Goal: Task Accomplishment & Management: Complete application form

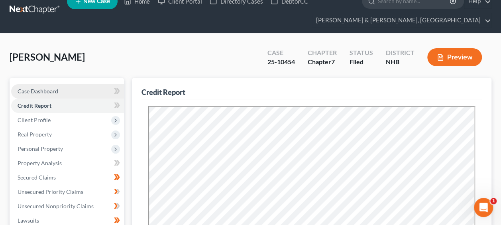
scroll to position [13, 0]
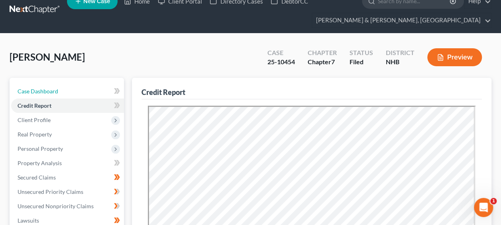
drag, startPoint x: 73, startPoint y: 88, endPoint x: 163, endPoint y: 32, distance: 105.2
click at [73, 88] on link "Case Dashboard" at bounding box center [67, 91] width 113 height 14
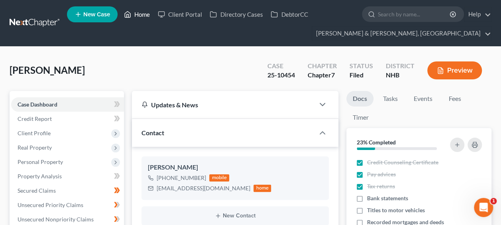
click at [140, 11] on link "Home" at bounding box center [137, 14] width 34 height 14
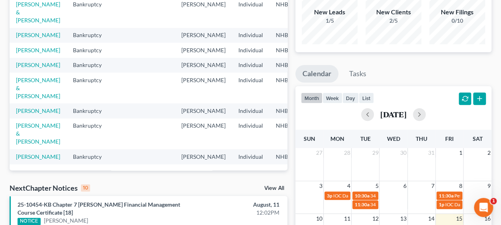
scroll to position [119, 0]
click at [25, 23] on link "[PERSON_NAME] & [PERSON_NAME]" at bounding box center [38, 12] width 44 height 23
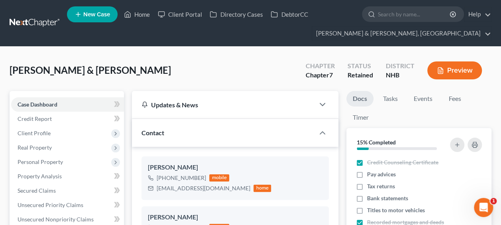
scroll to position [785, 0]
click at [450, 67] on button "Preview" at bounding box center [454, 70] width 55 height 18
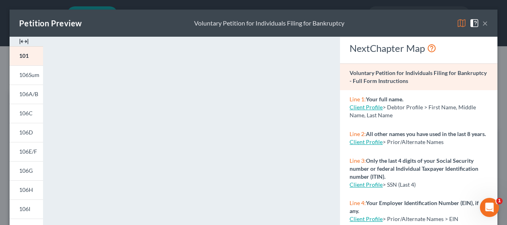
click at [482, 22] on button "×" at bounding box center [485, 23] width 6 height 10
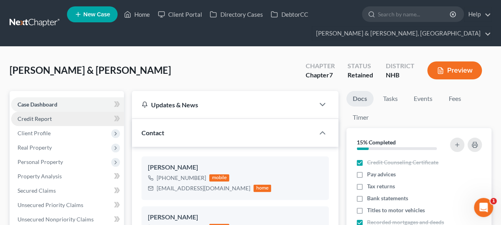
click at [57, 116] on link "Credit Report" at bounding box center [67, 119] width 113 height 14
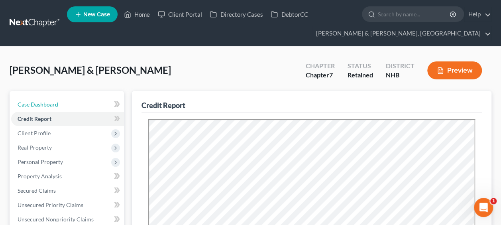
click at [71, 102] on link "Case Dashboard" at bounding box center [67, 104] width 113 height 14
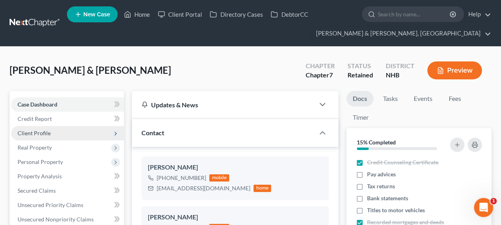
scroll to position [785, 0]
click at [77, 132] on span "Client Profile" at bounding box center [67, 133] width 113 height 14
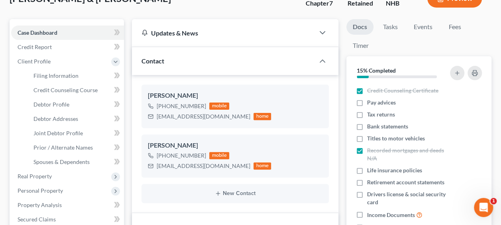
scroll to position [80, 0]
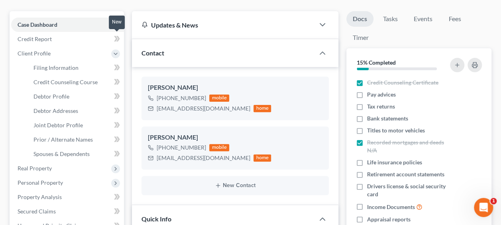
click at [114, 37] on icon at bounding box center [117, 39] width 6 height 10
click at [65, 68] on span "Filing Information" at bounding box center [55, 67] width 45 height 7
select select "1"
select select "0"
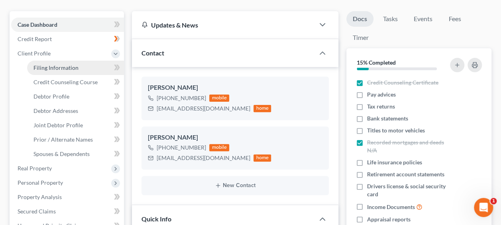
select select "32"
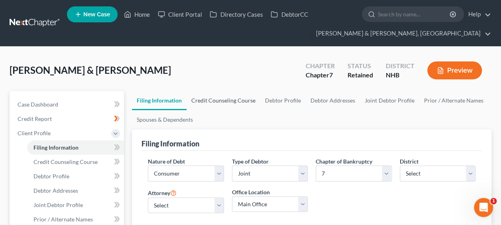
click at [217, 98] on link "Credit Counseling Course" at bounding box center [223, 100] width 74 height 19
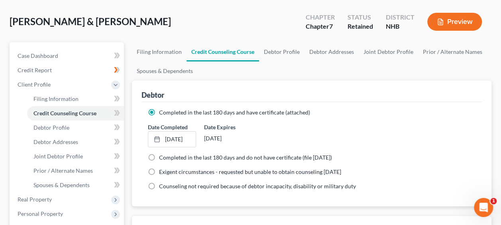
scroll to position [53, 0]
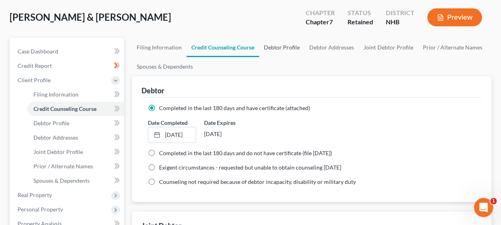
click at [280, 46] on link "Debtor Profile" at bounding box center [281, 47] width 45 height 19
select select "1"
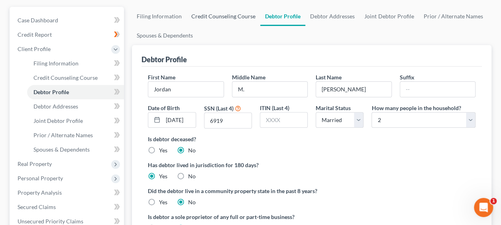
scroll to position [13, 0]
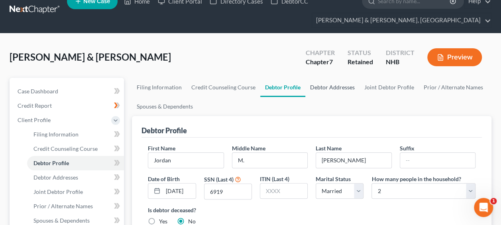
click at [333, 84] on link "Debtor Addresses" at bounding box center [332, 87] width 54 height 19
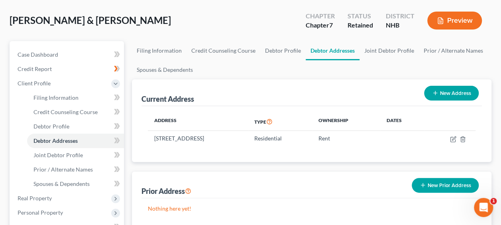
scroll to position [53, 0]
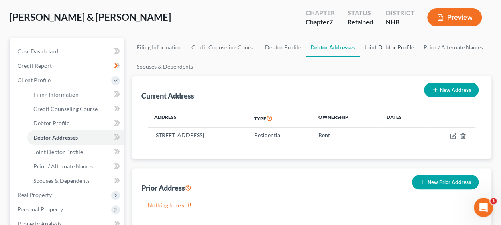
click at [385, 46] on link "Joint Debtor Profile" at bounding box center [388, 47] width 59 height 19
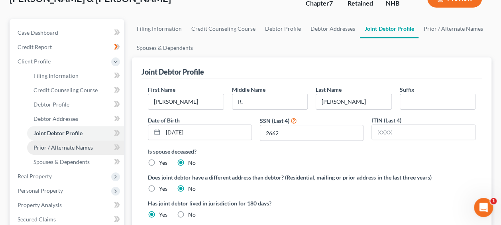
scroll to position [100, 0]
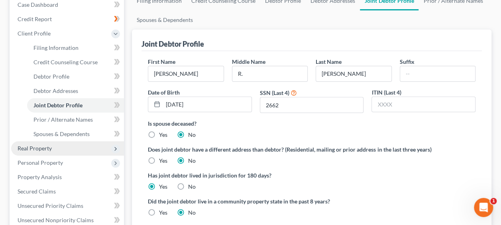
click at [42, 147] on span "Real Property" at bounding box center [35, 148] width 34 height 7
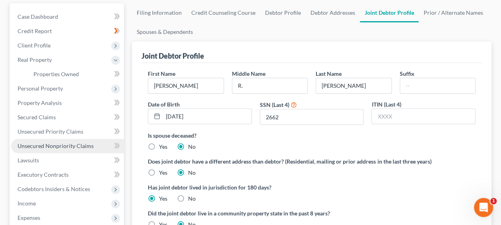
scroll to position [86, 0]
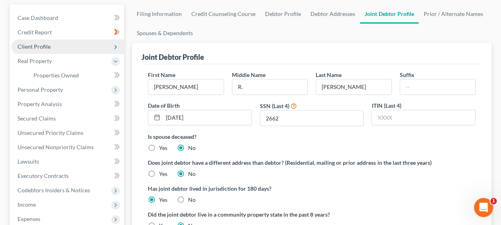
click at [114, 44] on icon at bounding box center [115, 47] width 6 height 6
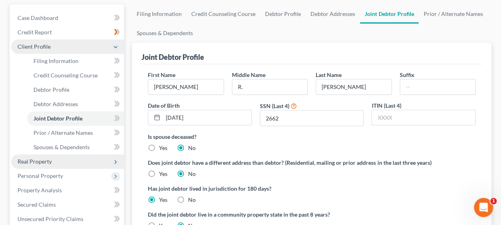
click at [72, 161] on span "Real Property" at bounding box center [67, 161] width 113 height 14
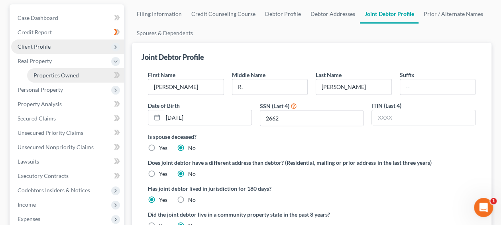
click at [57, 74] on span "Properties Owned" at bounding box center [55, 75] width 45 height 7
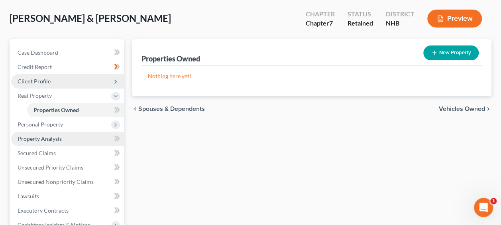
scroll to position [53, 0]
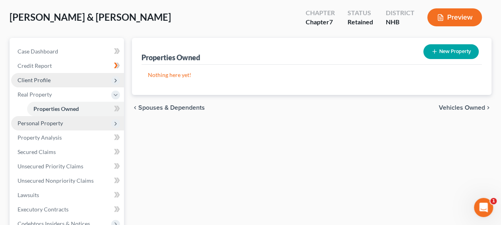
click at [52, 119] on span "Personal Property" at bounding box center [40, 122] width 45 height 7
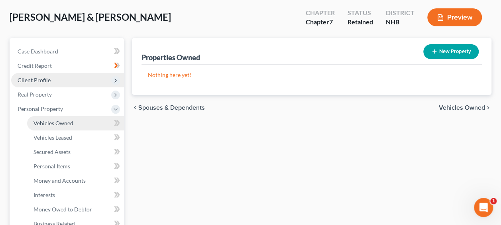
click at [82, 124] on link "Vehicles Owned" at bounding box center [75, 123] width 97 height 14
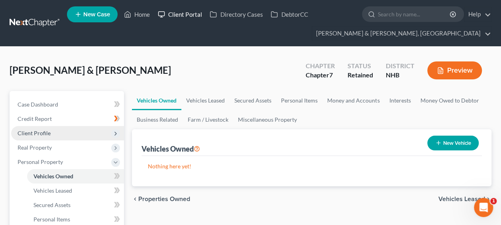
click at [182, 14] on link "Client Portal" at bounding box center [180, 14] width 52 height 14
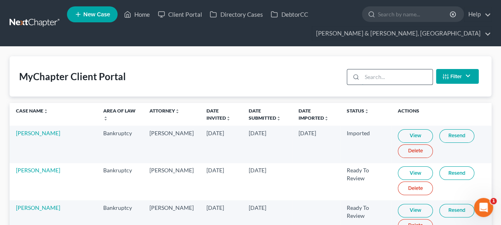
click at [399, 78] on input "search" at bounding box center [397, 76] width 70 height 15
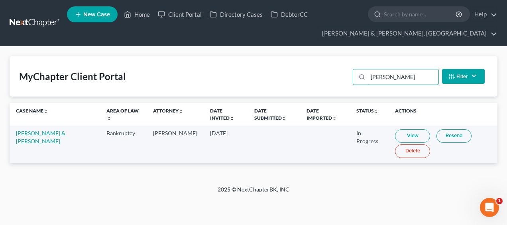
type input "shea"
click at [396, 133] on link "View" at bounding box center [412, 136] width 35 height 14
click at [397, 135] on link "View" at bounding box center [412, 136] width 35 height 14
click at [25, 136] on td "Jordan Shea & Sean Hughes" at bounding box center [55, 143] width 90 height 37
click at [35, 135] on link "Jordan Shea & Sean Hughes" at bounding box center [40, 136] width 49 height 15
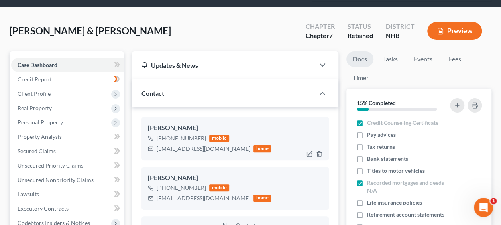
scroll to position [53, 0]
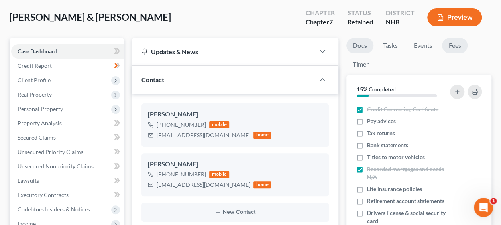
click at [460, 43] on link "Fees" at bounding box center [454, 46] width 25 height 16
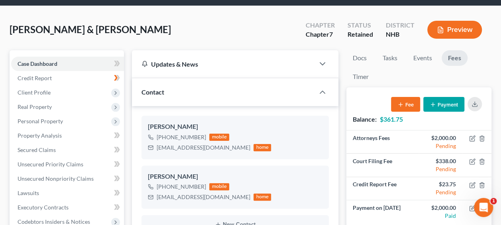
scroll to position [40, 0]
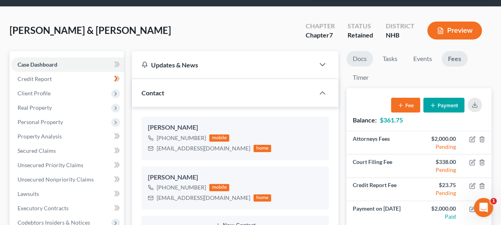
click at [356, 55] on link "Docs" at bounding box center [359, 59] width 27 height 16
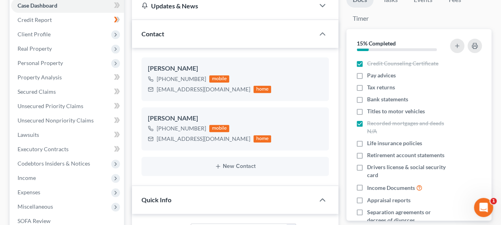
scroll to position [93, 0]
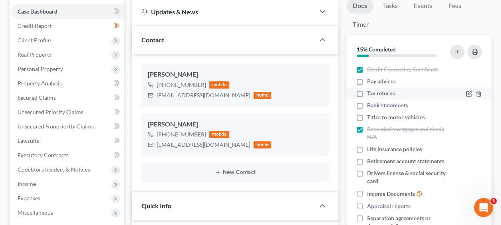
click at [367, 92] on label "Tax returns" at bounding box center [381, 93] width 28 height 8
click at [370, 92] on input "Tax returns" at bounding box center [372, 91] width 5 height 5
checkbox input "true"
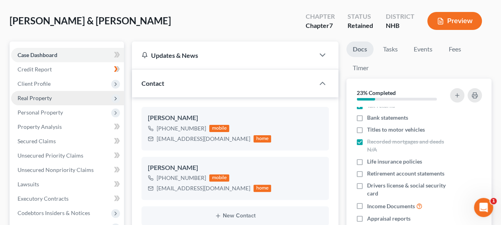
scroll to position [53, 0]
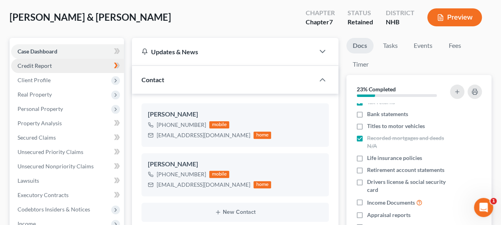
click at [75, 64] on link "Credit Report" at bounding box center [67, 66] width 113 height 14
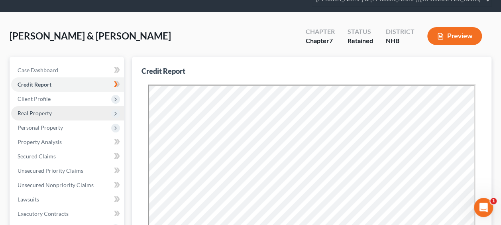
scroll to position [40, 0]
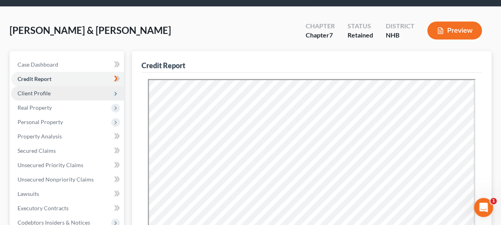
click at [83, 88] on span "Client Profile" at bounding box center [67, 93] width 113 height 14
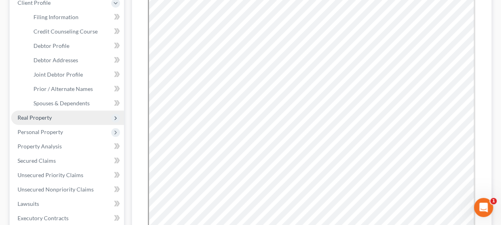
scroll to position [133, 0]
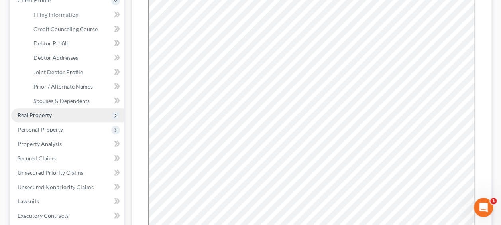
click at [69, 114] on span "Real Property" at bounding box center [67, 115] width 113 height 14
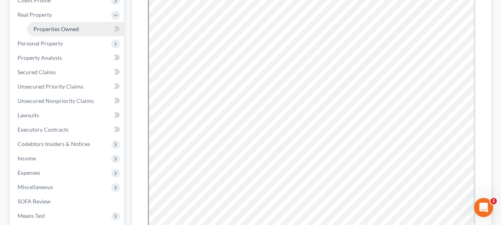
click at [75, 30] on span "Properties Owned" at bounding box center [55, 28] width 45 height 7
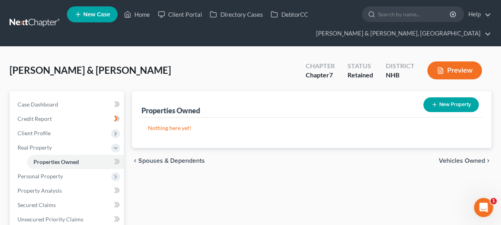
click at [114, 159] on div "New" at bounding box center [112, 155] width 16 height 13
click at [115, 162] on div "New" at bounding box center [112, 155] width 16 height 18
click at [76, 159] on span "Properties Owned" at bounding box center [55, 161] width 45 height 7
click at [117, 160] on div "New" at bounding box center [112, 155] width 16 height 13
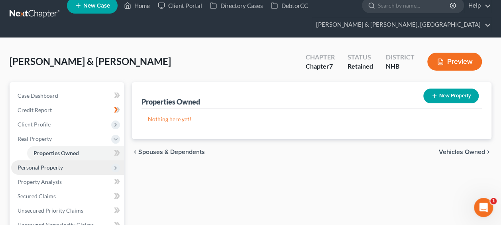
scroll to position [13, 0]
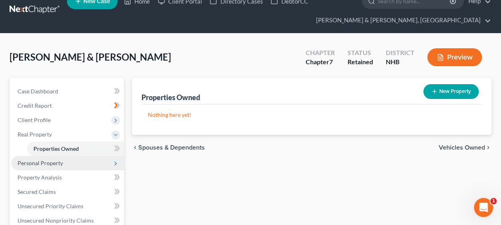
click at [69, 163] on span "Personal Property" at bounding box center [67, 163] width 113 height 14
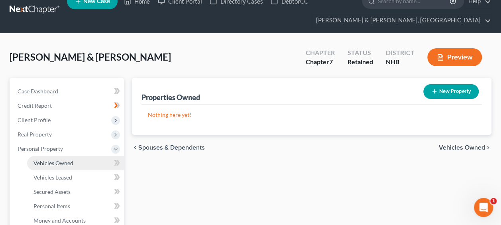
click at [72, 160] on link "Vehicles Owned" at bounding box center [75, 163] width 97 height 14
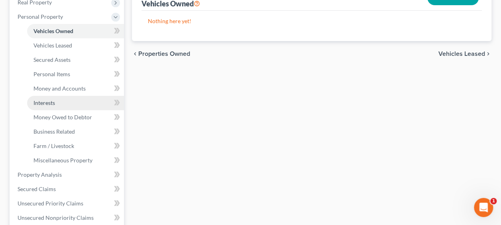
scroll to position [225, 0]
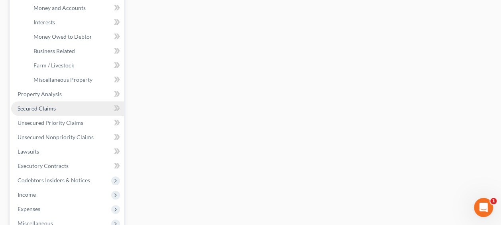
click at [55, 108] on link "Secured Claims" at bounding box center [67, 108] width 113 height 14
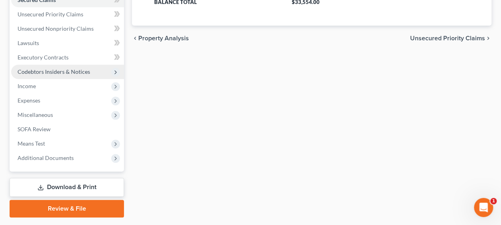
scroll to position [212, 0]
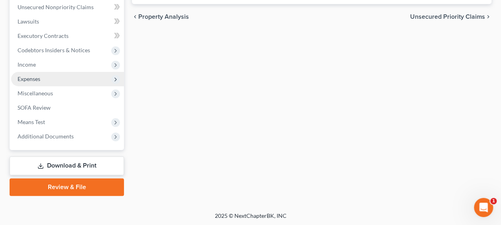
click at [49, 74] on span "Expenses" at bounding box center [67, 79] width 113 height 14
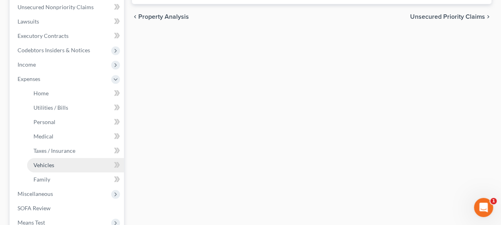
click at [72, 162] on link "Vehicles" at bounding box center [75, 165] width 97 height 14
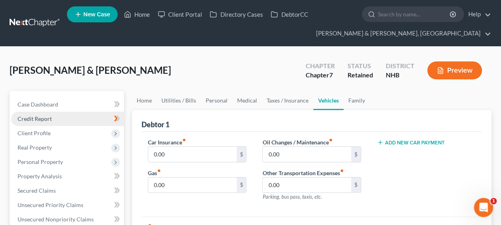
click at [53, 117] on link "Credit Report" at bounding box center [67, 119] width 113 height 14
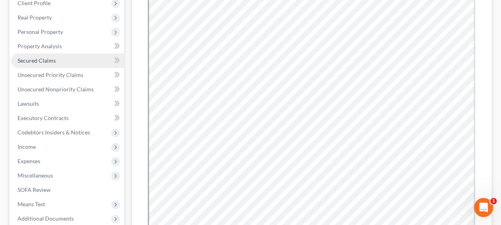
scroll to position [66, 0]
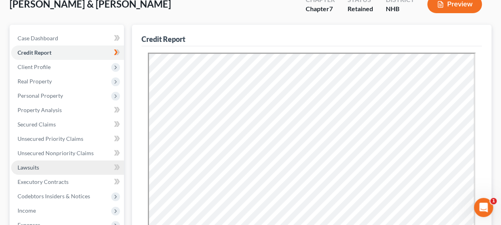
click at [65, 166] on link "Lawsuits" at bounding box center [67, 167] width 113 height 14
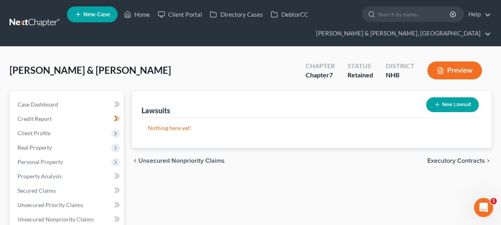
click at [457, 102] on button "New Lawsuit" at bounding box center [452, 104] width 53 height 15
select select "0"
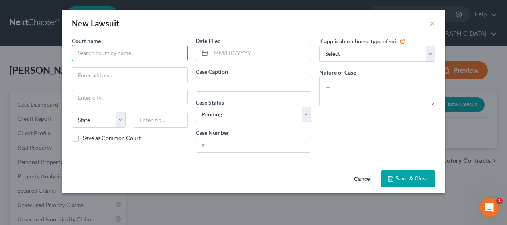
click at [146, 53] on input "text" at bounding box center [130, 53] width 116 height 16
click at [366, 177] on button "Cancel" at bounding box center [362, 179] width 30 height 16
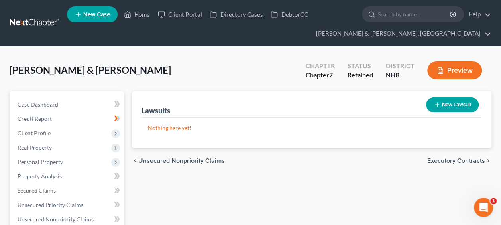
click at [211, 60] on div "Shea, Jordan & Hughes, Sean Upgraded Chapter Chapter 7 Status Retained District…" at bounding box center [251, 73] width 482 height 35
click at [55, 100] on link "Case Dashboard" at bounding box center [67, 104] width 113 height 14
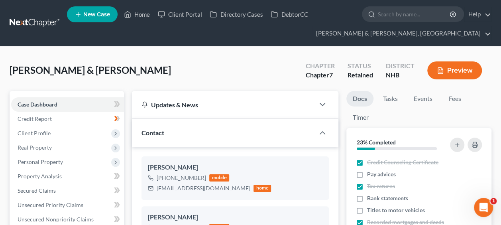
scroll to position [785, 0]
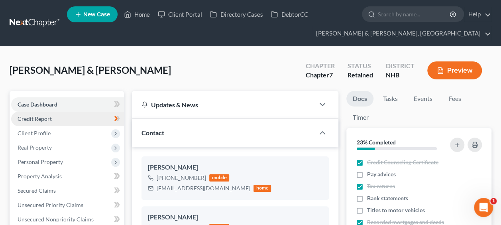
click at [71, 116] on link "Credit Report" at bounding box center [67, 119] width 113 height 14
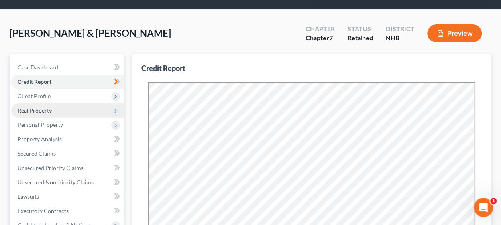
scroll to position [40, 0]
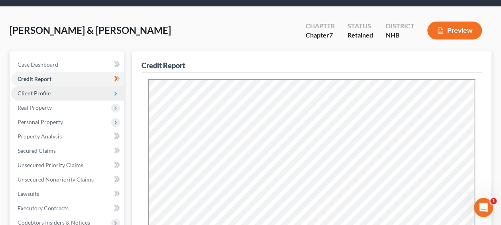
click at [61, 93] on span "Client Profile" at bounding box center [67, 93] width 113 height 14
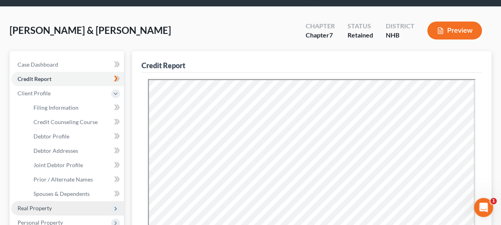
scroll to position [93, 0]
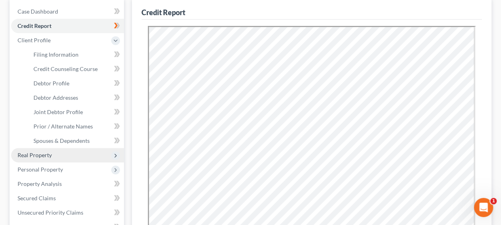
click at [49, 154] on span "Real Property" at bounding box center [35, 154] width 34 height 7
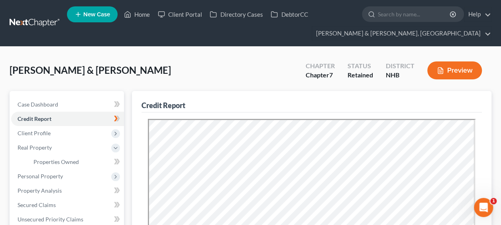
scroll to position [0, 0]
click at [55, 102] on span "Case Dashboard" at bounding box center [38, 104] width 41 height 7
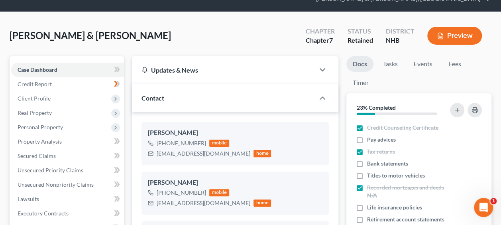
scroll to position [40, 0]
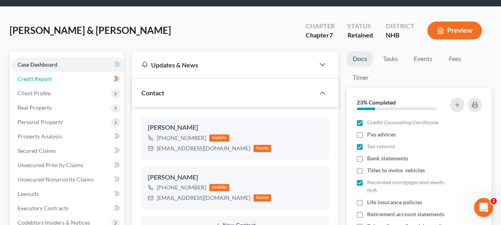
drag, startPoint x: 68, startPoint y: 78, endPoint x: 155, endPoint y: 91, distance: 88.5
click at [67, 78] on link "Credit Report" at bounding box center [67, 79] width 113 height 14
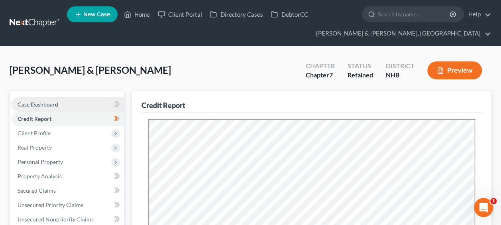
click at [58, 100] on link "Case Dashboard" at bounding box center [67, 104] width 113 height 14
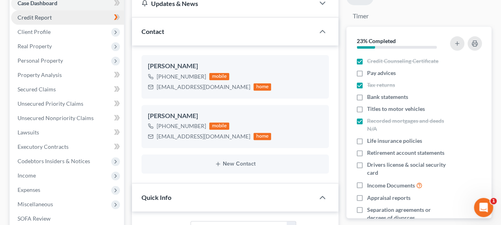
scroll to position [40, 0]
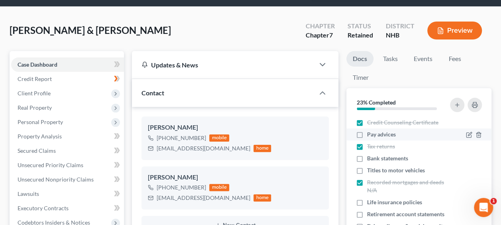
click at [367, 133] on label "Pay advices" at bounding box center [381, 134] width 29 height 8
click at [370, 133] on input "Pay advices" at bounding box center [372, 132] width 5 height 5
click at [367, 132] on label "Pay advices" at bounding box center [381, 134] width 29 height 8
click at [370, 132] on input "Pay advices" at bounding box center [372, 132] width 5 height 5
checkbox input "false"
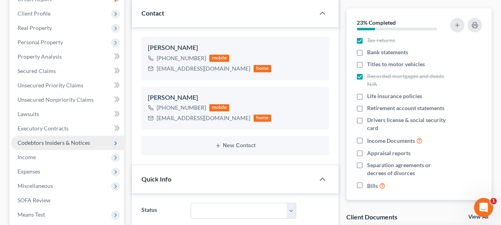
scroll to position [159, 0]
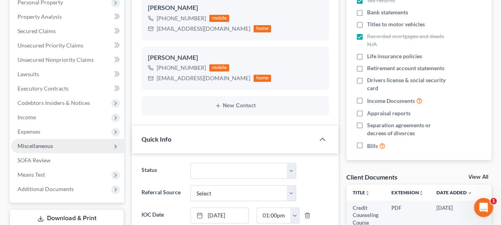
drag, startPoint x: 56, startPoint y: 131, endPoint x: 106, endPoint y: 139, distance: 50.8
click at [56, 131] on span "Expenses" at bounding box center [67, 131] width 113 height 14
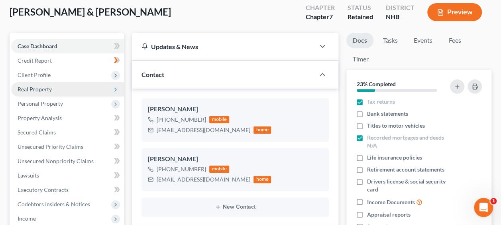
scroll to position [53, 0]
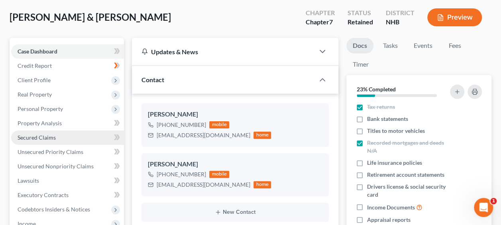
click at [49, 136] on span "Secured Claims" at bounding box center [37, 137] width 38 height 7
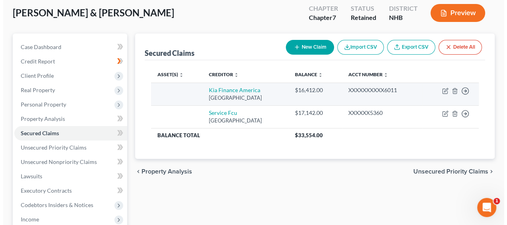
scroll to position [66, 0]
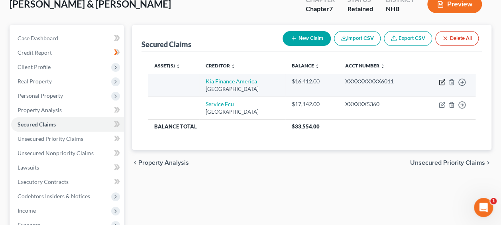
click at [441, 80] on icon "button" at bounding box center [441, 82] width 5 height 5
select select "4"
select select "0"
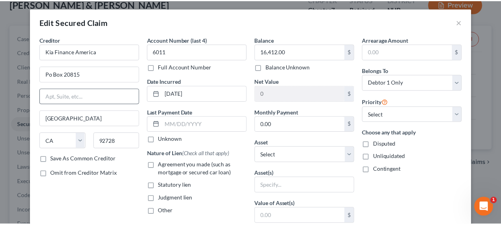
scroll to position [0, 0]
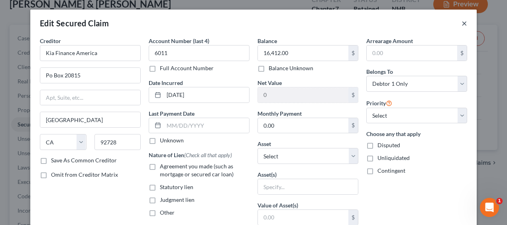
click at [461, 22] on button "×" at bounding box center [464, 23] width 6 height 10
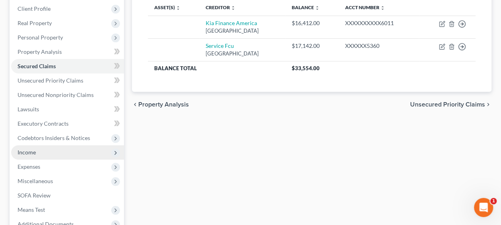
scroll to position [159, 0]
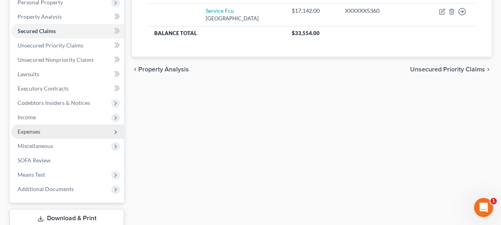
click at [49, 131] on span "Expenses" at bounding box center [67, 131] width 113 height 14
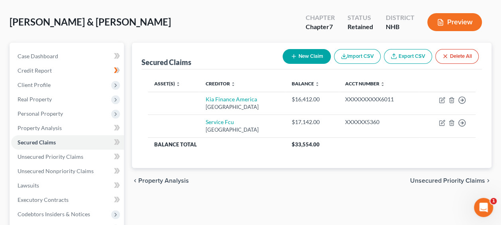
scroll to position [0, 0]
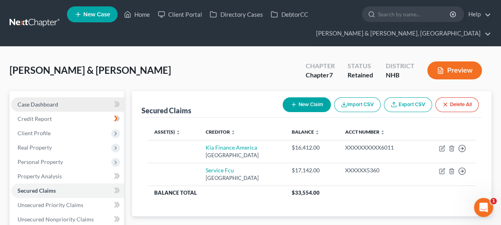
click at [58, 100] on link "Case Dashboard" at bounding box center [67, 104] width 113 height 14
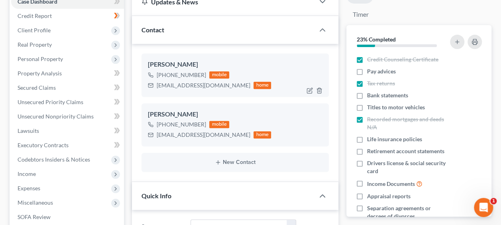
scroll to position [106, 0]
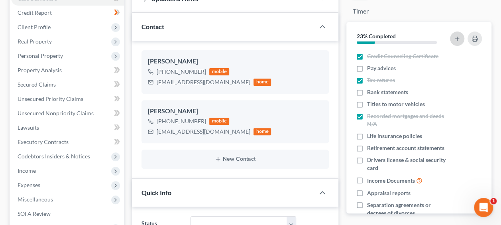
click at [457, 39] on icon "button" at bounding box center [457, 38] width 6 height 6
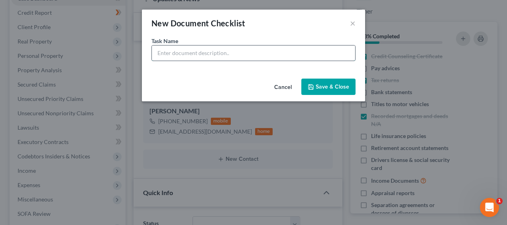
drag, startPoint x: 203, startPoint y: 46, endPoint x: 205, endPoint y: 50, distance: 4.5
click at [203, 46] on input "text" at bounding box center [253, 52] width 203 height 15
type input "Marriage Certificate -- Needed"
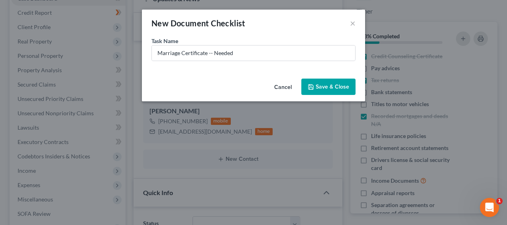
click at [323, 84] on button "Save & Close" at bounding box center [328, 86] width 54 height 17
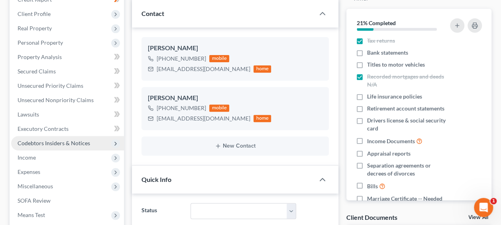
scroll to position [119, 0]
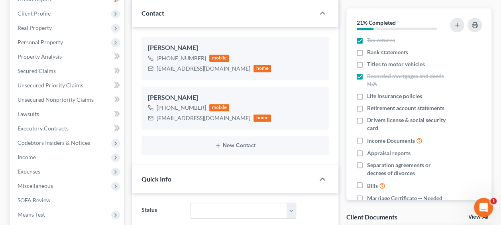
drag, startPoint x: 37, startPoint y: 153, endPoint x: 157, endPoint y: 157, distance: 119.6
click at [37, 153] on span "Income" at bounding box center [67, 157] width 113 height 14
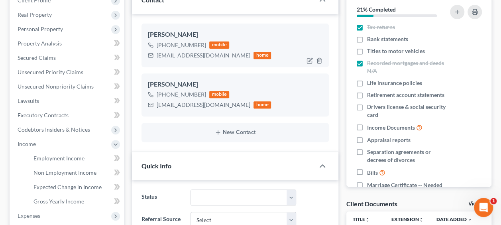
scroll to position [146, 0]
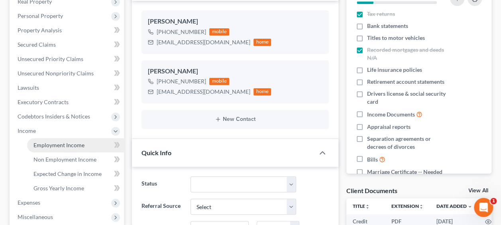
click at [61, 145] on span "Employment Income" at bounding box center [58, 144] width 51 height 7
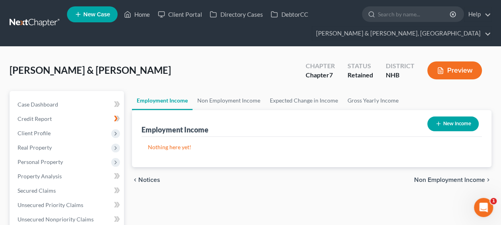
click at [446, 123] on button "New Income" at bounding box center [452, 123] width 51 height 15
select select "0"
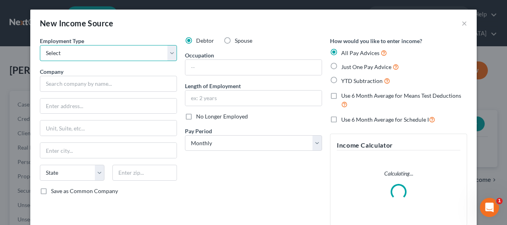
click at [168, 50] on select "Select Full or Part Time Employment Self Employment" at bounding box center [108, 53] width 137 height 16
select select "0"
click at [40, 45] on select "Select Full or Part Time Employment Self Employment" at bounding box center [108, 53] width 137 height 16
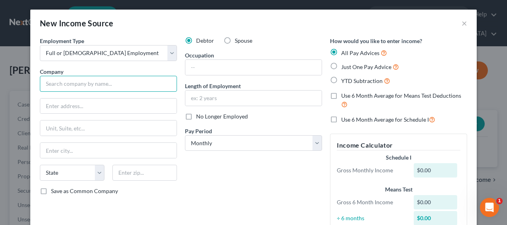
click at [94, 84] on input "text" at bounding box center [108, 84] width 137 height 16
type input "GrimCo"
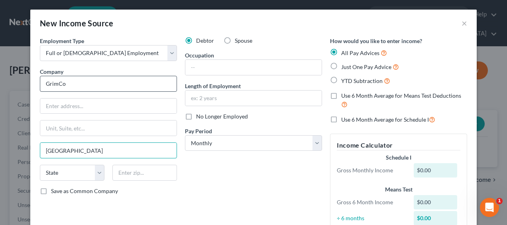
type input "[GEOGRAPHIC_DATA]"
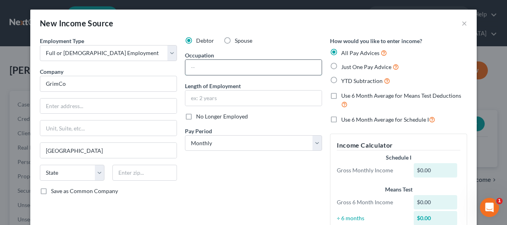
click at [229, 66] on input "text" at bounding box center [253, 67] width 136 height 15
type input "Manufacturing"
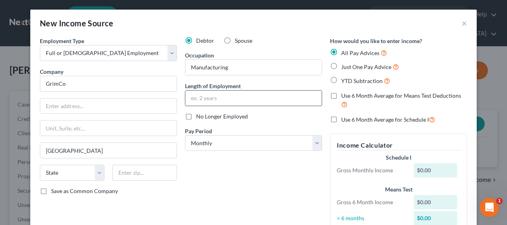
click at [224, 94] on input "text" at bounding box center [253, 97] width 136 height 15
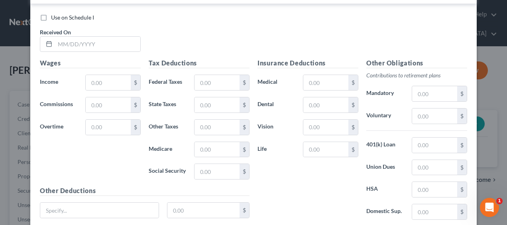
scroll to position [331, 0]
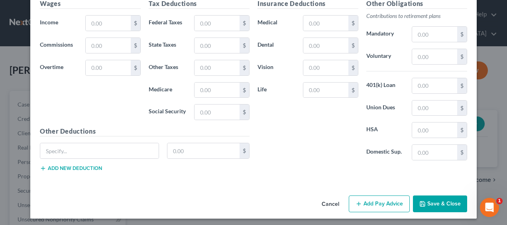
type input "3 mos from [DATE]"
click at [438, 198] on button "Save & Close" at bounding box center [440, 203] width 54 height 17
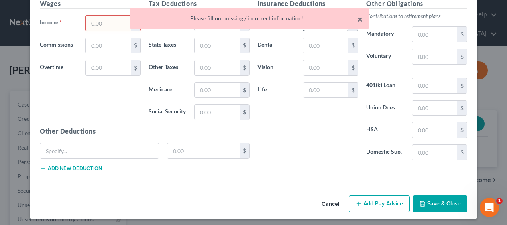
click at [358, 16] on button "×" at bounding box center [360, 19] width 6 height 10
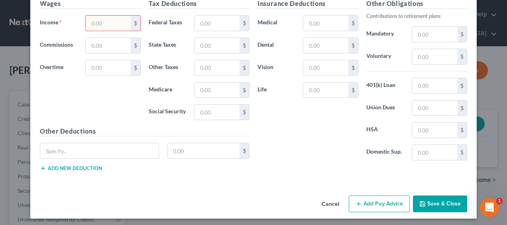
click at [104, 20] on input "text" at bounding box center [108, 23] width 45 height 15
type input "0"
click at [439, 198] on button "Save & Close" at bounding box center [440, 203] width 54 height 17
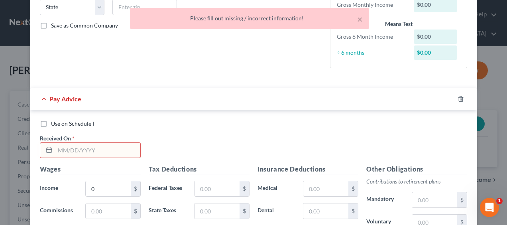
scroll to position [158, 0]
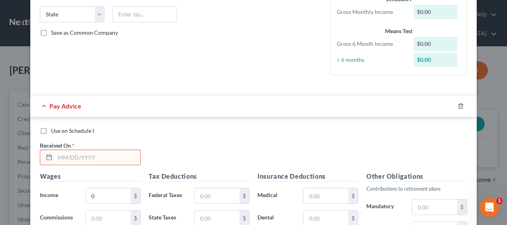
click at [462, 103] on div at bounding box center [465, 106] width 22 height 13
click at [459, 103] on icon "button" at bounding box center [460, 106] width 6 height 6
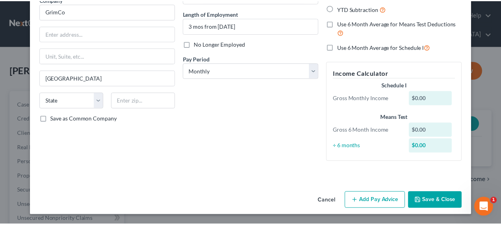
scroll to position [72, 0]
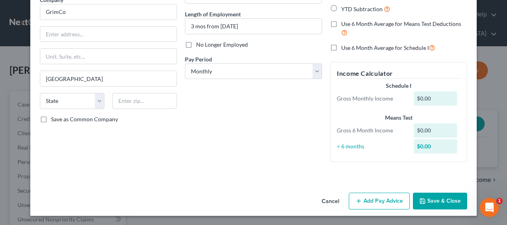
click at [437, 198] on button "Save & Close" at bounding box center [440, 200] width 54 height 17
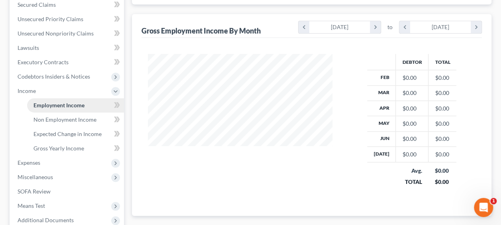
scroll to position [186, 0]
click at [70, 117] on span "Non Employment Income" at bounding box center [64, 119] width 63 height 7
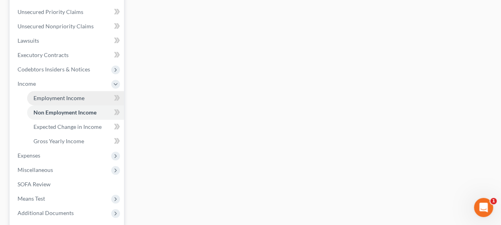
scroll to position [199, 0]
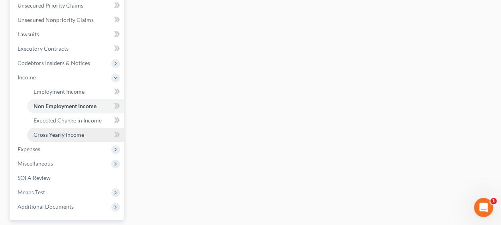
click at [62, 133] on span "Gross Yearly Income" at bounding box center [58, 134] width 51 height 7
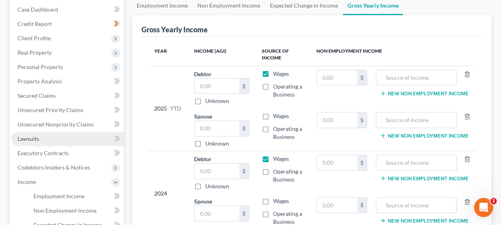
scroll to position [133, 0]
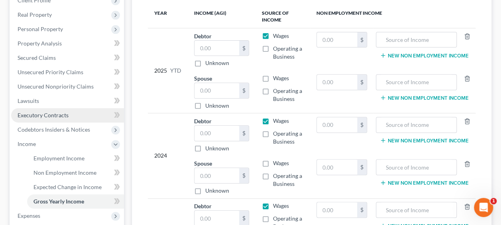
click at [66, 113] on span "Executory Contracts" at bounding box center [43, 115] width 51 height 7
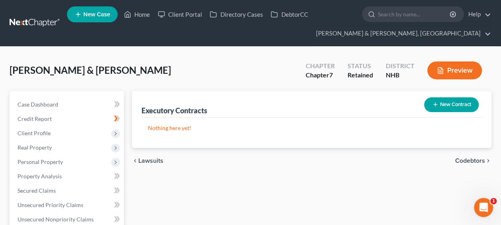
click at [448, 100] on button "New Contract" at bounding box center [451, 104] width 55 height 15
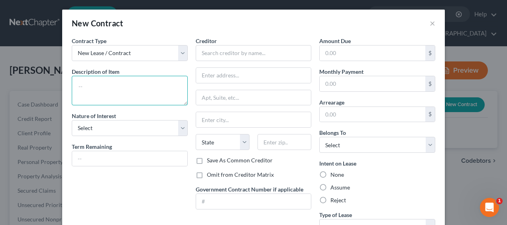
click at [129, 82] on textarea at bounding box center [130, 90] width 116 height 29
click at [139, 96] on textarea at bounding box center [130, 90] width 116 height 29
click at [143, 89] on textarea at bounding box center [130, 90] width 116 height 29
type textarea "Lease agreement"
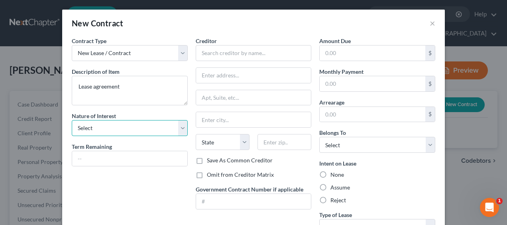
click at [180, 125] on select "Select Purchaser Agent Lessor Lessee" at bounding box center [130, 128] width 116 height 16
select select "3"
click at [72, 120] on select "Select Purchaser Agent Lessor Lessee" at bounding box center [130, 128] width 116 height 16
click at [137, 125] on select "Select Purchaser Agent Lessor Lessee" at bounding box center [130, 128] width 116 height 16
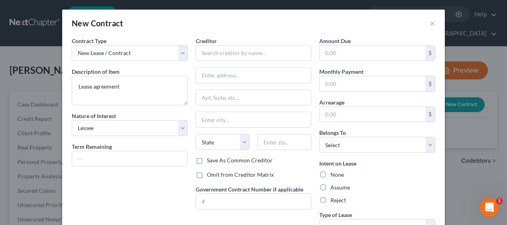
click at [141, 108] on div "Contract Type New Lease / Contract New Timeshare Description of non-residential…" at bounding box center [130, 139] width 124 height 204
click at [121, 159] on input "text" at bounding box center [129, 158] width 115 height 15
click at [119, 157] on input "text" at bounding box center [129, 158] width 115 height 15
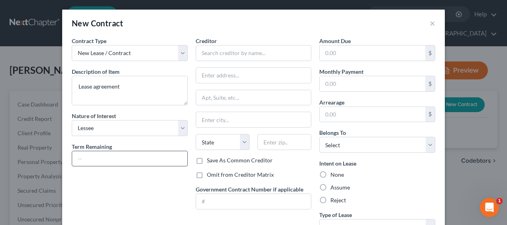
click at [121, 155] on input "text" at bounding box center [129, 158] width 115 height 15
click at [113, 178] on div "Contract Type New Lease / Contract New Timeshare Description of non-residential…" at bounding box center [130, 139] width 124 height 204
click at [115, 156] on input "text" at bounding box center [129, 158] width 115 height 15
click at [116, 156] on input "text" at bounding box center [129, 158] width 115 height 15
click at [108, 181] on div "Contract Type New Lease / Contract New Timeshare Description of non-residential…" at bounding box center [130, 139] width 124 height 204
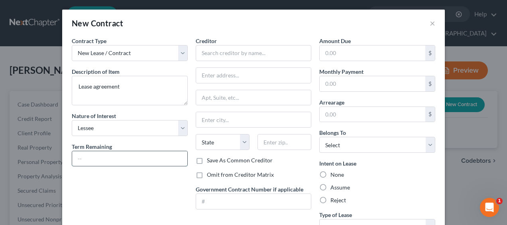
click at [112, 152] on input "text" at bounding box center [129, 158] width 115 height 15
click at [107, 156] on input "text" at bounding box center [129, 158] width 115 height 15
click at [121, 157] on input "text" at bounding box center [129, 158] width 115 height 15
click at [121, 158] on input "text" at bounding box center [129, 158] width 115 height 15
click at [216, 50] on input "text" at bounding box center [254, 53] width 116 height 16
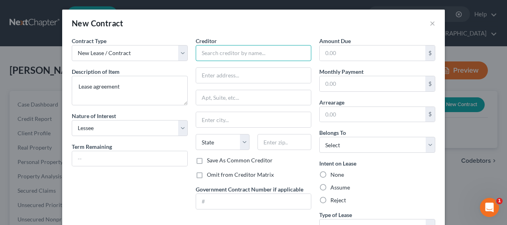
click at [241, 55] on input "text" at bounding box center [254, 53] width 116 height 16
click at [241, 52] on input "text" at bounding box center [254, 53] width 116 height 16
type input "[PERSON_NAME]"
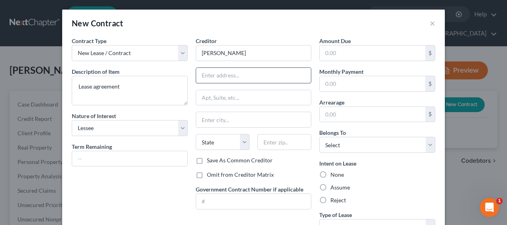
click at [224, 73] on input "text" at bounding box center [253, 75] width 115 height 15
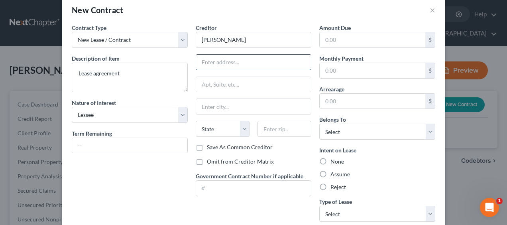
click at [210, 61] on input "text" at bounding box center [253, 62] width 115 height 15
click at [240, 61] on input "text" at bounding box center [253, 62] width 115 height 15
click at [345, 37] on input "text" at bounding box center [372, 39] width 106 height 15
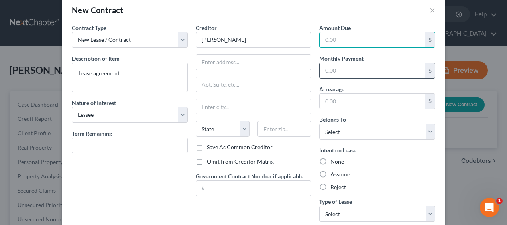
click at [329, 68] on input "text" at bounding box center [372, 70] width 106 height 15
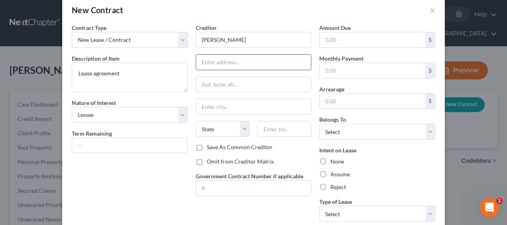
drag, startPoint x: 205, startPoint y: 57, endPoint x: 217, endPoint y: 63, distance: 13.9
click at [205, 57] on input "text" at bounding box center [253, 62] width 115 height 15
type input "[STREET_ADDRESS]"
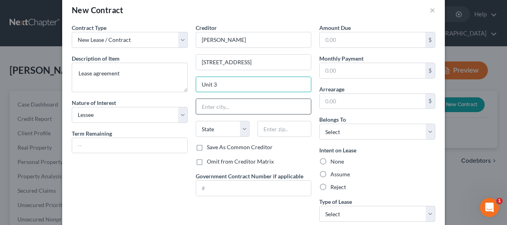
type input "Unit 3"
click at [236, 106] on input "text" at bounding box center [253, 106] width 115 height 15
type input "[GEOGRAPHIC_DATA]"
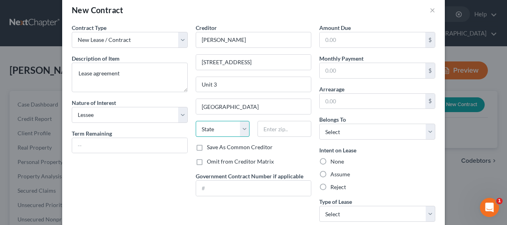
click at [240, 127] on select "State [US_STATE] AK AR AZ CA CO CT DE DC [GEOGRAPHIC_DATA] [GEOGRAPHIC_DATA] GU…" at bounding box center [223, 129] width 54 height 16
select select "32"
click at [196, 121] on select "State [US_STATE] AK AR AZ CA CO CT DE DC [GEOGRAPHIC_DATA] [GEOGRAPHIC_DATA] GU…" at bounding box center [223, 129] width 54 height 16
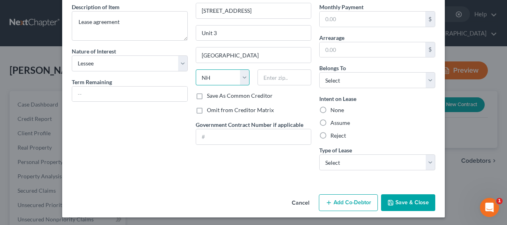
scroll to position [65, 0]
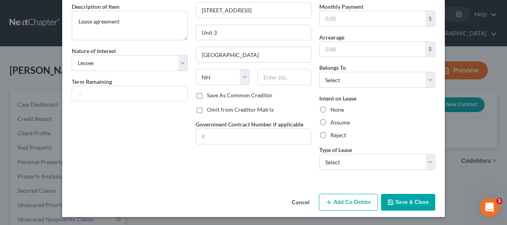
click at [146, 152] on div "Contract Type New Lease / Contract New Timeshare Description of non-residential…" at bounding box center [130, 74] width 124 height 204
click at [125, 93] on input "text" at bounding box center [129, 93] width 115 height 15
click at [245, 164] on div "Creditor * Matt Walsh 274 Beaver Street Unit 3 Manchester State AL AK AR AZ CA …" at bounding box center [254, 74] width 124 height 204
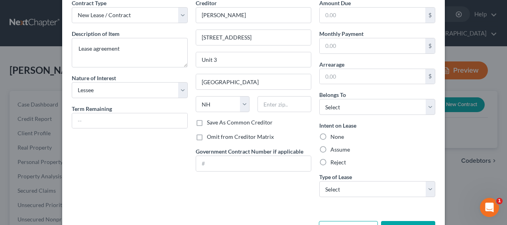
scroll to position [38, 0]
click at [428, 186] on select "Select Real Estate Car Other" at bounding box center [377, 188] width 116 height 16
select select "0"
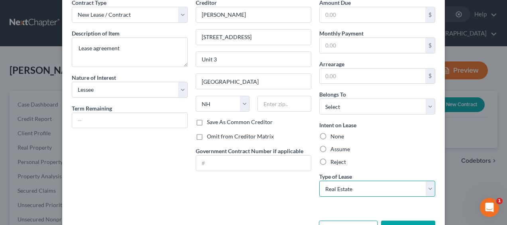
click at [319, 180] on select "Select Real Estate Car Other" at bounding box center [377, 188] width 116 height 16
click at [330, 145] on label "Assume" at bounding box center [340, 149] width 20 height 8
click at [333, 145] on input "Assume" at bounding box center [335, 147] width 5 height 5
radio input "true"
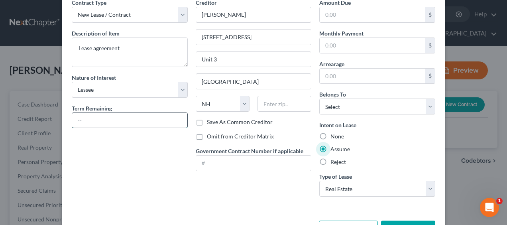
click at [103, 115] on input "text" at bounding box center [129, 120] width 115 height 15
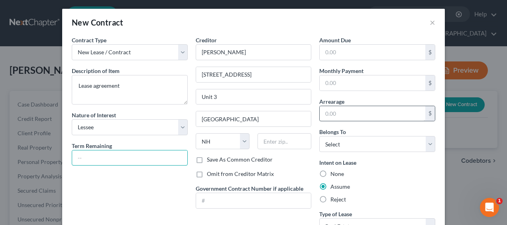
scroll to position [0, 0]
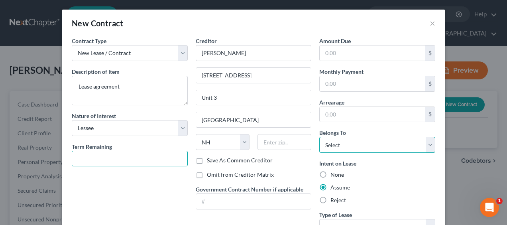
click at [359, 143] on select "Select Debtor 1 Only Debtor 2 Only Debtor 1 And Debtor 2 Only At Least One Of T…" at bounding box center [377, 145] width 116 height 16
select select "2"
click at [319, 137] on select "Select Debtor 1 Only Debtor 2 Only Debtor 1 And Debtor 2 Only At Least One Of T…" at bounding box center [377, 145] width 116 height 16
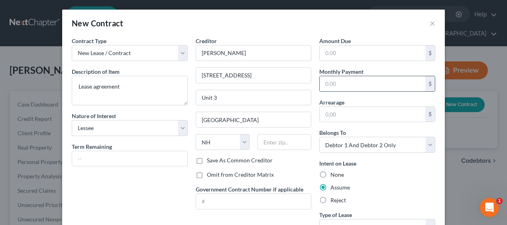
click at [345, 84] on input "text" at bounding box center [372, 83] width 106 height 15
type input "1,600"
click at [123, 156] on input "text" at bounding box center [129, 158] width 115 height 15
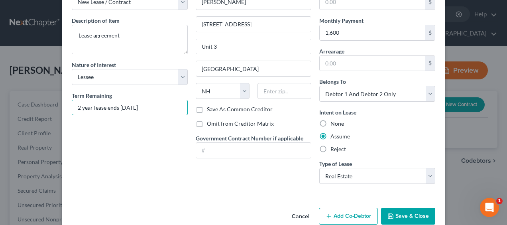
scroll to position [53, 0]
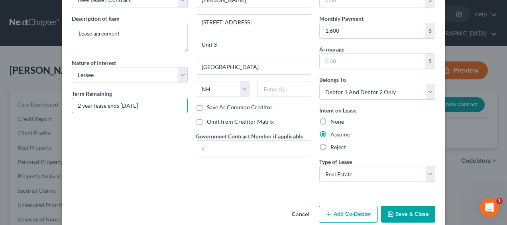
type input "2 year lease ends [DATE]"
click at [251, 178] on div "Creditor * Matt Walsh 274 Beaver Street Unit 3 Manchester State AL AK AR AZ CA …" at bounding box center [254, 86] width 124 height 204
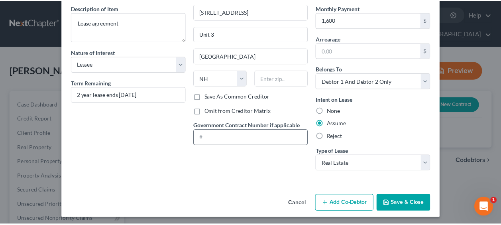
scroll to position [65, 0]
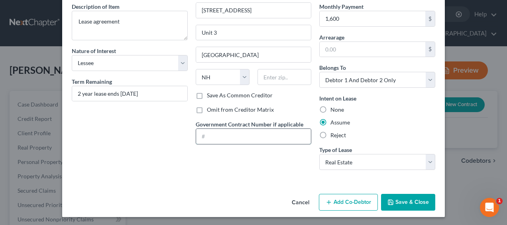
click at [228, 131] on input "text" at bounding box center [253, 136] width 115 height 15
type input "N/A"
click at [413, 198] on button "Save & Close" at bounding box center [408, 202] width 54 height 17
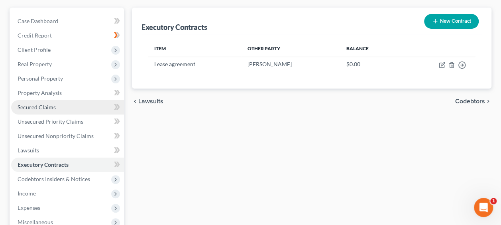
scroll to position [80, 0]
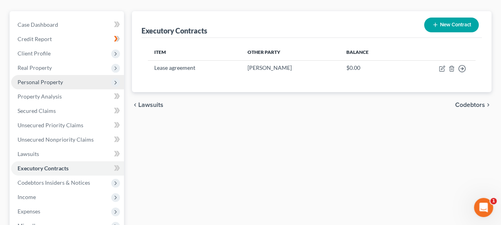
click at [38, 82] on span "Personal Property" at bounding box center [40, 81] width 45 height 7
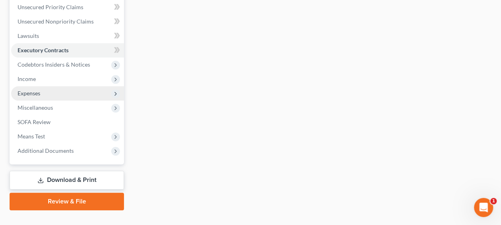
scroll to position [355, 0]
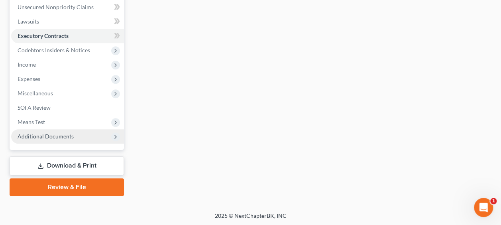
click at [72, 135] on span "Additional Documents" at bounding box center [67, 136] width 113 height 14
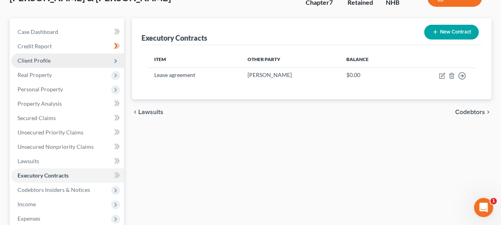
scroll to position [80, 0]
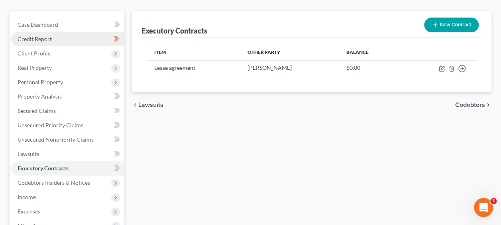
click at [52, 37] on link "Credit Report" at bounding box center [67, 39] width 113 height 14
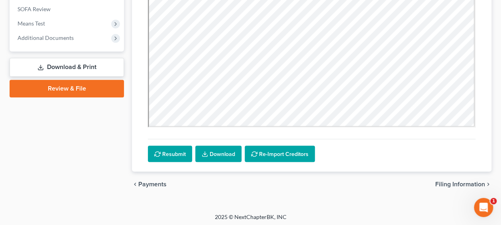
scroll to position [312, 0]
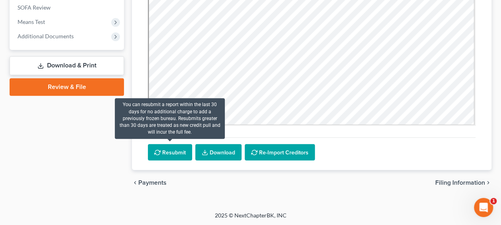
click at [171, 147] on button "Resubmit" at bounding box center [170, 152] width 44 height 17
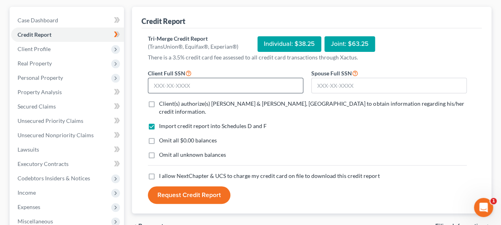
scroll to position [79, 0]
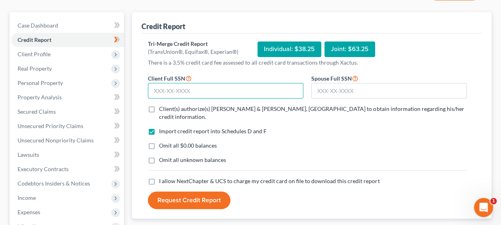
click at [188, 88] on input "text" at bounding box center [225, 91] width 155 height 16
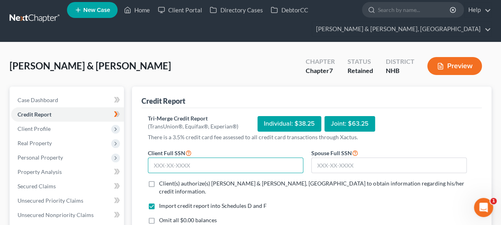
scroll to position [0, 0]
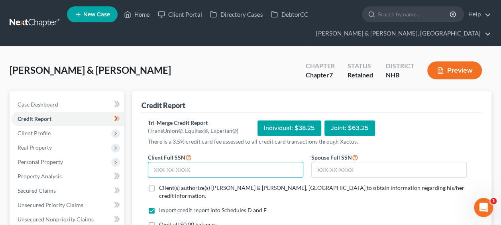
click at [222, 166] on input "text" at bounding box center [225, 170] width 155 height 16
click at [221, 166] on input "text" at bounding box center [225, 170] width 155 height 16
type input "003-84-6919"
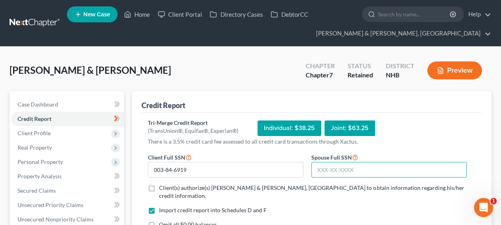
click at [361, 168] on input "text" at bounding box center [388, 170] width 155 height 16
click at [362, 170] on input "text" at bounding box center [388, 170] width 155 height 16
type input "002-86-2662"
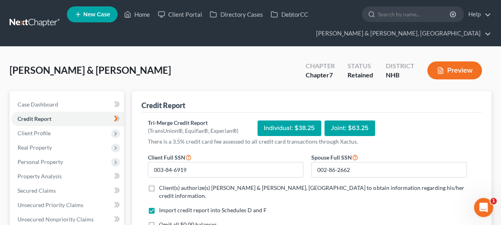
click at [159, 186] on label "Client(s) authorize(s) [PERSON_NAME] & [PERSON_NAME], [GEOGRAPHIC_DATA] to obta…" at bounding box center [312, 192] width 307 height 16
click at [162, 186] on input "Client(s) authorize(s) [PERSON_NAME] & [PERSON_NAME], [GEOGRAPHIC_DATA] to obta…" at bounding box center [164, 186] width 5 height 5
checkbox input "true"
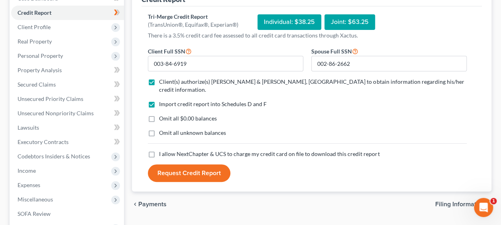
scroll to position [106, 0]
drag, startPoint x: 151, startPoint y: 144, endPoint x: 165, endPoint y: 153, distance: 17.4
click at [159, 150] on label "I allow NextChapter & UCS to charge my credit card on file to download this cre…" at bounding box center [269, 154] width 220 height 8
click at [162, 150] on input "I allow NextChapter & UCS to charge my credit card on file to download this cre…" at bounding box center [164, 152] width 5 height 5
checkbox input "true"
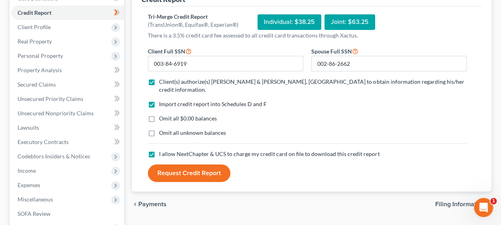
click at [182, 164] on button "Request Credit Report" at bounding box center [189, 173] width 82 height 18
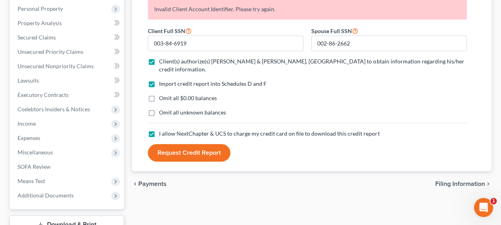
scroll to position [159, 0]
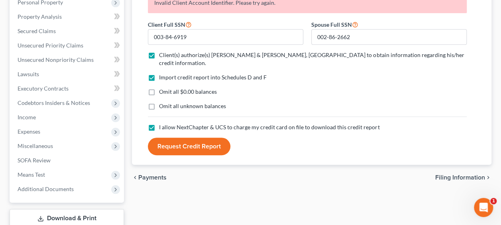
click at [207, 137] on button "Request Credit Report" at bounding box center [189, 146] width 82 height 18
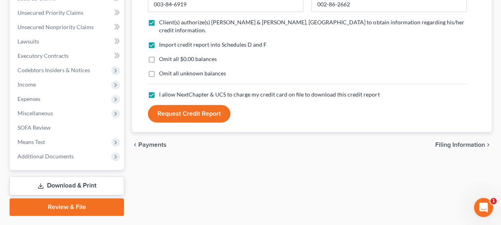
scroll to position [199, 0]
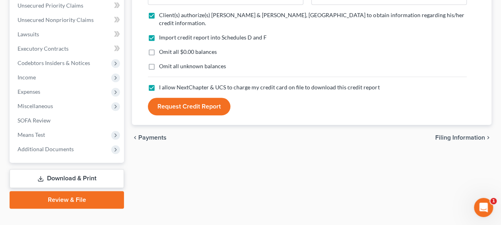
click at [487, 207] on icon "Open Intercom Messenger" at bounding box center [483, 207] width 13 height 13
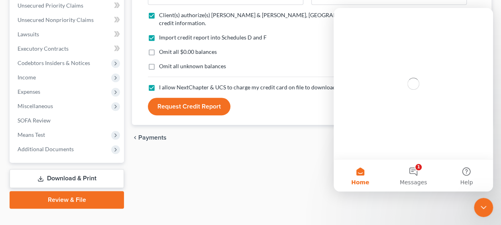
scroll to position [0, 0]
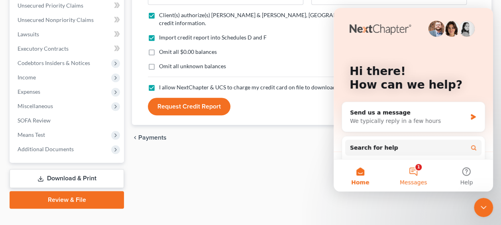
click at [416, 172] on button "1 Messages" at bounding box center [412, 175] width 53 height 32
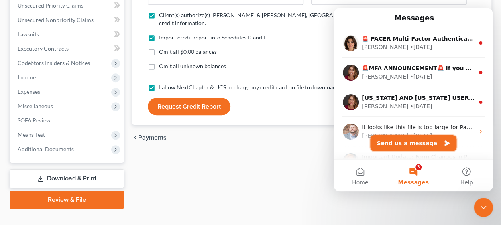
click at [411, 140] on button "Send us a message" at bounding box center [413, 143] width 86 height 16
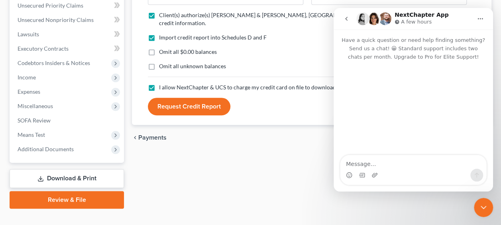
click at [383, 164] on textarea "Message…" at bounding box center [413, 162] width 146 height 14
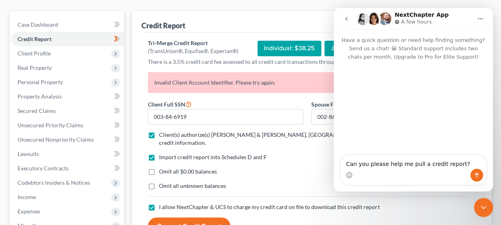
scroll to position [80, 0]
drag, startPoint x: 284, startPoint y: 82, endPoint x: 139, endPoint y: 84, distance: 144.6
click at [139, 84] on div "Credit Report Tri-Merge Credit Report (TransUnion®, Equifax®, Experian®) Indivi…" at bounding box center [311, 127] width 359 height 233
drag, startPoint x: 184, startPoint y: 87, endPoint x: 192, endPoint y: 80, distance: 9.9
copy p "Invalid Client Account Identifier. Please try again."
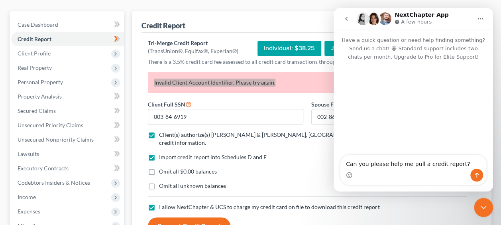
click at [396, 170] on div "Intercom messenger" at bounding box center [413, 174] width 146 height 13
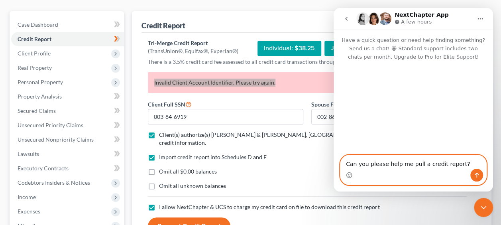
click at [463, 162] on textarea "Can you please help me pull a credit report?" at bounding box center [413, 162] width 146 height 14
paste textarea "Invalid Client Account Identifier. Please try again."
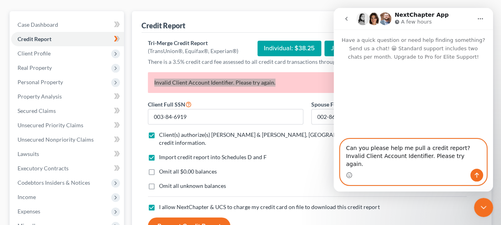
type textarea "Can you please help me pull a credit report? Invalid Client Account Identifier.…"
click at [479, 172] on icon "Send a message…" at bounding box center [476, 175] width 6 height 6
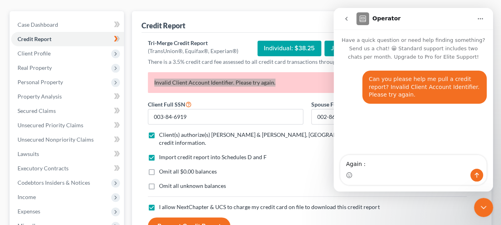
type textarea "Again :("
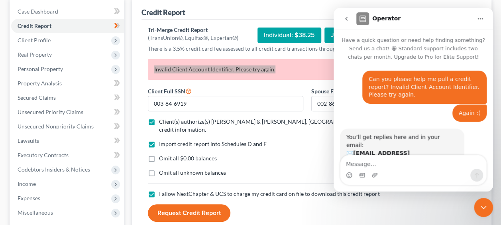
scroll to position [34, 0]
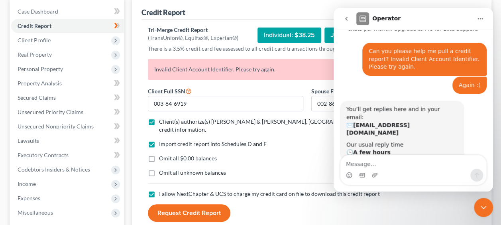
click at [255, 168] on div "Omit all unknown balances" at bounding box center [307, 172] width 319 height 8
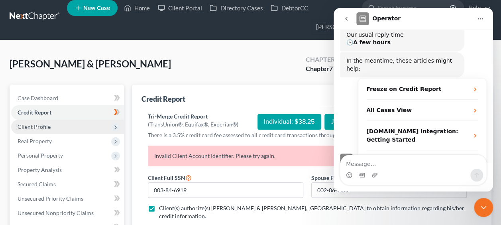
scroll to position [0, 0]
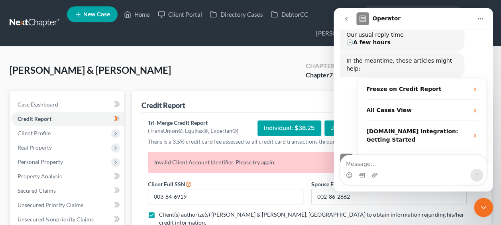
click at [280, 46] on div at bounding box center [250, 46] width 223 height 0
click at [346, 16] on icon "go back" at bounding box center [346, 19] width 6 height 6
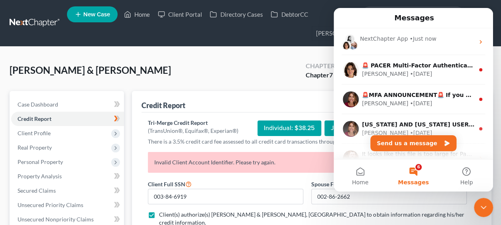
click at [220, 67] on div "Shea, Jordan & Hughes, Sean Upgraded Chapter Chapter 7 Status Retained District…" at bounding box center [251, 73] width 482 height 35
click at [482, 208] on icon "Close Intercom Messenger" at bounding box center [483, 207] width 10 height 10
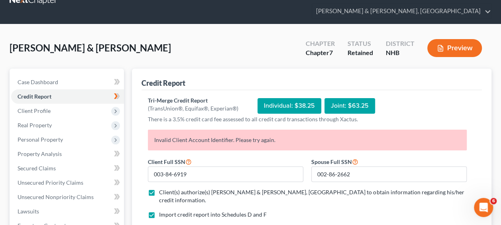
scroll to position [66, 0]
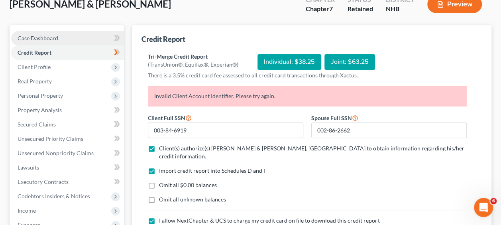
click at [63, 37] on link "Case Dashboard" at bounding box center [67, 38] width 113 height 14
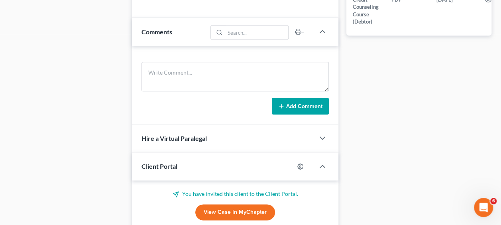
scroll to position [451, 0]
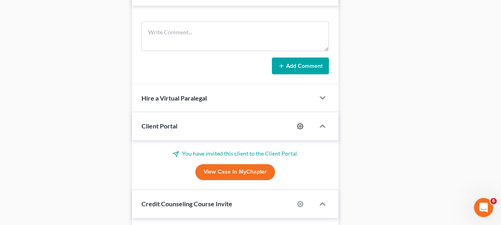
click at [301, 123] on icon "button" at bounding box center [300, 126] width 6 height 6
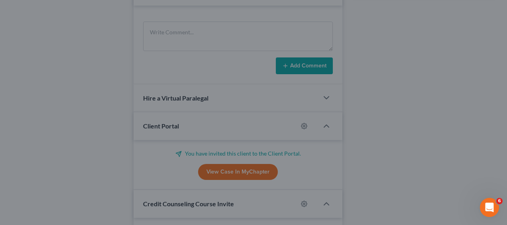
click at [465, 49] on div "MyChapter Settings for Shea, Jordan & Hughes, Sean If you would like to add cus…" at bounding box center [253, 112] width 507 height 225
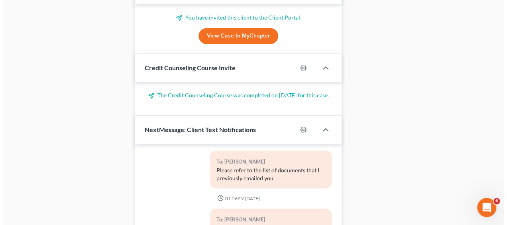
scroll to position [597, 0]
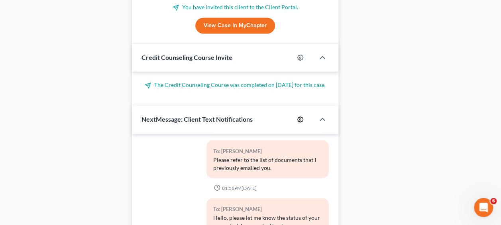
click at [300, 122] on icon "button" at bounding box center [300, 119] width 6 height 6
select select "0"
select select
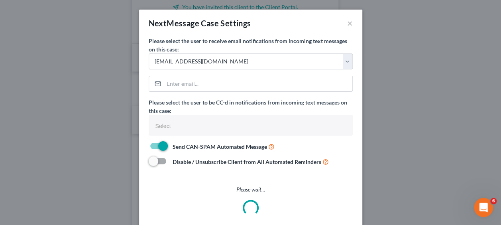
select select "20777"
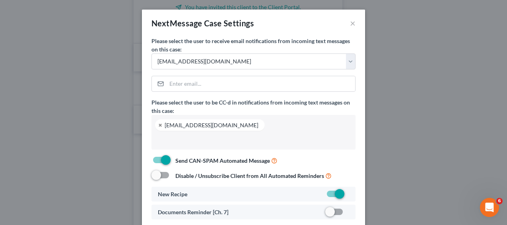
scroll to position [7, 0]
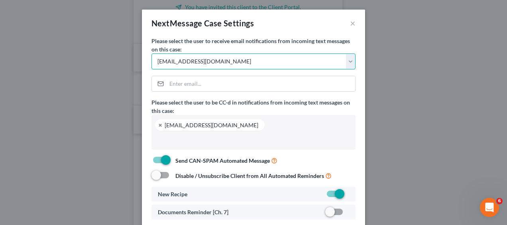
click at [225, 60] on select "Select phil@germainelaw.com meaghan@germainelaw.com" at bounding box center [253, 61] width 204 height 16
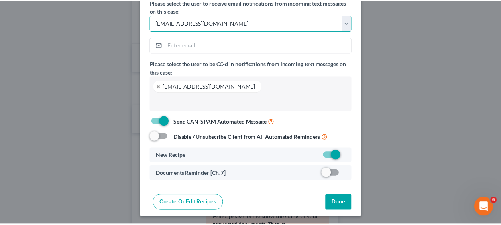
scroll to position [40, 0]
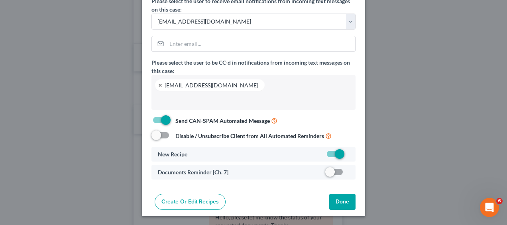
click at [349, 174] on label at bounding box center [349, 174] width 0 height 0
click at [352, 168] on input "checkbox" at bounding box center [354, 170] width 5 height 5
checkbox input "true"
click at [337, 199] on button "Done" at bounding box center [342, 202] width 26 height 16
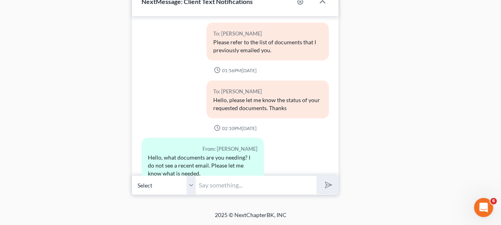
scroll to position [719, 0]
drag, startPoint x: 189, startPoint y: 185, endPoint x: 190, endPoint y: 194, distance: 8.4
click at [189, 185] on select "Select +1 (603) 540-5710 - Jordan Shea +1 (603) 540-5710 - Jordan Shea" at bounding box center [164, 185] width 64 height 20
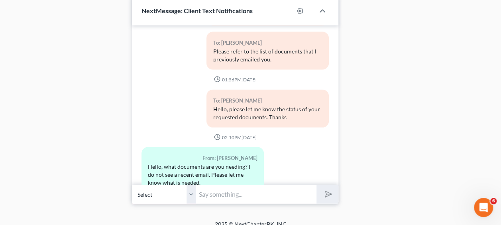
click at [190, 196] on select "Select +1 (603) 540-5710 - Jordan Shea +1 (603) 540-5710 - Jordan Shea" at bounding box center [164, 194] width 64 height 20
drag, startPoint x: 190, startPoint y: 196, endPoint x: 441, endPoint y: 174, distance: 251.9
click at [189, 196] on select "Select +1 (603) 540-5710 - Jordan Shea +1 (603) 540-5710 - Jordan Shea" at bounding box center [164, 194] width 64 height 20
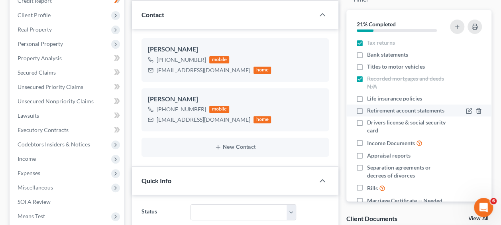
scroll to position [26, 0]
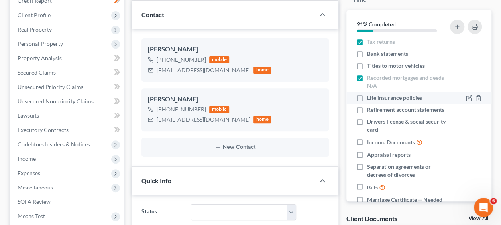
click at [367, 95] on label "Life insurance policies" at bounding box center [394, 98] width 55 height 8
click at [370, 95] on input "Life insurance policies" at bounding box center [372, 96] width 5 height 5
checkbox input "true"
click at [367, 108] on label "Retirement account statements" at bounding box center [405, 110] width 77 height 8
click at [370, 108] on input "Retirement account statements" at bounding box center [372, 108] width 5 height 5
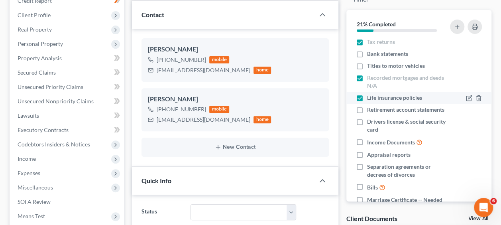
checkbox input "true"
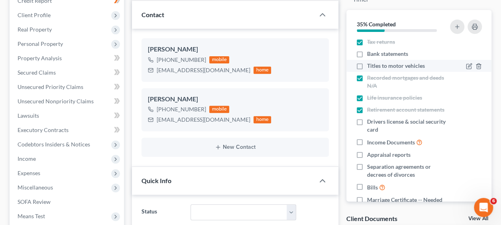
click at [367, 127] on label "Drivers license & social security card" at bounding box center [407, 125] width 81 height 16
click at [370, 123] on input "Drivers license & social security card" at bounding box center [372, 119] width 5 height 5
checkbox input "true"
click at [367, 64] on label "Titles to motor vehicles" at bounding box center [396, 66] width 58 height 8
click at [370, 64] on input "Titles to motor vehicles" at bounding box center [372, 64] width 5 height 5
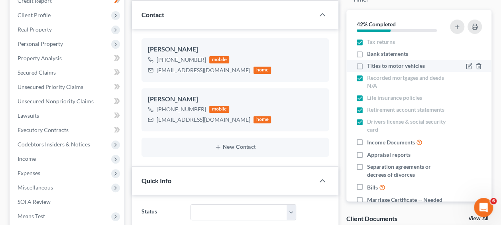
checkbox input "true"
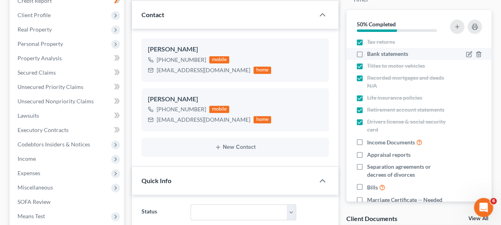
click at [367, 53] on label "Bank statements" at bounding box center [387, 54] width 41 height 8
click at [370, 53] on input "Bank statements" at bounding box center [372, 52] width 5 height 5
checkbox input "true"
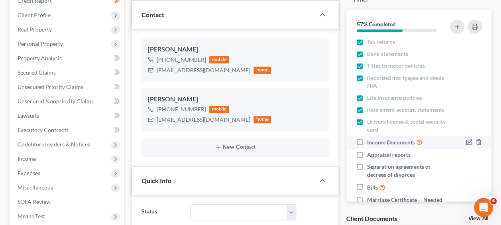
click at [367, 147] on label "Income Documents" at bounding box center [394, 141] width 55 height 9
click at [370, 143] on input "Income Documents" at bounding box center [372, 139] width 5 height 5
click at [367, 147] on label "Income Documents" at bounding box center [394, 141] width 55 height 9
click at [370, 143] on input "Income Documents" at bounding box center [372, 139] width 5 height 5
checkbox input "false"
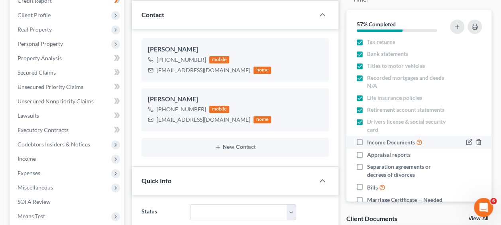
scroll to position [40, 0]
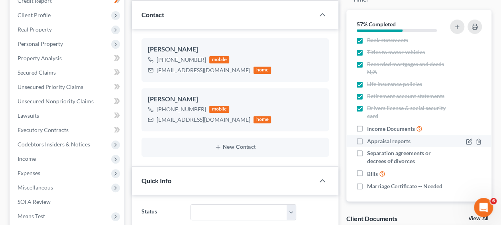
drag, startPoint x: 360, startPoint y: 148, endPoint x: 429, endPoint y: 144, distance: 69.0
click at [367, 145] on label "Appraisal reports" at bounding box center [388, 141] width 43 height 8
click at [370, 142] on input "Appraisal reports" at bounding box center [372, 139] width 5 height 5
checkbox input "true"
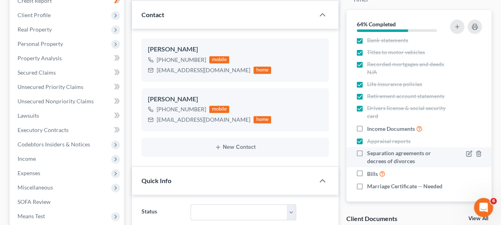
click at [367, 159] on label "Separation agreements or decrees of divorces" at bounding box center [407, 157] width 81 height 16
click at [370, 154] on input "Separation agreements or decrees of divorces" at bounding box center [372, 151] width 5 height 5
checkbox input "true"
drag, startPoint x: 360, startPoint y: 180, endPoint x: 420, endPoint y: 164, distance: 62.2
click at [367, 178] on label "Bills" at bounding box center [376, 173] width 18 height 9
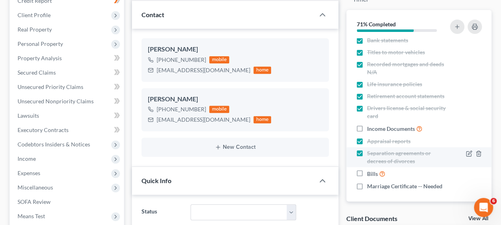
click at [370, 174] on input "Bills" at bounding box center [372, 171] width 5 height 5
checkbox input "true"
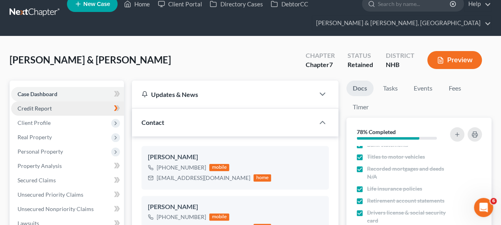
scroll to position [7, 0]
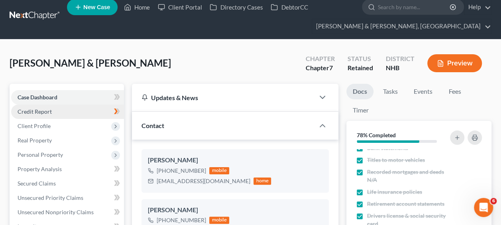
click at [65, 112] on link "Credit Report" at bounding box center [67, 111] width 113 height 14
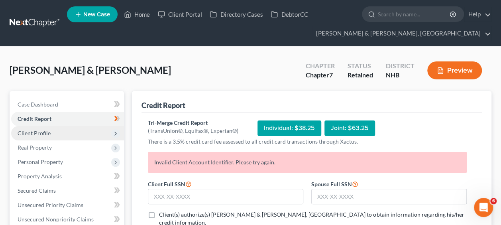
click at [59, 130] on span "Client Profile" at bounding box center [67, 133] width 113 height 14
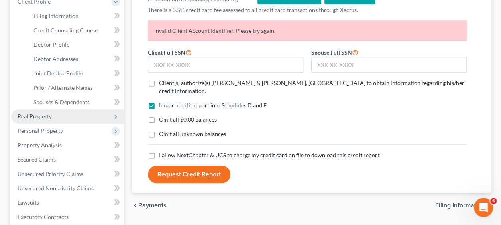
scroll to position [133, 0]
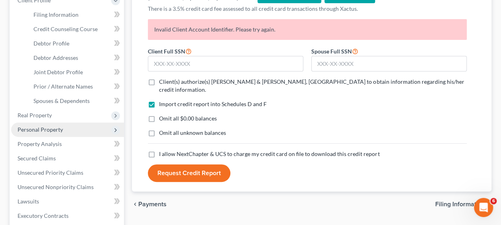
click at [61, 128] on span "Personal Property" at bounding box center [40, 129] width 45 height 7
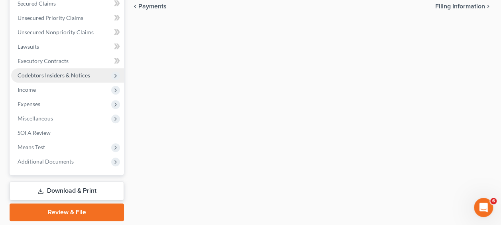
scroll to position [355, 0]
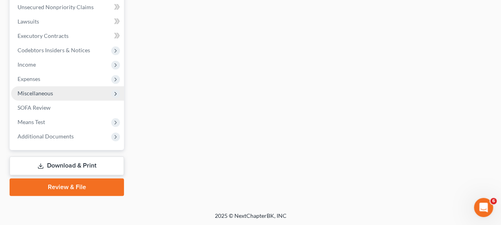
click at [53, 91] on span "Miscellaneous" at bounding box center [67, 93] width 113 height 14
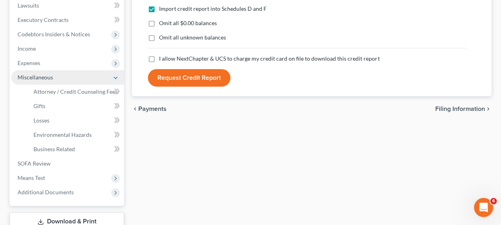
scroll to position [212, 0]
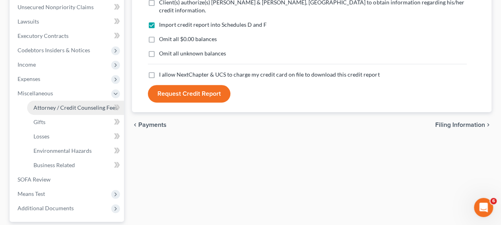
click at [92, 104] on span "Attorney / Credit Counseling Fees" at bounding box center [75, 107] width 84 height 7
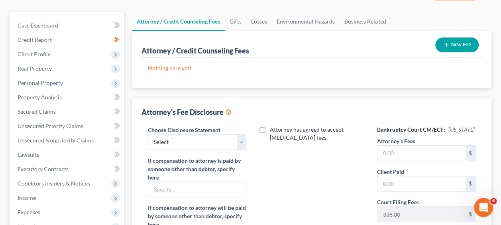
scroll to position [80, 0]
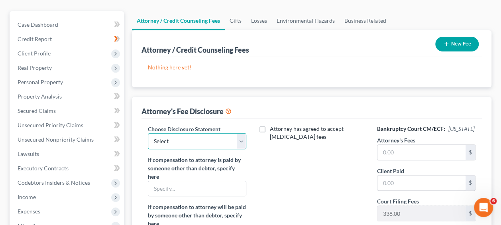
click at [240, 138] on select "Select Disclosure" at bounding box center [197, 141] width 98 height 16
select select "0"
click at [148, 133] on select "Select Disclosure" at bounding box center [197, 141] width 98 height 16
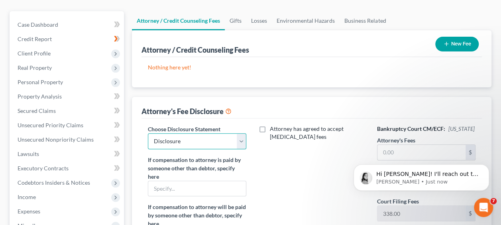
scroll to position [0, 0]
click at [411, 178] on p "Hi [PERSON_NAME]! I'll reach out to Xactus to get your account reactivated. I'l…" at bounding box center [427, 174] width 103 height 8
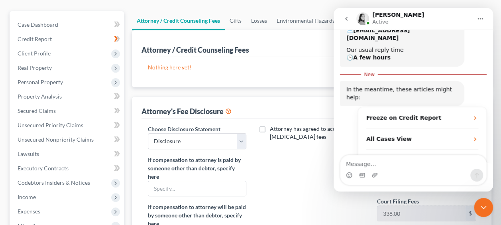
scroll to position [147, 0]
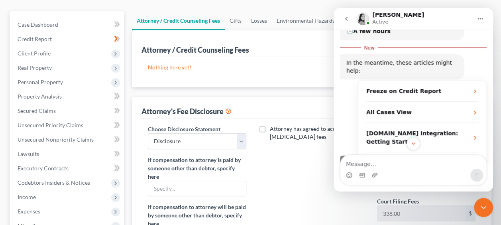
click at [401, 163] on textarea "Message…" at bounding box center [413, 162] width 146 height 14
click at [415, 143] on icon "Scroll to bottom" at bounding box center [412, 143] width 7 height 7
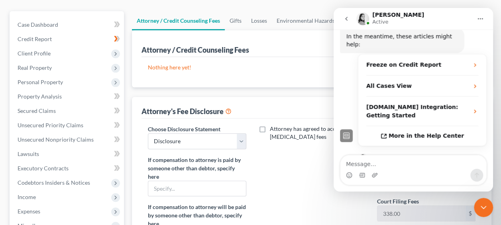
scroll to position [215, 0]
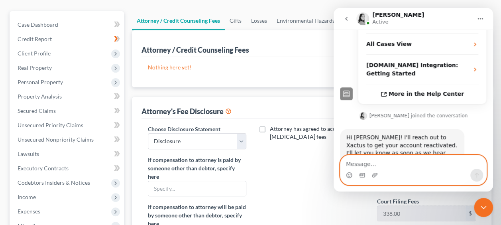
click at [405, 158] on textarea "Message…" at bounding box center [413, 162] width 146 height 14
type textarea "Thank you"
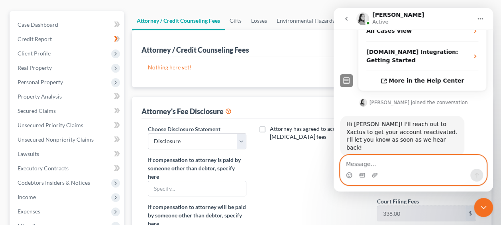
scroll to position [226, 0]
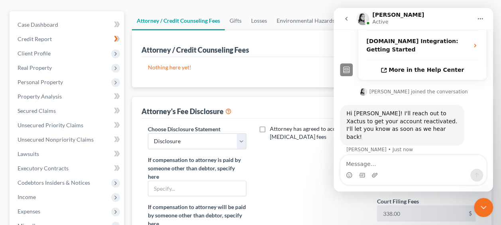
click at [286, 101] on div "Attorney's Fee Disclosure" at bounding box center [311, 108] width 340 height 22
click at [482, 204] on icon "Close Intercom Messenger" at bounding box center [483, 207] width 10 height 10
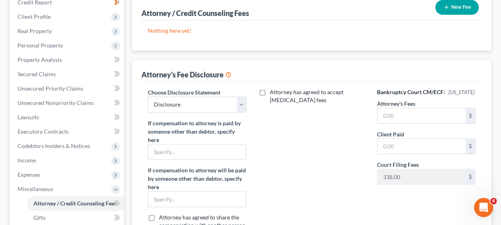
scroll to position [119, 0]
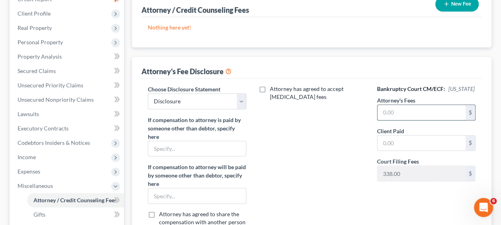
click at [399, 120] on input "text" at bounding box center [421, 112] width 88 height 15
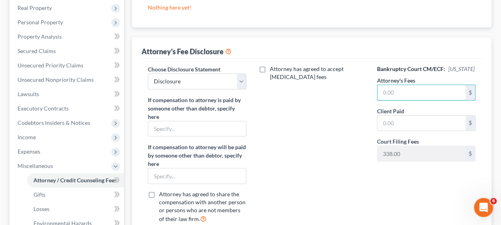
scroll to position [146, 0]
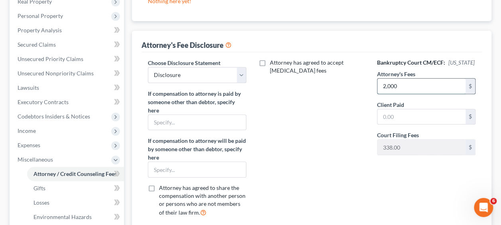
type input "2,000"
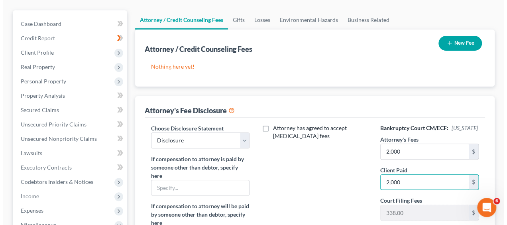
scroll to position [80, 0]
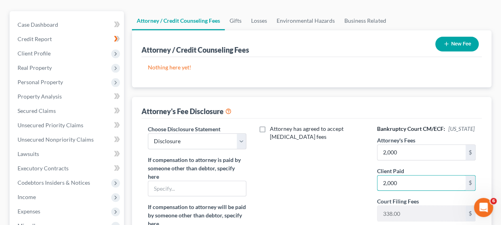
type input "2,000"
click at [450, 41] on button "New Fee" at bounding box center [456, 44] width 43 height 15
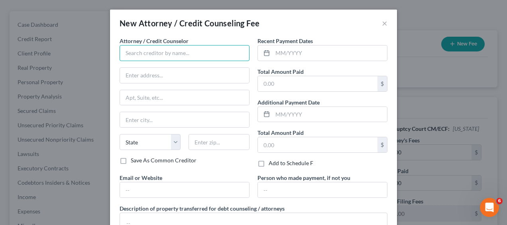
click at [176, 52] on input "text" at bounding box center [184, 53] width 130 height 16
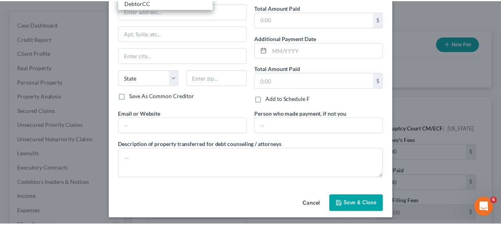
scroll to position [65, 0]
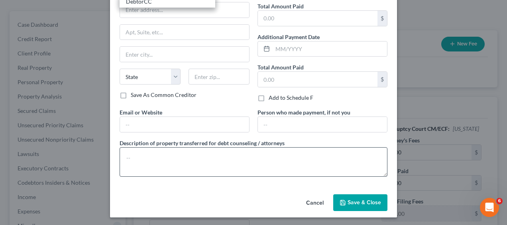
type input "DebtorCC"
click at [235, 159] on textarea at bounding box center [253, 161] width 268 height 29
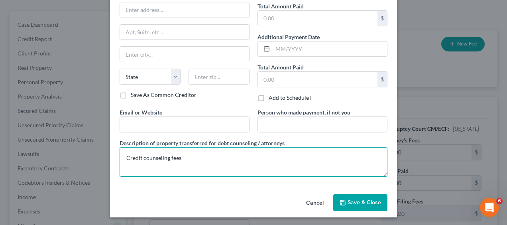
type textarea "Credit counseling fees"
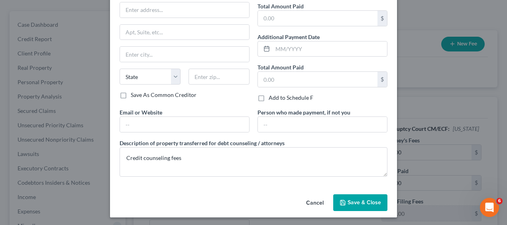
click at [367, 202] on span "Save & Close" at bounding box center [363, 202] width 33 height 7
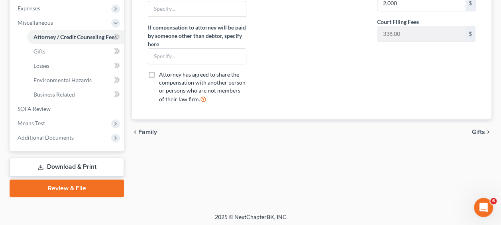
scroll to position [284, 0]
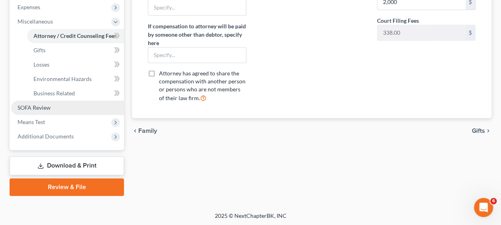
click at [57, 107] on link "SOFA Review" at bounding box center [67, 107] width 113 height 14
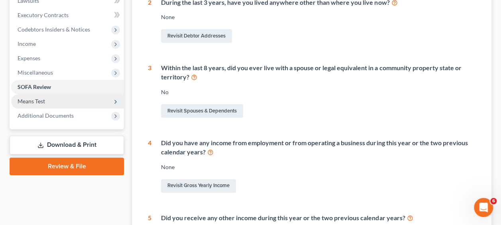
scroll to position [232, 0]
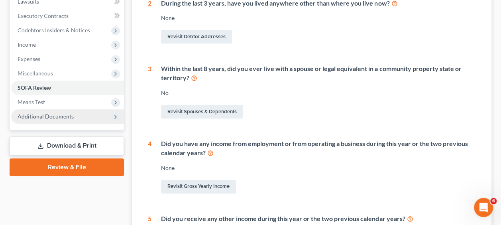
click at [69, 114] on span "Additional Documents" at bounding box center [46, 116] width 56 height 7
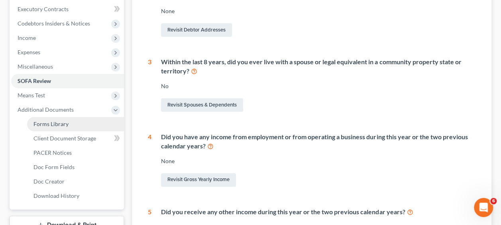
scroll to position [245, 0]
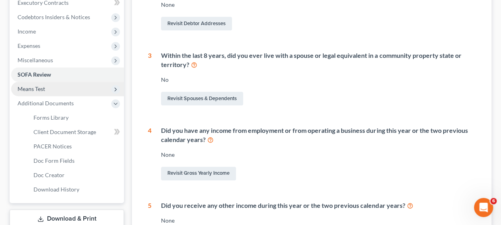
click at [49, 88] on span "Means Test" at bounding box center [67, 89] width 113 height 14
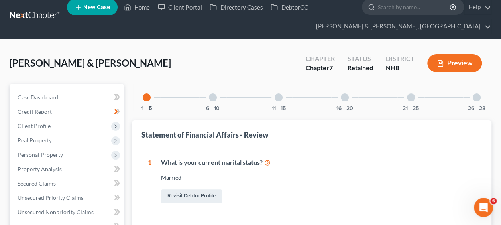
scroll to position [0, 0]
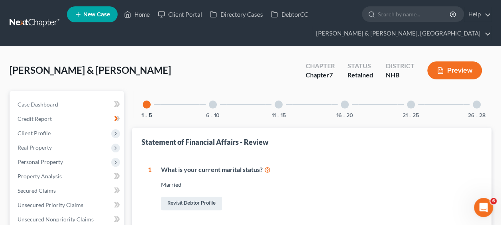
click at [486, 202] on div "Open Intercom Messenger" at bounding box center [483, 207] width 26 height 26
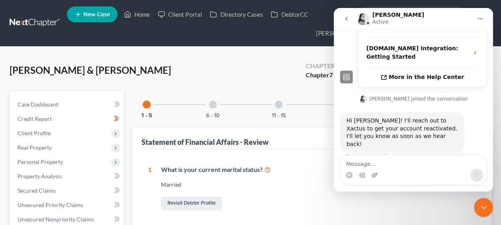
scroll to position [226, 0]
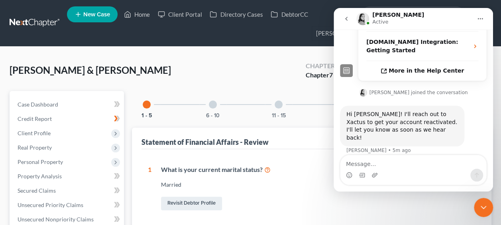
click at [272, 58] on div "Shea, Jordan & Hughes, Sean Upgraded Chapter Chapter 7 Status Retained District…" at bounding box center [251, 73] width 482 height 35
click at [346, 16] on icon "go back" at bounding box center [346, 19] width 6 height 6
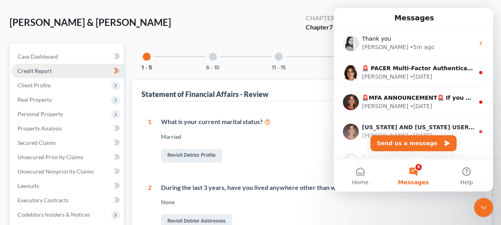
scroll to position [26, 0]
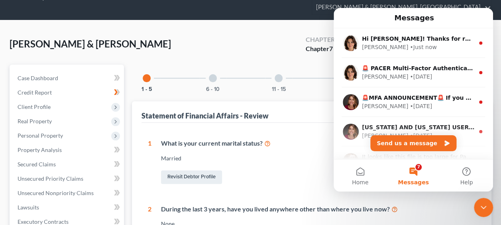
click at [414, 171] on button "7 Messages" at bounding box center [412, 175] width 53 height 32
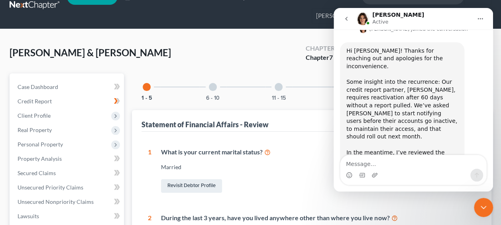
scroll to position [13, 0]
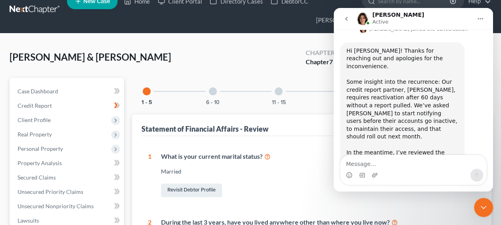
click at [380, 159] on textarea "Message…" at bounding box center [413, 162] width 146 height 14
type textarea "Do i need to do anythingh= further?"
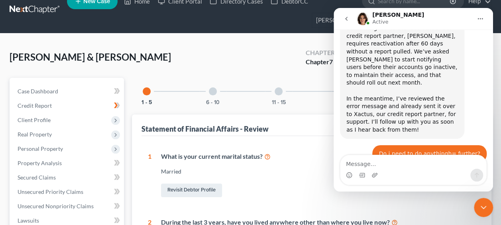
scroll to position [433, 0]
type textarea "Thank you!"
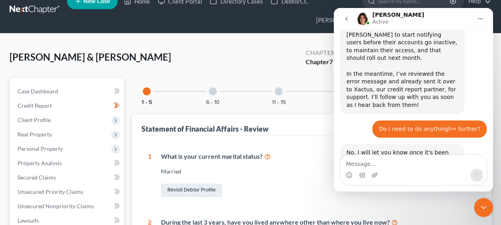
click at [201, 47] on div "Shea, Jordan & Hughes, Sean Upgraded Chapter Chapter 7 Status Retained District…" at bounding box center [251, 60] width 482 height 35
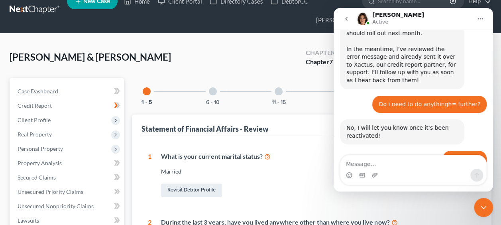
scroll to position [480, 0]
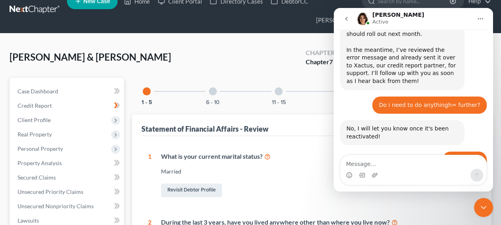
click at [267, 19] on ul "New Case Home Client Portal Directory Cases DebtorCC - No Result - See all resu…" at bounding box center [279, 10] width 424 height 38
click at [481, 207] on icon "Close Intercom Messenger" at bounding box center [483, 207] width 10 height 10
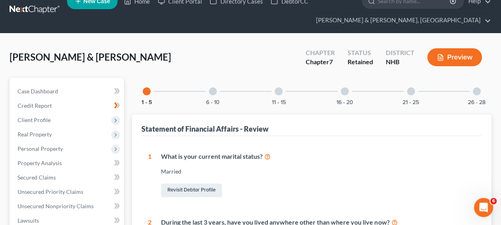
click at [49, 57] on span "[PERSON_NAME] & [PERSON_NAME]" at bounding box center [90, 57] width 161 height 12
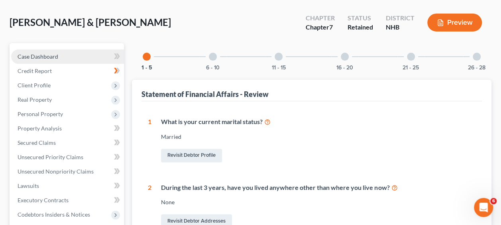
scroll to position [53, 0]
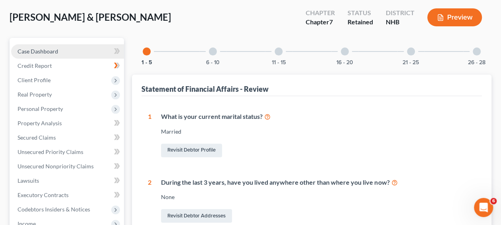
click at [64, 49] on link "Case Dashboard" at bounding box center [67, 51] width 113 height 14
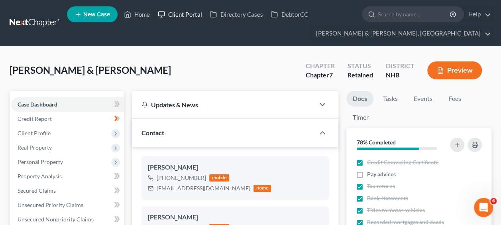
click at [170, 14] on link "Client Portal" at bounding box center [180, 14] width 52 height 14
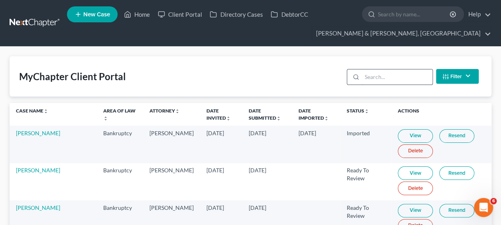
click at [386, 79] on input "search" at bounding box center [397, 76] width 70 height 15
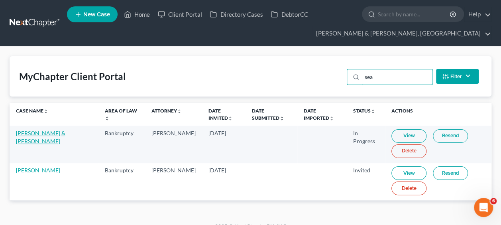
type input "sea"
click at [45, 131] on link "Jordan Shea & Sean Hughes" at bounding box center [40, 136] width 49 height 15
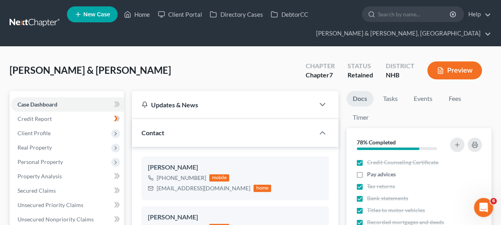
scroll to position [785, 0]
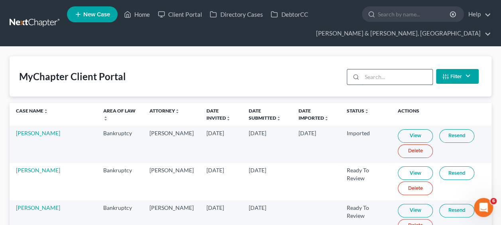
click at [396, 79] on input "search" at bounding box center [397, 76] width 70 height 15
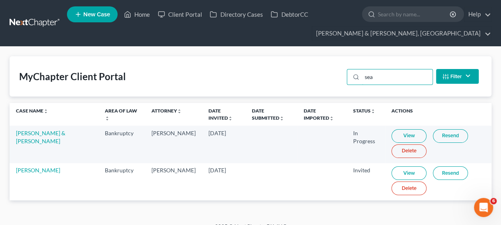
type input "sea"
click at [395, 131] on link "View" at bounding box center [408, 136] width 35 height 14
click at [31, 130] on link "Jordan Shea & Sean Hughes" at bounding box center [40, 136] width 49 height 15
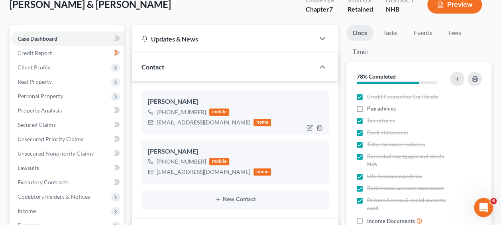
scroll to position [785, 0]
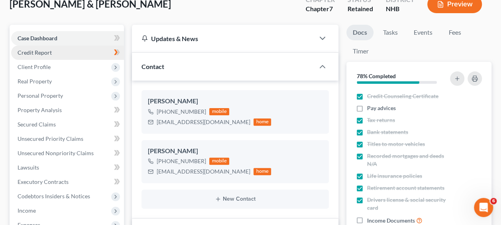
click at [61, 48] on link "Credit Report" at bounding box center [67, 52] width 113 height 14
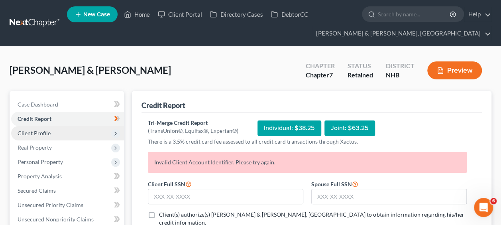
click at [55, 130] on span "Client Profile" at bounding box center [67, 133] width 113 height 14
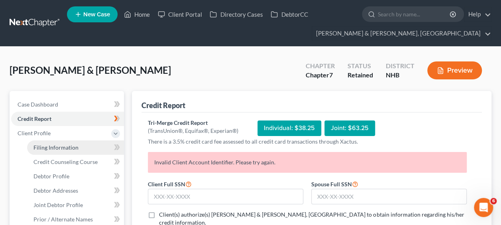
click at [72, 142] on link "Filing Information" at bounding box center [75, 147] width 97 height 14
select select "1"
select select "0"
select select "50"
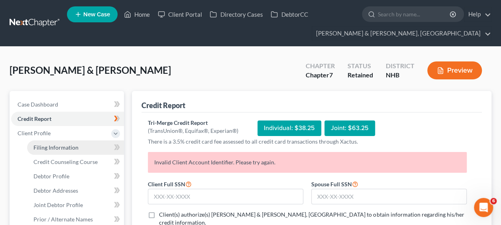
select select "0"
select select "32"
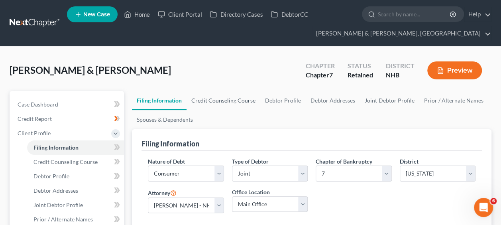
click at [215, 98] on link "Credit Counseling Course" at bounding box center [223, 100] width 74 height 19
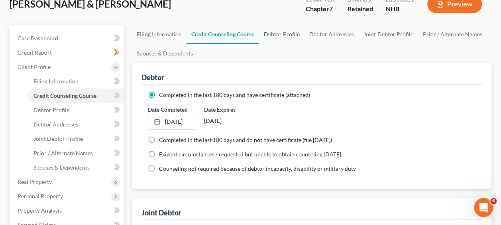
click at [279, 29] on link "Debtor Profile" at bounding box center [281, 34] width 45 height 19
select select "1"
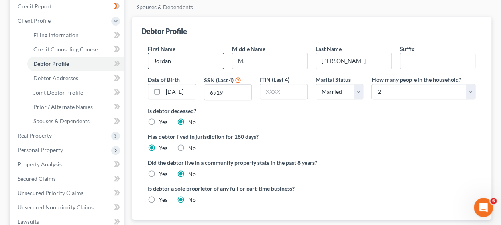
scroll to position [119, 0]
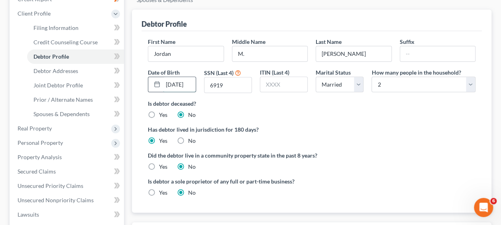
click at [188, 82] on input "10/26/1992" at bounding box center [179, 84] width 32 height 15
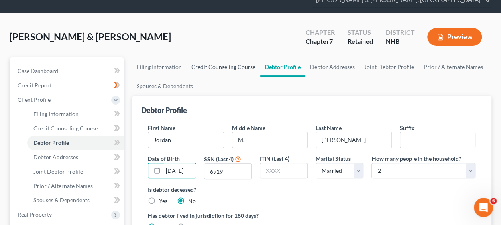
scroll to position [0, 0]
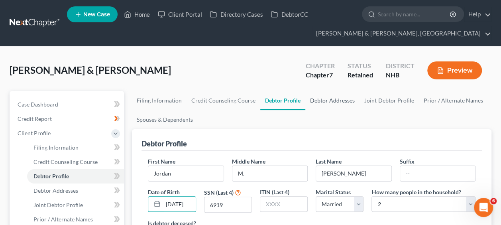
click at [324, 98] on link "Debtor Addresses" at bounding box center [332, 100] width 54 height 19
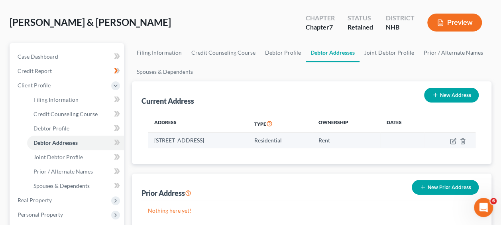
scroll to position [53, 0]
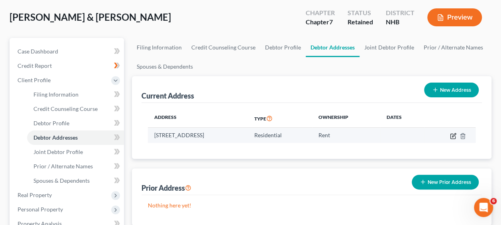
click at [452, 134] on icon "button" at bounding box center [454, 135] width 4 height 4
select select "32"
select select "0"
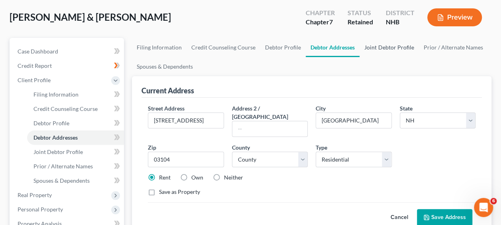
click at [376, 47] on link "Joint Debtor Profile" at bounding box center [388, 47] width 59 height 19
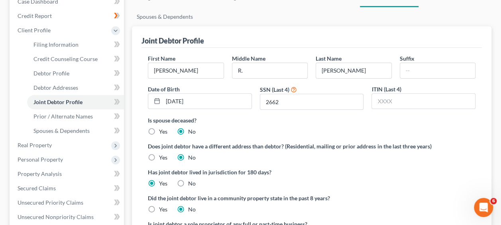
scroll to position [66, 0]
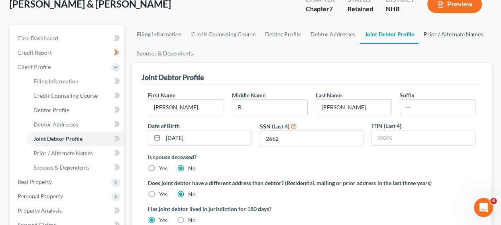
drag, startPoint x: 450, startPoint y: 34, endPoint x: 444, endPoint y: 36, distance: 6.3
click at [450, 33] on link "Prior / Alternate Names" at bounding box center [452, 34] width 69 height 19
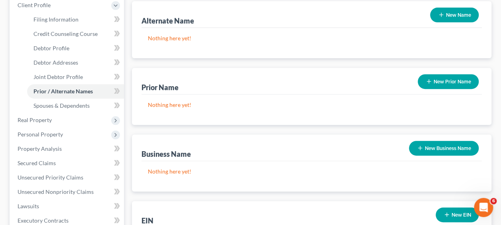
scroll to position [106, 0]
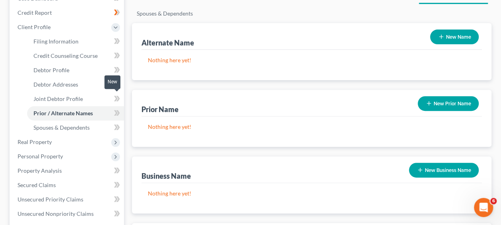
click at [115, 99] on icon at bounding box center [117, 99] width 6 height 10
click at [118, 97] on icon at bounding box center [118, 99] width 4 height 6
click at [114, 81] on icon at bounding box center [117, 84] width 6 height 10
click at [118, 83] on icon at bounding box center [118, 84] width 4 height 6
click at [114, 68] on icon at bounding box center [117, 70] width 6 height 10
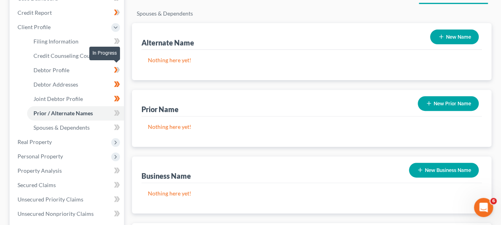
click at [117, 69] on icon at bounding box center [117, 70] width 6 height 10
click at [115, 55] on icon at bounding box center [116, 56] width 4 height 6
click at [119, 54] on icon at bounding box center [117, 56] width 6 height 10
click at [114, 37] on icon at bounding box center [117, 41] width 6 height 10
click at [119, 40] on icon at bounding box center [118, 41] width 4 height 6
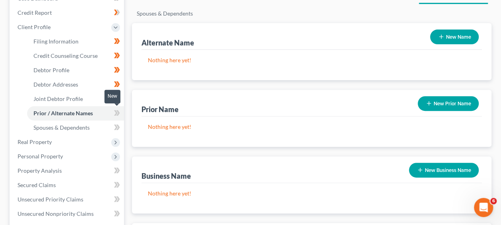
click at [114, 110] on span at bounding box center [117, 114] width 14 height 12
click at [118, 111] on icon at bounding box center [118, 113] width 4 height 6
click at [115, 125] on icon at bounding box center [117, 127] width 6 height 10
click at [118, 125] on icon at bounding box center [118, 127] width 4 height 6
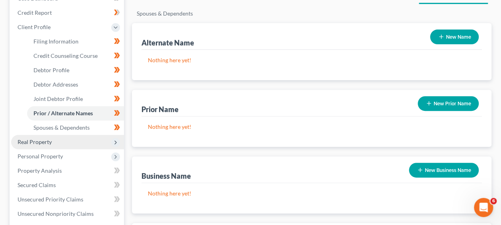
click at [116, 141] on polyline at bounding box center [116, 142] width 2 height 3
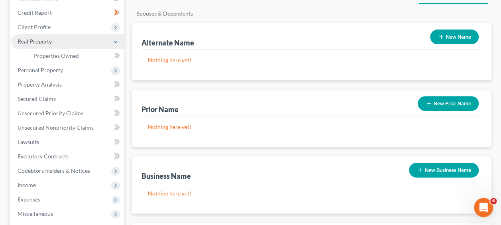
click at [115, 54] on div "New" at bounding box center [112, 49] width 16 height 13
click at [71, 55] on span "Properties Owned" at bounding box center [55, 55] width 45 height 7
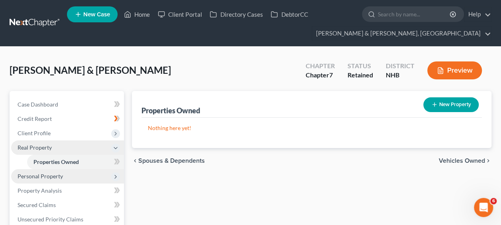
click at [79, 175] on span "Personal Property" at bounding box center [67, 176] width 113 height 14
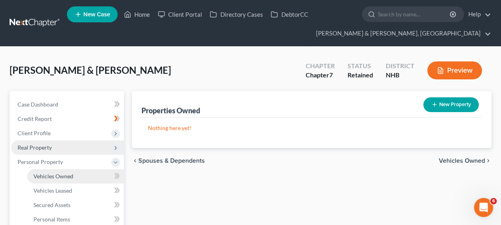
click at [89, 178] on link "Vehicles Owned" at bounding box center [75, 176] width 97 height 14
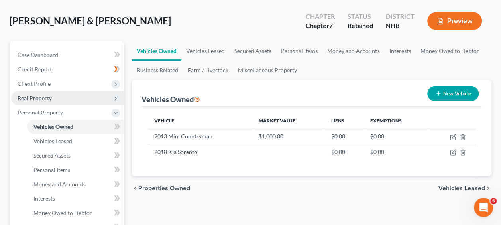
scroll to position [53, 0]
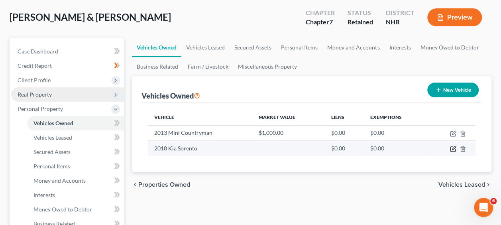
click at [452, 146] on icon "button" at bounding box center [453, 148] width 6 height 6
select select "0"
select select "8"
select select "2"
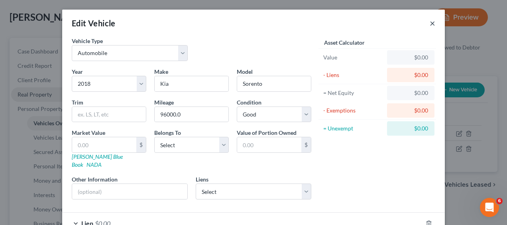
click at [429, 23] on button "×" at bounding box center [432, 23] width 6 height 10
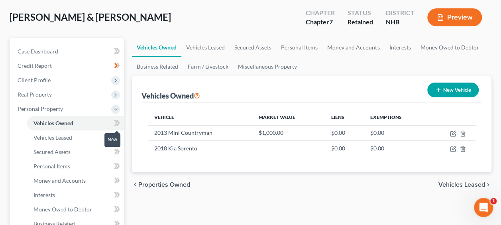
click at [116, 121] on icon at bounding box center [116, 123] width 4 height 6
click at [115, 136] on icon at bounding box center [117, 137] width 6 height 10
click at [119, 135] on icon at bounding box center [118, 137] width 4 height 6
click at [115, 165] on icon at bounding box center [117, 166] width 6 height 10
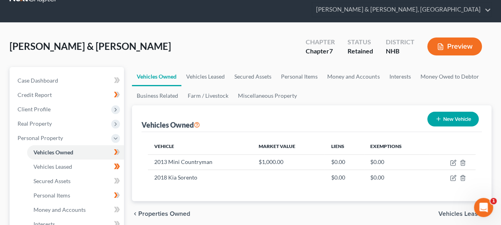
scroll to position [40, 0]
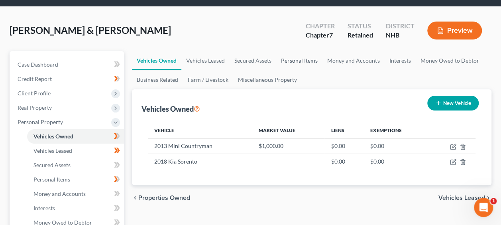
click at [297, 60] on link "Personal Items" at bounding box center [299, 60] width 46 height 19
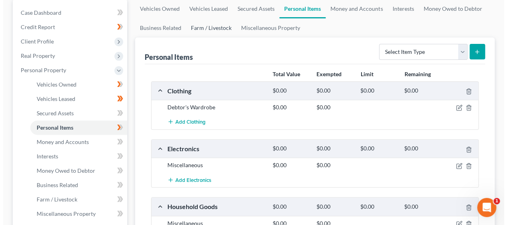
scroll to position [93, 0]
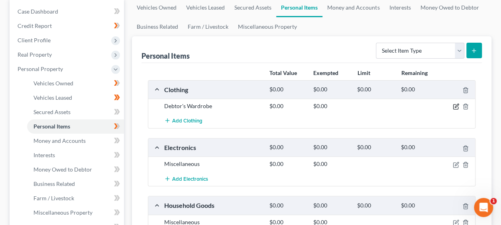
click at [455, 104] on icon "button" at bounding box center [455, 106] width 6 height 6
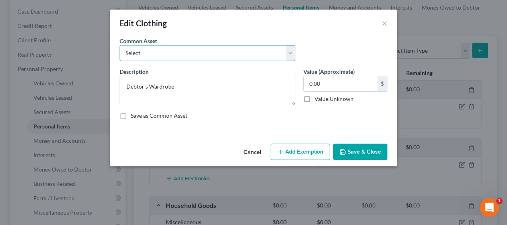
click at [292, 55] on select "Select Debtor's wardrobe located at residence" at bounding box center [207, 53] width 176 height 16
select select "0"
click at [119, 45] on select "Select Debtor's wardrobe located at residence" at bounding box center [207, 53] width 176 height 16
type textarea "Debtor's wardrobe located at residence"
type input "1,000.00"
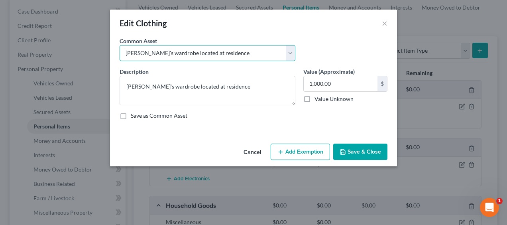
click at [145, 51] on select "Select Debtor's wardrobe located at residence" at bounding box center [207, 53] width 176 height 16
click at [143, 51] on select "Select Debtor's wardrobe located at residence" at bounding box center [207, 53] width 176 height 16
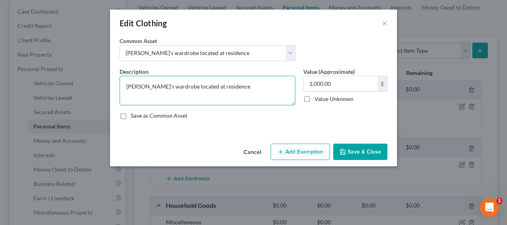
click at [146, 87] on textarea "Debtor's wardrobe located at residence" at bounding box center [207, 90] width 176 height 29
drag, startPoint x: 230, startPoint y: 85, endPoint x: 237, endPoint y: 86, distance: 7.6
click at [230, 85] on textarea "Debtors' wardrobe located at residence" at bounding box center [207, 90] width 176 height 29
type textarea "Debtors' wardrobe located at residence collectively"
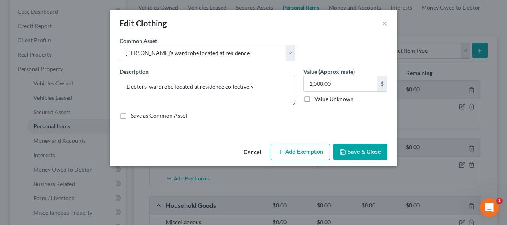
click at [314, 97] on label "Value Unknown" at bounding box center [333, 99] width 39 height 8
click at [317, 97] on input "Value Unknown" at bounding box center [319, 97] width 5 height 5
checkbox input "true"
type input "0.00"
click at [306, 151] on button "Add Exemption" at bounding box center [299, 151] width 59 height 17
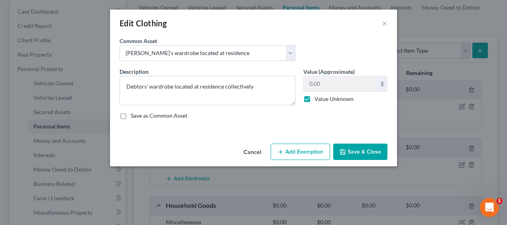
select select "2"
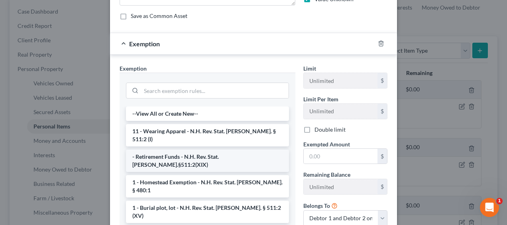
scroll to position [106, 0]
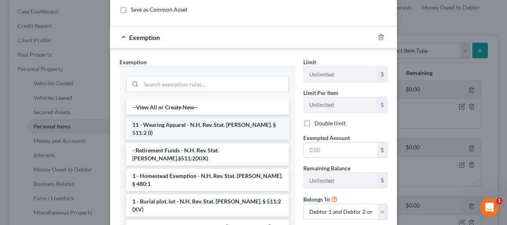
click at [216, 127] on li "11 - Wearing Apparel - N.H. Rev. Stat. [PERSON_NAME]. § 511:2 (I)" at bounding box center [207, 128] width 163 height 22
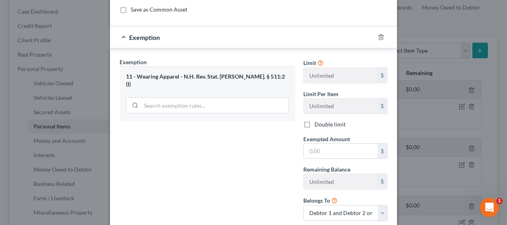
click at [314, 121] on label "Double limit" at bounding box center [329, 124] width 31 height 8
click at [317, 121] on input "Double limit" at bounding box center [319, 122] width 5 height 5
checkbox input "true"
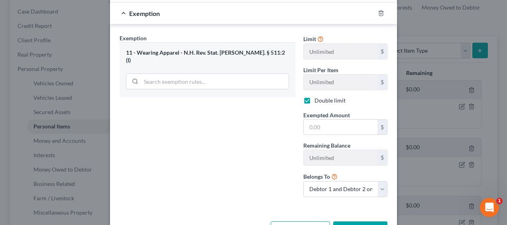
scroll to position [157, 0]
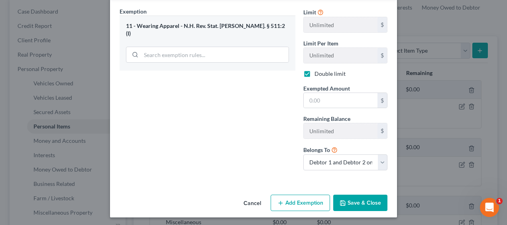
click at [343, 196] on button "Save & Close" at bounding box center [360, 202] width 54 height 17
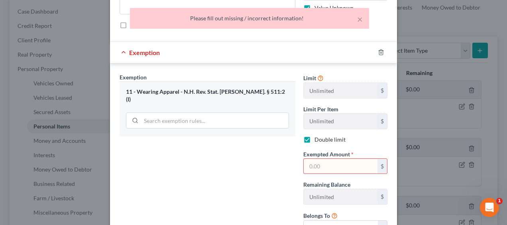
scroll to position [90, 0]
click at [319, 166] on input "text" at bounding box center [340, 166] width 74 height 15
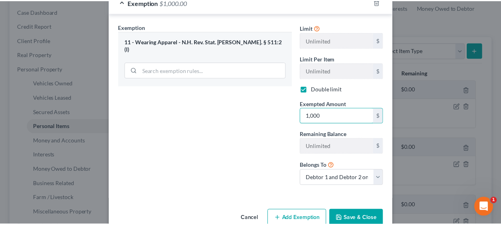
scroll to position [157, 0]
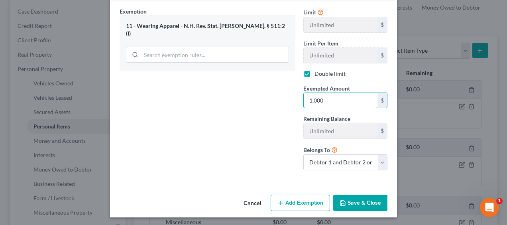
type input "1,000"
click at [363, 200] on button "Save & Close" at bounding box center [360, 202] width 54 height 17
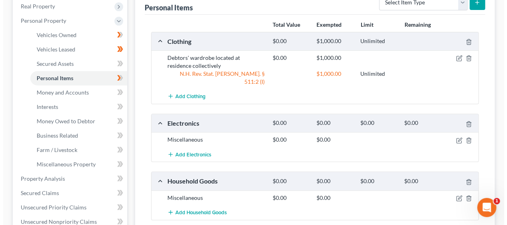
scroll to position [146, 0]
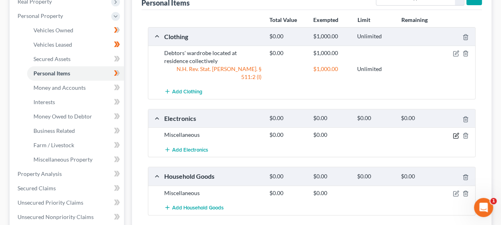
click at [454, 132] on icon "button" at bounding box center [455, 135] width 6 height 6
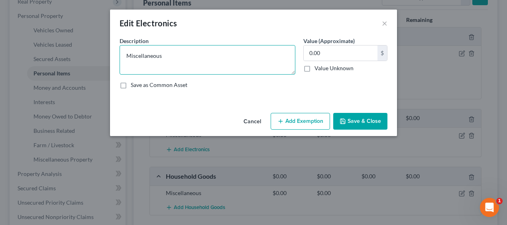
click at [167, 57] on textarea "Miscellaneous" at bounding box center [207, 59] width 176 height 29
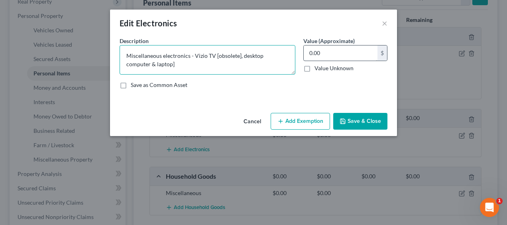
type textarea "Miscellaneous electronics - Vizio TV [obsolete], desktop computer & laptop]"
click at [165, 62] on textarea "Miscellaneous electronics - Vizio TV [obsolete], desktop computer & laptop]" at bounding box center [207, 59] width 176 height 29
type textarea "Miscellaneous electronics - Vizio TV [obsolete], desktop computer & laptop], lo…"
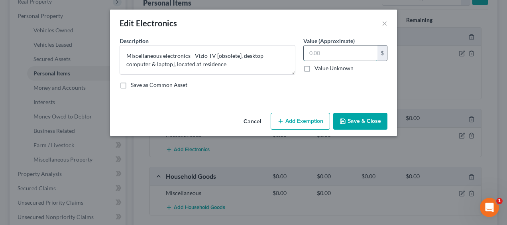
click at [313, 55] on input "text" at bounding box center [340, 52] width 74 height 15
type input "200.00"
click at [314, 113] on button "Add Exemption" at bounding box center [299, 121] width 59 height 17
select select "2"
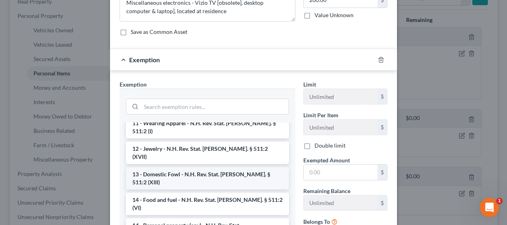
scroll to position [133, 0]
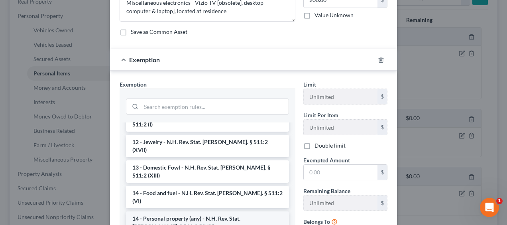
click at [170, 211] on li "14 - Personal property (any) - N.H. Rev. Stat. [PERSON_NAME]. § 511:2 (XVIII)" at bounding box center [207, 222] width 163 height 22
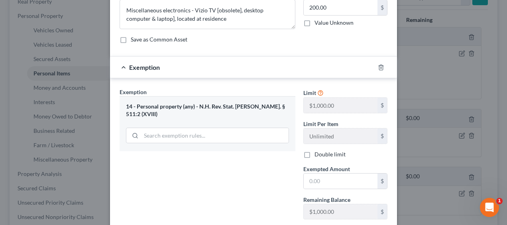
scroll to position [40, 0]
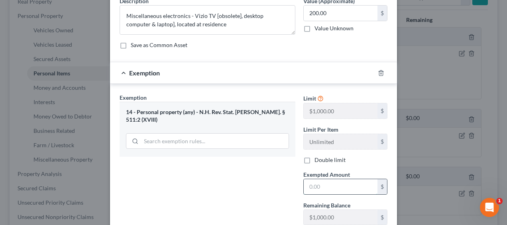
click at [321, 184] on input "text" at bounding box center [340, 186] width 74 height 15
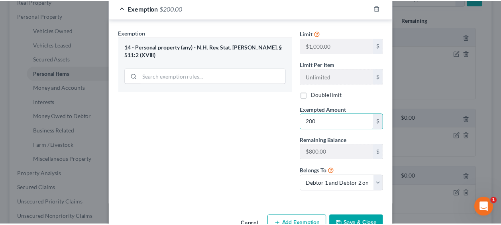
scroll to position [126, 0]
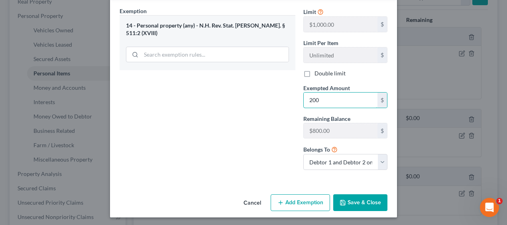
type input "200"
click at [373, 201] on button "Save & Close" at bounding box center [360, 202] width 54 height 17
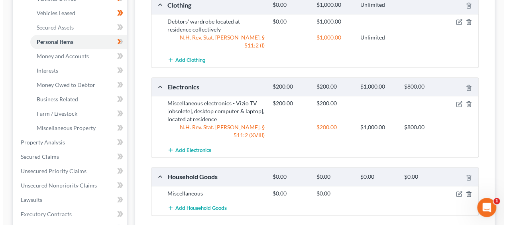
scroll to position [186, 0]
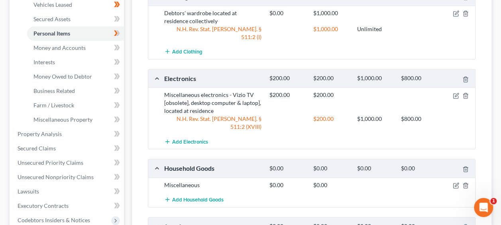
click at [454, 91] on div at bounding box center [458, 95] width 35 height 8
click at [454, 93] on icon "button" at bounding box center [455, 95] width 5 height 5
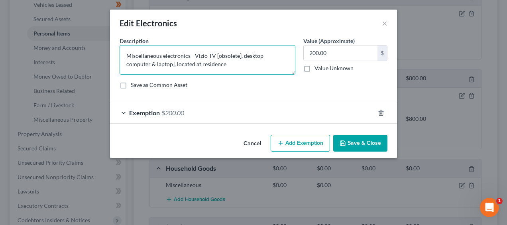
click at [150, 64] on textarea "Miscellaneous electronics - Vizio TV [obsolete], desktop computer & laptop], lo…" at bounding box center [207, 59] width 176 height 29
type textarea "Miscellaneous electronics - Vizio TV [obsolete], desktop computer & laptop, loc…"
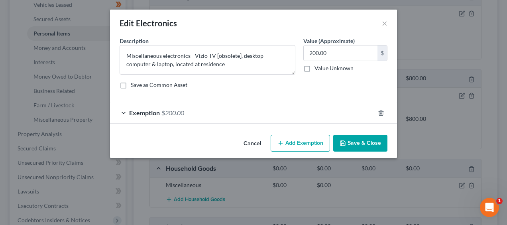
click at [352, 141] on button "Save & Close" at bounding box center [360, 143] width 54 height 17
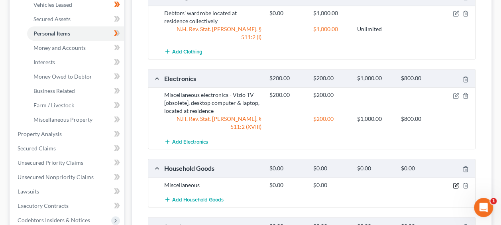
click at [453, 182] on icon "button" at bounding box center [455, 185] width 6 height 6
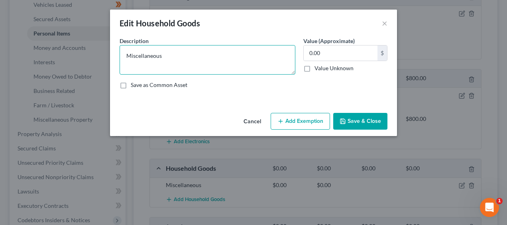
click at [170, 55] on textarea "Miscellaneous" at bounding box center [207, 59] width 176 height 29
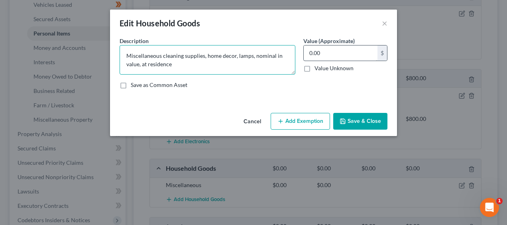
type textarea "Miscellaneous cleaning supplies, home decor, lamps, nominal in value, at reside…"
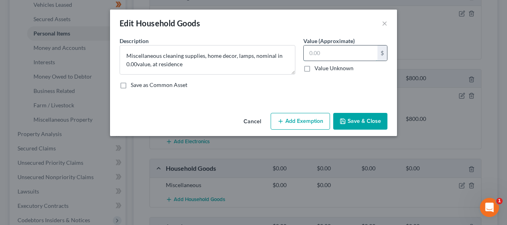
click at [329, 49] on input "text" at bounding box center [340, 52] width 74 height 15
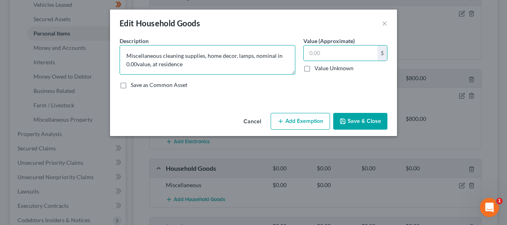
click at [137, 64] on textarea "Miscellaneous cleaning supplies, home decor, lamps, nominal in 0.00value, at re…" at bounding box center [207, 59] width 176 height 29
type textarea "Miscellaneous cleaning supplies, home decor, lamps, nominal in value, at reside…"
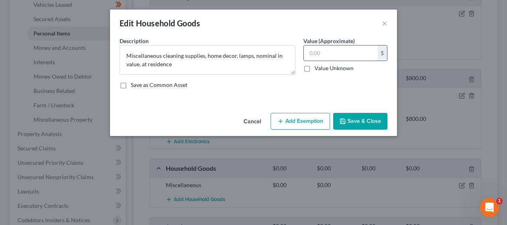
click at [321, 51] on input "text" at bounding box center [340, 52] width 74 height 15
type input "100.00"
click at [315, 119] on button "Add Exemption" at bounding box center [299, 121] width 59 height 17
select select "2"
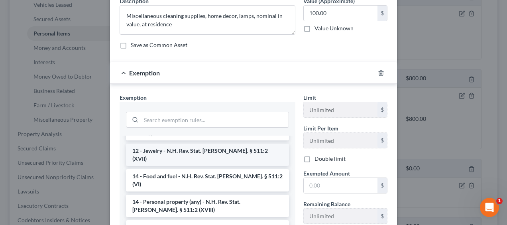
scroll to position [40, 0]
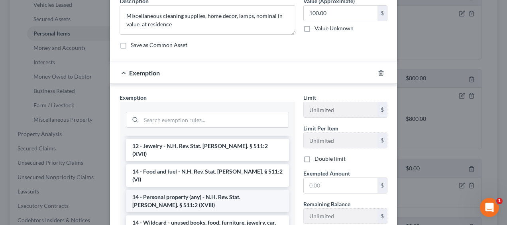
click at [220, 190] on li "14 - Personal property (any) - N.H. Rev. Stat. [PERSON_NAME]. § 511:2 (XVIII)" at bounding box center [207, 201] width 163 height 22
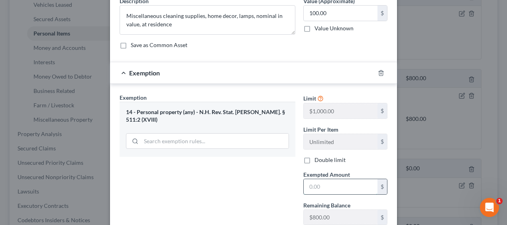
click at [322, 181] on input "text" at bounding box center [340, 186] width 74 height 15
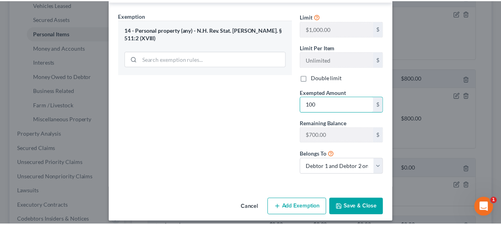
scroll to position [126, 0]
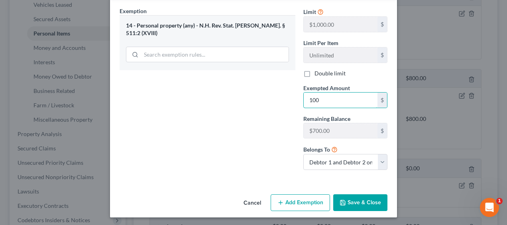
type input "100"
click at [355, 199] on button "Save & Close" at bounding box center [360, 202] width 54 height 17
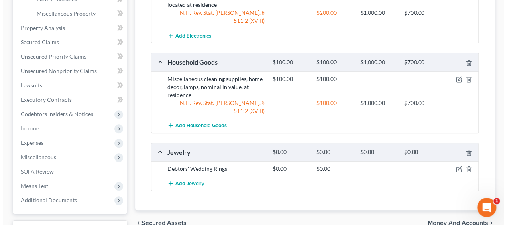
scroll to position [292, 0]
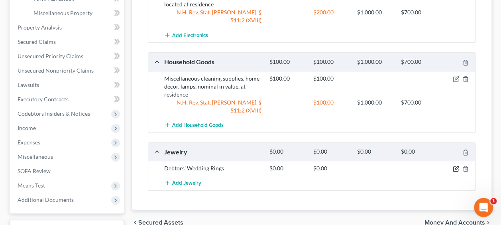
click at [455, 165] on icon "button" at bounding box center [455, 168] width 6 height 6
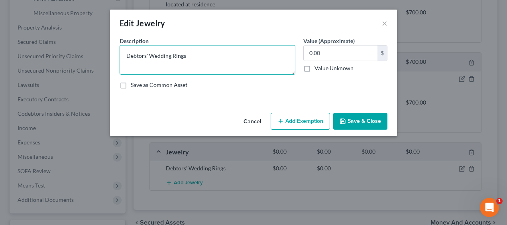
click at [208, 57] on textarea "Debtors' Wedding Rings" at bounding box center [207, 59] width 176 height 29
type textarea "Debtors' Wedding Rings and engagement band"
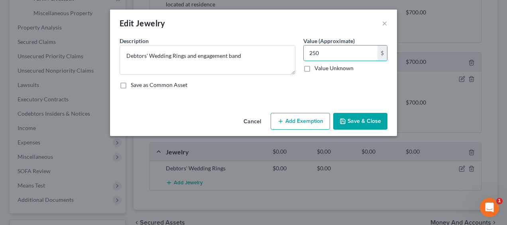
type input "250"
click at [301, 119] on button "Add Exemption" at bounding box center [299, 121] width 59 height 17
select select "2"
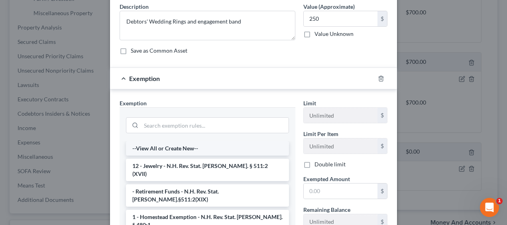
scroll to position [40, 0]
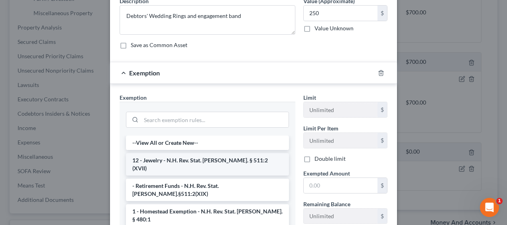
click at [221, 160] on li "12 - Jewelry - N.H. Rev. Stat. [PERSON_NAME]. § 511:2 (XVII)" at bounding box center [207, 164] width 163 height 22
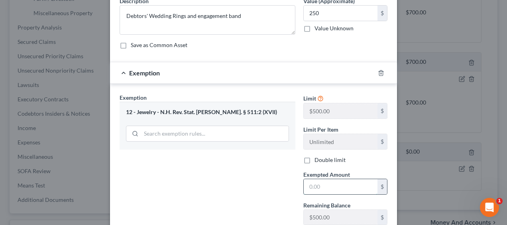
click at [325, 183] on input "text" at bounding box center [340, 186] width 74 height 15
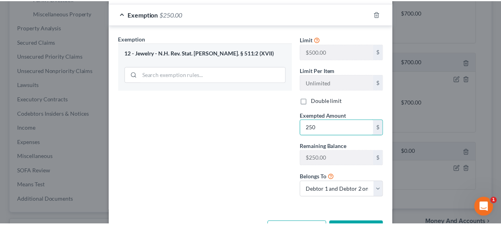
scroll to position [106, 0]
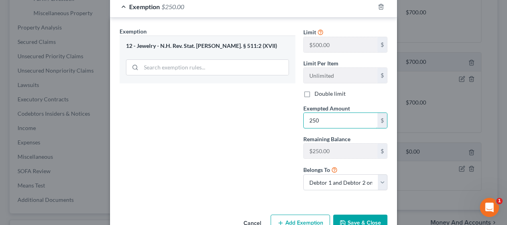
type input "250"
click at [365, 217] on button "Save & Close" at bounding box center [360, 222] width 54 height 17
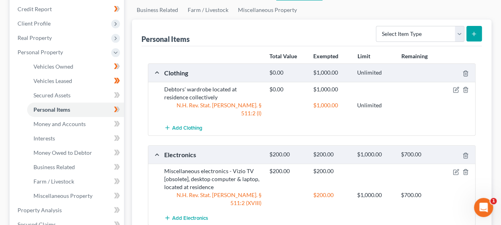
scroll to position [93, 0]
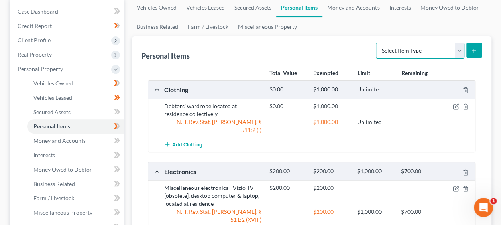
click at [456, 46] on select "Select Item Type Clothing Collectibles Of Value Electronics Firearms Household …" at bounding box center [420, 51] width 88 height 16
click at [316, 52] on div "Personal Items Select Item Type Clothing Collectibles Of Value Electronics Fire…" at bounding box center [311, 49] width 340 height 27
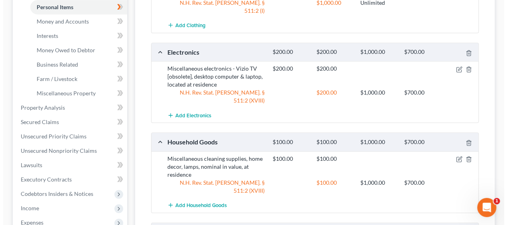
scroll to position [212, 0]
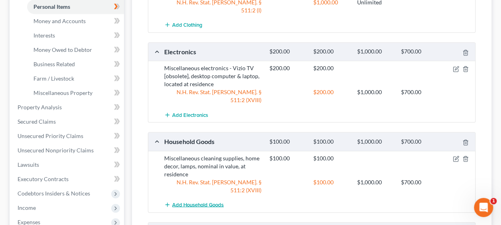
click at [201, 201] on span "Add Household Goods" at bounding box center [197, 204] width 51 height 6
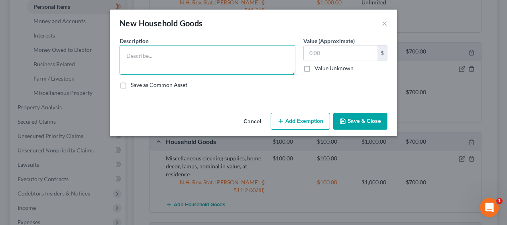
click at [167, 57] on textarea at bounding box center [207, 59] width 176 height 29
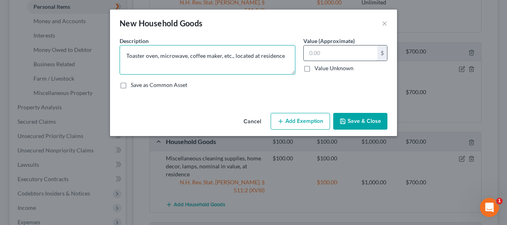
type textarea "Toaster oven, microwave, coffee maker, etc., located at residence"
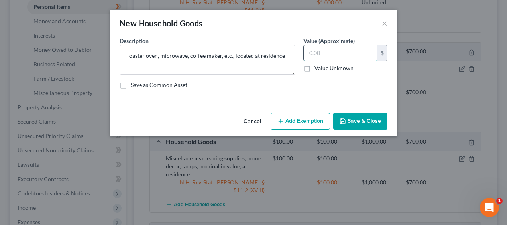
click at [325, 54] on input "text" at bounding box center [340, 52] width 74 height 15
type input "80"
click at [312, 119] on button "Add Exemption" at bounding box center [299, 121] width 59 height 17
select select "2"
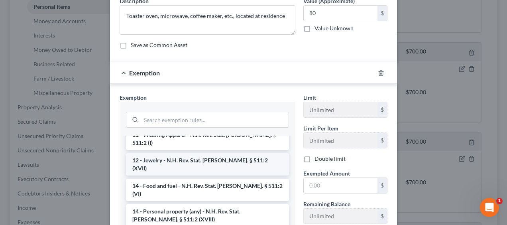
scroll to position [26, 0]
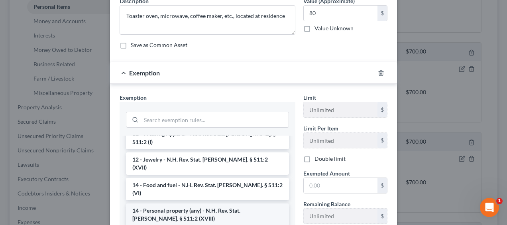
click at [194, 203] on li "14 - Personal property (any) - N.H. Rev. Stat. [PERSON_NAME]. § 511:2 (XVIII)" at bounding box center [207, 214] width 163 height 22
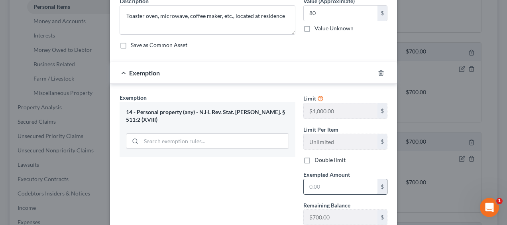
click at [333, 187] on input "text" at bounding box center [340, 186] width 74 height 15
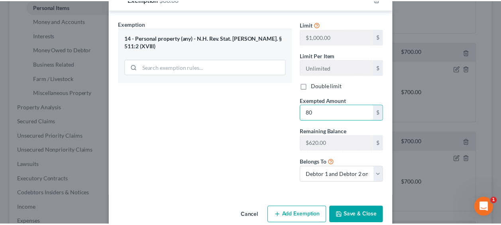
scroll to position [126, 0]
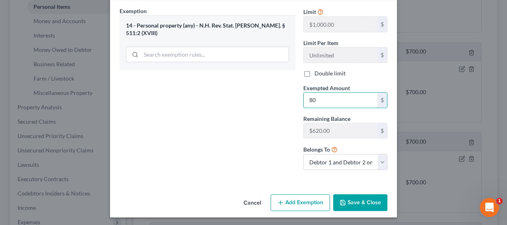
type input "80"
click at [353, 198] on button "Save & Close" at bounding box center [360, 202] width 54 height 17
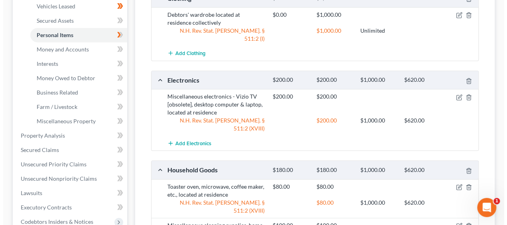
scroll to position [133, 0]
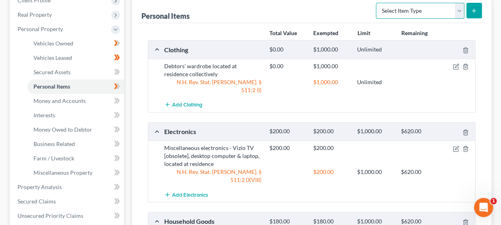
click at [438, 9] on select "Select Item Type Clothing Collectibles Of Value Electronics Firearms Household …" at bounding box center [420, 11] width 88 height 16
select select "household_goods"
click at [377, 3] on select "Select Item Type Clothing Collectibles Of Value Electronics Firearms Household …" at bounding box center [420, 11] width 88 height 16
click at [474, 8] on icon "submit" at bounding box center [473, 11] width 6 height 6
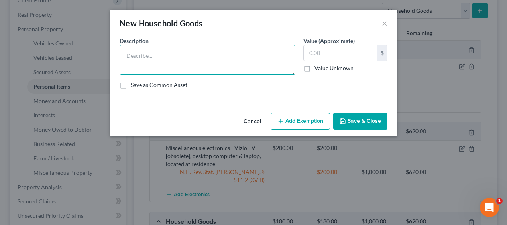
click at [165, 57] on textarea at bounding box center [207, 59] width 176 height 29
type textarea "Bedding & linens, at residence"
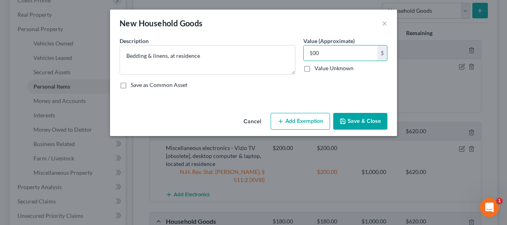
type input "100"
click at [307, 119] on button "Add Exemption" at bounding box center [299, 121] width 59 height 17
select select "2"
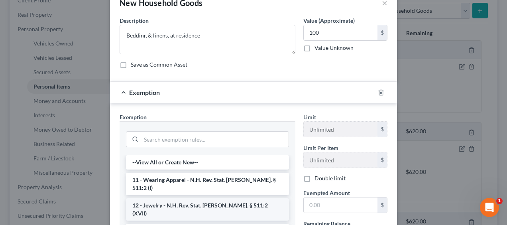
scroll to position [66, 0]
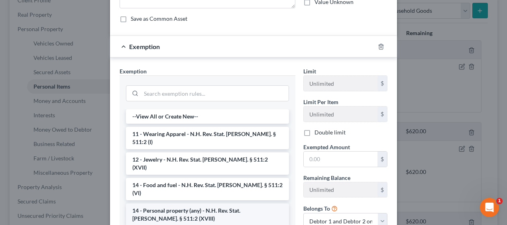
click at [193, 203] on li "14 - Personal property (any) - N.H. Rev. Stat. [PERSON_NAME]. § 511:2 (XVIII)" at bounding box center [207, 214] width 163 height 22
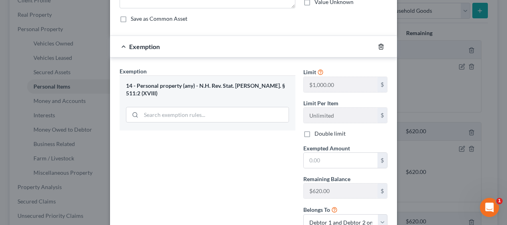
click at [378, 47] on icon "button" at bounding box center [381, 46] width 6 height 6
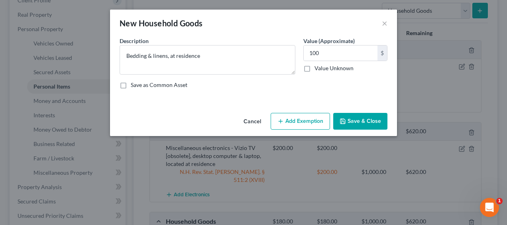
click at [307, 118] on button "Add Exemption" at bounding box center [299, 121] width 59 height 17
select select "2"
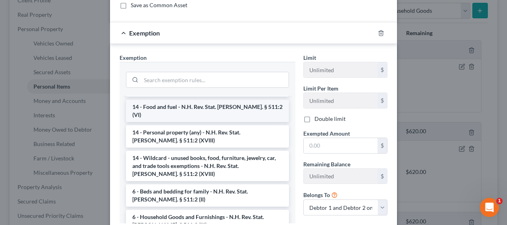
scroll to position [80, 0]
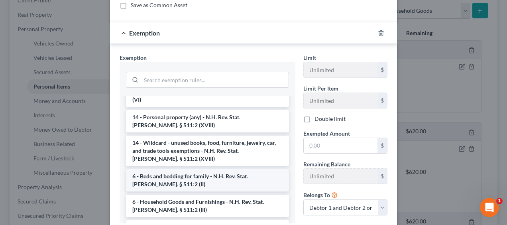
click at [177, 169] on li "6 - Beds and bedding for family - N.H. Rev. Stat. [PERSON_NAME]. § 511:2 (II)" at bounding box center [207, 180] width 163 height 22
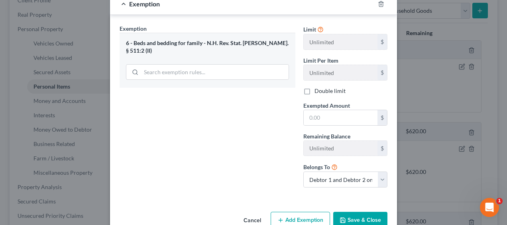
scroll to position [119, 0]
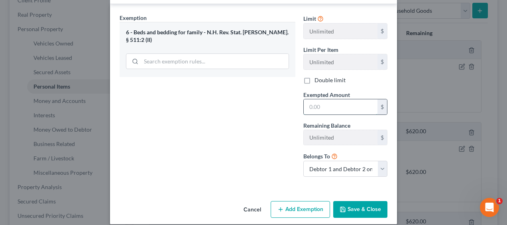
click at [315, 101] on input "text" at bounding box center [340, 106] width 74 height 15
type input "100"
click at [360, 209] on button "Save & Close" at bounding box center [360, 209] width 54 height 17
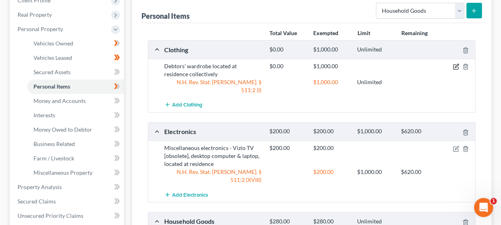
click at [455, 66] on icon "button" at bounding box center [456, 66] width 4 height 4
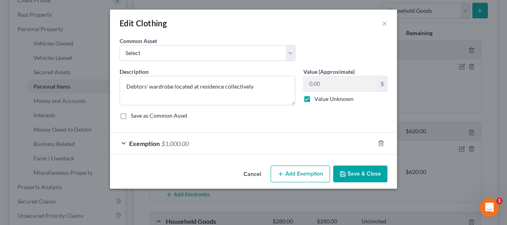
click at [314, 97] on label "Value Unknown" at bounding box center [333, 99] width 39 height 8
click at [317, 97] on input "Value Unknown" at bounding box center [319, 97] width 5 height 5
checkbox input "false"
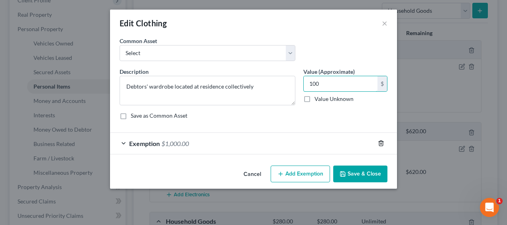
type input "100"
click at [381, 141] on icon "button" at bounding box center [381, 143] width 6 height 6
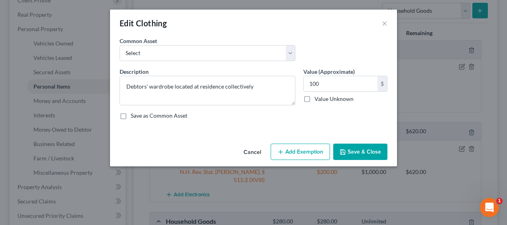
click at [311, 151] on button "Add Exemption" at bounding box center [299, 151] width 59 height 17
select select "2"
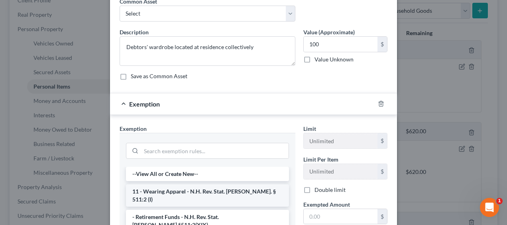
scroll to position [40, 0]
click at [208, 190] on li "11 - Wearing Apparel - N.H. Rev. Stat. [PERSON_NAME]. § 511:2 (I)" at bounding box center [207, 195] width 163 height 22
checkbox input "true"
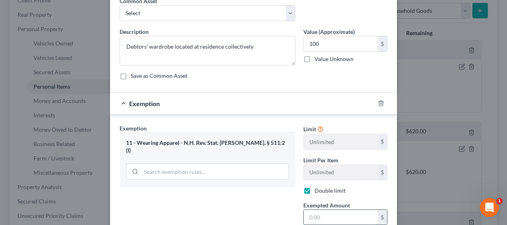
click at [316, 214] on input "text" at bounding box center [340, 216] width 74 height 15
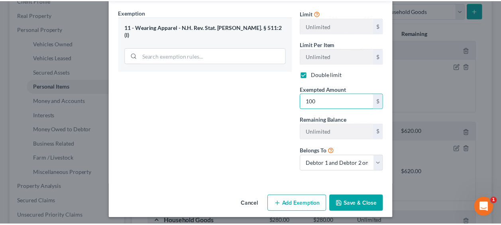
scroll to position [157, 0]
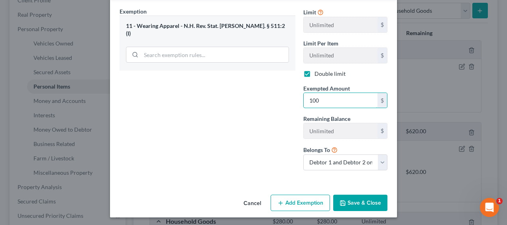
type input "100"
click at [368, 200] on button "Save & Close" at bounding box center [360, 202] width 54 height 17
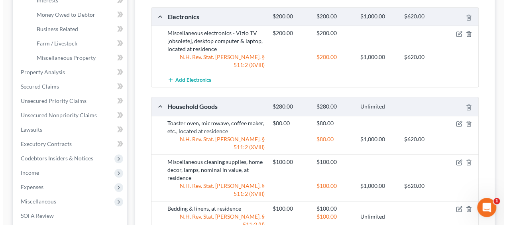
scroll to position [252, 0]
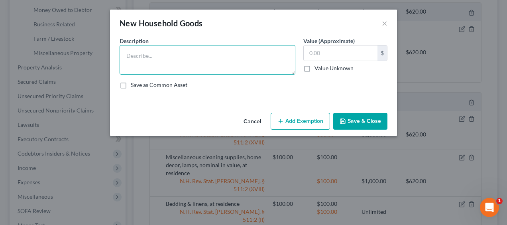
click at [173, 53] on textarea at bounding box center [207, 59] width 176 height 29
type textarea "Kitchen cookware and utensils, second-hand"
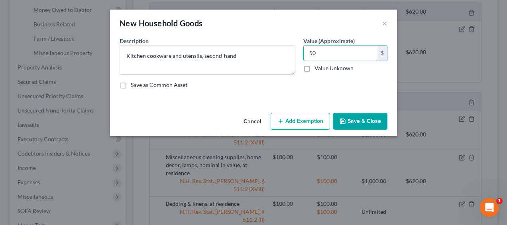
type input "50"
click at [310, 119] on button "Add Exemption" at bounding box center [299, 121] width 59 height 17
select select "2"
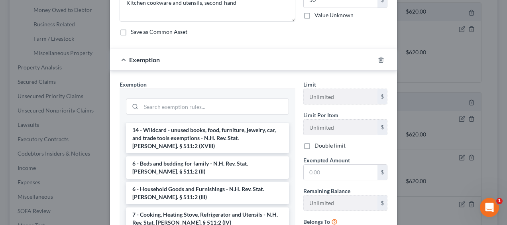
scroll to position [119, 0]
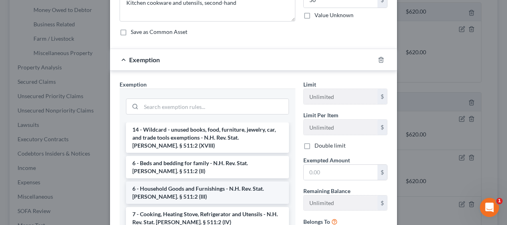
click at [214, 181] on li "6 - Household Goods and Furnishings - N.H. Rev. Stat. [PERSON_NAME]. § 511:2 (I…" at bounding box center [207, 192] width 163 height 22
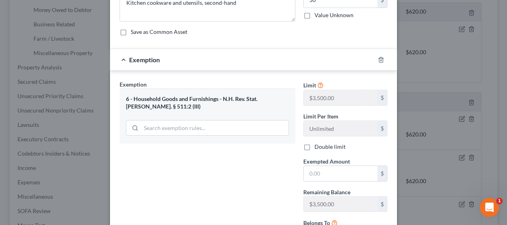
scroll to position [126, 0]
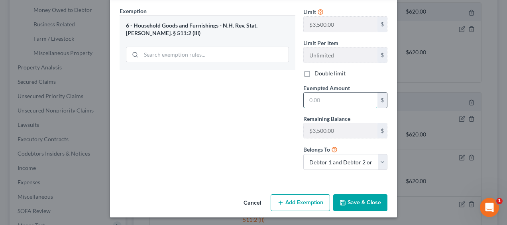
click at [314, 94] on input "text" at bounding box center [340, 99] width 74 height 15
type input "50"
click at [355, 204] on button "Save & Close" at bounding box center [360, 202] width 54 height 17
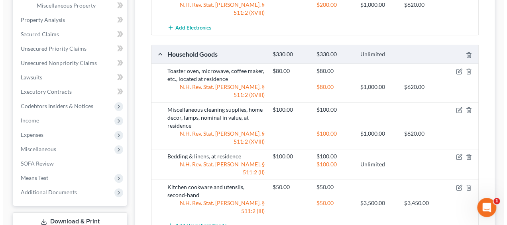
scroll to position [305, 0]
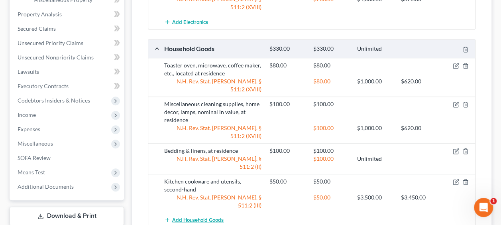
click at [191, 216] on span "Add Household Goods" at bounding box center [197, 219] width 51 height 6
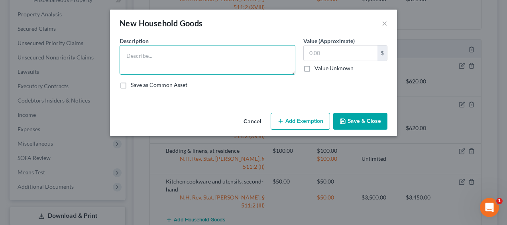
click at [180, 59] on textarea at bounding box center [207, 59] width 176 height 29
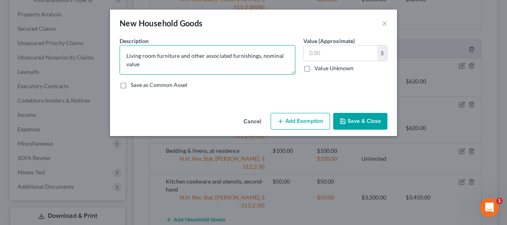
type textarea "Living room furniture and other associated furnishings, nominal value"
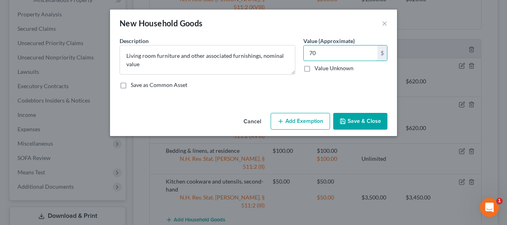
type input "70"
click at [319, 119] on button "Add Exemption" at bounding box center [299, 121] width 59 height 17
select select "2"
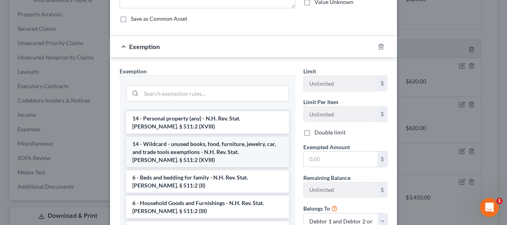
scroll to position [93, 0]
click at [193, 195] on li "6 - Household Goods and Furnishings - N.H. Rev. Stat. [PERSON_NAME]. § 511:2 (I…" at bounding box center [207, 206] width 163 height 22
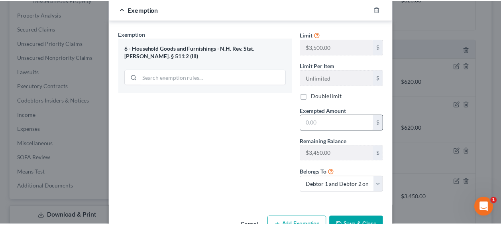
scroll to position [106, 0]
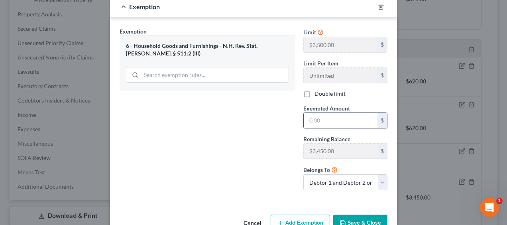
click at [327, 115] on input "text" at bounding box center [340, 120] width 74 height 15
type input "70"
click at [361, 215] on button "Save & Close" at bounding box center [360, 222] width 54 height 17
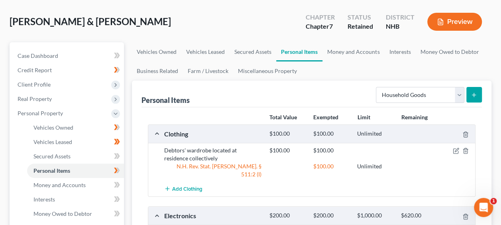
scroll to position [40, 0]
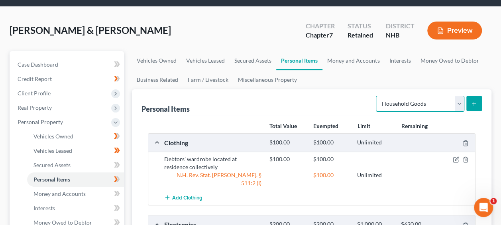
click at [459, 100] on select "Select Item Type Clothing Collectibles Of Value Electronics Firearms Household …" at bounding box center [420, 104] width 88 height 16
click at [377, 96] on select "Select Item Type Clothing Collectibles Of Value Electronics Firearms Household …" at bounding box center [420, 104] width 88 height 16
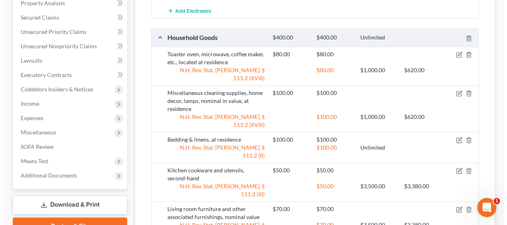
scroll to position [319, 0]
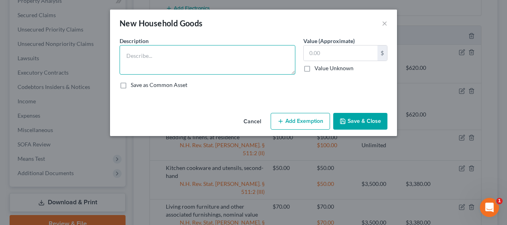
click at [188, 51] on textarea at bounding box center [207, 59] width 176 height 29
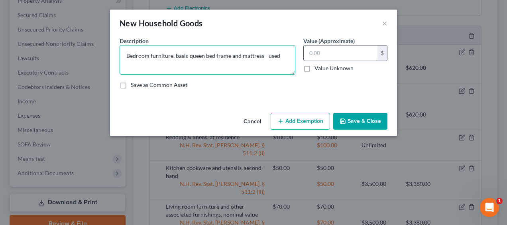
type textarea "Bedroom furniture, basic queen bed frame and mattress - used"
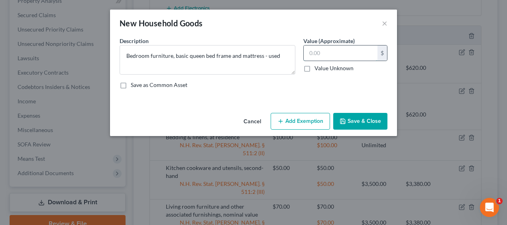
click at [326, 49] on input "text" at bounding box center [340, 52] width 74 height 15
type input "100"
click at [314, 122] on button "Add Exemption" at bounding box center [299, 121] width 59 height 17
select select "2"
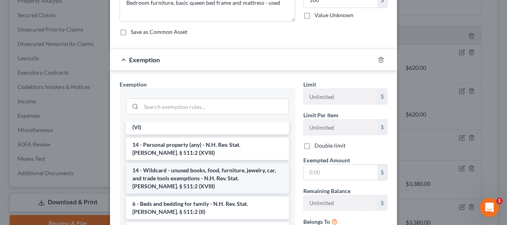
scroll to position [80, 0]
click at [210, 196] on li "6 - Beds and bedding for family - N.H. Rev. Stat. [PERSON_NAME]. § 511:2 (II)" at bounding box center [207, 207] width 163 height 22
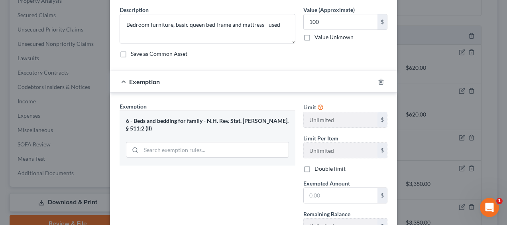
scroll to position [93, 0]
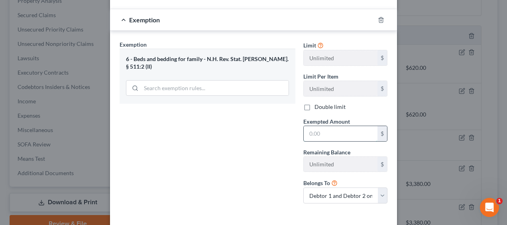
click at [322, 131] on input "text" at bounding box center [340, 133] width 74 height 15
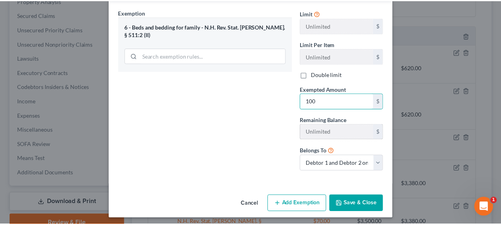
scroll to position [126, 0]
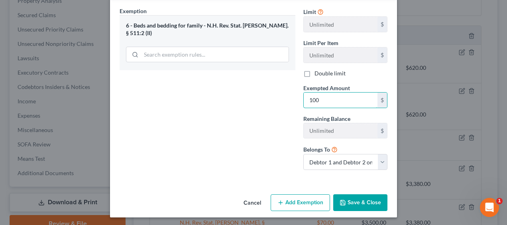
type input "100"
click at [373, 202] on button "Save & Close" at bounding box center [360, 202] width 54 height 17
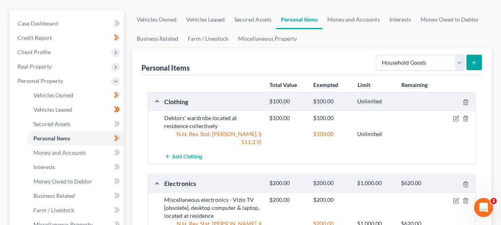
scroll to position [0, 0]
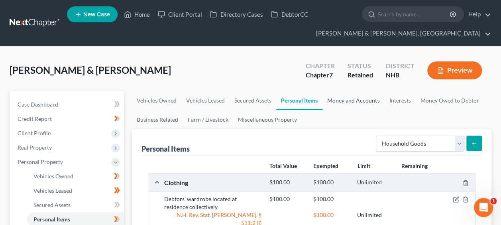
click at [347, 97] on link "Money and Accounts" at bounding box center [353, 100] width 62 height 19
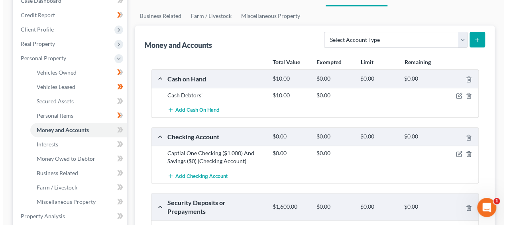
scroll to position [106, 0]
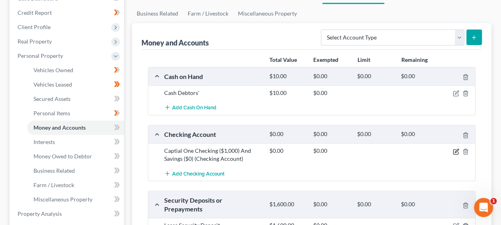
click at [454, 148] on icon "button" at bounding box center [455, 151] width 6 height 6
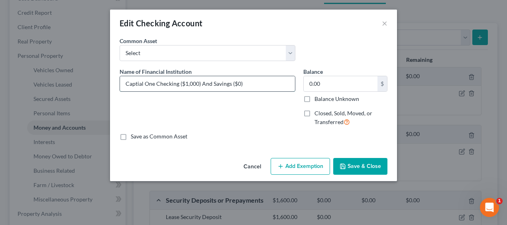
drag, startPoint x: 251, startPoint y: 80, endPoint x: 200, endPoint y: 81, distance: 50.6
click at [200, 81] on input "Captial One Checking ($1,000) And Savings ($0)" at bounding box center [207, 83] width 175 height 15
drag, startPoint x: 221, startPoint y: 80, endPoint x: 178, endPoint y: 82, distance: 42.6
click at [178, 82] on input "Captial One Checking ($1,000)" at bounding box center [207, 83] width 175 height 15
type input "Captial One Checking"
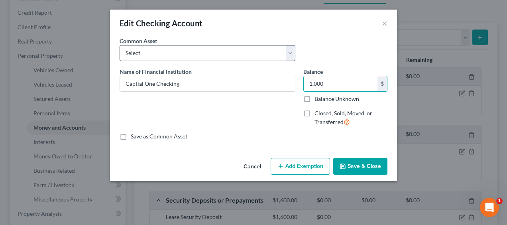
type input "1,000"
click at [290, 52] on select "Select Granite State Credit Union [Basic Savings #8900]" at bounding box center [207, 53] width 176 height 16
click at [288, 54] on select "Select Granite State Credit Union [Basic Savings #8900]" at bounding box center [207, 53] width 176 height 16
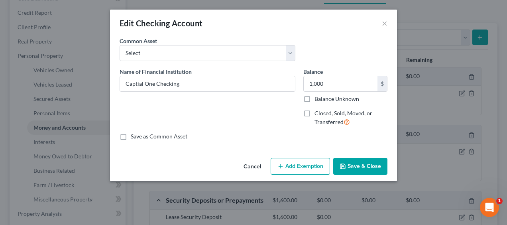
click at [303, 164] on button "Add Exemption" at bounding box center [299, 166] width 59 height 17
select select "2"
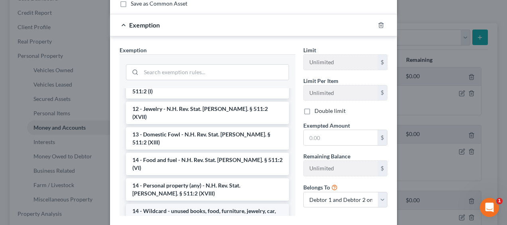
click at [201, 204] on li "14 - Wildcard - unused books, food, furniture, jewelry, car, and trade tools ex…" at bounding box center [207, 219] width 163 height 30
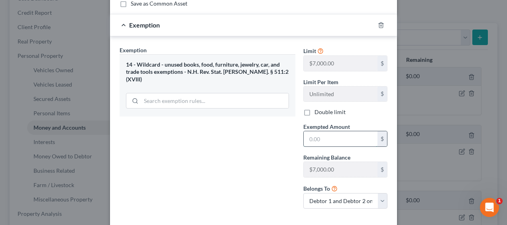
click at [339, 136] on input "text" at bounding box center [340, 138] width 74 height 15
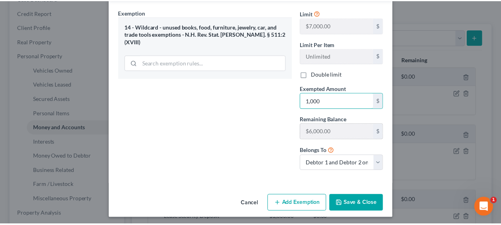
scroll to position [171, 0]
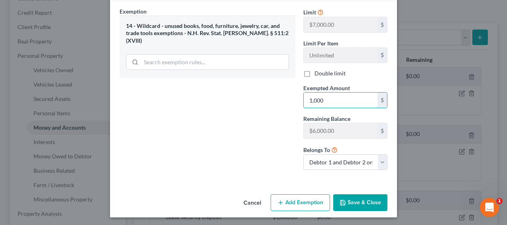
type input "1,000"
click at [368, 199] on button "Save & Close" at bounding box center [360, 202] width 54 height 17
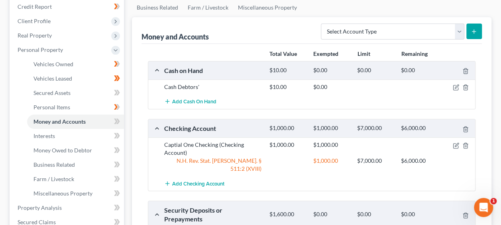
scroll to position [106, 0]
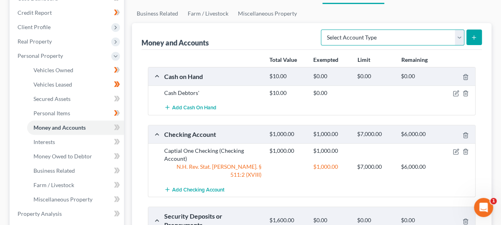
click at [458, 36] on select "Select Account Type Brokerage Cash on Hand Certificates of Deposit Checking Acc…" at bounding box center [392, 37] width 143 height 16
select select "savings"
click at [323, 29] on select "Select Account Type Brokerage Cash on Hand Certificates of Deposit Checking Acc…" at bounding box center [392, 37] width 143 height 16
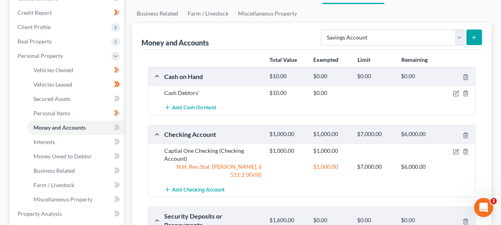
click at [473, 36] on icon "submit" at bounding box center [473, 37] width 6 height 6
click at [474, 36] on icon "submit" at bounding box center [473, 37] width 6 height 6
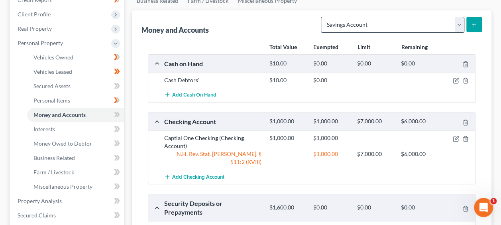
scroll to position [119, 0]
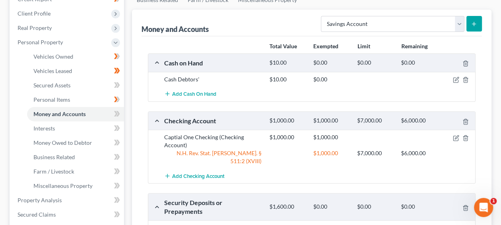
click at [474, 21] on icon "submit" at bounding box center [473, 24] width 6 height 6
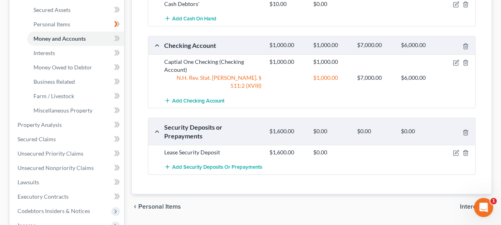
scroll to position [119, 0]
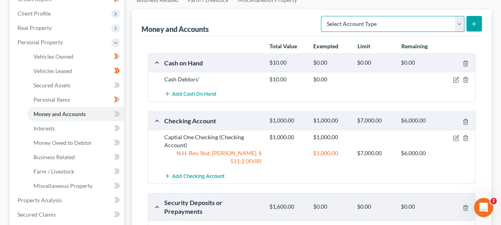
click at [460, 22] on select "Select Account Type Brokerage Cash on Hand Certificates of Deposit Checking Acc…" at bounding box center [392, 24] width 143 height 16
select select "savings"
click at [323, 16] on select "Select Account Type Brokerage Cash on Hand Certificates of Deposit Checking Acc…" at bounding box center [392, 24] width 143 height 16
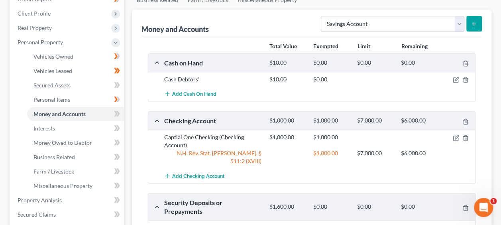
click at [478, 22] on button "submit" at bounding box center [474, 24] width 16 height 16
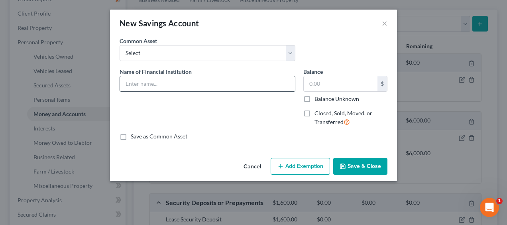
click at [233, 87] on input "text" at bounding box center [207, 83] width 175 height 15
type input "Capital One Savings Acct"
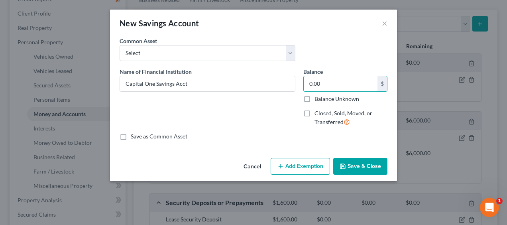
type input "0.00"
click at [347, 164] on button "Save & Close" at bounding box center [360, 166] width 54 height 17
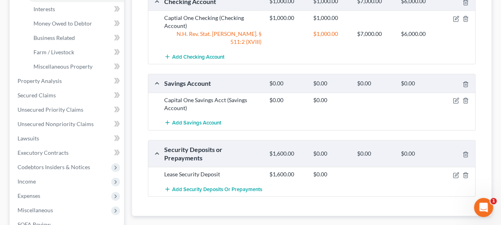
scroll to position [239, 0]
click at [483, 202] on icon "Open Intercom Messenger" at bounding box center [483, 207] width 13 height 13
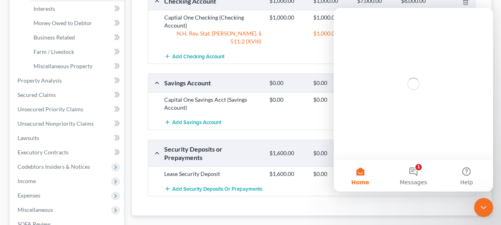
scroll to position [0, 0]
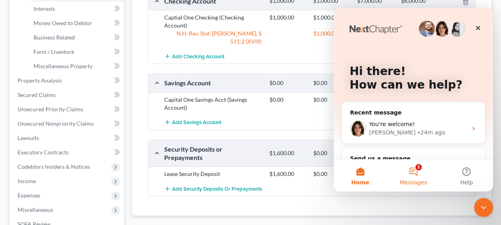
click at [418, 171] on button "1 Messages" at bounding box center [412, 175] width 53 height 32
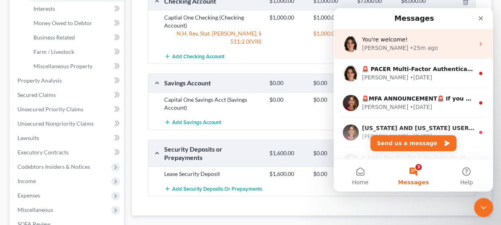
click at [409, 47] on div "• 25m ago" at bounding box center [423, 48] width 28 height 8
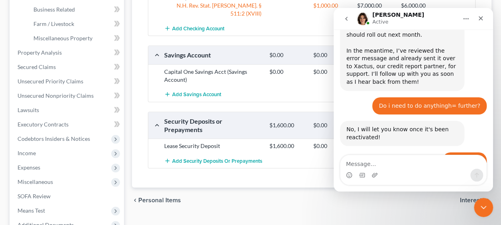
scroll to position [279, 0]
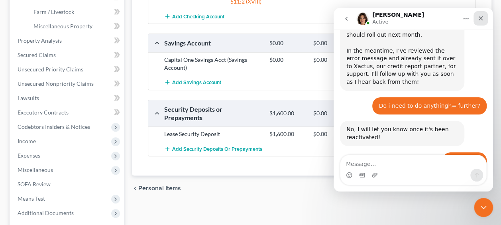
click at [482, 18] on icon "Close" at bounding box center [480, 18] width 6 height 6
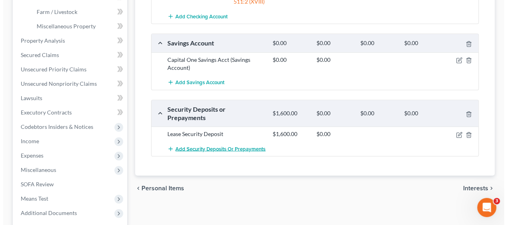
scroll to position [480, 0]
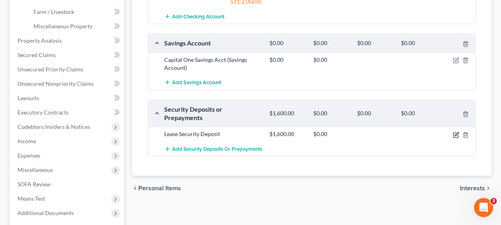
click at [456, 131] on icon "button" at bounding box center [455, 134] width 6 height 6
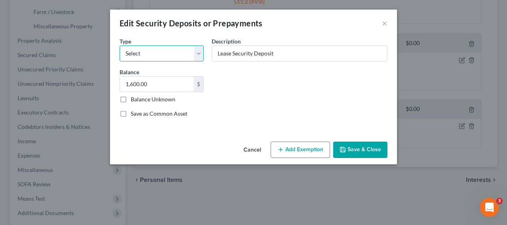
click at [198, 51] on select "Select Electric Gas Heating Oil Security Deposit On Rental Unit Prepaid Rent Te…" at bounding box center [161, 53] width 84 height 16
select select "3"
click at [119, 45] on select "Select Electric Gas Heating Oil Security Deposit On Rental Unit Prepaid Rent Te…" at bounding box center [161, 53] width 84 height 16
click at [292, 149] on button "Add Exemption" at bounding box center [299, 149] width 59 height 17
select select "2"
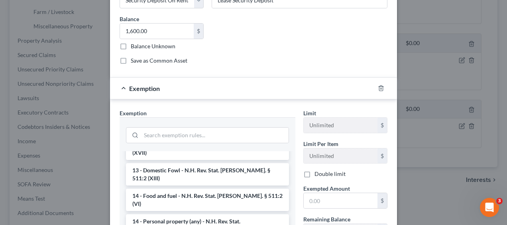
scroll to position [159, 0]
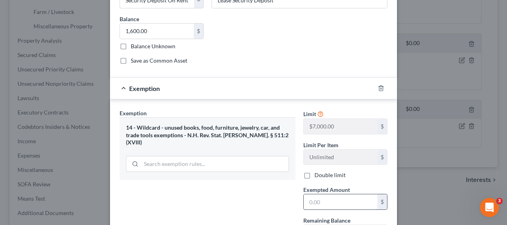
click at [316, 198] on input "text" at bounding box center [340, 201] width 74 height 15
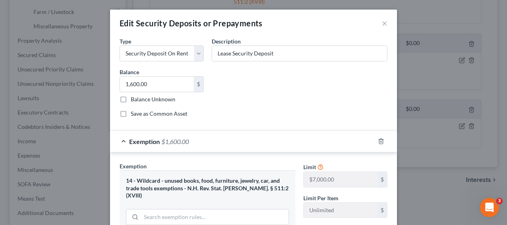
scroll to position [0, 0]
type input "1,600"
click at [282, 55] on input "Lease Security Deposit" at bounding box center [299, 53] width 175 height 15
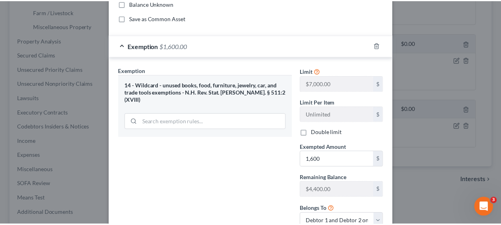
scroll to position [146, 0]
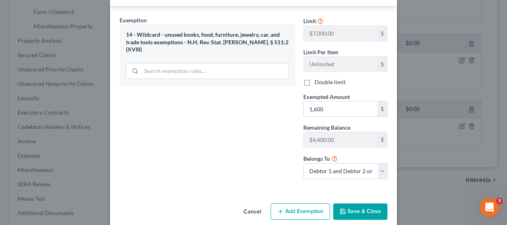
type input "Lease Security Deposit paid to LL"
click at [361, 207] on button "Save & Close" at bounding box center [360, 211] width 54 height 17
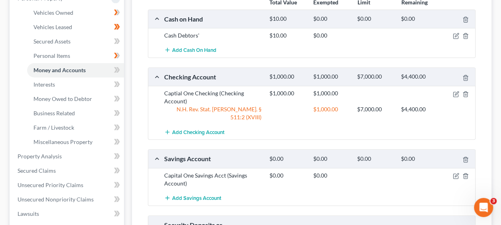
scroll to position [106, 0]
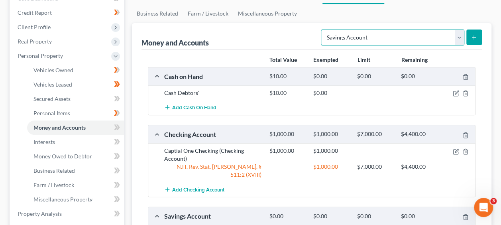
click at [459, 36] on select "Select Account Type Brokerage Cash on Hand Certificates of Deposit Checking Acc…" at bounding box center [392, 37] width 143 height 16
click at [444, 14] on ul "Vehicles Owned Vehicles Leased Secured Assets Personal Items Money and Accounts…" at bounding box center [311, 4] width 359 height 38
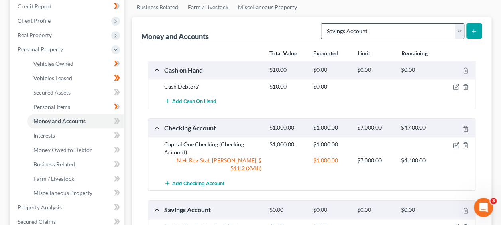
scroll to position [80, 0]
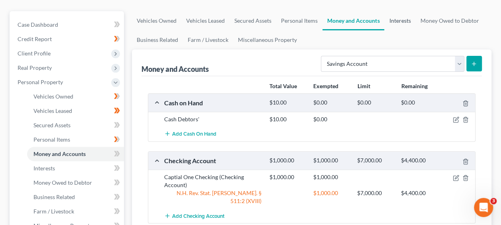
click at [405, 19] on link "Interests" at bounding box center [399, 20] width 31 height 19
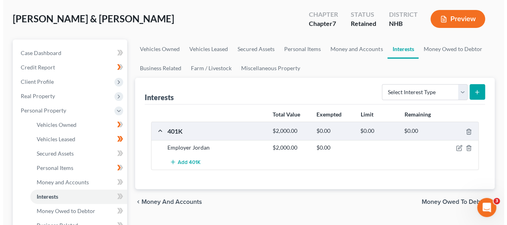
scroll to position [53, 0]
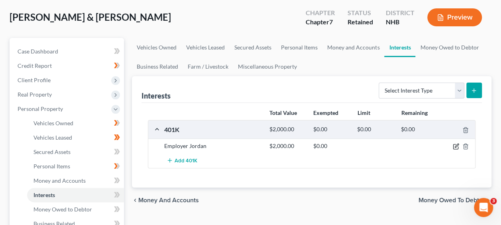
click at [454, 145] on icon "button" at bounding box center [455, 146] width 6 height 6
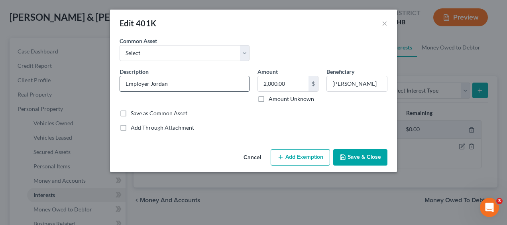
drag, startPoint x: 185, startPoint y: 84, endPoint x: 129, endPoint y: 80, distance: 56.4
click at [131, 80] on input "Employer Jordan" at bounding box center [184, 83] width 129 height 15
click at [157, 81] on input "Employer Jordan" at bounding box center [184, 83] width 129 height 15
drag, startPoint x: 176, startPoint y: 81, endPoint x: 93, endPoint y: 74, distance: 83.5
click at [93, 74] on div "Edit 401K × An exemption set must first be selected from the Filing Information…" at bounding box center [253, 112] width 507 height 225
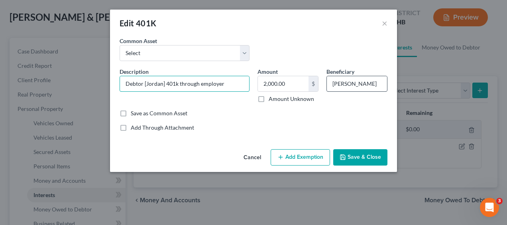
type input "Debtor [Jordan] 401k through employer"
click at [331, 82] on input "[PERSON_NAME]" at bounding box center [357, 83] width 60 height 15
type input "Joint Debtor [[PERSON_NAME]]"
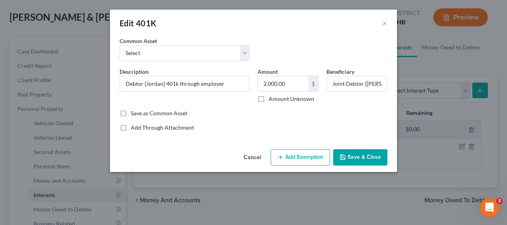
click at [313, 154] on button "Add Exemption" at bounding box center [299, 157] width 59 height 17
select select "2"
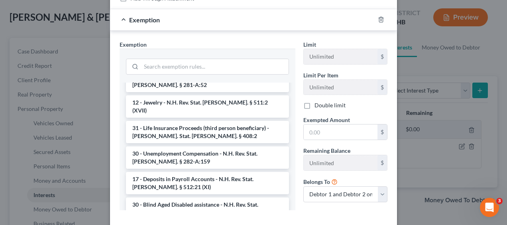
scroll to position [133, 0]
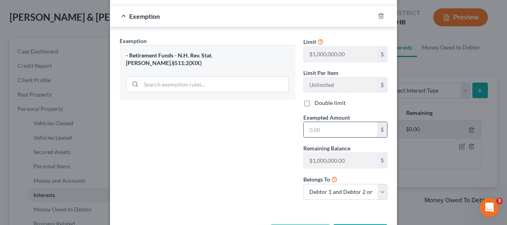
click at [325, 128] on input "text" at bounding box center [340, 129] width 74 height 15
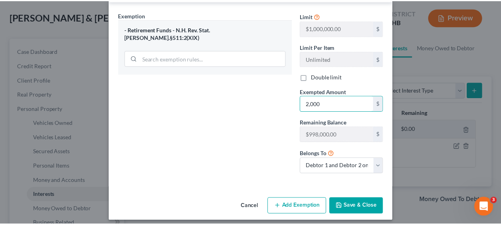
scroll to position [162, 0]
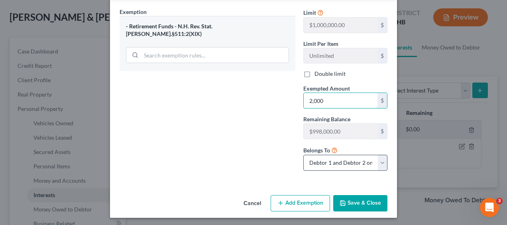
type input "2,000"
click at [380, 159] on select "Debtor 1 only Debtor 2 only Debtor 1 and Debtor 2 only" at bounding box center [345, 163] width 84 height 16
select select "0"
click at [303, 155] on select "Debtor 1 only Debtor 2 only Debtor 1 and Debtor 2 only" at bounding box center [345, 163] width 84 height 16
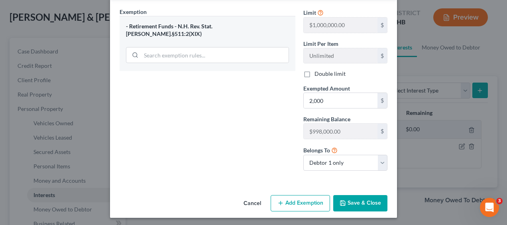
click at [371, 198] on button "Save & Close" at bounding box center [360, 203] width 54 height 17
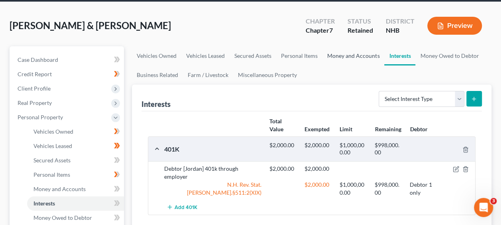
scroll to position [40, 0]
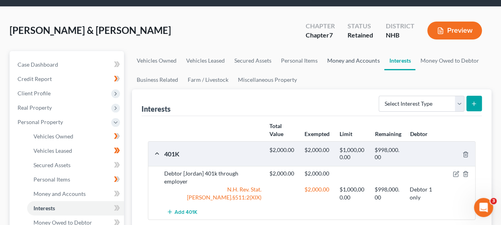
click at [346, 59] on link "Money and Accounts" at bounding box center [353, 60] width 62 height 19
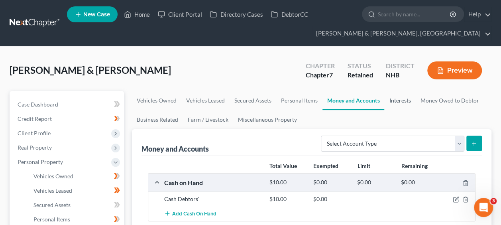
click at [395, 99] on link "Interests" at bounding box center [399, 100] width 31 height 19
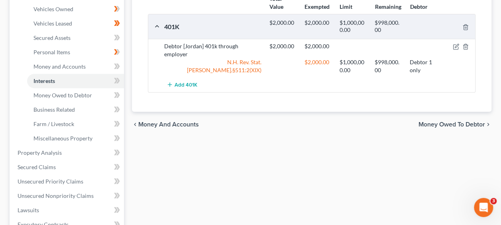
scroll to position [159, 0]
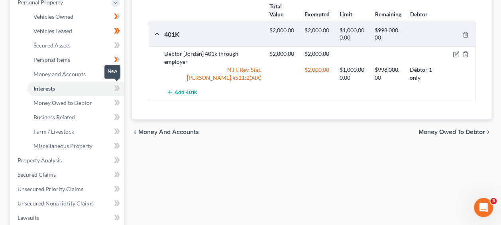
click at [114, 86] on icon at bounding box center [117, 88] width 6 height 10
click at [115, 72] on icon at bounding box center [117, 74] width 6 height 10
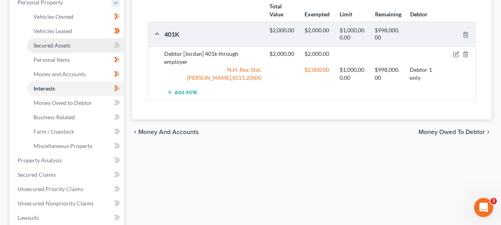
click at [63, 44] on span "Secured Assets" at bounding box center [51, 45] width 37 height 7
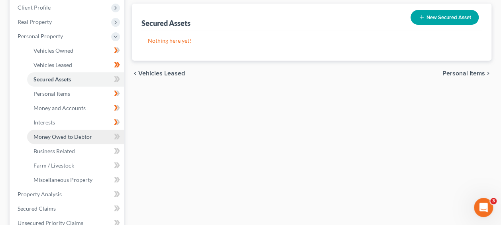
scroll to position [133, 0]
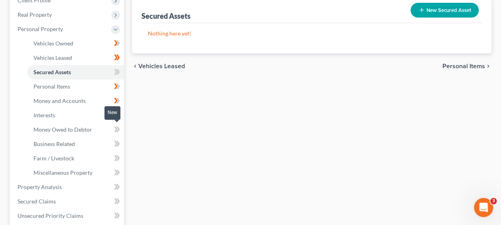
drag, startPoint x: 114, startPoint y: 126, endPoint x: 120, endPoint y: 130, distance: 7.2
click at [114, 126] on icon at bounding box center [117, 129] width 6 height 10
click at [118, 127] on icon at bounding box center [118, 129] width 4 height 6
click at [116, 141] on icon at bounding box center [116, 144] width 4 height 6
click at [119, 142] on icon at bounding box center [118, 144] width 4 height 6
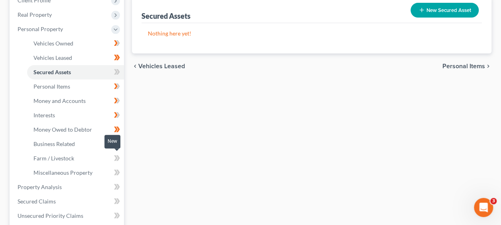
click at [114, 156] on icon at bounding box center [117, 158] width 6 height 10
click at [118, 156] on icon at bounding box center [118, 158] width 4 height 6
click at [75, 169] on span "Miscellaneous Property" at bounding box center [62, 172] width 59 height 7
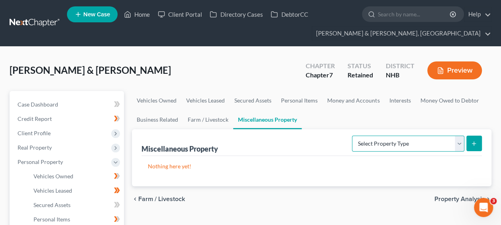
click at [458, 140] on select "Select Property Type Assigned for Creditor Benefit [DATE] Holding for Another N…" at bounding box center [408, 143] width 112 height 16
click at [289, 160] on div "Nothing here yet!" at bounding box center [311, 171] width 340 height 30
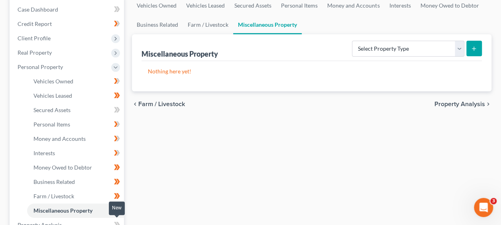
scroll to position [172, 0]
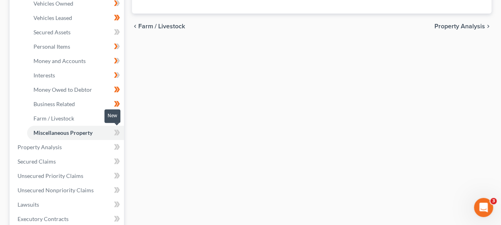
click at [115, 132] on icon at bounding box center [117, 132] width 6 height 10
click at [119, 131] on icon at bounding box center [118, 132] width 4 height 6
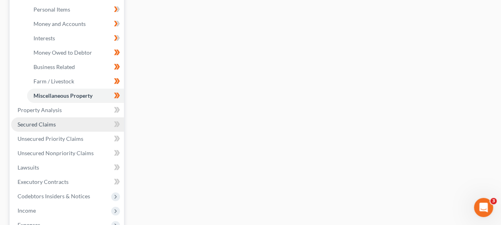
scroll to position [212, 0]
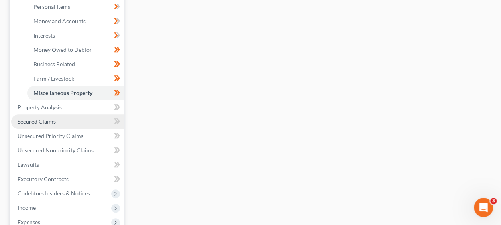
click at [59, 119] on link "Secured Claims" at bounding box center [67, 121] width 113 height 14
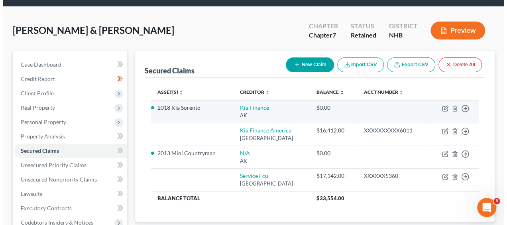
scroll to position [53, 0]
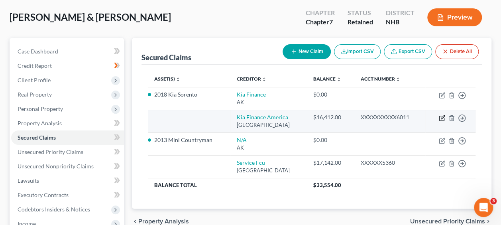
click at [440, 116] on icon "button" at bounding box center [442, 118] width 6 height 6
select select "4"
select select "0"
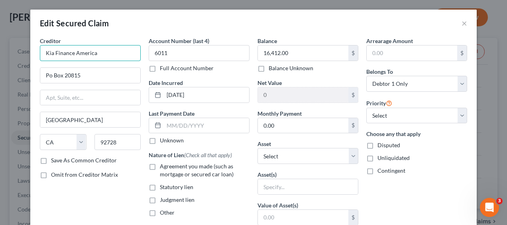
drag, startPoint x: 101, startPoint y: 53, endPoint x: -2, endPoint y: 39, distance: 103.4
click at [0, 39] on html "Home New Case Client Portal Directory Cases DebtorCC [PERSON_NAME] & [PERSON_NA…" at bounding box center [253, 166] width 507 height 438
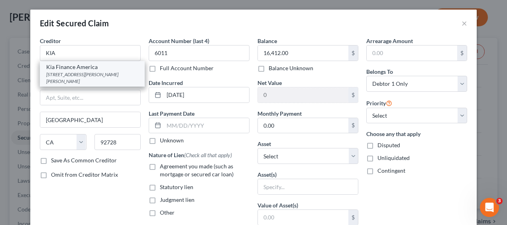
click at [51, 71] on div "[STREET_ADDRESS][PERSON_NAME][PERSON_NAME]" at bounding box center [92, 78] width 92 height 14
type input "Kia Finance America"
type input "[STREET_ADDRESS][PERSON_NAME]"
type input "Fountain [PERSON_NAME]"
type input "92708"
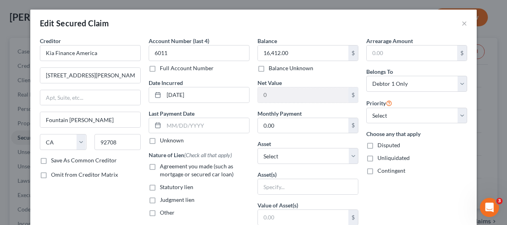
click at [160, 165] on label "Agreement you made (such as mortgage or secured car loan)" at bounding box center [205, 170] width 90 height 16
click at [163, 165] on input "Agreement you made (such as mortgage or secured car loan)" at bounding box center [165, 164] width 5 height 5
checkbox input "true"
click at [51, 159] on label "Save As Common Creditor" at bounding box center [84, 160] width 66 height 8
click at [54, 159] on input "Save As Common Creditor" at bounding box center [56, 158] width 5 height 5
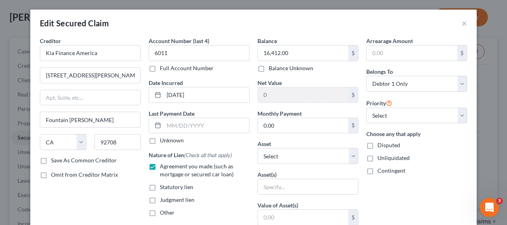
checkbox input "true"
click at [313, 156] on select "Select Other Multiple Assets Household Goods - Toaster oven, microwave, coffee …" at bounding box center [307, 156] width 101 height 16
select select "8"
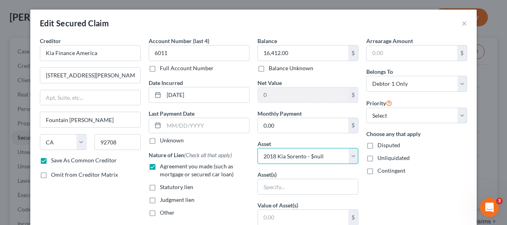
click at [257, 148] on select "Select Other Multiple Assets Household Goods - Toaster oven, microwave, coffee …" at bounding box center [307, 156] width 101 height 16
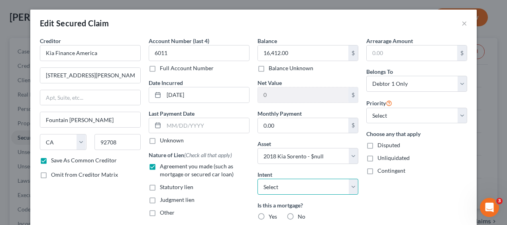
click at [349, 185] on select "Select Surrender Redeem Reaffirm Avoid Other" at bounding box center [307, 186] width 101 height 16
select select "0"
click at [257, 178] on select "Select Surrender Redeem Reaffirm Avoid Other" at bounding box center [307, 186] width 101 height 16
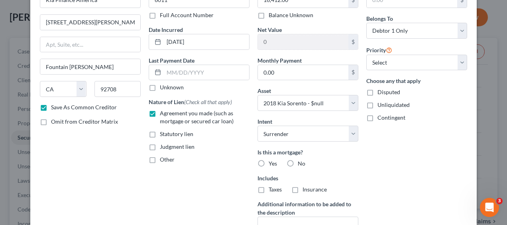
click at [298, 161] on label "No" at bounding box center [302, 163] width 8 height 8
click at [301, 161] on input "No" at bounding box center [303, 161] width 5 height 5
radio input "true"
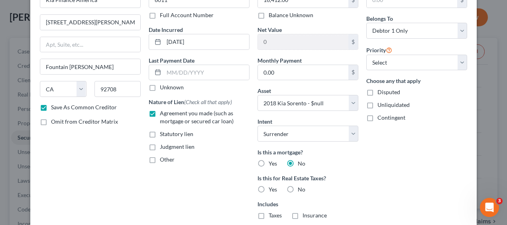
click at [298, 187] on label "No" at bounding box center [302, 189] width 8 height 8
click at [301, 187] on input "No" at bounding box center [303, 187] width 5 height 5
radio input "true"
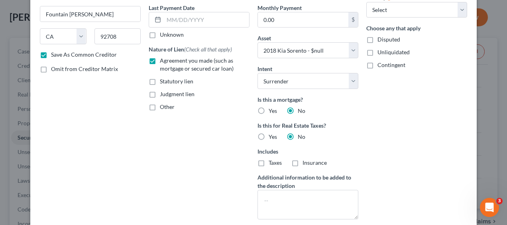
scroll to position [106, 0]
click at [307, 199] on textarea at bounding box center [307, 203] width 101 height 29
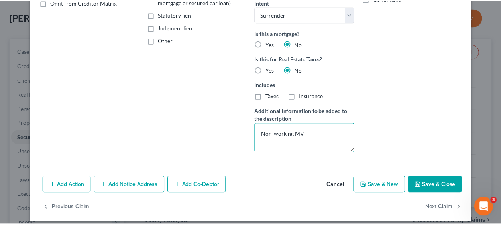
scroll to position [172, 0]
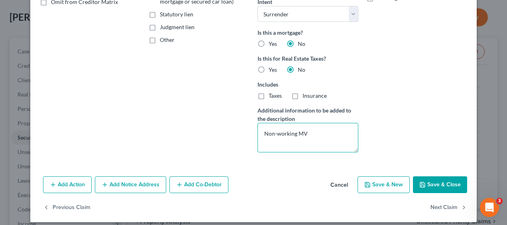
type textarea "Non-working MV"
click at [439, 180] on button "Save & Close" at bounding box center [440, 184] width 54 height 17
checkbox input "false"
select select
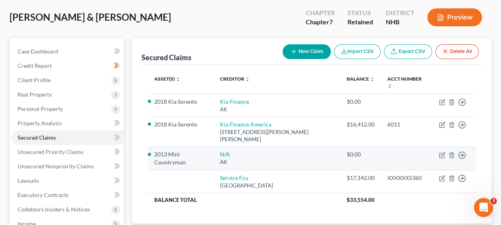
click at [284, 158] on div "AK" at bounding box center [277, 162] width 114 height 8
click at [451, 152] on icon "button" at bounding box center [451, 155] width 6 height 6
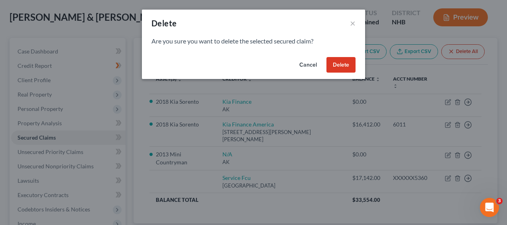
click at [339, 64] on button "Delete" at bounding box center [340, 65] width 29 height 16
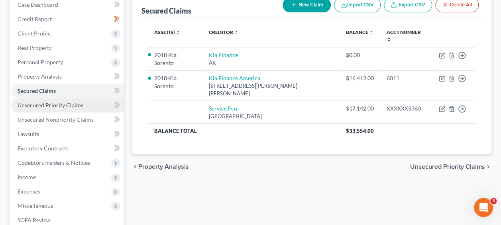
scroll to position [159, 0]
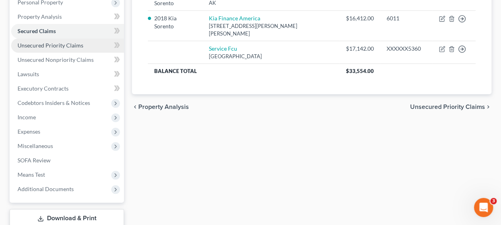
click at [57, 46] on span "Unsecured Priority Claims" at bounding box center [51, 45] width 66 height 7
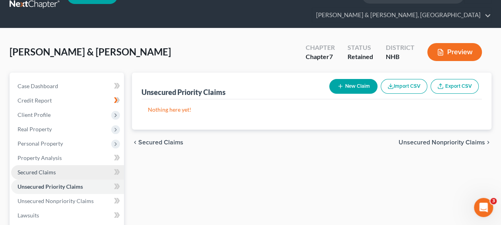
scroll to position [66, 0]
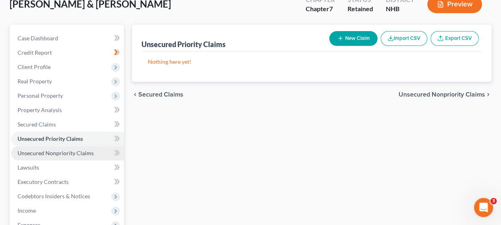
click at [71, 153] on span "Unsecured Nonpriority Claims" at bounding box center [56, 152] width 76 height 7
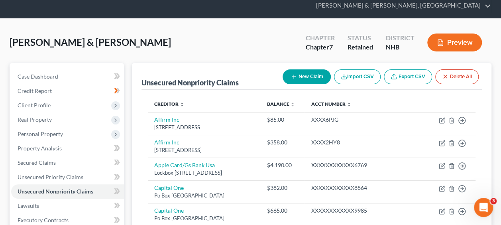
scroll to position [66, 0]
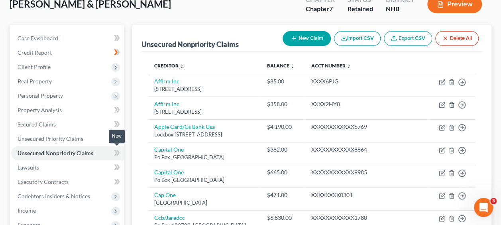
click at [114, 151] on icon at bounding box center [117, 153] width 6 height 10
click at [115, 135] on icon at bounding box center [116, 138] width 4 height 6
click at [115, 120] on icon at bounding box center [117, 124] width 6 height 10
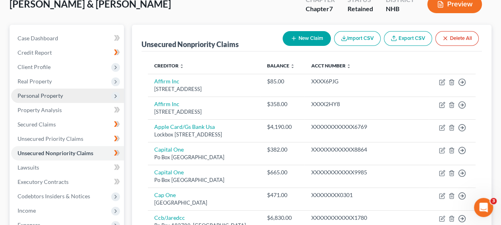
click at [116, 93] on icon at bounding box center [115, 96] width 6 height 6
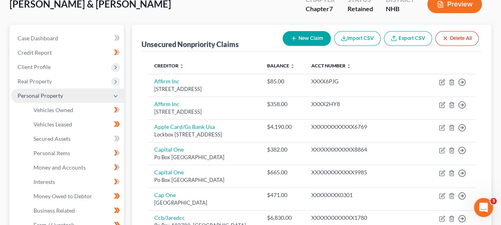
click at [117, 93] on icon at bounding box center [115, 96] width 6 height 6
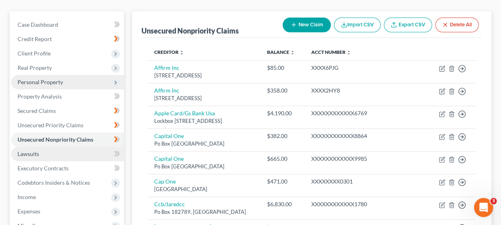
click at [95, 154] on link "Lawsuits" at bounding box center [67, 154] width 113 height 14
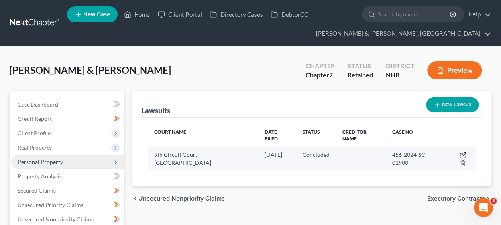
click at [459, 152] on icon "button" at bounding box center [462, 155] width 6 height 6
select select "32"
select select "2"
select select "0"
select select "1"
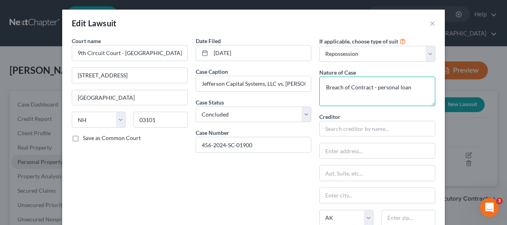
click at [406, 85] on textarea "Breach of Contract - personal loan" at bounding box center [377, 90] width 116 height 29
type textarea "Breach of Contract - personal loan/deficiency balance plus interest & fees"
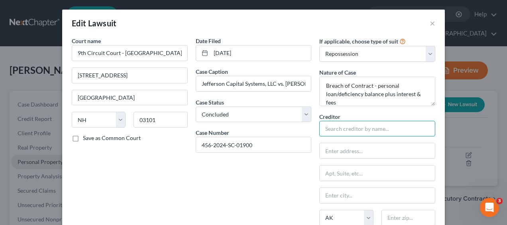
click at [379, 127] on input "text" at bounding box center [377, 129] width 116 height 16
click at [284, 170] on div "Date Filed [DATE] Case Caption Jefferson Capital Systems, LLC vs. [PERSON_NAME]…" at bounding box center [254, 178] width 124 height 282
click at [355, 126] on input "text" at bounding box center [377, 129] width 116 height 16
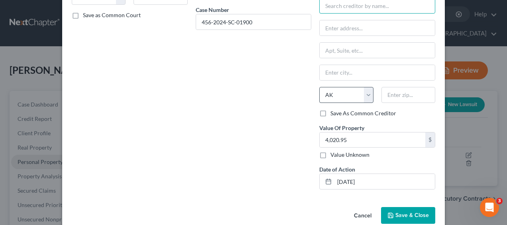
scroll to position [133, 0]
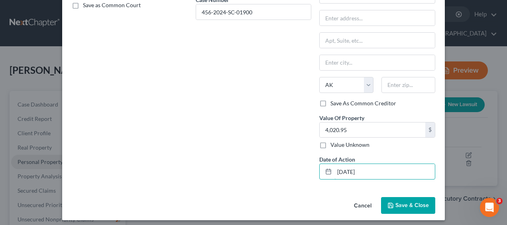
drag, startPoint x: 373, startPoint y: 170, endPoint x: 245, endPoint y: 169, distance: 128.3
click at [244, 168] on div "Court name * 9th Circuit Court - [GEOGRAPHIC_DATA] [GEOGRAPHIC_DATA] [US_STATE]…" at bounding box center [253, 45] width 371 height 282
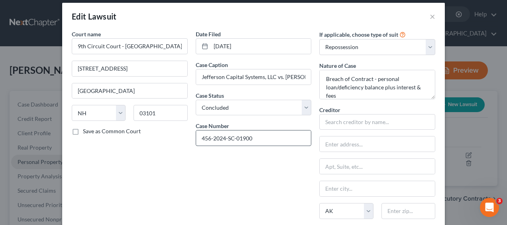
scroll to position [0, 0]
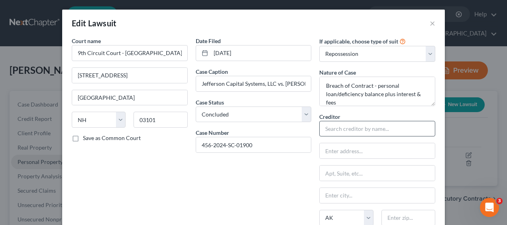
type input "[DATE]"
click at [382, 129] on input "text" at bounding box center [377, 129] width 116 height 16
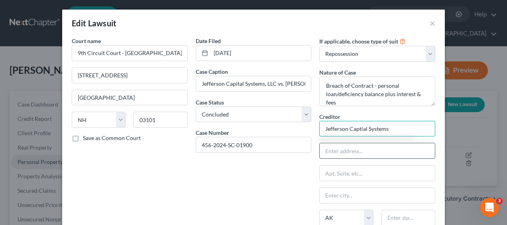
type input "Jefferson Captial Systems"
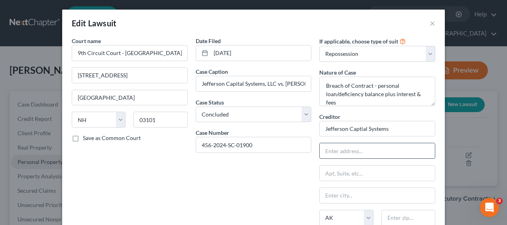
click at [367, 152] on input "text" at bounding box center [376, 150] width 115 height 15
click at [332, 153] on input "text" at bounding box center [376, 150] width 115 height 15
click at [298, 163] on div "Date Filed [DATE] Case Caption Jefferson Capital Systems, LLC vs. [PERSON_NAME]…" at bounding box center [254, 178] width 124 height 282
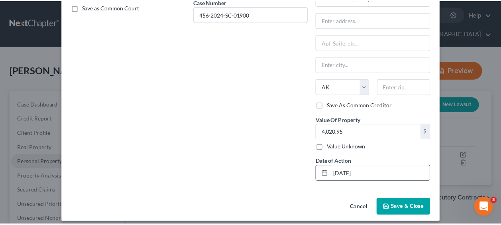
scroll to position [133, 0]
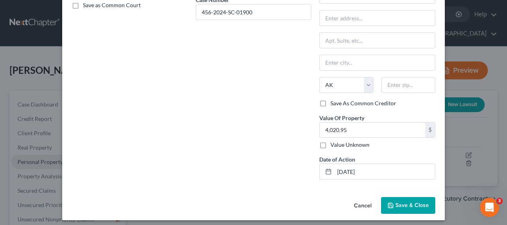
click at [407, 202] on span "Save & Close" at bounding box center [411, 205] width 33 height 7
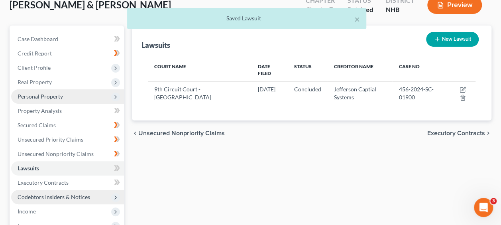
scroll to position [106, 0]
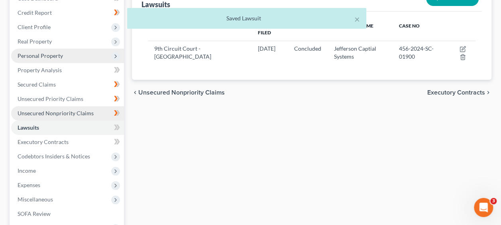
click at [65, 110] on span "Unsecured Nonpriority Claims" at bounding box center [56, 113] width 76 height 7
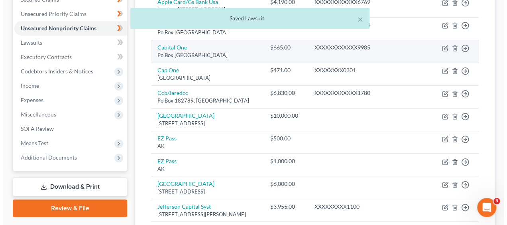
scroll to position [225, 0]
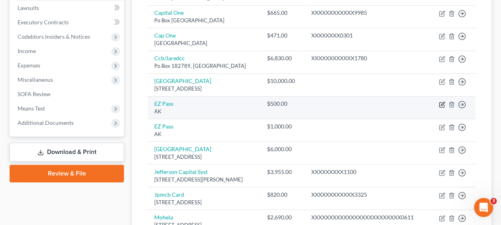
click at [442, 105] on icon "button" at bounding box center [443, 104] width 4 height 4
select select "1"
select select "14"
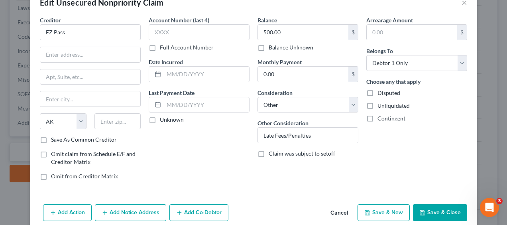
scroll to position [14, 0]
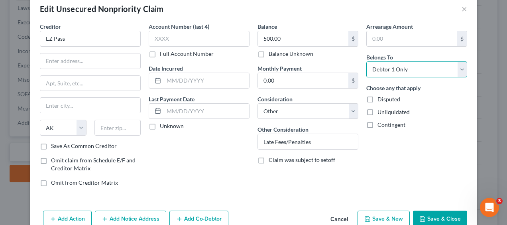
click at [459, 67] on select "Select Debtor 1 Only Debtor 2 Only Debtor 1 And Debtor 2 Only At Least One Of T…" at bounding box center [416, 69] width 101 height 16
select select "1"
click at [366, 61] on select "Select Debtor 1 Only Debtor 2 Only Debtor 1 And Debtor 2 Only At Least One Of T…" at bounding box center [416, 69] width 101 height 16
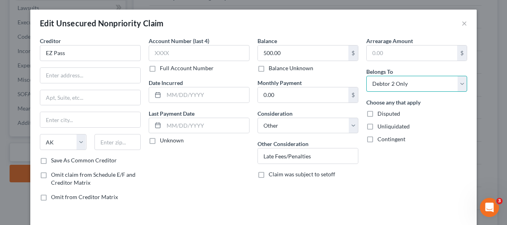
scroll to position [0, 0]
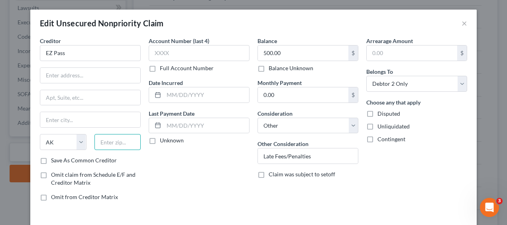
click at [110, 141] on input "text" at bounding box center [117, 142] width 47 height 16
type input "03301"
type input "[GEOGRAPHIC_DATA]"
select select "32"
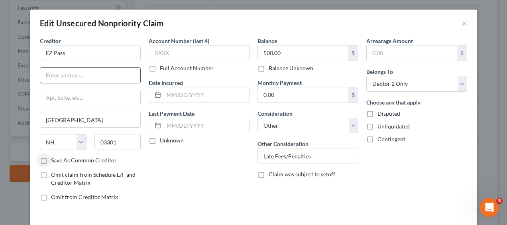
click at [84, 72] on input "text" at bounding box center [90, 75] width 100 height 15
paste input "[STREET_ADDRESS]"
type input "[STREET_ADDRESS]"
click at [51, 160] on label "Save As Common Creditor" at bounding box center [84, 160] width 66 height 8
click at [54, 160] on input "Save As Common Creditor" at bounding box center [56, 158] width 5 height 5
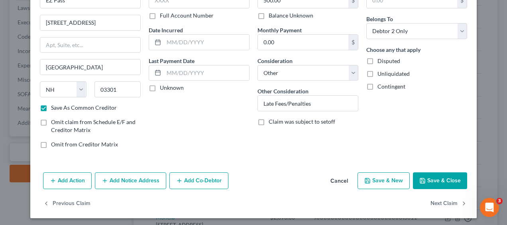
scroll to position [53, 0]
click at [428, 177] on button "Save & Close" at bounding box center [440, 180] width 54 height 17
checkbox input "false"
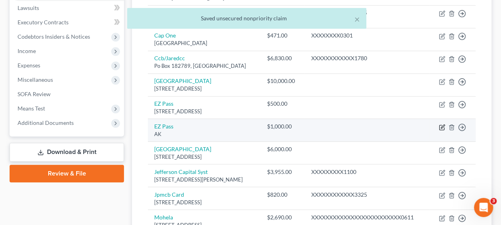
click at [441, 130] on icon "button" at bounding box center [442, 127] width 6 height 6
select select "1"
select select "14"
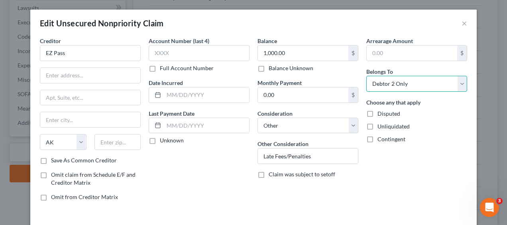
click at [462, 84] on select "Select Debtor 1 Only Debtor 2 Only Debtor 1 And Debtor 2 Only At Least One Of T…" at bounding box center [416, 84] width 101 height 16
select select "0"
click at [366, 76] on select "Select Debtor 1 Only Debtor 2 Only Debtor 1 And Debtor 2 Only At Least One Of T…" at bounding box center [416, 84] width 101 height 16
click at [109, 73] on input "text" at bounding box center [90, 75] width 100 height 15
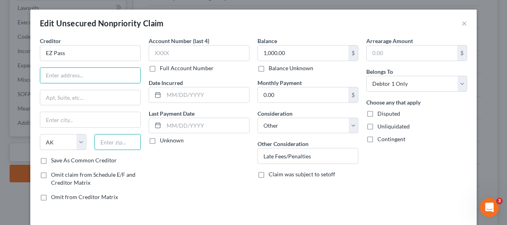
click at [112, 141] on input "text" at bounding box center [117, 142] width 47 height 16
paste input "[STREET_ADDRESS]"
type input "[STREET_ADDRESS]"
click at [80, 75] on input "text" at bounding box center [90, 75] width 100 height 15
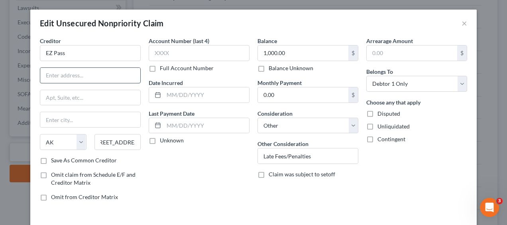
scroll to position [0, 0]
paste input "[STREET_ADDRESS]"
type input "[STREET_ADDRESS]"
drag, startPoint x: 96, startPoint y: 139, endPoint x: 157, endPoint y: 135, distance: 60.7
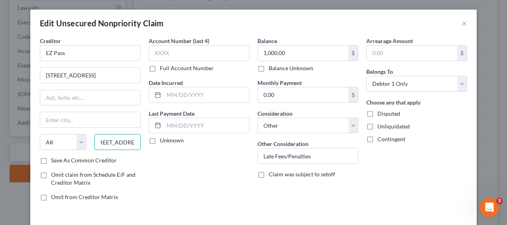
click at [157, 135] on div "Creditor * EZ Pass [GEOGRAPHIC_DATA][US_STATE] AZ CA CO [GEOGRAPHIC_DATA] DE DC…" at bounding box center [253, 122] width 435 height 170
type input "03301"
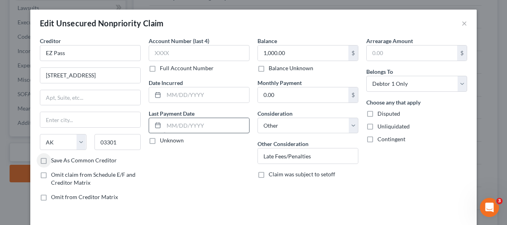
type input "[GEOGRAPHIC_DATA]"
select select "32"
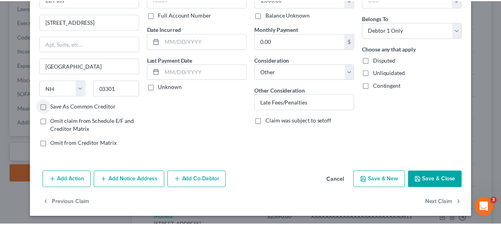
scroll to position [54, 0]
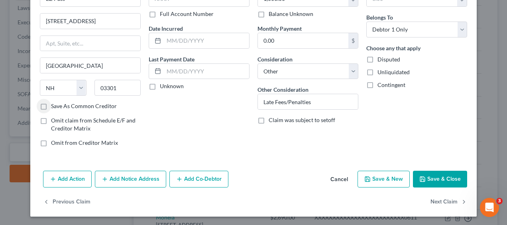
click at [441, 176] on button "Save & Close" at bounding box center [440, 178] width 54 height 17
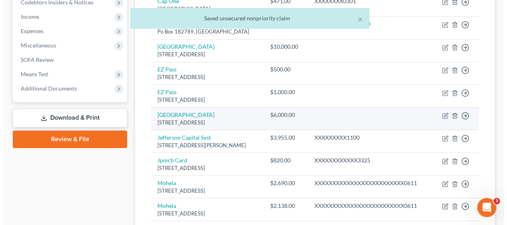
scroll to position [265, 0]
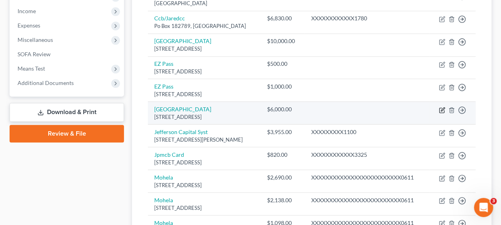
click at [441, 111] on icon "button" at bounding box center [443, 109] width 4 height 4
select select "32"
select select "9"
select select "0"
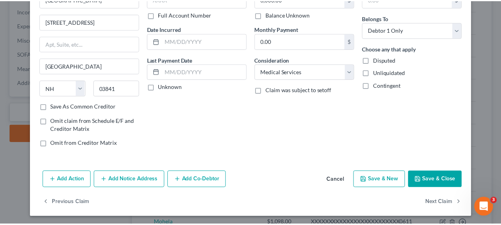
scroll to position [54, 0]
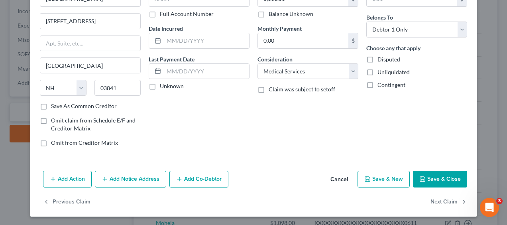
click at [447, 175] on button "Save & Close" at bounding box center [440, 178] width 54 height 17
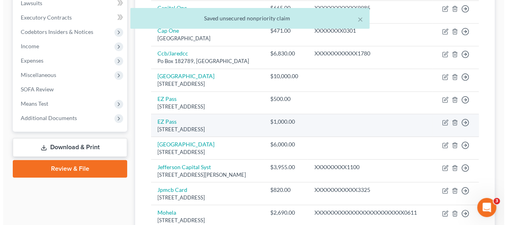
scroll to position [225, 0]
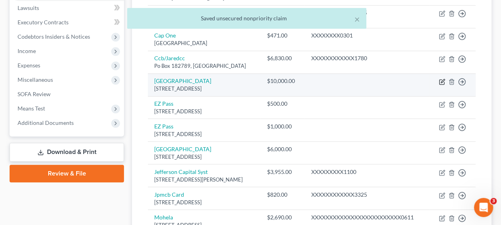
click at [440, 84] on icon "button" at bounding box center [441, 81] width 5 height 5
select select "32"
select select "9"
select select "0"
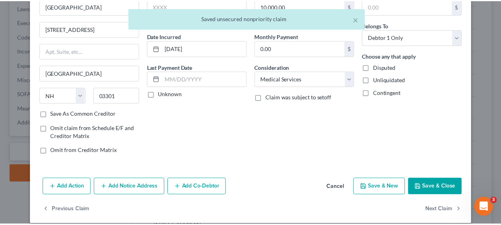
scroll to position [53, 0]
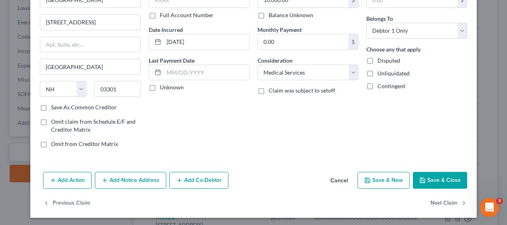
click at [445, 174] on button "Save & Close" at bounding box center [440, 180] width 54 height 17
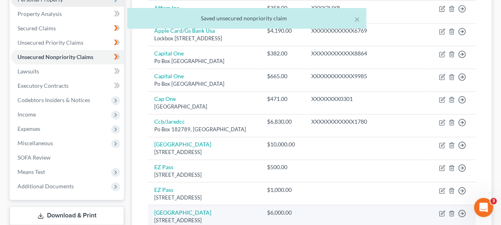
scroll to position [159, 0]
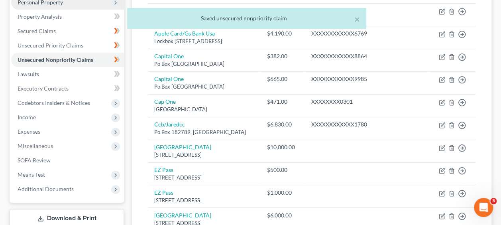
click at [481, 201] on icon "Open Intercom Messenger" at bounding box center [483, 207] width 13 height 13
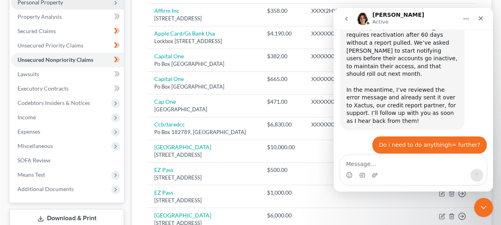
scroll to position [387, 0]
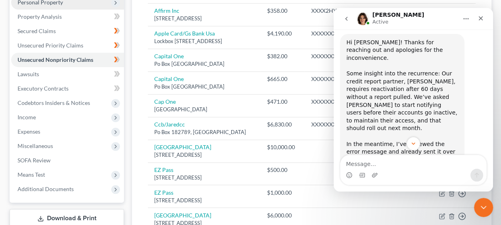
click at [346, 18] on icon "go back" at bounding box center [346, 19] width 2 height 4
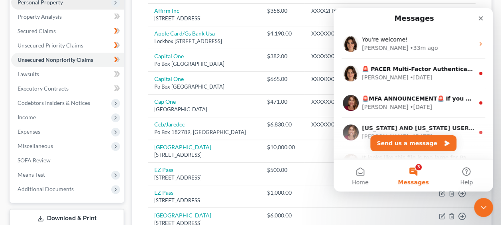
scroll to position [0, 0]
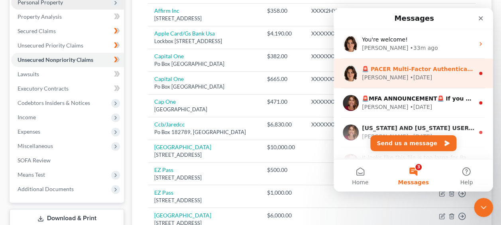
click at [403, 78] on div "[PERSON_NAME] • [DATE]" at bounding box center [418, 77] width 112 height 8
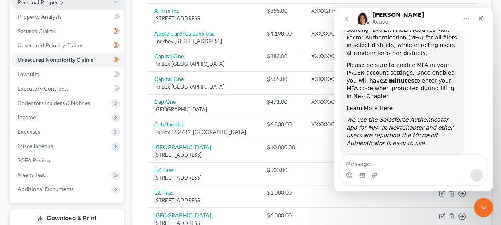
scroll to position [78, 0]
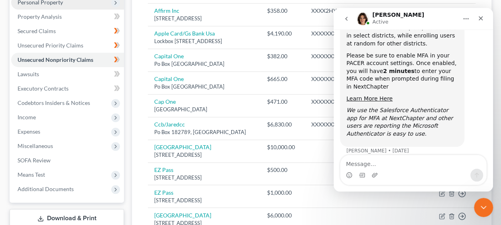
click at [349, 19] on button "go back" at bounding box center [346, 18] width 15 height 15
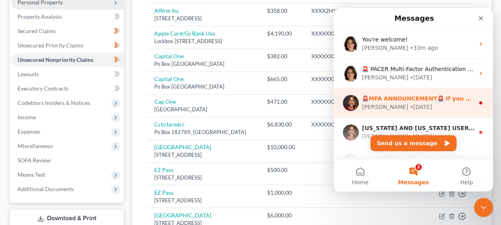
click at [409, 106] on div "• [DATE]" at bounding box center [420, 107] width 22 height 8
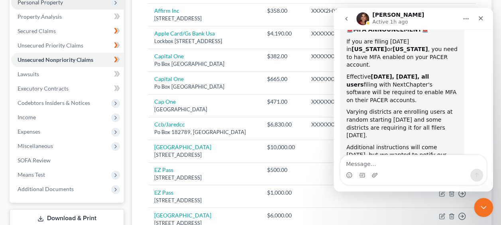
scroll to position [59, 0]
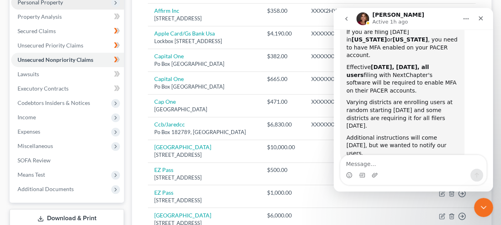
click at [345, 17] on icon "go back" at bounding box center [346, 19] width 6 height 6
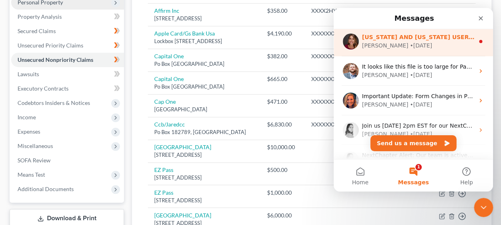
scroll to position [93, 0]
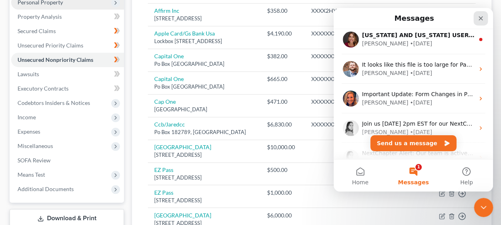
click at [482, 14] on div "Close" at bounding box center [480, 18] width 14 height 14
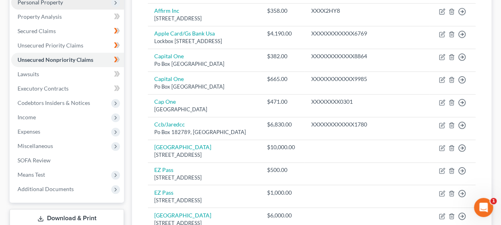
click at [479, 209] on icon "Open Intercom Messenger" at bounding box center [483, 207] width 13 height 13
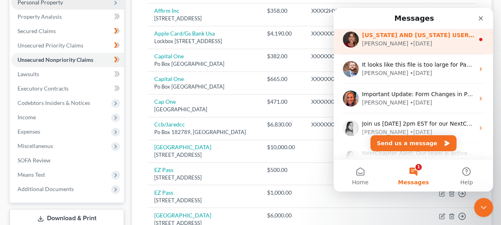
click at [419, 40] on div "[PERSON_NAME] • [DATE]" at bounding box center [418, 43] width 112 height 8
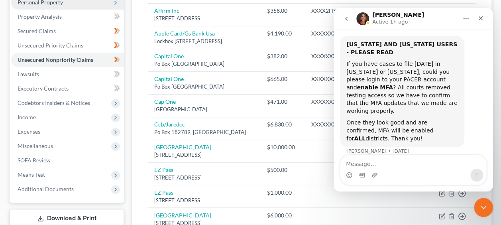
scroll to position [35, 0]
drag, startPoint x: 486, startPoint y: 22, endPoint x: 818, endPoint y: 30, distance: 333.1
click at [486, 22] on div "Close" at bounding box center [480, 18] width 14 height 14
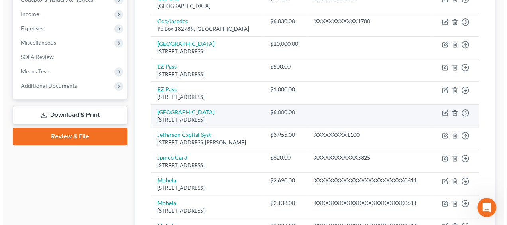
scroll to position [265, 0]
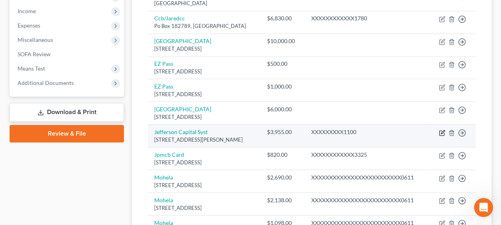
click at [444, 136] on icon "button" at bounding box center [442, 132] width 6 height 6
select select "24"
select select "0"
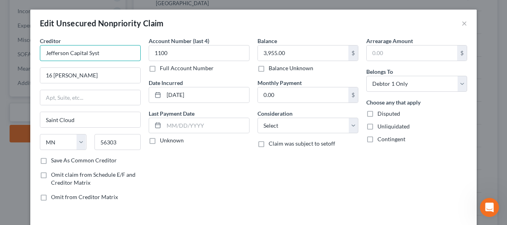
click at [106, 52] on input "Jefferson Capital Syst" at bounding box center [90, 53] width 101 height 16
type input "Jefferson Capital Systems"
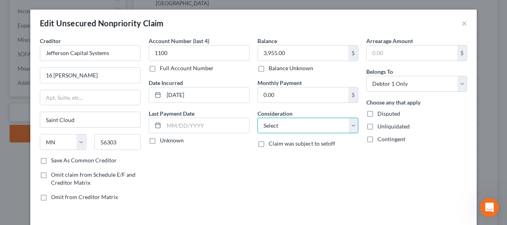
click at [309, 124] on select "Select Cable / Satellite Services Collection Agency Credit Card Debt Debt Couns…" at bounding box center [307, 125] width 101 height 16
select select "4"
click at [257, 117] on select "Select Cable / Satellite Services Collection Agency Credit Card Debt Debt Couns…" at bounding box center [307, 125] width 101 height 16
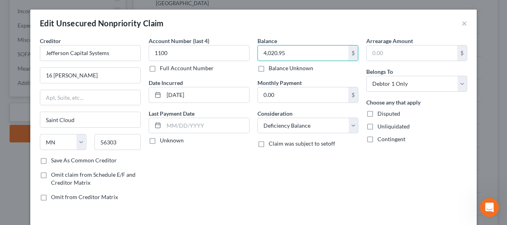
type input "4,020.95"
click at [212, 181] on div "Account Number (last 4) 1100 Full Account Number Date Incurred [DATE] Last Paym…" at bounding box center [199, 122] width 109 height 170
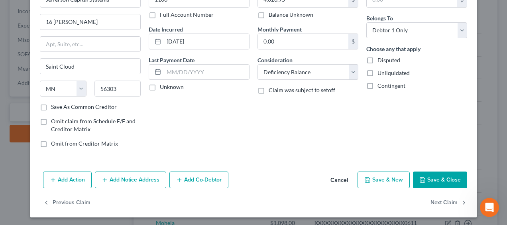
scroll to position [54, 0]
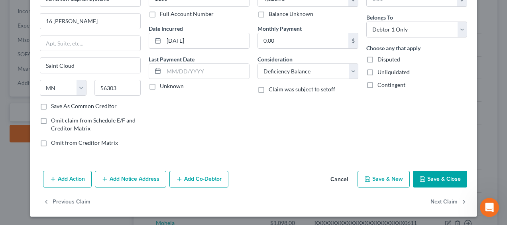
click at [66, 176] on button "Add Action" at bounding box center [67, 178] width 49 height 17
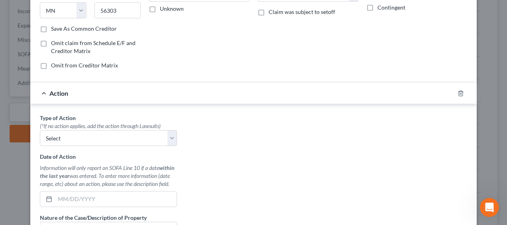
scroll to position [134, 0]
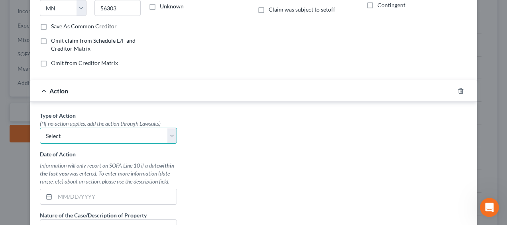
click at [164, 132] on select "Select Repossession Garnishment Foreclosure Personal Injury Attached, Seized, O…" at bounding box center [108, 135] width 137 height 16
select select "0"
click at [40, 127] on select "Select Repossession Garnishment Foreclosure Personal Injury Attached, Seized, O…" at bounding box center [108, 135] width 137 height 16
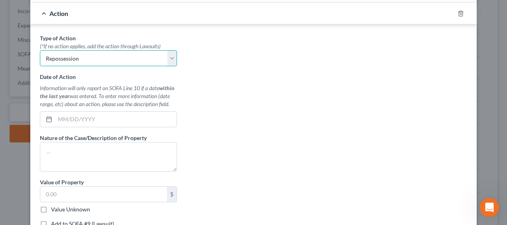
scroll to position [211, 0]
click at [168, 56] on select "Select Repossession Garnishment Foreclosure Personal Injury Attached, Seized, O…" at bounding box center [108, 59] width 137 height 16
select select
click at [40, 51] on select "Select Repossession Garnishment Foreclosure Personal Injury Attached, Seized, O…" at bounding box center [108, 59] width 137 height 16
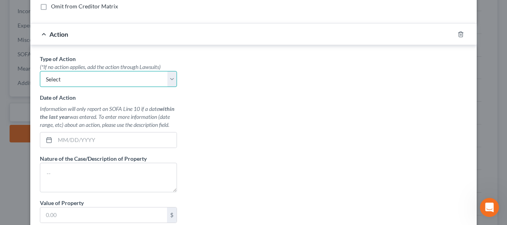
scroll to position [118, 0]
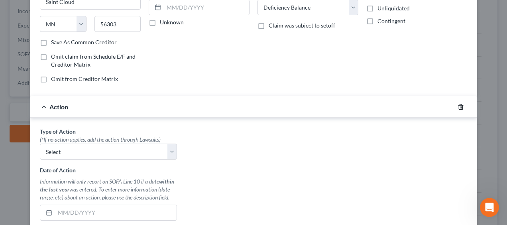
click at [460, 104] on icon "button" at bounding box center [460, 107] width 6 height 6
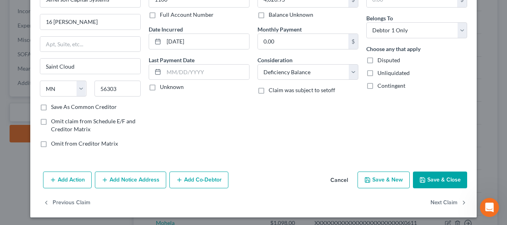
scroll to position [54, 0]
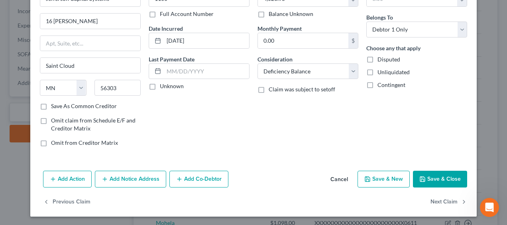
click at [126, 174] on button "Add Notice Address" at bounding box center [130, 178] width 71 height 17
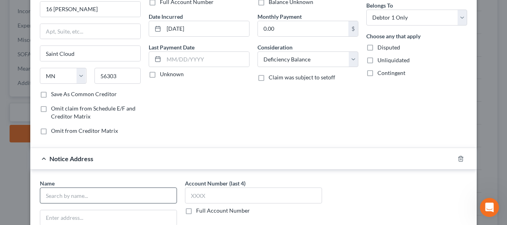
scroll to position [107, 0]
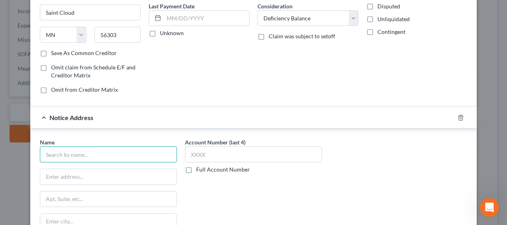
click at [82, 153] on input "text" at bounding box center [108, 154] width 137 height 16
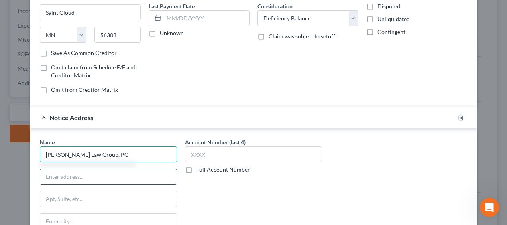
type input "[PERSON_NAME] Law Group, PC"
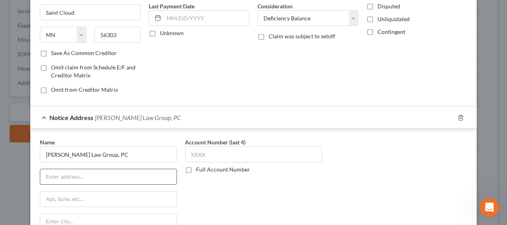
click at [90, 177] on input "text" at bounding box center [108, 176] width 136 height 15
paste input "[STREET_ADDRESS]"
type input "[STREET_ADDRESS]"
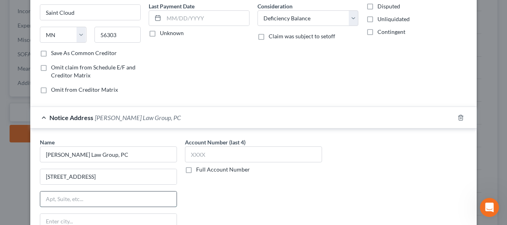
click at [94, 194] on input "text" at bounding box center [108, 198] width 136 height 15
type input "Suite 106"
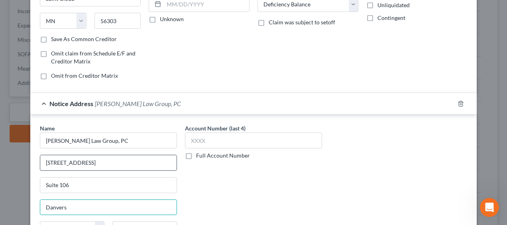
scroll to position [161, 0]
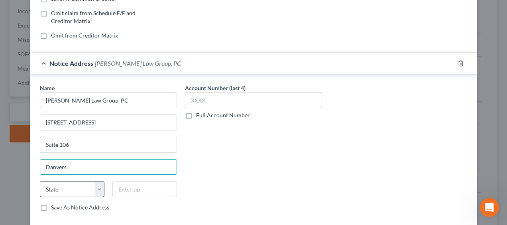
type input "Danvers"
click at [60, 185] on select "State [US_STATE] AK AR AZ CA CO CT DE DC [GEOGRAPHIC_DATA] [GEOGRAPHIC_DATA] GU…" at bounding box center [72, 189] width 65 height 16
select select "22"
click at [40, 181] on select "State [US_STATE] AK AR AZ CA CO CT DE DC [GEOGRAPHIC_DATA] [GEOGRAPHIC_DATA] GU…" at bounding box center [72, 189] width 65 height 16
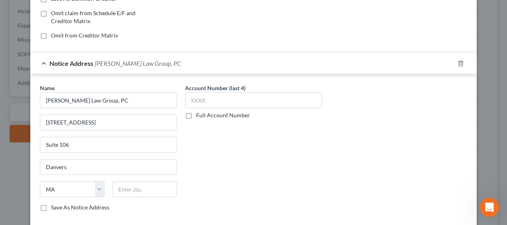
click at [51, 204] on label "Save As Notice Address" at bounding box center [80, 207] width 58 height 8
click at [54, 204] on input "Save As Notice Address" at bounding box center [56, 205] width 5 height 5
checkbox input "true"
paste input "01923"
click at [116, 189] on input "01923" at bounding box center [144, 189] width 65 height 16
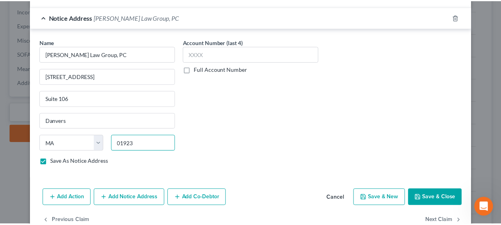
scroll to position [224, 0]
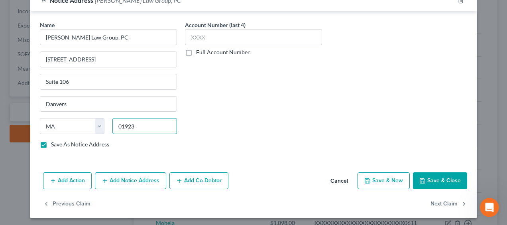
type input "01923"
click at [431, 176] on button "Save & Close" at bounding box center [440, 180] width 54 height 17
checkbox input "false"
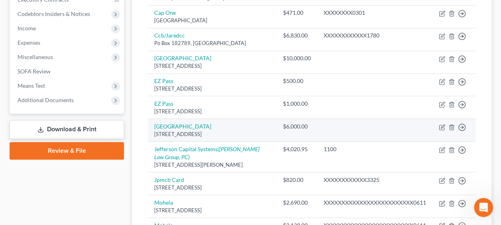
scroll to position [186, 0]
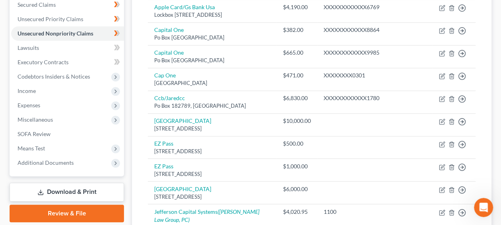
click at [486, 206] on icon "Open Intercom Messenger" at bounding box center [483, 207] width 13 height 13
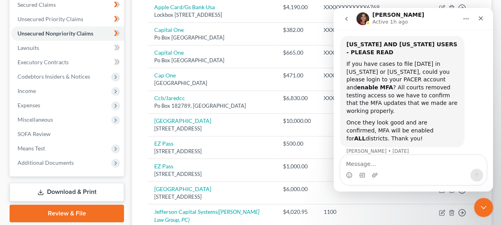
scroll to position [35, 0]
click at [341, 17] on button "go back" at bounding box center [346, 18] width 15 height 15
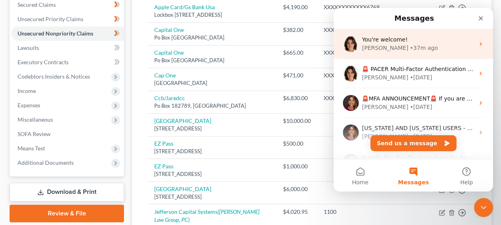
click at [403, 46] on div "[PERSON_NAME] • 37m ago" at bounding box center [418, 48] width 112 height 8
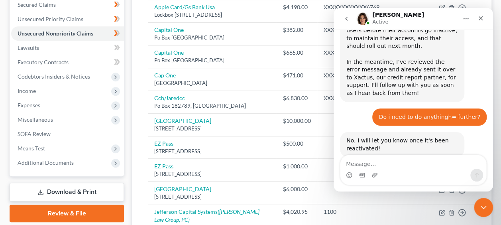
scroll to position [454, 0]
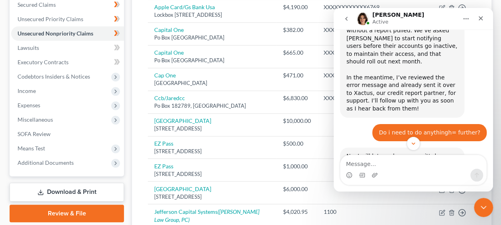
click at [348, 20] on icon "go back" at bounding box center [346, 19] width 6 height 6
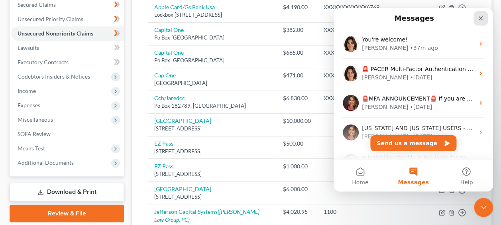
click at [483, 17] on icon "Close" at bounding box center [480, 18] width 6 height 6
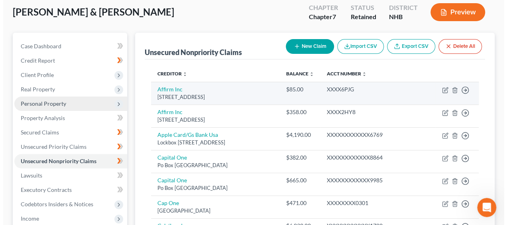
scroll to position [53, 0]
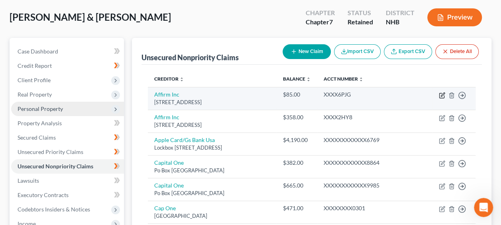
click at [443, 92] on icon "button" at bounding box center [443, 94] width 4 height 4
select select "4"
select select "0"
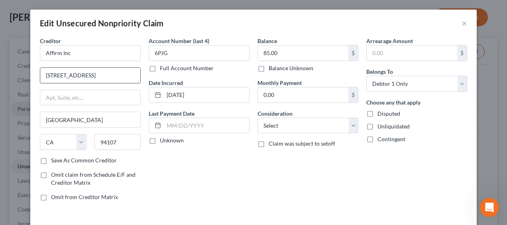
click at [77, 75] on input "[STREET_ADDRESS]" at bounding box center [90, 75] width 100 height 15
type input "[STREET_ADDRESS]"
click at [60, 54] on input "Affirm Inc" at bounding box center [90, 53] width 101 height 16
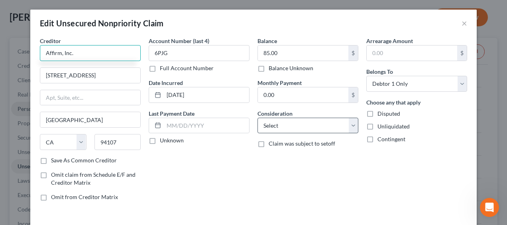
type input "Affirm, Inc."
click at [280, 125] on select "Select Cable / Satellite Services Collection Agency Credit Card Debt Debt Couns…" at bounding box center [307, 125] width 101 height 16
select select "2"
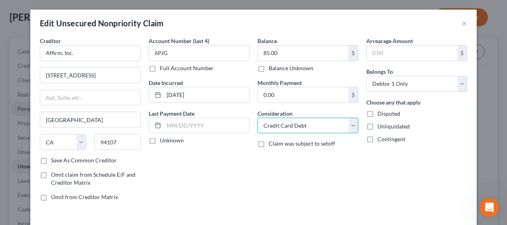
click at [257, 117] on select "Select Cable / Satellite Services Collection Agency Credit Card Debt Debt Couns…" at bounding box center [307, 125] width 101 height 16
click at [51, 159] on label "Save As Common Creditor" at bounding box center [84, 160] width 66 height 8
click at [54, 159] on input "Save As Common Creditor" at bounding box center [56, 158] width 5 height 5
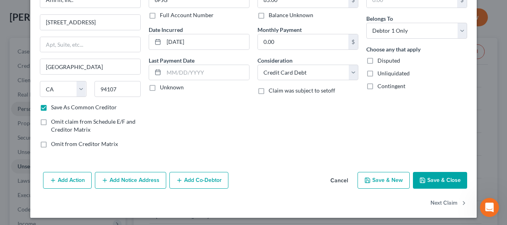
click at [425, 178] on button "Save & Close" at bounding box center [440, 180] width 54 height 17
checkbox input "false"
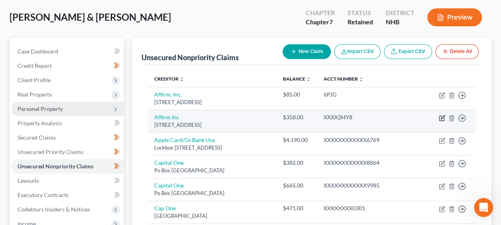
click at [443, 121] on icon "button" at bounding box center [442, 118] width 6 height 6
select select "4"
select select "0"
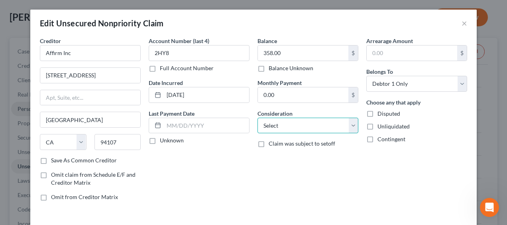
click at [351, 125] on select "Select Cable / Satellite Services Collection Agency Credit Card Debt Debt Couns…" at bounding box center [307, 125] width 101 height 16
select select "2"
click at [257, 117] on select "Select Cable / Satellite Services Collection Agency Credit Card Debt Debt Couns…" at bounding box center [307, 125] width 101 height 16
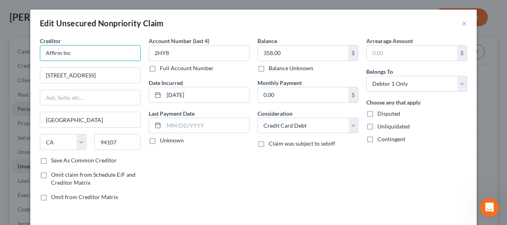
drag, startPoint x: 81, startPoint y: 51, endPoint x: -2, endPoint y: 37, distance: 83.5
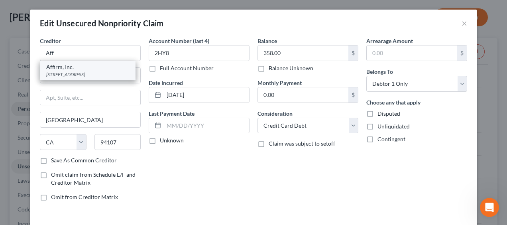
click at [72, 75] on div "[STREET_ADDRESS]" at bounding box center [87, 74] width 83 height 7
type input "Affirm, Inc."
type input "[STREET_ADDRESS]"
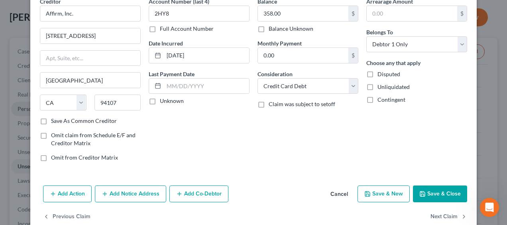
scroll to position [40, 0]
click at [430, 187] on button "Save & Close" at bounding box center [440, 193] width 54 height 17
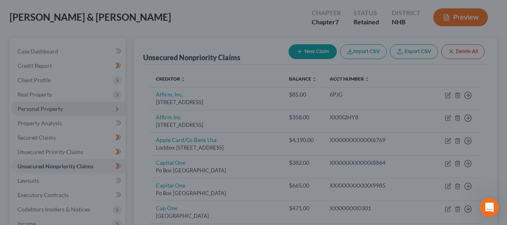
type input "0"
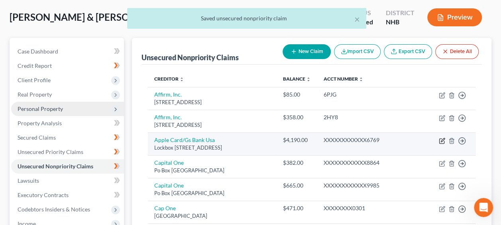
click at [443, 141] on icon "button" at bounding box center [443, 140] width 4 height 4
select select "39"
select select "2"
select select "0"
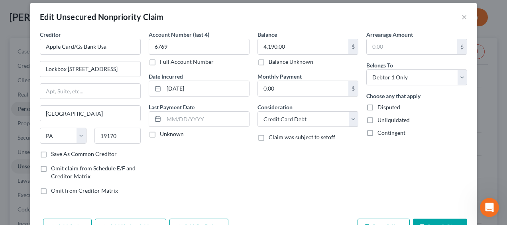
scroll to position [0, 0]
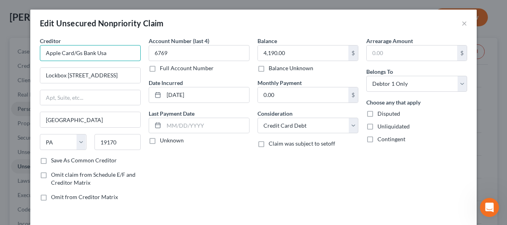
click at [110, 53] on input "Apple Card/Gs Bank Usa" at bounding box center [90, 53] width 101 height 16
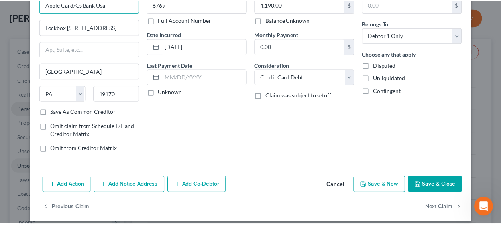
scroll to position [53, 0]
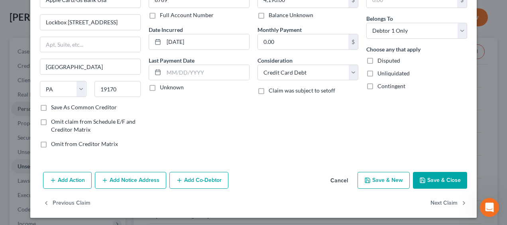
click at [421, 177] on icon "button" at bounding box center [422, 180] width 6 height 6
type input "0"
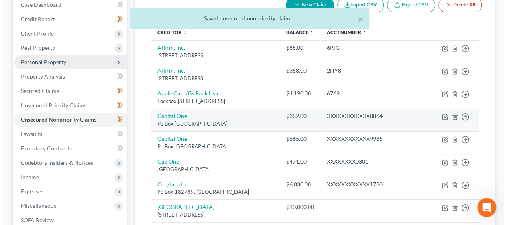
scroll to position [106, 0]
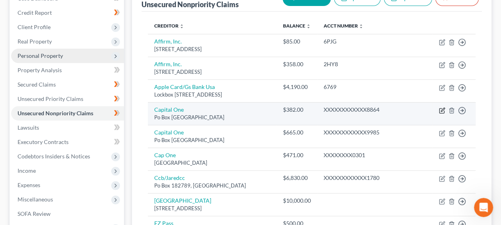
click at [441, 114] on icon "button" at bounding box center [442, 110] width 6 height 6
select select "48"
select select "2"
select select "1"
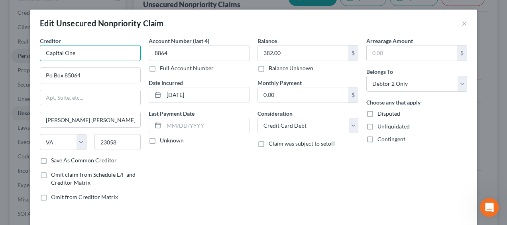
drag, startPoint x: 100, startPoint y: 51, endPoint x: 22, endPoint y: 49, distance: 78.5
click at [22, 49] on div "Edit Unsecured Nonpriority Claim × Creditor * Capital One Po Box 85064 [PERSON_…" at bounding box center [253, 112] width 507 height 225
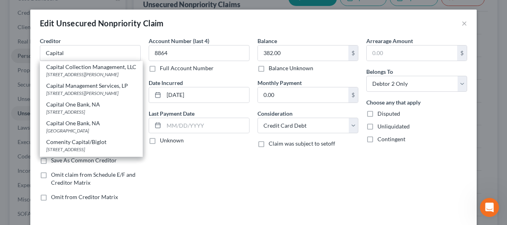
click at [182, 182] on div "Account Number (last 4) 8864 Full Account Number Date Incurred [DATE] Last Paym…" at bounding box center [199, 122] width 109 height 170
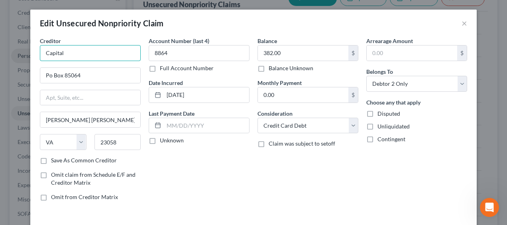
click at [75, 49] on input "Capital" at bounding box center [90, 53] width 101 height 16
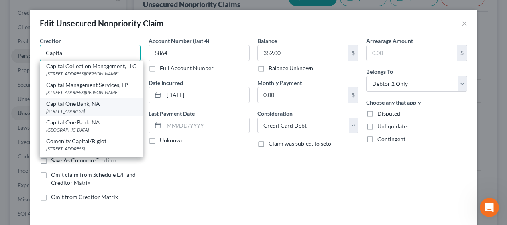
scroll to position [0, 0]
click at [77, 49] on input "Capital" at bounding box center [90, 53] width 101 height 16
click at [77, 52] on input "Capital" at bounding box center [90, 53] width 101 height 16
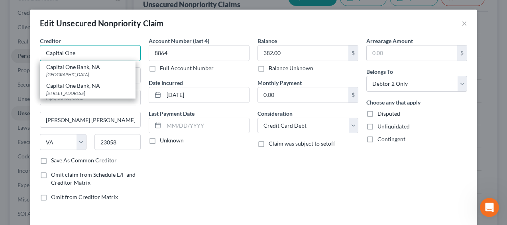
click at [116, 48] on input "Capital One" at bounding box center [90, 53] width 101 height 16
click at [155, 151] on div "Account Number (last 4) 8864 Full Account Number Date Incurred [DATE] Last Paym…" at bounding box center [199, 122] width 109 height 170
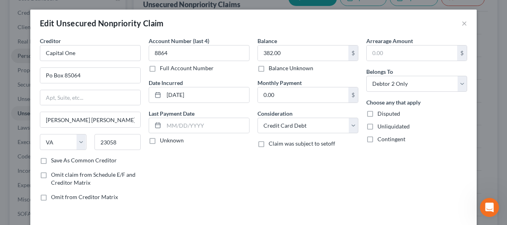
type input "Capital One"
drag, startPoint x: 49, startPoint y: 76, endPoint x: 42, endPoint y: 76, distance: 6.8
click at [42, 76] on input "Po Box 85064" at bounding box center [90, 75] width 100 height 15
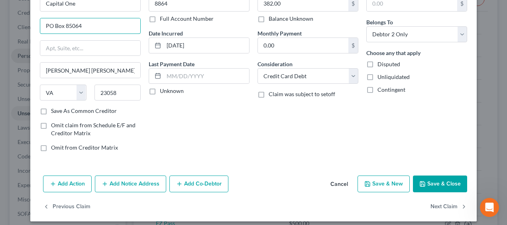
scroll to position [54, 0]
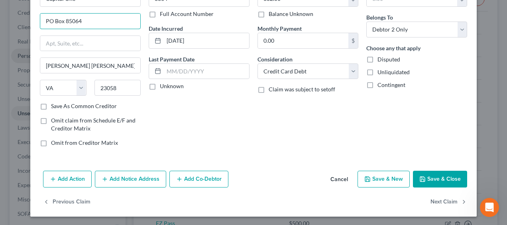
type input "PO Box 85064"
click at [431, 174] on button "Save & Close" at bounding box center [440, 178] width 54 height 17
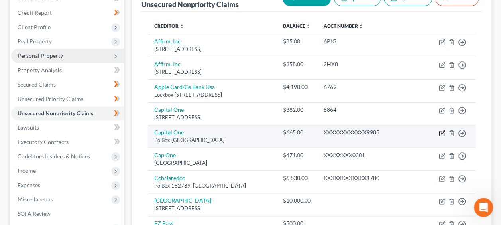
click at [440, 136] on icon "button" at bounding box center [442, 133] width 6 height 6
select select "48"
select select "2"
select select "0"
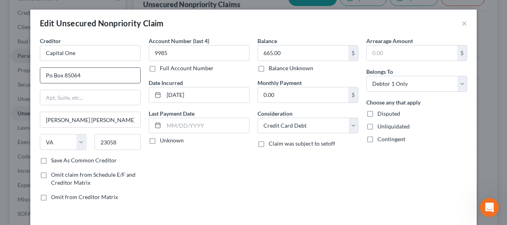
click at [45, 73] on input "Po Box 85064" at bounding box center [90, 75] width 100 height 15
type input "PO Box 85064"
click at [51, 159] on label "Save As Common Creditor" at bounding box center [84, 160] width 66 height 8
click at [54, 159] on input "Save As Common Creditor" at bounding box center [56, 158] width 5 height 5
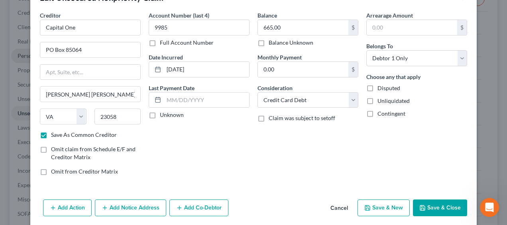
scroll to position [26, 0]
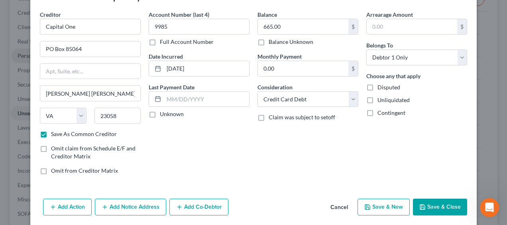
click at [443, 206] on button "Save & Close" at bounding box center [440, 206] width 54 height 17
checkbox input "false"
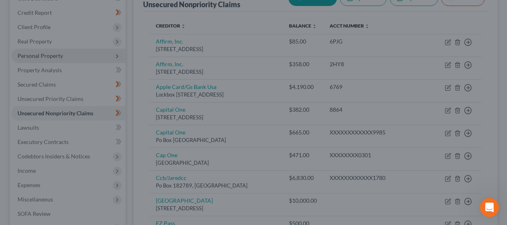
type input "0"
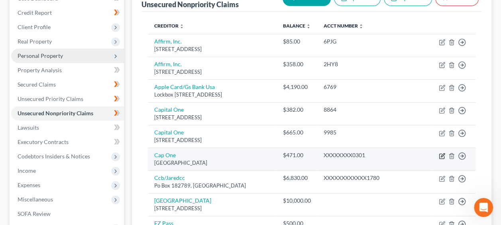
click at [441, 159] on icon "button" at bounding box center [442, 156] width 6 height 6
select select "48"
select select "2"
select select "1"
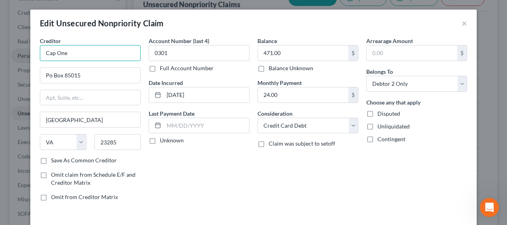
drag, startPoint x: 81, startPoint y: 53, endPoint x: 18, endPoint y: 45, distance: 64.1
click at [17, 45] on div "Edit Unsecured Nonpriority Claim × Creditor * Cap One Po Box [GEOGRAPHIC_DATA] …" at bounding box center [253, 112] width 507 height 225
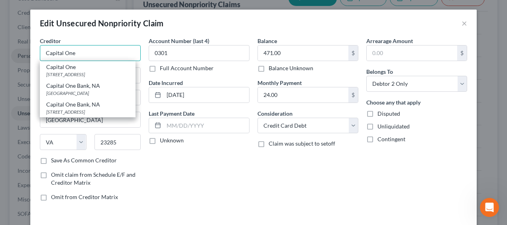
type input "Capital One"
click at [151, 178] on div "Account Number (last 4) 0301 Full Account Number Date Incurred [DATE] Last Paym…" at bounding box center [199, 122] width 109 height 170
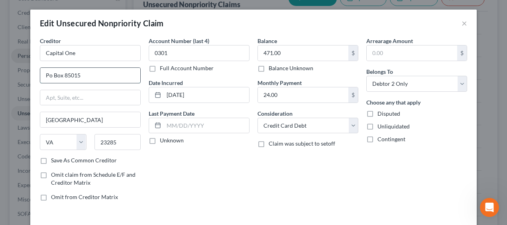
drag, startPoint x: 50, startPoint y: 74, endPoint x: 37, endPoint y: 74, distance: 13.6
click at [40, 74] on div "Po Box 85015" at bounding box center [90, 75] width 101 height 16
type input "PO Box 85015"
click at [51, 158] on label "Save As Common Creditor" at bounding box center [84, 160] width 66 height 8
click at [54, 158] on input "Save As Common Creditor" at bounding box center [56, 158] width 5 height 5
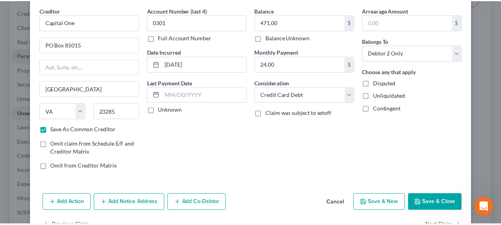
scroll to position [40, 0]
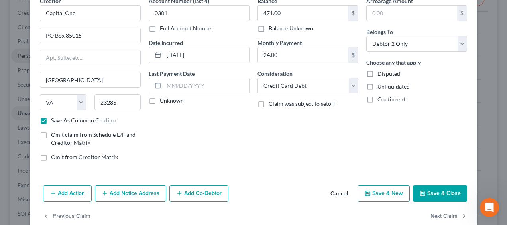
click at [442, 188] on button "Save & Close" at bounding box center [440, 193] width 54 height 17
checkbox input "false"
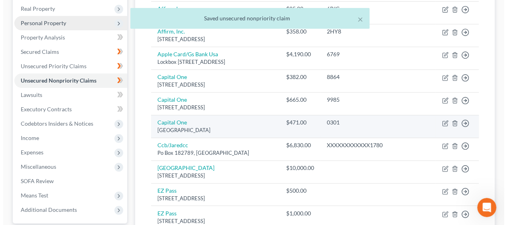
scroll to position [146, 0]
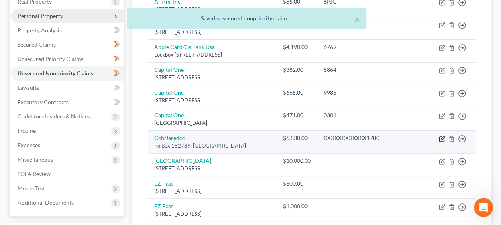
click at [442, 139] on icon "button" at bounding box center [443, 138] width 4 height 4
select select "36"
select select "2"
select select "1"
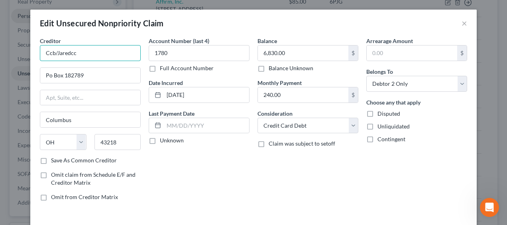
drag, startPoint x: 52, startPoint y: 53, endPoint x: 40, endPoint y: 53, distance: 12.0
click at [40, 53] on input "Ccb/Jaredcc" at bounding box center [90, 53] width 101 height 16
drag, startPoint x: 82, startPoint y: 55, endPoint x: 12, endPoint y: 53, distance: 70.9
click at [12, 53] on div "Edit Unsecured Nonpriority Claim × Creditor * CC/Jaredcc Po Box 182789 [GEOGRAP…" at bounding box center [253, 112] width 507 height 225
type input "CCB/Jared CC"
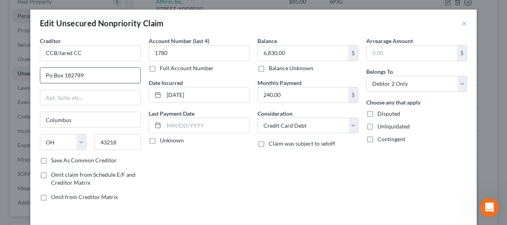
drag, startPoint x: 48, startPoint y: 73, endPoint x: 39, endPoint y: 73, distance: 9.2
click at [40, 73] on input "Po Box 182789" at bounding box center [90, 75] width 100 height 15
click at [41, 72] on input "PO Box 182789" at bounding box center [90, 75] width 100 height 15
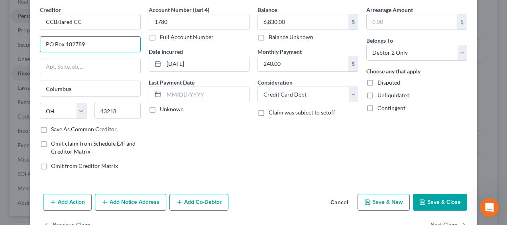
scroll to position [40, 0]
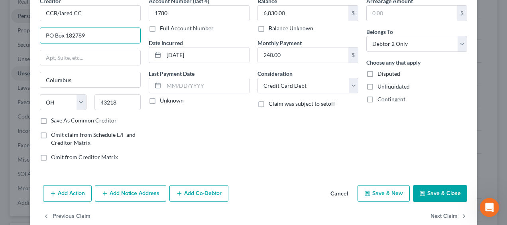
type input "PO Box 182789"
click at [51, 119] on label "Save As Common Creditor" at bounding box center [84, 120] width 66 height 8
click at [54, 119] on input "Save As Common Creditor" at bounding box center [56, 118] width 5 height 5
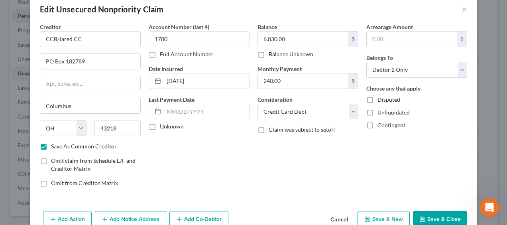
scroll to position [13, 0]
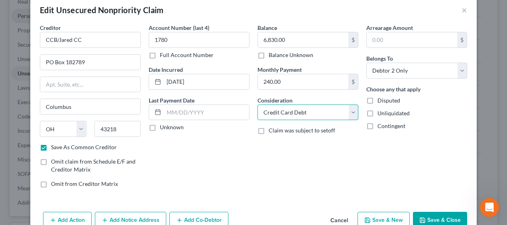
click at [346, 108] on select "Select Cable / Satellite Services Collection Agency Credit Card Debt Debt Couns…" at bounding box center [307, 112] width 101 height 16
click at [346, 109] on select "Select Cable / Satellite Services Collection Agency Credit Card Debt Debt Couns…" at bounding box center [307, 112] width 101 height 16
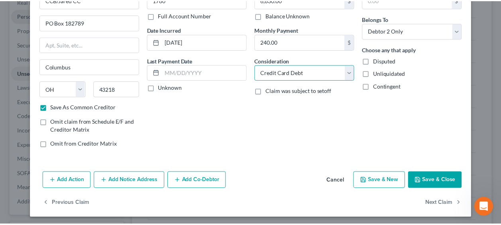
scroll to position [54, 0]
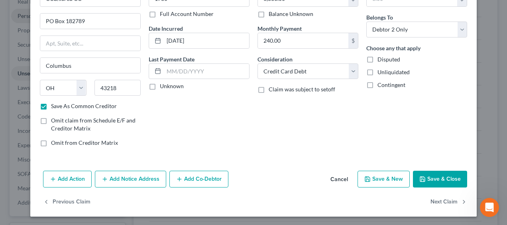
click at [428, 173] on button "Save & Close" at bounding box center [440, 178] width 54 height 17
checkbox input "false"
type input "0"
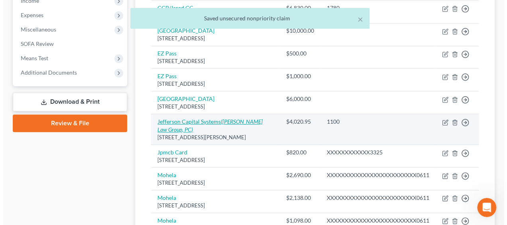
scroll to position [279, 0]
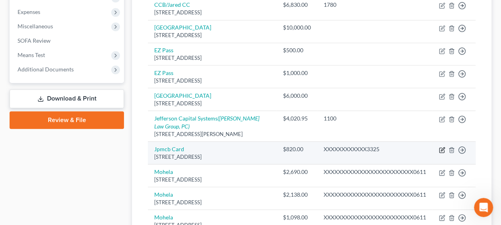
click at [441, 152] on icon "button" at bounding box center [441, 149] width 5 height 5
select select "7"
select select "1"
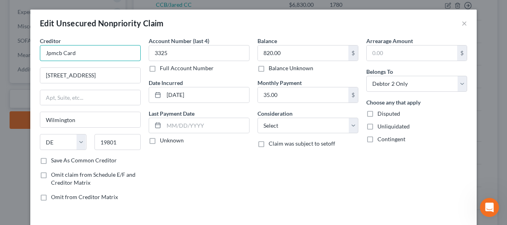
drag, startPoint x: 85, startPoint y: 52, endPoint x: 21, endPoint y: 49, distance: 64.2
click at [22, 49] on div "Edit Unsecured Nonpriority Claim × Creditor * Jpmcb Card [STREET_ADDRESS][GEOGR…" at bounding box center [253, 112] width 507 height 225
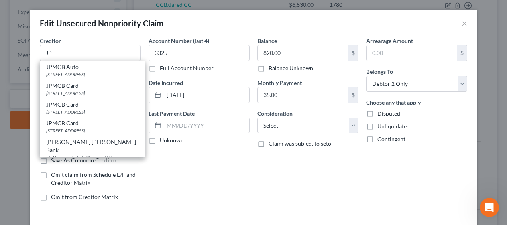
click at [155, 166] on div "Account Number (last 4) 3325 Full Account Number Date Incurred [DATE] Last Paym…" at bounding box center [199, 122] width 109 height 170
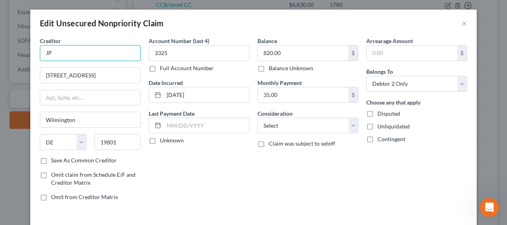
click at [72, 50] on input "JP" at bounding box center [90, 53] width 101 height 16
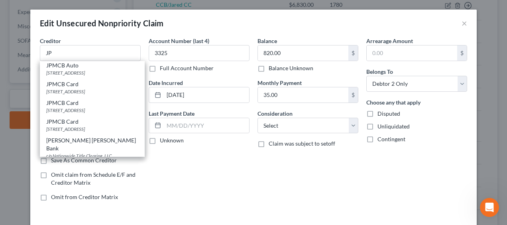
scroll to position [0, 0]
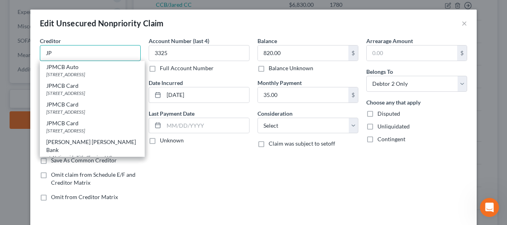
click at [66, 53] on input "JP" at bounding box center [90, 53] width 101 height 16
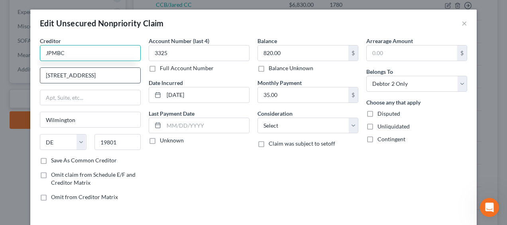
type input "JPMBC"
click at [95, 78] on input "[STREET_ADDRESS]" at bounding box center [90, 75] width 100 height 15
type input "[STREET_ADDRESS]"
click at [102, 56] on input "JPMBC" at bounding box center [90, 53] width 101 height 16
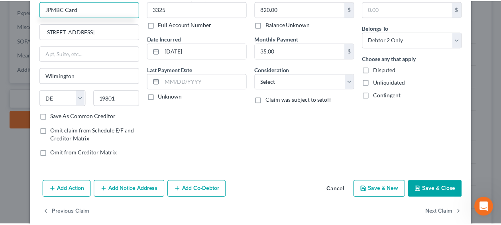
scroll to position [53, 0]
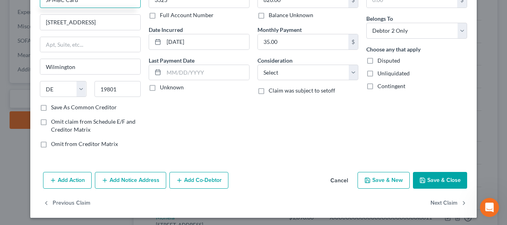
type input "JPMBC Card"
click at [51, 105] on label "Save As Common Creditor" at bounding box center [84, 107] width 66 height 8
click at [54, 105] on input "Save As Common Creditor" at bounding box center [56, 105] width 5 height 5
checkbox input "true"
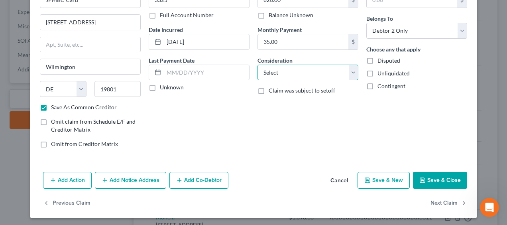
click at [351, 70] on select "Select Cable / Satellite Services Collection Agency Credit Card Debt Debt Couns…" at bounding box center [307, 73] width 101 height 16
select select "2"
click at [257, 65] on select "Select Cable / Satellite Services Collection Agency Credit Card Debt Debt Couns…" at bounding box center [307, 73] width 101 height 16
click at [434, 172] on button "Save & Close" at bounding box center [440, 180] width 54 height 17
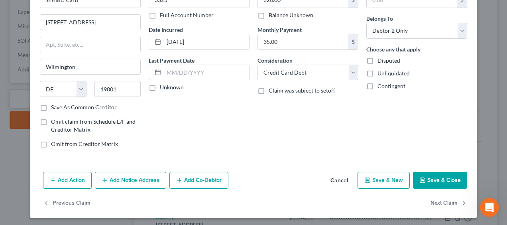
checkbox input "false"
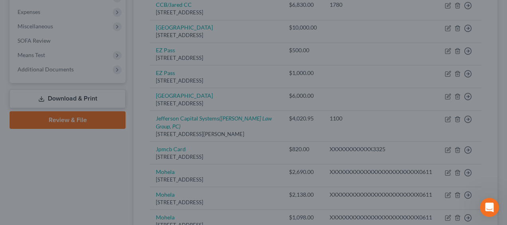
type input "0"
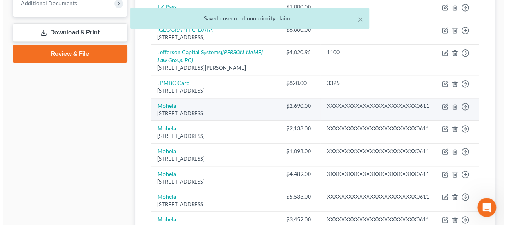
scroll to position [345, 0]
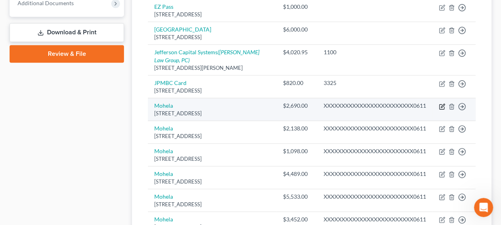
click at [440, 110] on icon "button" at bounding box center [442, 106] width 6 height 6
select select "26"
select select "17"
select select "0"
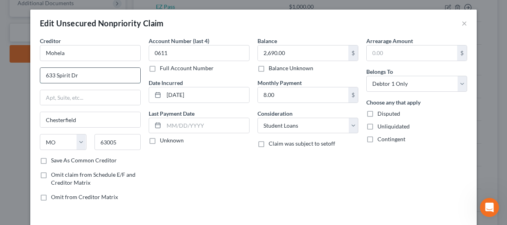
click at [114, 76] on input "633 Spirit Dr" at bounding box center [90, 75] width 100 height 15
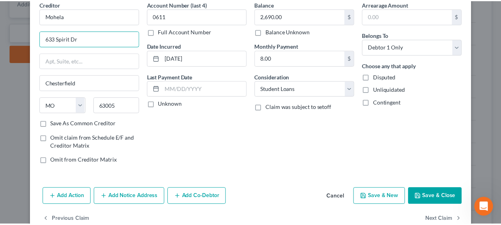
scroll to position [40, 0]
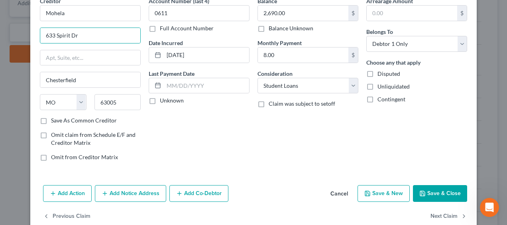
click at [428, 186] on button "Save & Close" at bounding box center [440, 193] width 54 height 17
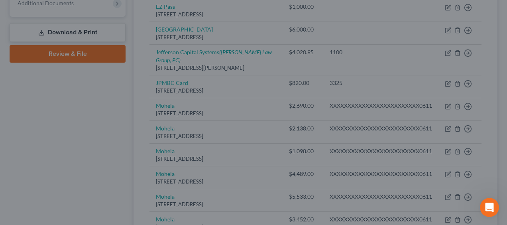
type input "0"
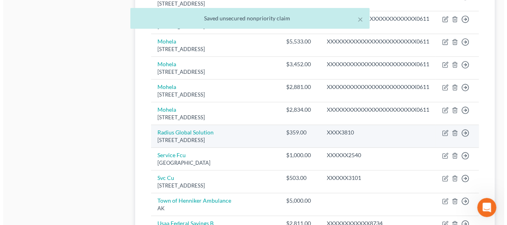
scroll to position [504, 0]
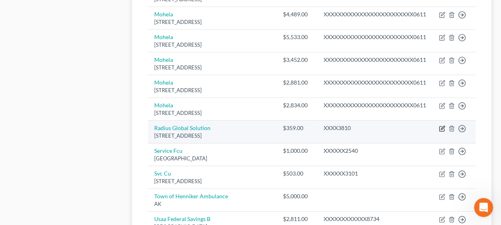
click at [440, 131] on icon "button" at bounding box center [442, 128] width 6 height 6
select select "24"
select select "1"
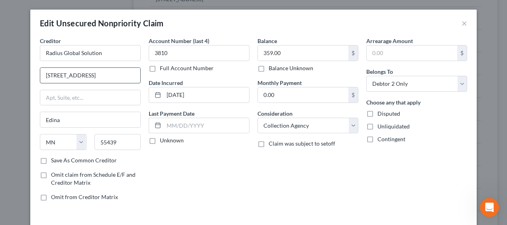
click at [83, 74] on input "[STREET_ADDRESS]" at bounding box center [90, 75] width 100 height 15
drag, startPoint x: 121, startPoint y: 74, endPoint x: 87, endPoint y: 78, distance: 34.1
click at [87, 78] on input "[STREET_ADDRESS][PERSON_NAME] Ste 250" at bounding box center [90, 75] width 100 height 15
type input "[STREET_ADDRESS][PERSON_NAME]"
click at [98, 99] on input "text" at bounding box center [90, 97] width 100 height 15
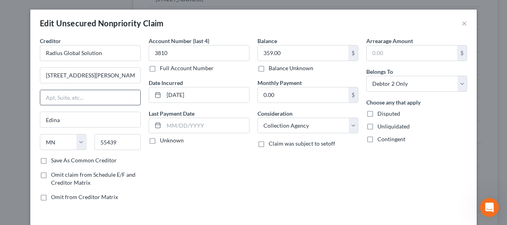
paste input "Ste 250"
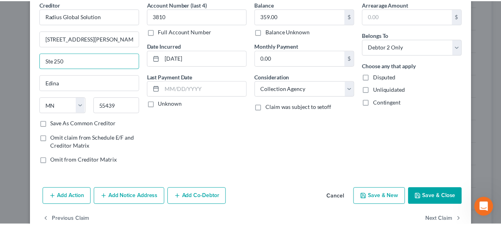
scroll to position [40, 0]
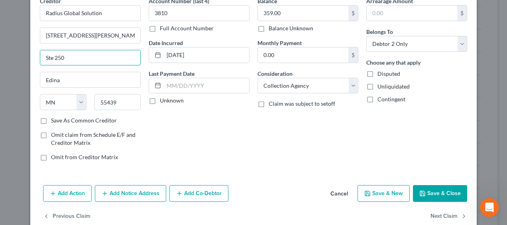
type input "Ste 250"
click at [431, 188] on button "Save & Close" at bounding box center [440, 193] width 54 height 17
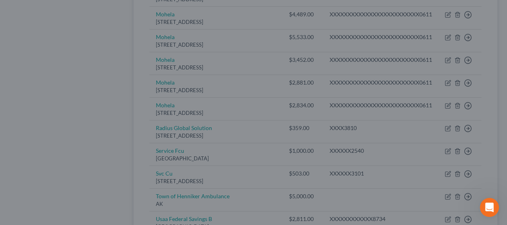
type input "0"
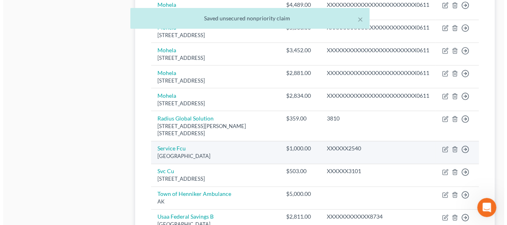
scroll to position [518, 0]
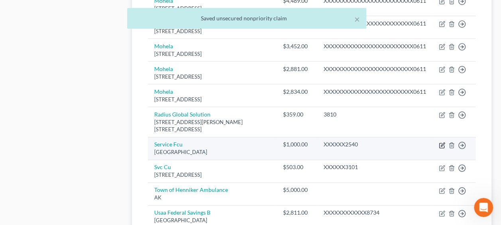
click at [439, 148] on icon "button" at bounding box center [442, 145] width 6 height 6
select select "32"
select select "2"
select select "1"
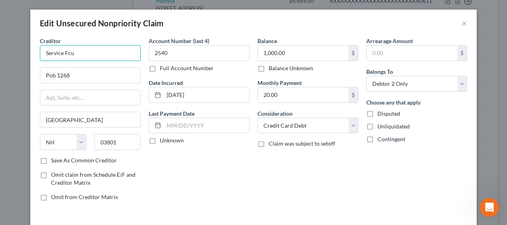
drag, startPoint x: 95, startPoint y: 54, endPoint x: 6, endPoint y: 45, distance: 89.2
click at [11, 47] on div "Edit Unsecured Nonpriority Claim × Creditor * Service Fcu Pob 1268 [GEOGRAPHIC_…" at bounding box center [253, 112] width 507 height 225
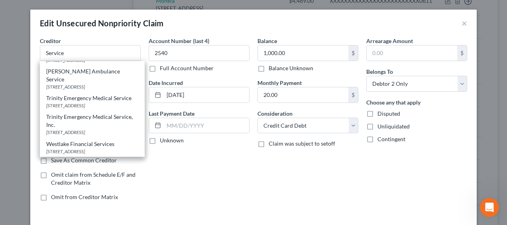
scroll to position [344, 0]
click at [182, 166] on div "Account Number (last 4) 2540 Full Account Number Date Incurred [DATE] Last Paym…" at bounding box center [199, 122] width 109 height 170
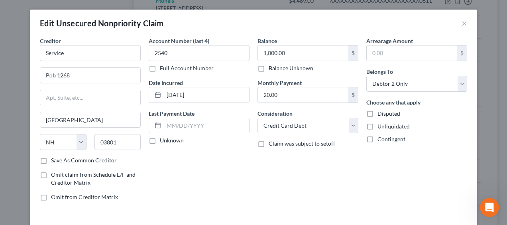
scroll to position [0, 0]
click at [103, 51] on input "Service" at bounding box center [90, 53] width 101 height 16
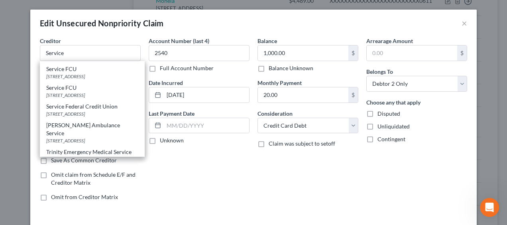
scroll to position [291, 0]
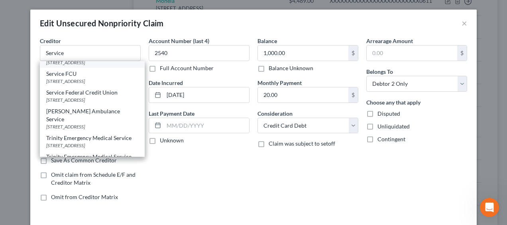
click at [111, 59] on div "Service FCU" at bounding box center [92, 55] width 92 height 8
type input "Service FCU"
type input "PO Box 1268"
type input "03802"
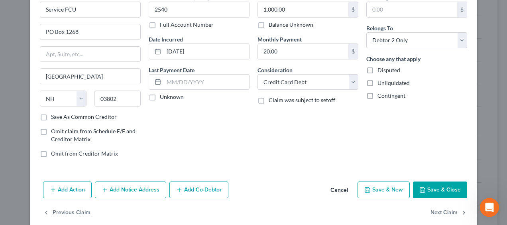
scroll to position [54, 0]
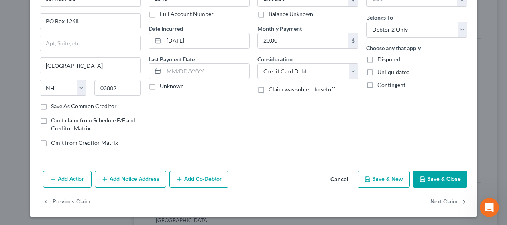
click at [419, 173] on button "Save & Close" at bounding box center [440, 178] width 54 height 17
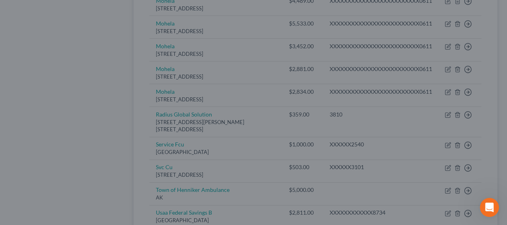
type input "0"
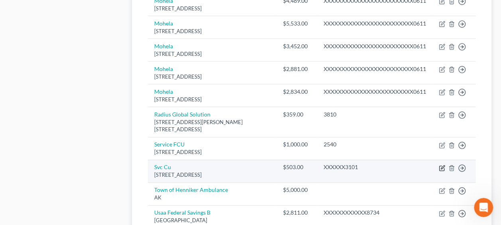
click at [441, 170] on icon "button" at bounding box center [441, 167] width 5 height 5
select select "32"
select select "2"
select select "1"
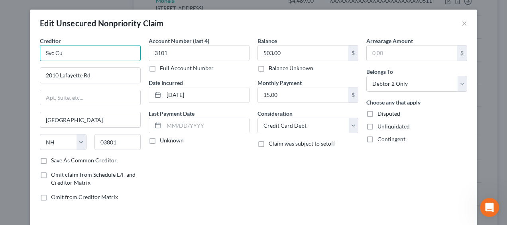
drag, startPoint x: 66, startPoint y: 55, endPoint x: 0, endPoint y: 36, distance: 68.6
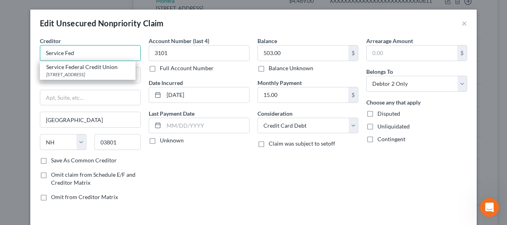
click at [96, 52] on input "Service Fed" at bounding box center [90, 53] width 101 height 16
type input "Service Federal Credit Union"
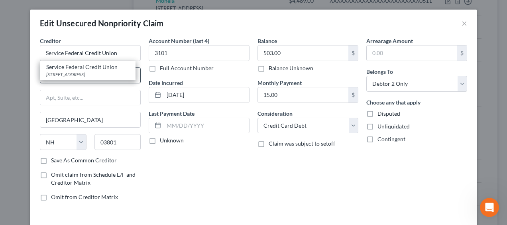
click at [101, 78] on div "Service Federal Credit Union [STREET_ADDRESS]" at bounding box center [88, 70] width 96 height 19
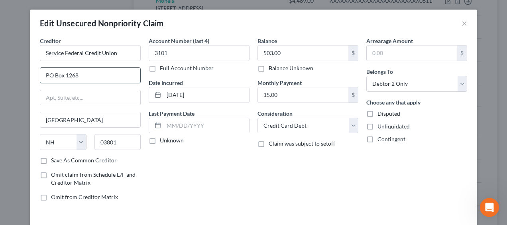
click at [100, 77] on input "PO Box 1268" at bounding box center [90, 75] width 100 height 15
drag, startPoint x: 104, startPoint y: 74, endPoint x: -2, endPoint y: 56, distance: 107.1
type input "[STREET_ADDRESS]"
click at [51, 156] on label "Save As Common Creditor" at bounding box center [84, 160] width 66 height 8
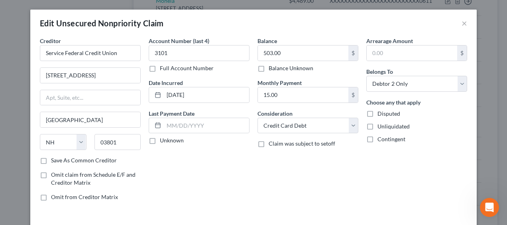
click at [54, 156] on input "Save As Common Creditor" at bounding box center [56, 158] width 5 height 5
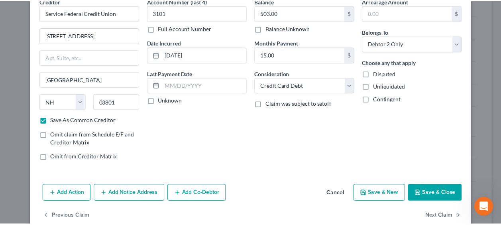
scroll to position [26, 0]
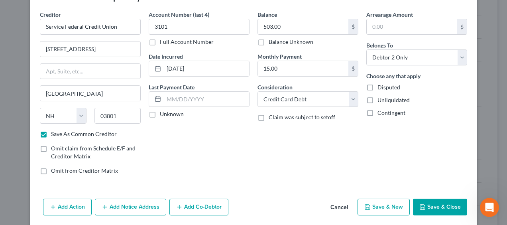
click at [449, 200] on button "Save & Close" at bounding box center [440, 206] width 54 height 17
checkbox input "false"
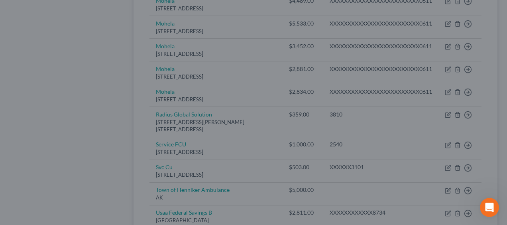
type input "0"
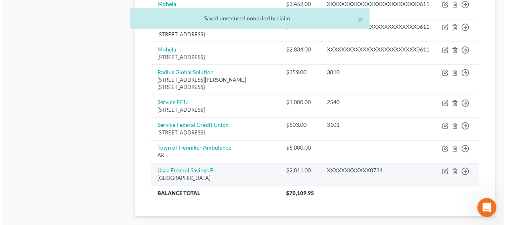
scroll to position [571, 0]
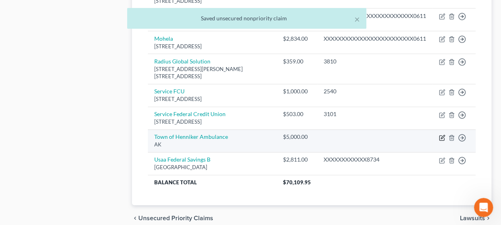
click at [440, 141] on icon "button" at bounding box center [442, 137] width 6 height 6
select select "1"
select select "9"
select select "0"
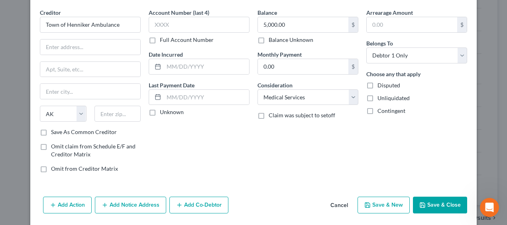
scroll to position [54, 0]
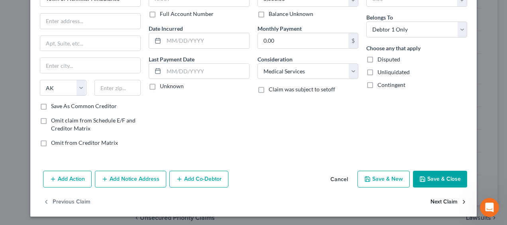
click at [442, 201] on button "Next Claim" at bounding box center [448, 202] width 37 height 17
select select "45"
select select "0"
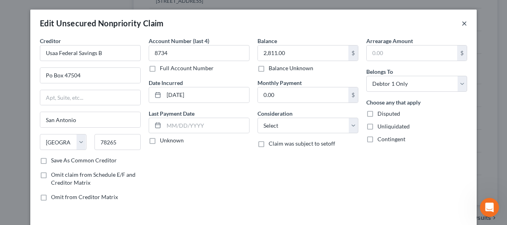
click at [462, 22] on button "×" at bounding box center [464, 23] width 6 height 10
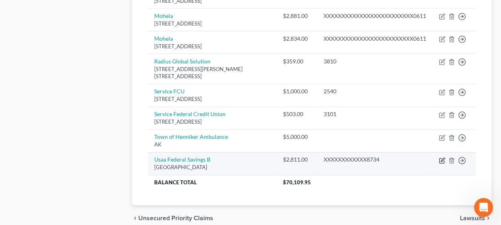
click at [443, 161] on icon "button" at bounding box center [443, 159] width 4 height 4
select select "45"
select select "0"
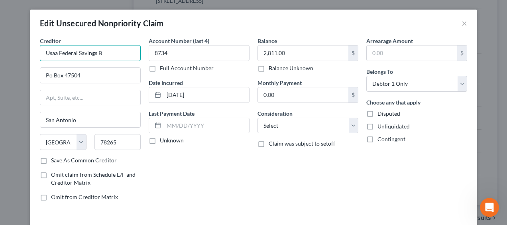
drag, startPoint x: 108, startPoint y: 51, endPoint x: 10, endPoint y: 45, distance: 98.5
click at [10, 45] on div "Edit Unsecured Nonpriority Claim × Creditor * Usaa Federal Savings B Po Box 475…" at bounding box center [253, 112] width 507 height 225
type input "USAA Federal Savings Bank"
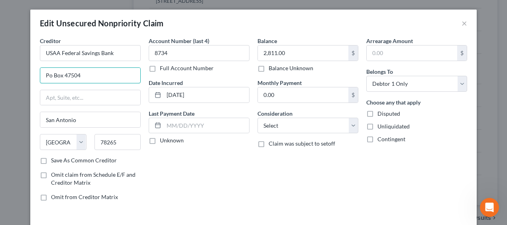
drag, startPoint x: 48, startPoint y: 75, endPoint x: 29, endPoint y: 70, distance: 19.3
click at [30, 70] on div "Creditor * USAA Federal Savings Bank Po Box 47504 [GEOGRAPHIC_DATA] [US_STATE][…" at bounding box center [253, 129] width 446 height 185
type input "PO Box 47504"
click at [51, 163] on label "Save As Common Creditor" at bounding box center [84, 160] width 66 height 8
click at [54, 161] on input "Save As Common Creditor" at bounding box center [56, 158] width 5 height 5
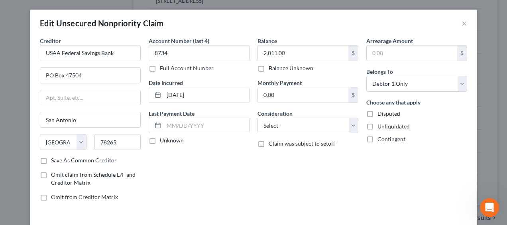
checkbox input "true"
click at [319, 126] on select "Select Cable / Satellite Services Collection Agency Credit Card Debt Debt Couns…" at bounding box center [307, 125] width 101 height 16
select select "2"
click at [257, 117] on select "Select Cable / Satellite Services Collection Agency Credit Card Debt Debt Couns…" at bounding box center [307, 125] width 101 height 16
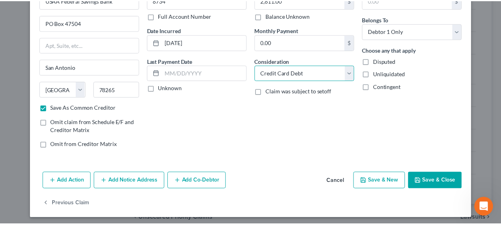
scroll to position [53, 0]
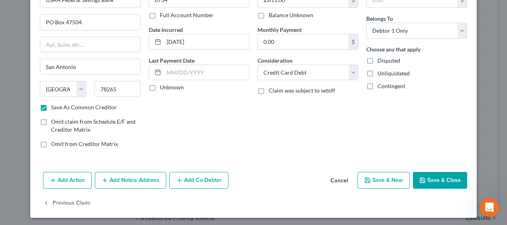
click at [436, 180] on button "Save & Close" at bounding box center [440, 180] width 54 height 17
checkbox input "false"
type input "0"
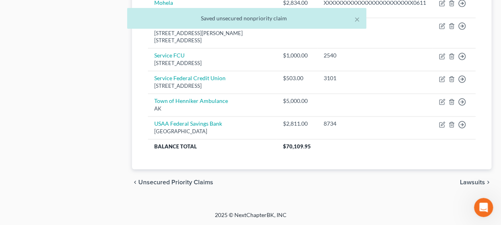
click at [467, 178] on span "Lawsuits" at bounding box center [472, 181] width 25 height 6
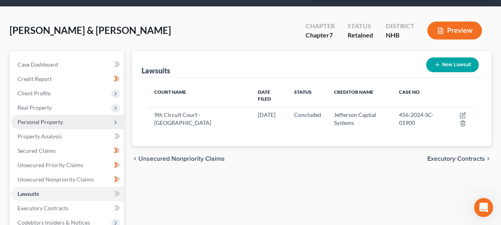
scroll to position [53, 0]
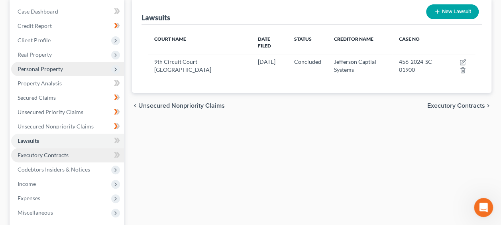
click at [67, 153] on span "Executory Contracts" at bounding box center [43, 154] width 51 height 7
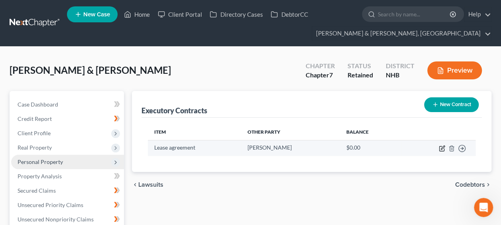
click at [442, 147] on icon "button" at bounding box center [443, 147] width 4 height 4
select select "3"
select select "32"
select select "2"
select select "0"
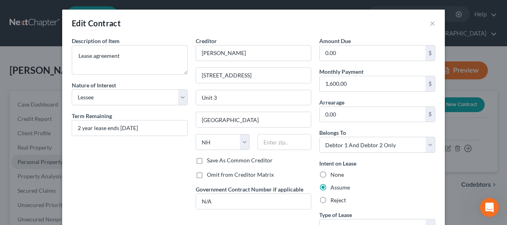
click at [207, 174] on label "Omit from Creditor Matrix" at bounding box center [240, 174] width 67 height 8
click at [210, 174] on input "Omit from Creditor Matrix" at bounding box center [212, 172] width 5 height 5
checkbox input "true"
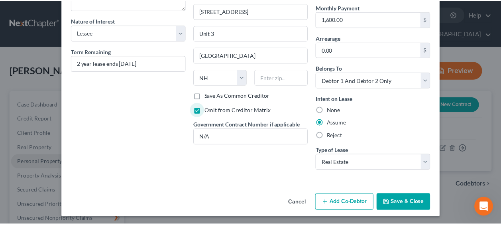
scroll to position [65, 0]
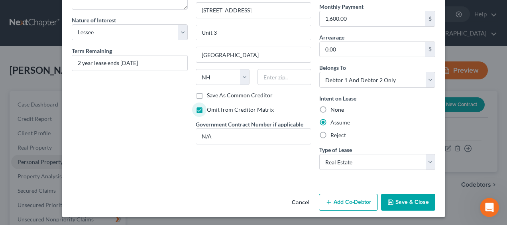
click at [398, 200] on button "Save & Close" at bounding box center [408, 202] width 54 height 17
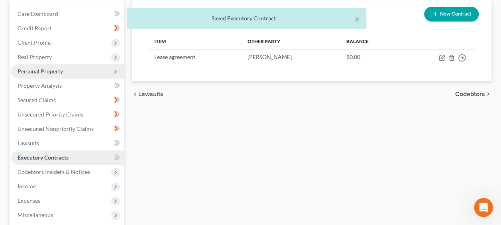
scroll to position [93, 0]
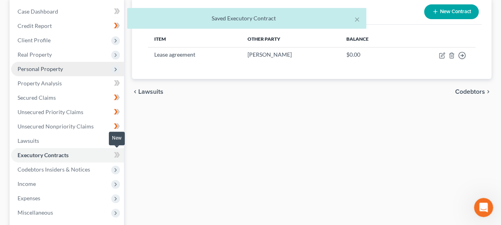
click at [116, 153] on icon at bounding box center [116, 155] width 4 height 6
click at [119, 153] on icon at bounding box center [117, 155] width 6 height 10
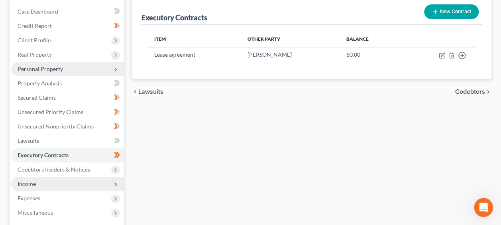
click at [52, 181] on span "Income" at bounding box center [67, 183] width 113 height 14
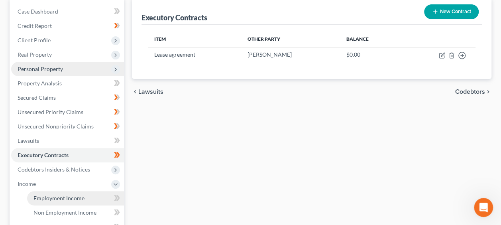
click at [70, 198] on span "Employment Income" at bounding box center [58, 197] width 51 height 7
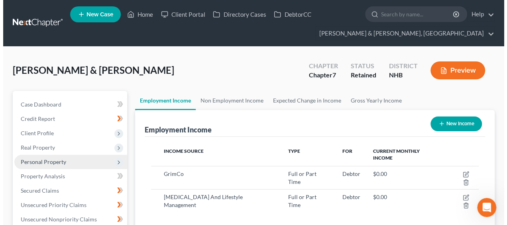
scroll to position [142, 200]
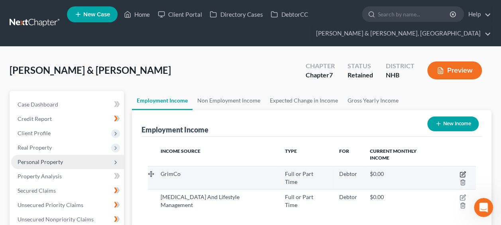
click at [461, 171] on icon "button" at bounding box center [463, 173] width 4 height 4
select select "0"
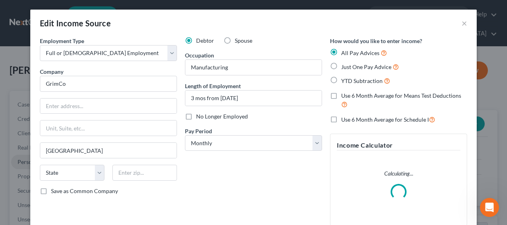
scroll to position [142, 203]
click at [235, 38] on label "Spouse" at bounding box center [244, 41] width 18 height 8
click at [238, 38] on input "Spouse" at bounding box center [240, 39] width 5 height 5
radio input "true"
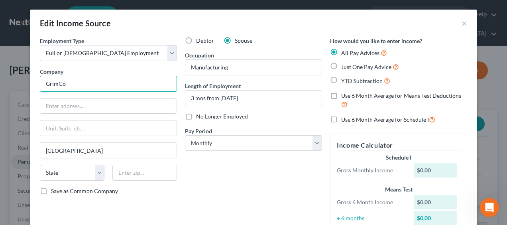
drag, startPoint x: 95, startPoint y: 84, endPoint x: 35, endPoint y: 80, distance: 59.9
click at [36, 80] on div "Employment Type * Select Full or [DEMOGRAPHIC_DATA] Employment Self Employment …" at bounding box center [108, 138] width 145 height 203
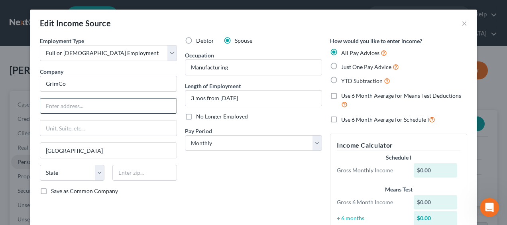
click at [69, 106] on input "text" at bounding box center [108, 105] width 136 height 15
paste input "[STREET_ADDRESS][PERSON_NAME]"
drag, startPoint x: 147, startPoint y: 106, endPoint x: 126, endPoint y: 109, distance: 21.3
click at [126, 109] on input "[STREET_ADDRESS][PERSON_NAME]" at bounding box center [108, 105] width 136 height 15
type input "[STREET_ADDRESS][PERSON_NAME]"
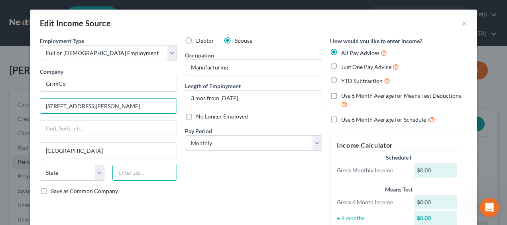
click at [148, 170] on input "text" at bounding box center [144, 172] width 65 height 16
paste input "03103"
type input "03103"
select select "32"
drag, startPoint x: 139, startPoint y: 104, endPoint x: 83, endPoint y: 105, distance: 56.2
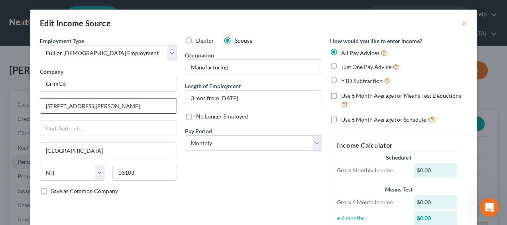
click at [83, 105] on input "[STREET_ADDRESS][PERSON_NAME]" at bounding box center [108, 105] width 136 height 15
type input "[STREET_ADDRESS][PERSON_NAME]"
click at [142, 200] on div "Employment Type * Select Full or [DEMOGRAPHIC_DATA] Employment Self Employment …" at bounding box center [108, 138] width 145 height 203
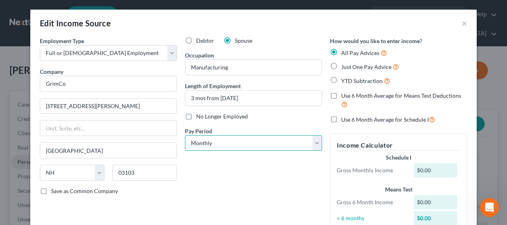
click at [217, 141] on select "Select Monthly Twice Monthly Every Other Week Weekly" at bounding box center [253, 143] width 137 height 16
select select "2"
click at [185, 135] on select "Select Monthly Twice Monthly Every Other Week Weekly" at bounding box center [253, 143] width 137 height 16
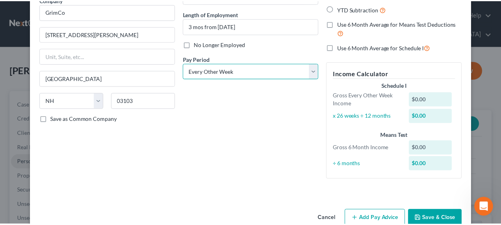
scroll to position [89, 0]
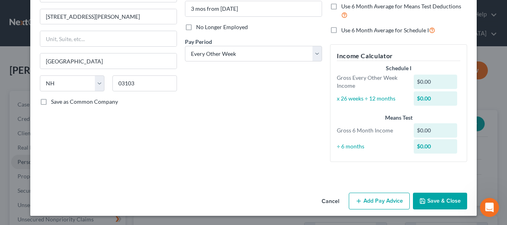
click at [435, 198] on button "Save & Close" at bounding box center [440, 200] width 54 height 17
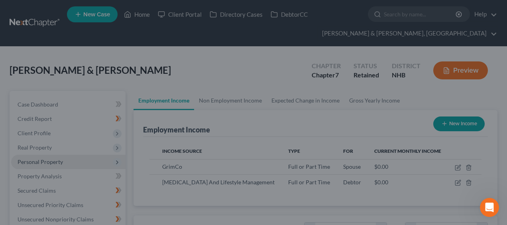
scroll to position [398143, 398084]
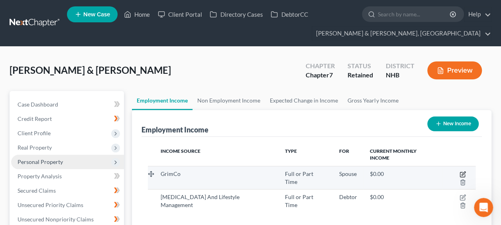
click at [460, 172] on icon "button" at bounding box center [462, 174] width 5 height 5
select select "0"
select select "32"
select select "2"
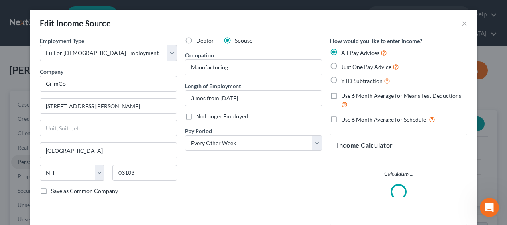
scroll to position [142, 203]
click at [92, 80] on input "GrimCo" at bounding box center [108, 84] width 137 height 16
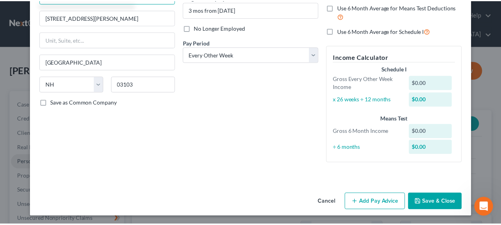
scroll to position [89, 0]
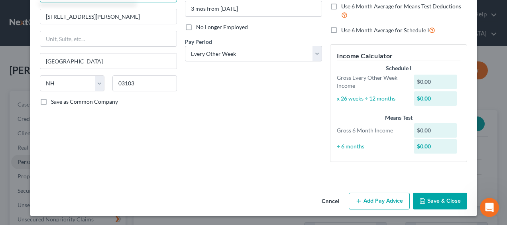
type input "GrimCo, Inc."
click at [441, 199] on button "Save & Close" at bounding box center [440, 200] width 54 height 17
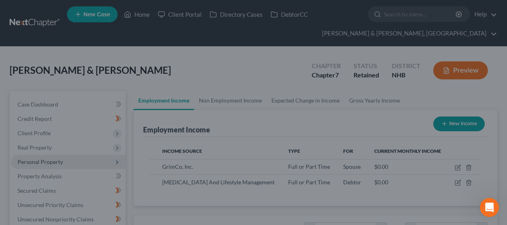
scroll to position [398143, 398084]
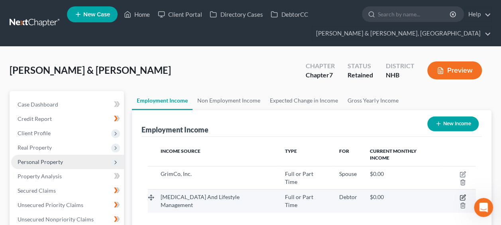
click at [459, 194] on icon "button" at bounding box center [462, 197] width 6 height 6
select select "0"
select select "1"
select select "2"
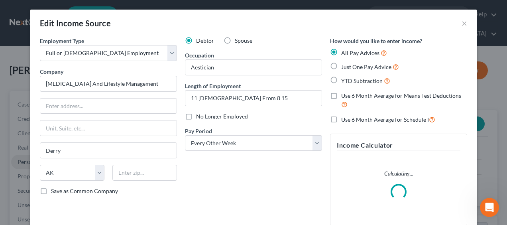
scroll to position [142, 203]
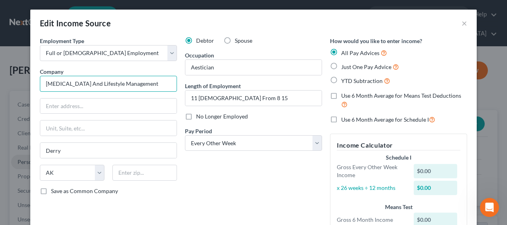
drag, startPoint x: 76, startPoint y: 83, endPoint x: 65, endPoint y: 84, distance: 11.6
click at [65, 84] on input "[MEDICAL_DATA] And Lifestyle Management" at bounding box center [108, 84] width 137 height 16
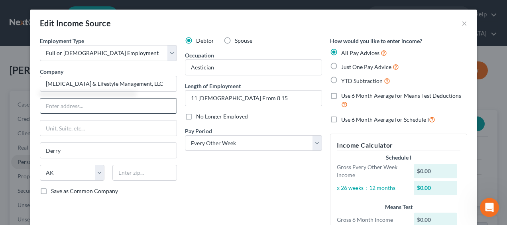
click at [60, 107] on input "text" at bounding box center [108, 105] width 136 height 15
type input "[MEDICAL_DATA] & Lifestyle Management, LLC"
drag, startPoint x: 61, startPoint y: 104, endPoint x: 77, endPoint y: 101, distance: 17.0
click at [77, 101] on input "15 Tsienneto" at bounding box center [108, 105] width 136 height 15
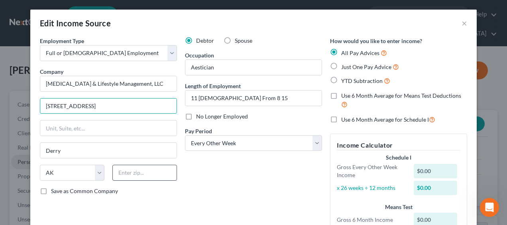
type input "[STREET_ADDRESS]"
click at [151, 170] on input "text" at bounding box center [144, 172] width 65 height 16
type input "03038"
select select "32"
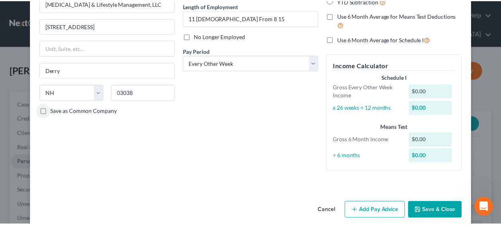
scroll to position [89, 0]
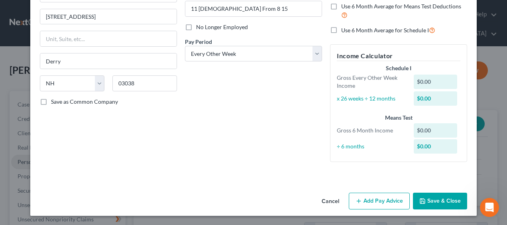
click at [436, 198] on button "Save & Close" at bounding box center [440, 200] width 54 height 17
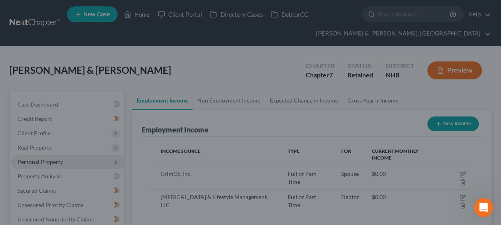
scroll to position [398143, 398084]
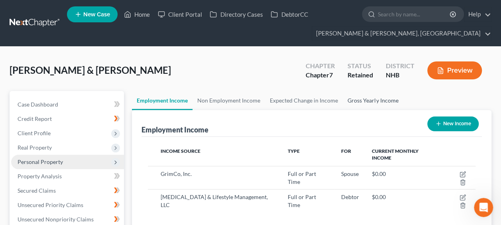
click at [358, 99] on link "Gross Yearly Income" at bounding box center [373, 100] width 60 height 19
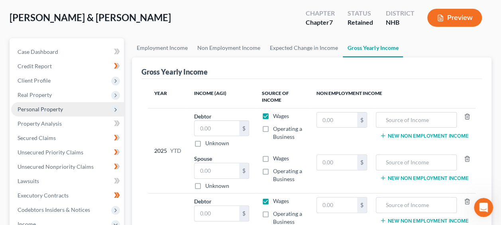
scroll to position [93, 0]
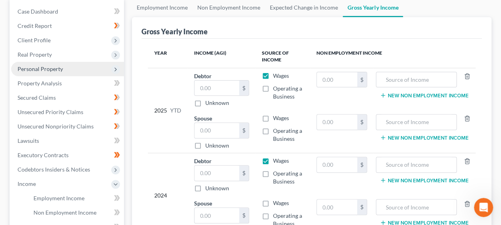
click at [482, 206] on icon "Open Intercom Messenger" at bounding box center [483, 207] width 13 height 13
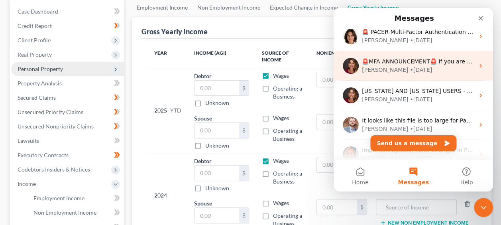
scroll to position [0, 0]
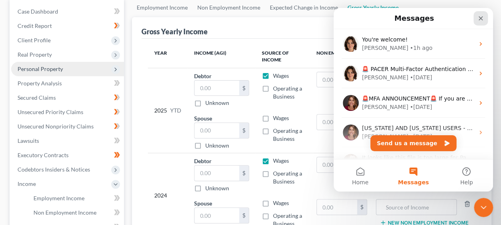
click at [482, 19] on icon "Close" at bounding box center [480, 18] width 6 height 6
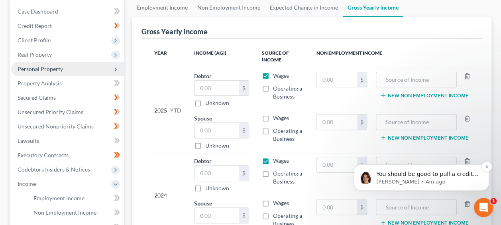
click at [416, 177] on p "You should be good to pull a credit report now, [PERSON_NAME]!" at bounding box center [427, 174] width 103 height 8
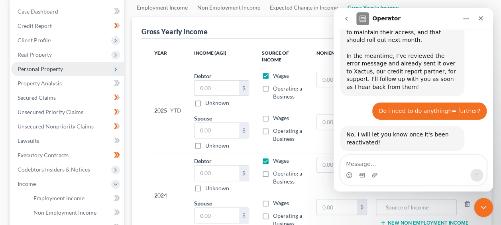
scroll to position [519, 0]
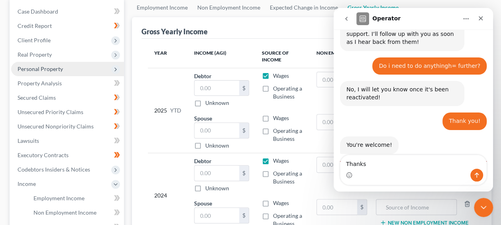
type textarea "Thanks!"
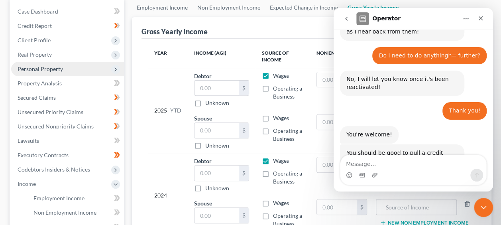
click at [256, 28] on div "Gross Yearly Income" at bounding box center [311, 28] width 340 height 22
click at [485, 14] on div "Close" at bounding box center [480, 18] width 14 height 14
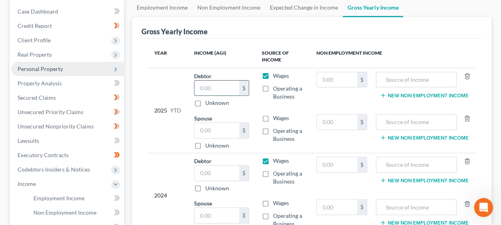
click at [215, 87] on input "text" at bounding box center [216, 87] width 45 height 15
paste input "41,298.72"
type input "41,298.72"
click at [164, 80] on div "2025 YTD" at bounding box center [167, 111] width 27 height 78
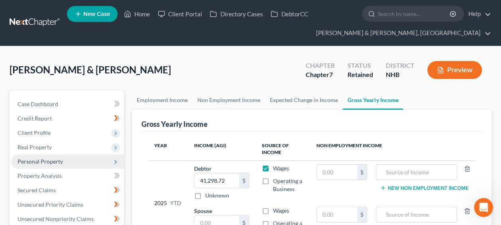
scroll to position [0, 0]
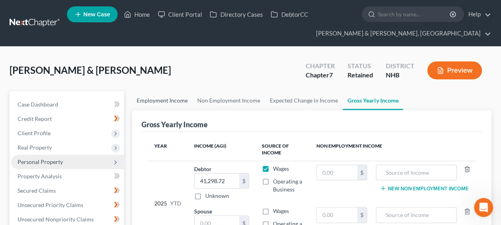
click at [159, 99] on link "Employment Income" at bounding box center [162, 100] width 61 height 19
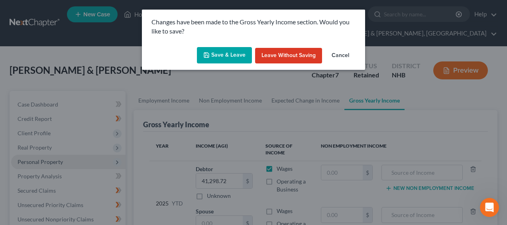
click at [235, 49] on button "Save & Leave" at bounding box center [224, 55] width 55 height 17
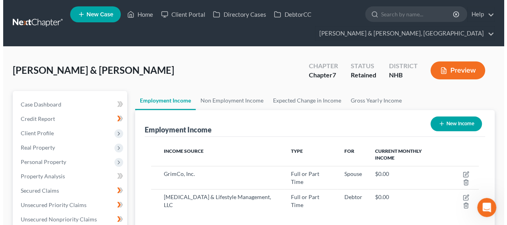
scroll to position [142, 200]
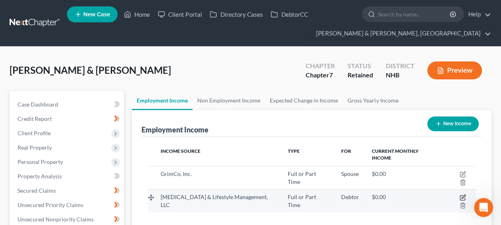
click at [461, 195] on icon "button" at bounding box center [463, 197] width 4 height 4
select select "0"
select select "32"
select select "2"
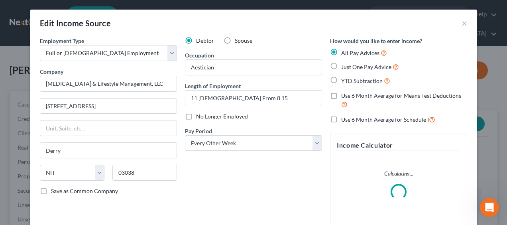
scroll to position [142, 203]
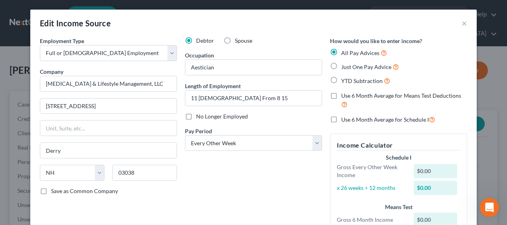
click at [341, 118] on label "Use 6 Month Average for Schedule I" at bounding box center [388, 119] width 94 height 9
click at [344, 118] on input "Use 6 Month Average for Schedule I" at bounding box center [346, 117] width 5 height 5
checkbox input "true"
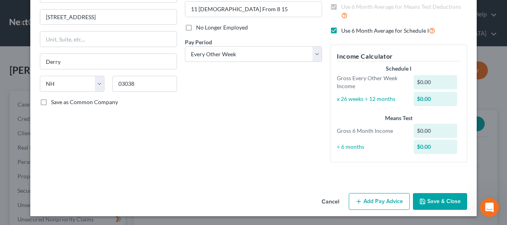
scroll to position [89, 0]
click at [428, 80] on div "$0.00" at bounding box center [435, 81] width 44 height 14
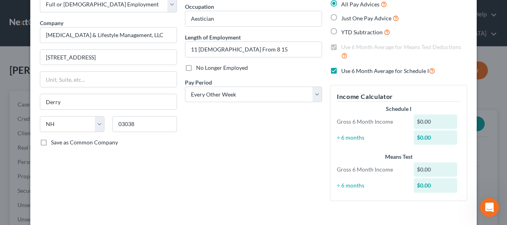
scroll to position [48, 0]
click at [418, 122] on div "$0.00" at bounding box center [435, 122] width 44 height 14
click at [437, 121] on div "$0.00" at bounding box center [435, 122] width 44 height 14
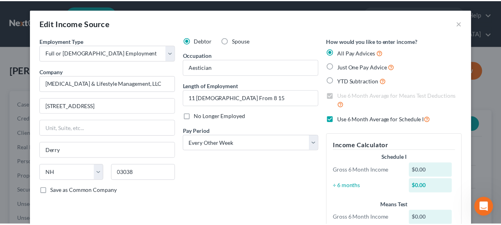
scroll to position [0, 0]
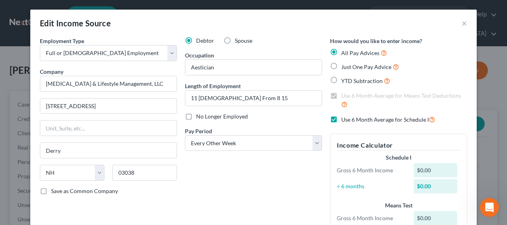
click at [455, 24] on div "Edit Income Source ×" at bounding box center [253, 23] width 446 height 27
click at [463, 24] on button "×" at bounding box center [464, 23] width 6 height 10
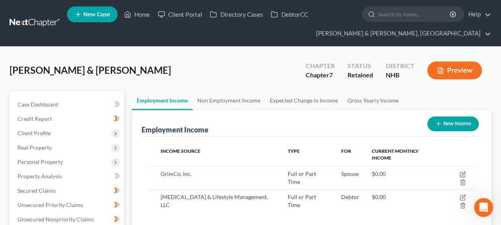
scroll to position [398143, 398084]
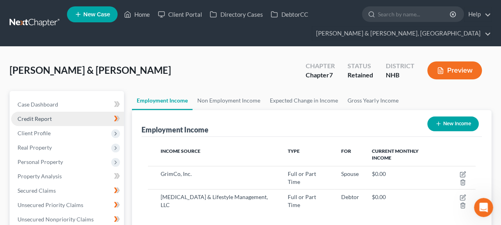
click at [76, 119] on link "Credit Report" at bounding box center [67, 119] width 113 height 14
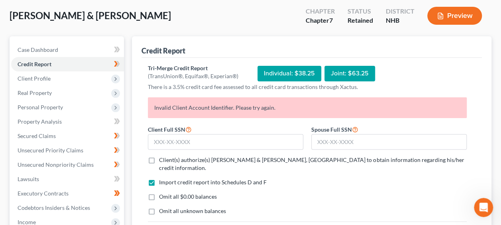
scroll to position [66, 0]
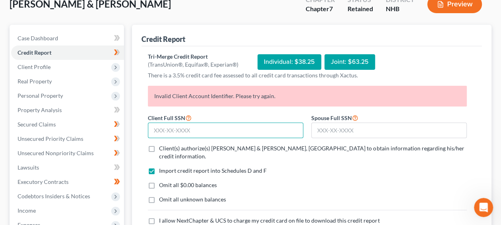
click at [183, 128] on input "text" at bounding box center [225, 130] width 155 height 16
type input "003-84-6919"
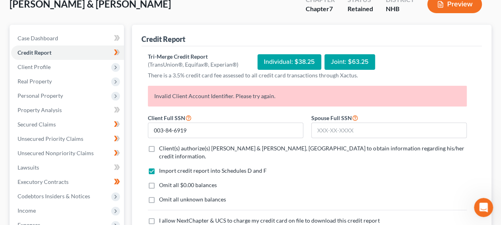
click at [159, 147] on label "Client(s) authorize(s) [PERSON_NAME] & [PERSON_NAME], [GEOGRAPHIC_DATA] to obta…" at bounding box center [312, 152] width 307 height 16
click at [162, 147] on input "Client(s) authorize(s) [PERSON_NAME] & [PERSON_NAME], [GEOGRAPHIC_DATA] to obta…" at bounding box center [164, 146] width 5 height 5
checkbox input "true"
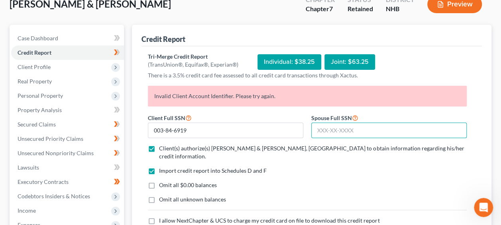
click at [345, 130] on input "text" at bounding box center [388, 130] width 155 height 16
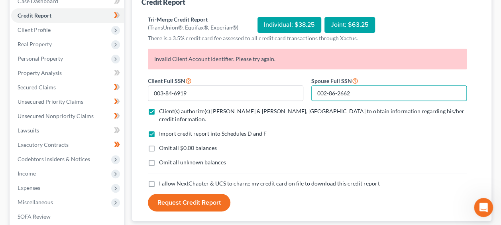
scroll to position [106, 0]
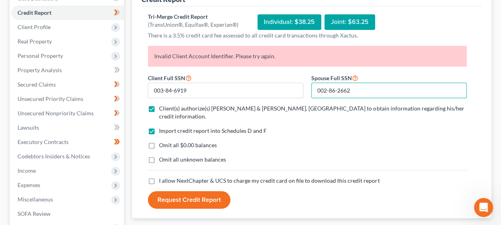
type input "002-86-2662"
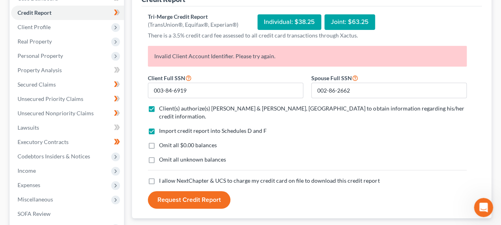
click at [159, 176] on label "I allow NextChapter & UCS to charge my credit card on file to download this cre…" at bounding box center [269, 180] width 220 height 8
click at [162, 176] on input "I allow NextChapter & UCS to charge my credit card on file to download this cre…" at bounding box center [164, 178] width 5 height 5
checkbox input "true"
click at [189, 191] on button "Request Credit Report" at bounding box center [189, 200] width 82 height 18
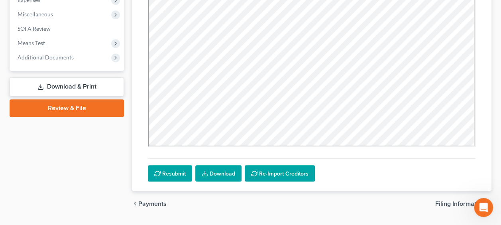
scroll to position [312, 0]
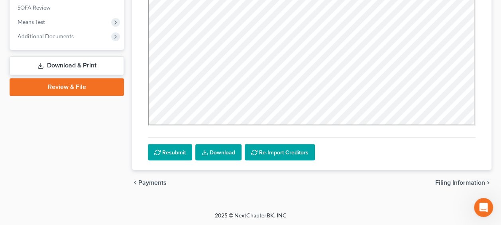
click at [221, 148] on link "Download" at bounding box center [218, 152] width 46 height 17
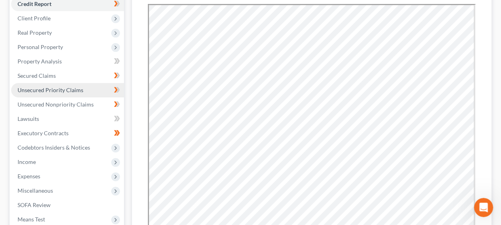
scroll to position [113, 0]
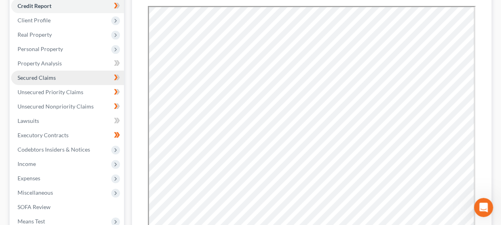
click at [53, 75] on span "Secured Claims" at bounding box center [37, 77] width 38 height 7
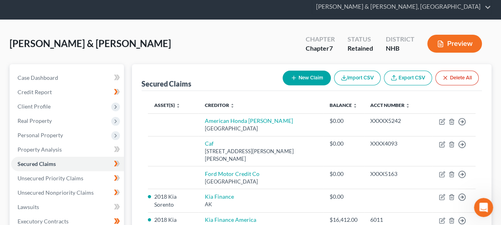
scroll to position [26, 0]
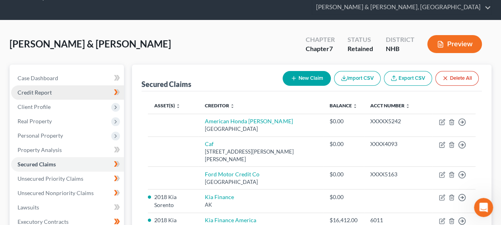
click at [68, 92] on link "Credit Report" at bounding box center [67, 92] width 113 height 14
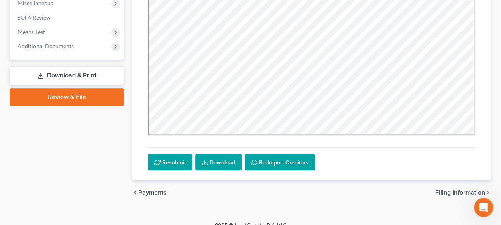
scroll to position [312, 0]
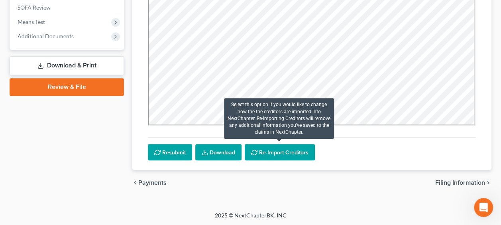
click at [270, 150] on button "Re-Import Creditors" at bounding box center [280, 152] width 70 height 17
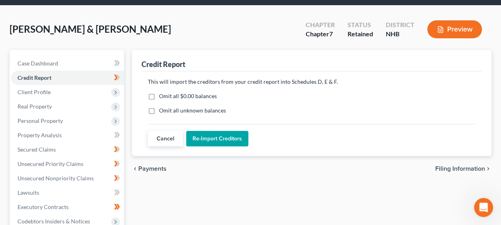
scroll to position [23, 0]
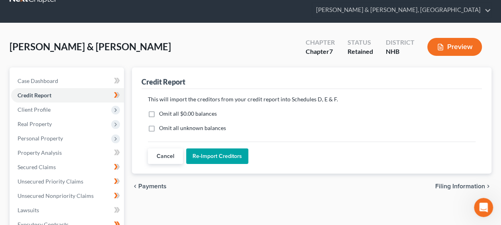
click at [159, 110] on label "Omit all $0.00 balances" at bounding box center [188, 114] width 58 height 8
click at [162, 110] on input "Omit all $0.00 balances" at bounding box center [164, 112] width 5 height 5
checkbox input "true"
click at [229, 153] on button "Re-Import Creditors" at bounding box center [217, 156] width 62 height 16
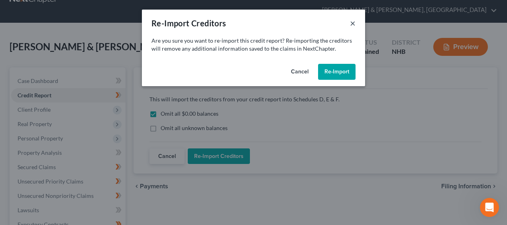
click at [351, 21] on button "×" at bounding box center [353, 23] width 6 height 10
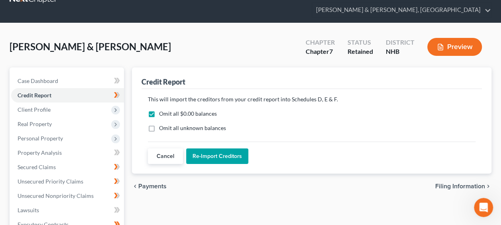
click at [169, 153] on button "Cancel" at bounding box center [165, 156] width 35 height 16
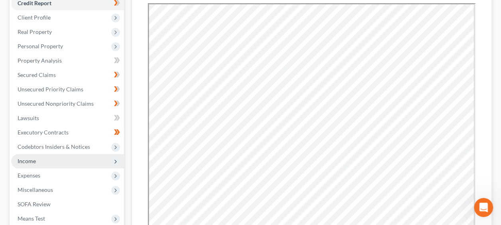
scroll to position [116, 0]
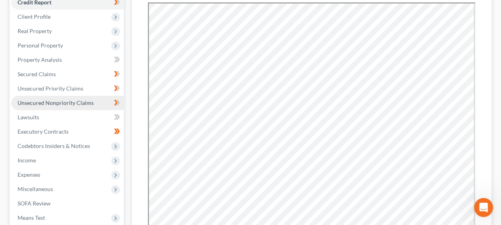
click at [65, 101] on span "Unsecured Nonpriority Claims" at bounding box center [56, 102] width 76 height 7
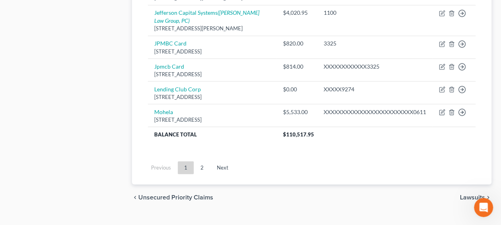
click at [202, 174] on link "2" at bounding box center [202, 167] width 16 height 13
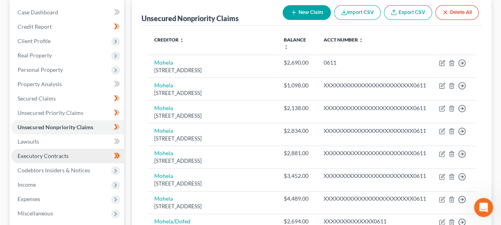
scroll to position [93, 0]
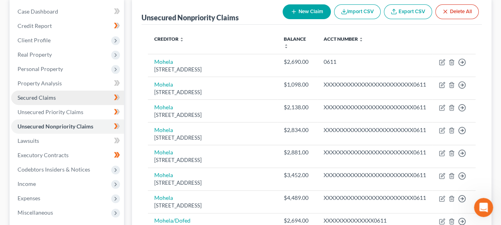
click at [53, 97] on span "Secured Claims" at bounding box center [37, 97] width 38 height 7
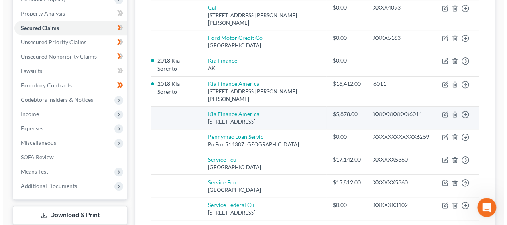
scroll to position [199, 0]
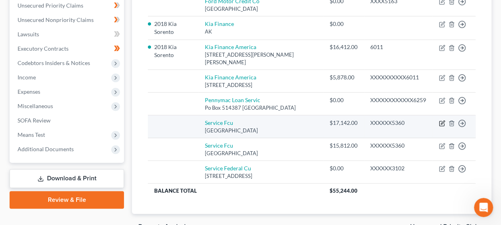
click at [440, 121] on icon "button" at bounding box center [442, 123] width 6 height 6
select select "32"
select select "1"
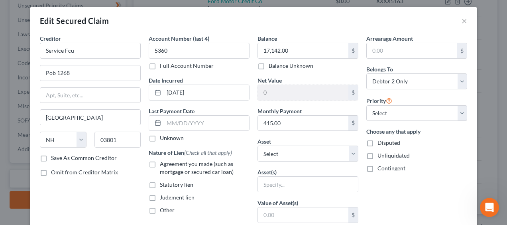
scroll to position [0, 0]
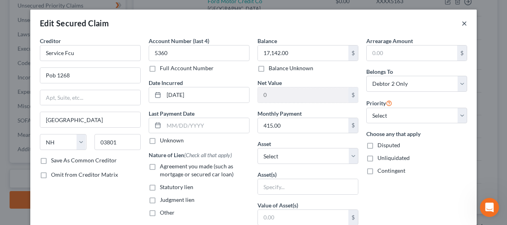
click at [461, 23] on button "×" at bounding box center [464, 23] width 6 height 10
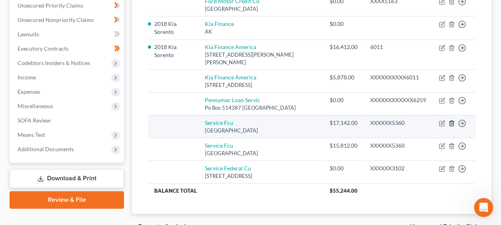
click at [451, 122] on icon "button" at bounding box center [451, 123] width 6 height 6
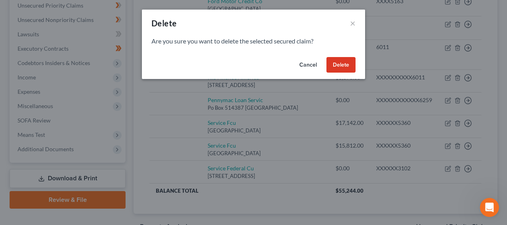
click at [342, 63] on button "Delete" at bounding box center [340, 65] width 29 height 16
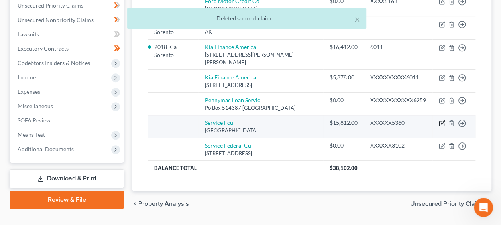
click at [443, 121] on icon "button" at bounding box center [443, 123] width 4 height 4
select select "32"
select select "1"
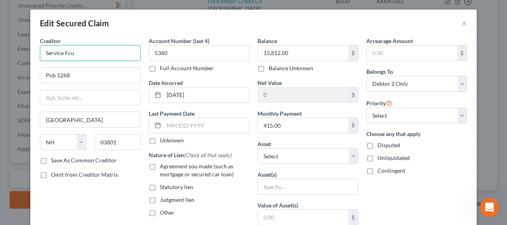
drag, startPoint x: 96, startPoint y: 53, endPoint x: 4, endPoint y: 45, distance: 92.4
click at [0, 38] on html "Home New Case Client Portal Directory Cases DebtorCC [PERSON_NAME] & [PERSON_NA…" at bounding box center [253, 24] width 507 height 446
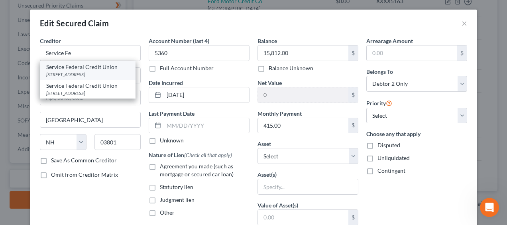
click at [94, 72] on div "[STREET_ADDRESS]" at bounding box center [87, 74] width 83 height 7
type input "Service Federal Credit Union"
type input "PO Box 1268"
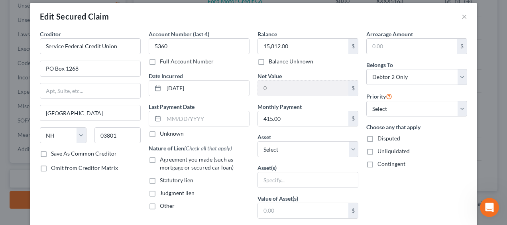
scroll to position [13, 0]
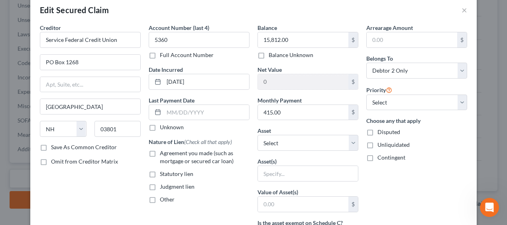
click at [160, 151] on label "Agreement you made (such as mortgage or secured car loan)" at bounding box center [205, 157] width 90 height 16
click at [163, 151] on input "Agreement you made (such as mortgage or secured car loan)" at bounding box center [165, 151] width 5 height 5
click at [51, 146] on label "Save As Common Creditor" at bounding box center [84, 147] width 66 height 8
click at [54, 146] on input "Save As Common Creditor" at bounding box center [56, 145] width 5 height 5
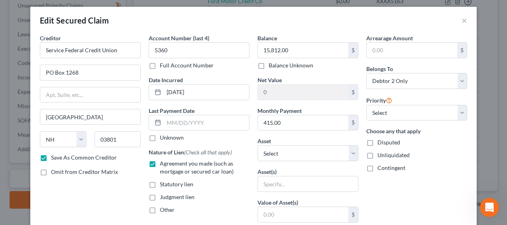
scroll to position [0, 0]
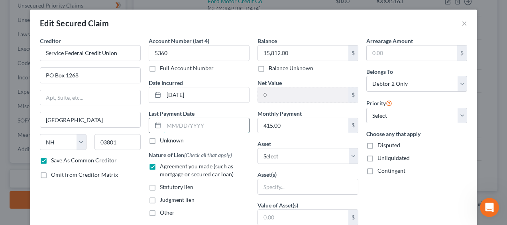
click at [194, 124] on input "text" at bounding box center [206, 125] width 85 height 15
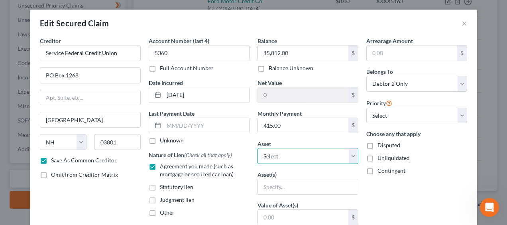
click at [289, 155] on select "Select Other Multiple Assets Household Goods - Toaster oven, microwave, coffee …" at bounding box center [307, 156] width 101 height 16
click at [299, 168] on div "Balance 15,812.00 $ Balance Unknown Balance Undetermined 15,812.00 $ Balance Un…" at bounding box center [307, 214] width 109 height 355
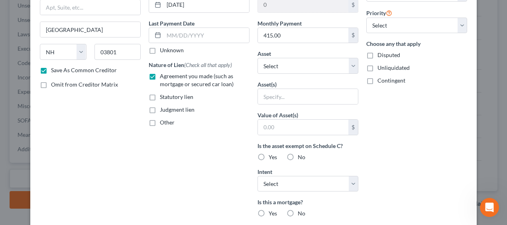
scroll to position [93, 0]
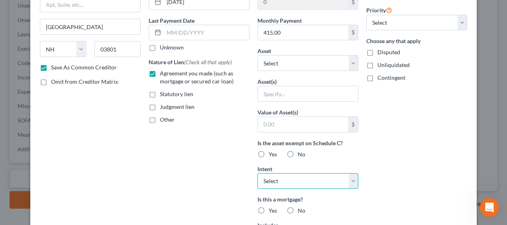
click at [291, 180] on select "Select Surrender Redeem Reaffirm Avoid Other" at bounding box center [307, 181] width 101 height 16
click at [315, 199] on label "Is this a mortgage?" at bounding box center [307, 199] width 101 height 8
click at [298, 207] on label "No" at bounding box center [302, 210] width 8 height 8
click at [301, 207] on input "No" at bounding box center [303, 208] width 5 height 5
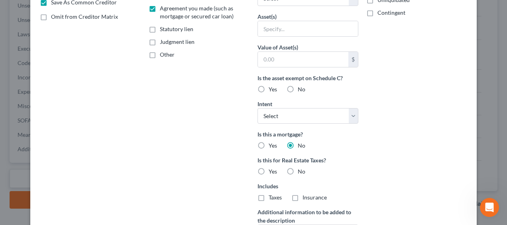
scroll to position [159, 0]
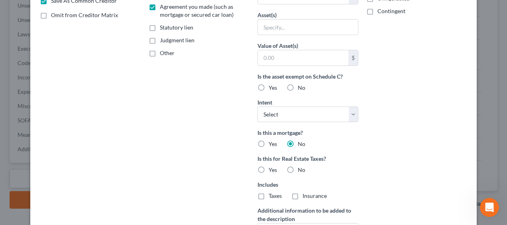
click at [298, 166] on label "No" at bounding box center [302, 170] width 8 height 8
click at [301, 166] on input "No" at bounding box center [303, 168] width 5 height 5
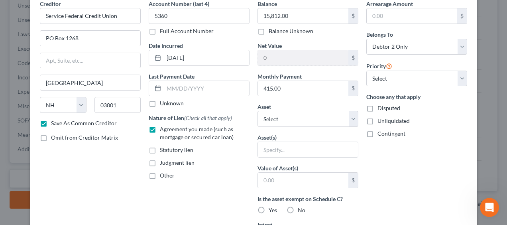
scroll to position [40, 0]
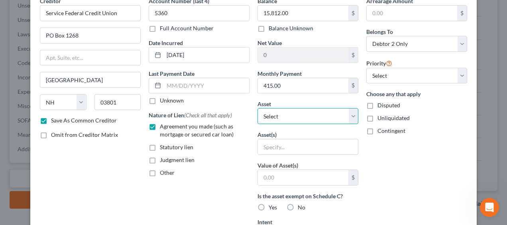
click at [350, 115] on select "Select Other Multiple Assets Household Goods - Toaster oven, microwave, coffee …" at bounding box center [307, 116] width 101 height 16
click at [257, 108] on select "Select Other Multiple Assets Household Goods - Toaster oven, microwave, coffee …" at bounding box center [307, 116] width 101 height 16
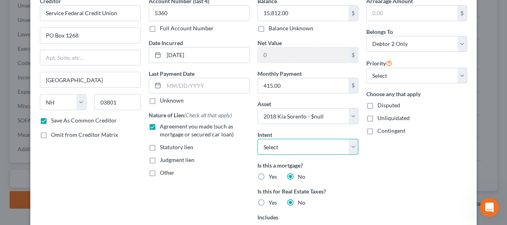
click at [348, 145] on select "Select Surrender Redeem Reaffirm Avoid Other" at bounding box center [307, 147] width 101 height 16
click at [257, 139] on select "Select Surrender Redeem Reaffirm Avoid Other" at bounding box center [307, 147] width 101 height 16
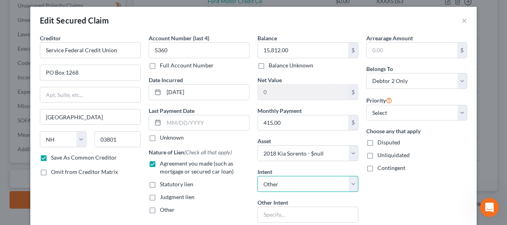
scroll to position [0, 0]
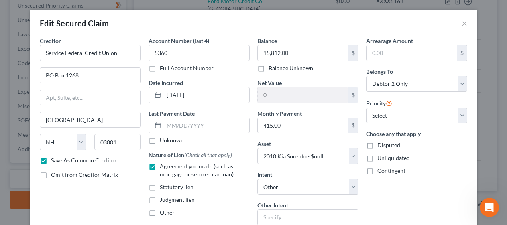
click at [160, 138] on label "Unknown" at bounding box center [172, 140] width 24 height 8
click at [163, 138] on input "Unknown" at bounding box center [165, 138] width 5 height 5
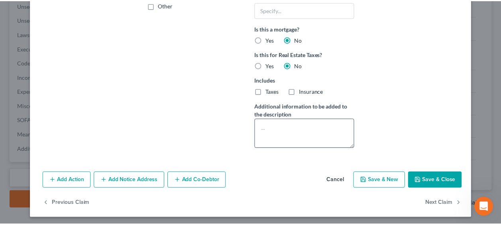
scroll to position [208, 0]
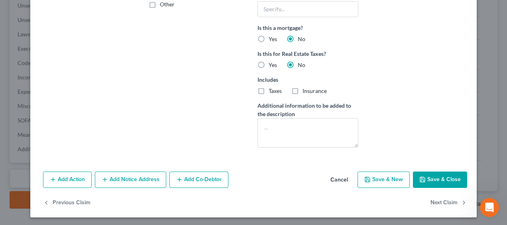
click at [436, 176] on button "Save & Close" at bounding box center [440, 179] width 54 height 17
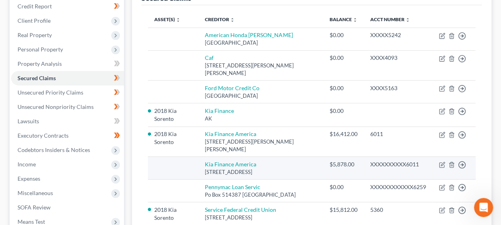
scroll to position [106, 0]
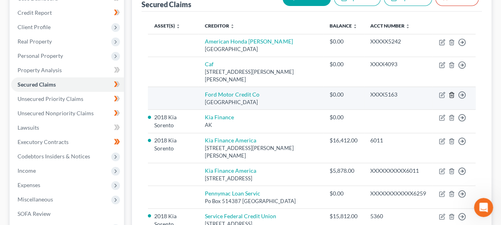
click at [451, 93] on polyline "button" at bounding box center [451, 93] width 5 height 0
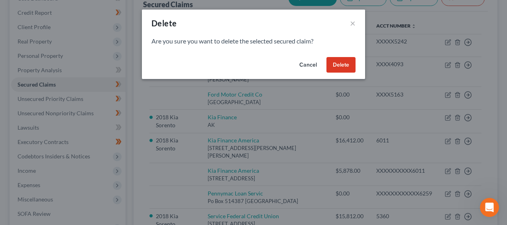
click at [352, 65] on button "Delete" at bounding box center [340, 65] width 29 height 16
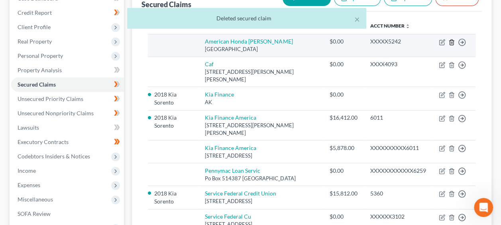
click at [450, 39] on icon "button" at bounding box center [451, 42] width 6 height 6
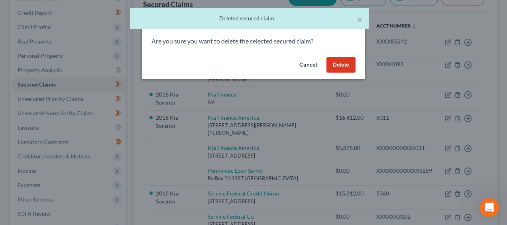
click at [339, 61] on button "Delete" at bounding box center [340, 65] width 29 height 16
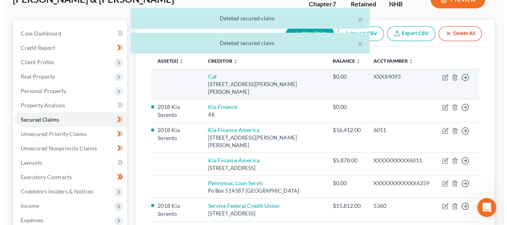
scroll to position [53, 0]
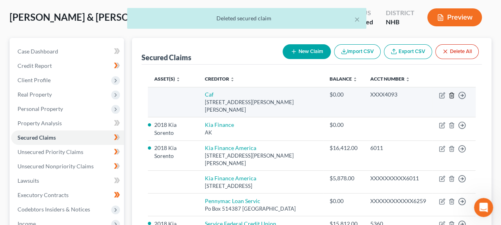
click at [449, 92] on icon "button" at bounding box center [451, 95] width 6 height 6
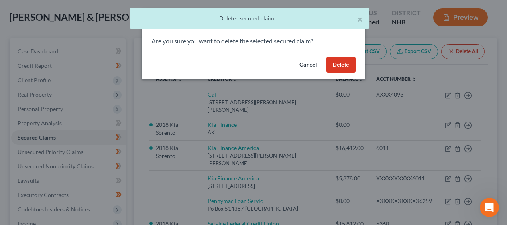
click at [336, 63] on button "Delete" at bounding box center [340, 65] width 29 height 16
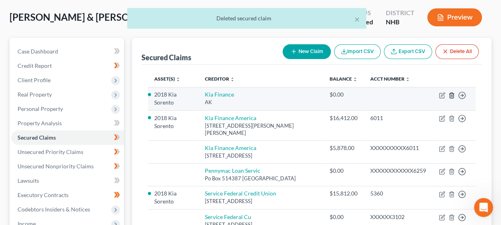
click at [450, 94] on icon "button" at bounding box center [451, 95] width 6 height 6
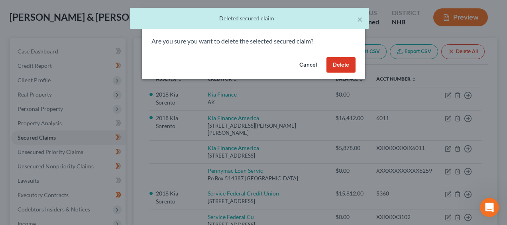
click at [339, 62] on button "Delete" at bounding box center [340, 65] width 29 height 16
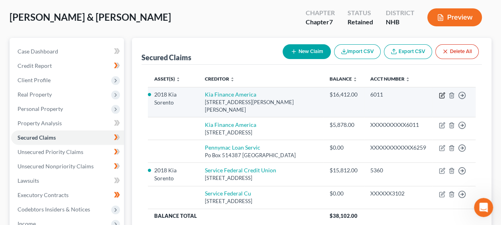
click at [442, 94] on icon "button" at bounding box center [443, 94] width 4 height 4
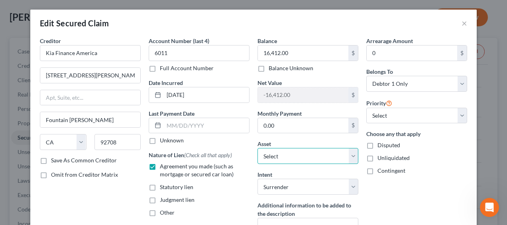
click at [348, 155] on select "Select Other Multiple Assets Household Goods - Toaster oven, microwave, coffee …" at bounding box center [307, 156] width 101 height 16
click at [257, 148] on select "Select Other Multiple Assets Household Goods - Toaster oven, microwave, coffee …" at bounding box center [307, 156] width 101 height 16
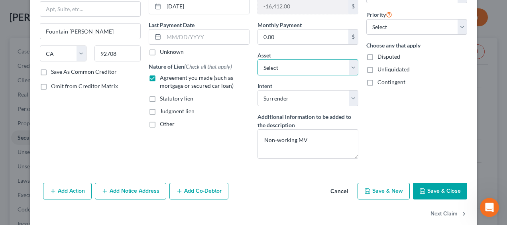
scroll to position [93, 0]
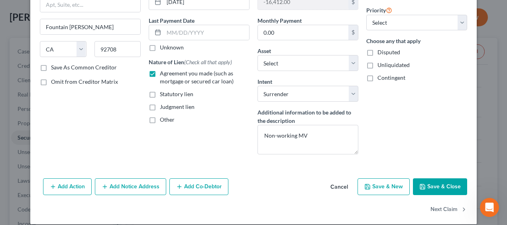
click at [443, 182] on button "Save & Close" at bounding box center [440, 186] width 54 height 17
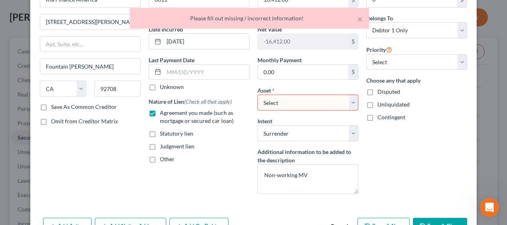
scroll to position [40, 0]
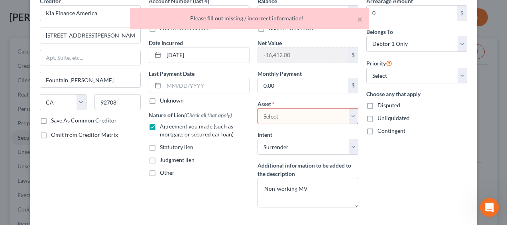
click at [303, 114] on select "Select Other Multiple Assets Household Goods - Toaster oven, microwave, coffee …" at bounding box center [307, 116] width 101 height 16
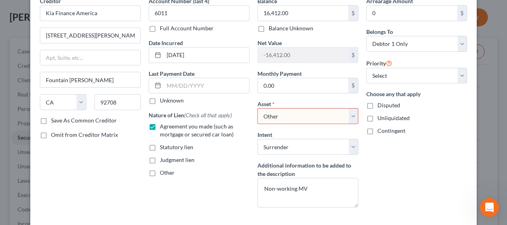
click at [257, 108] on select "Select Other Multiple Assets Household Goods - Toaster oven, microwave, coffee …" at bounding box center [307, 116] width 101 height 16
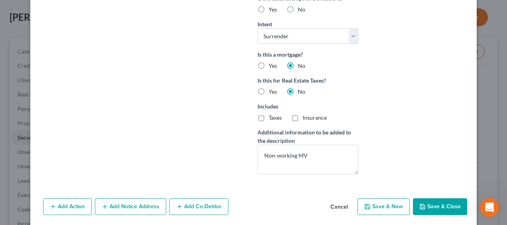
click at [438, 198] on button "Save & Close" at bounding box center [440, 206] width 54 height 17
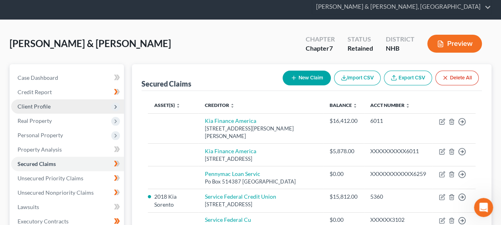
scroll to position [26, 0]
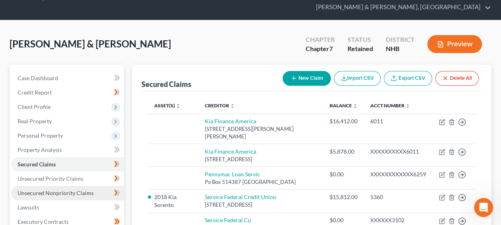
click at [61, 192] on span "Unsecured Nonpriority Claims" at bounding box center [56, 192] width 76 height 7
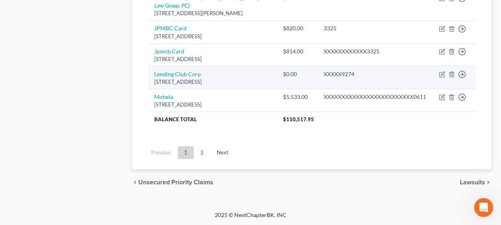
scroll to position [742, 0]
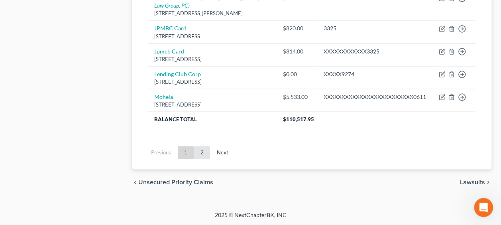
click at [204, 153] on link "2" at bounding box center [202, 152] width 16 height 13
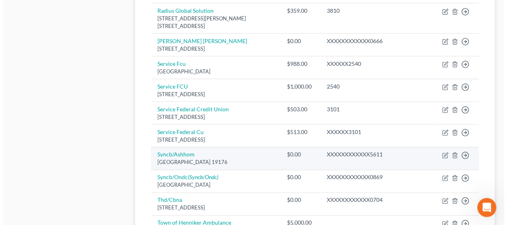
scroll to position [500, 0]
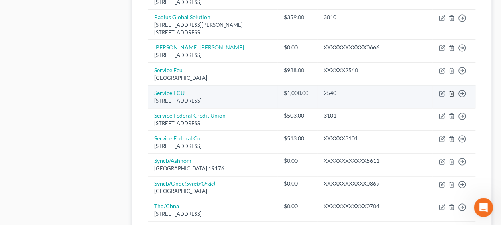
click at [451, 92] on polyline "button" at bounding box center [451, 92] width 5 height 0
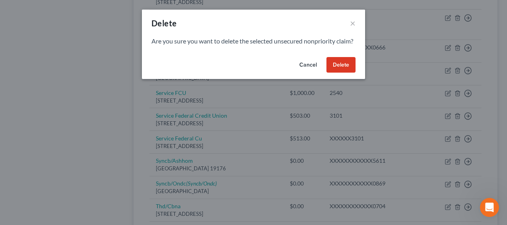
click at [343, 70] on button "Delete" at bounding box center [340, 65] width 29 height 16
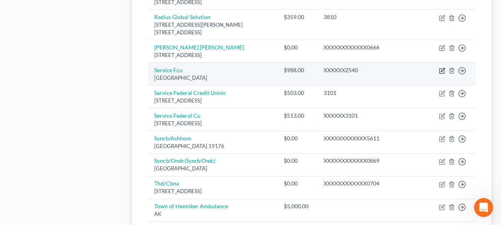
click at [439, 67] on icon "button" at bounding box center [442, 70] width 6 height 6
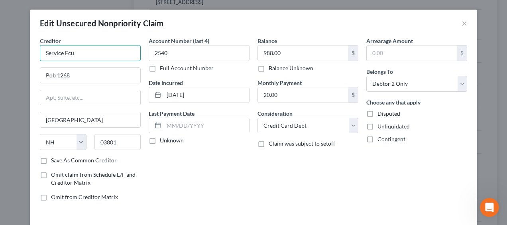
drag, startPoint x: 86, startPoint y: 55, endPoint x: 72, endPoint y: 55, distance: 14.3
click at [72, 55] on input "Service Fcu" at bounding box center [90, 53] width 101 height 16
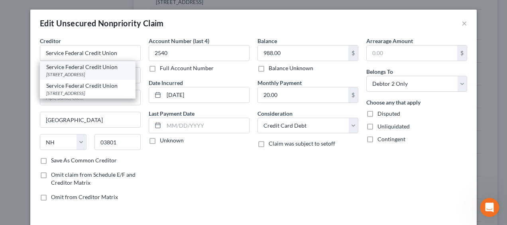
click at [80, 72] on div "[STREET_ADDRESS]" at bounding box center [87, 74] width 83 height 7
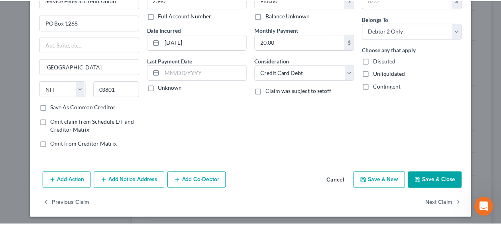
scroll to position [54, 0]
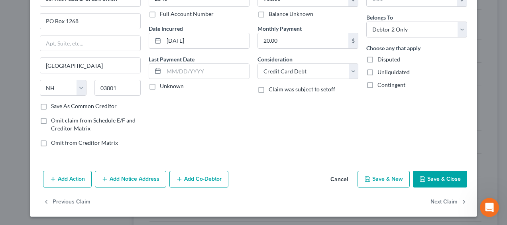
click at [435, 176] on button "Save & Close" at bounding box center [440, 178] width 54 height 17
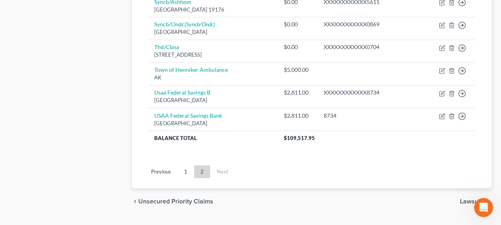
scroll to position [637, 0]
click at [185, 164] on link "1" at bounding box center [186, 170] width 16 height 13
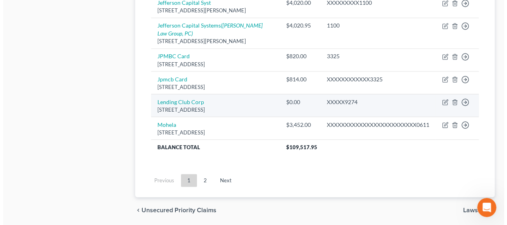
scroll to position [690, 0]
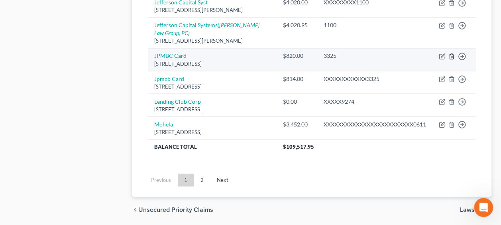
click at [452, 59] on icon "button" at bounding box center [451, 56] width 6 height 6
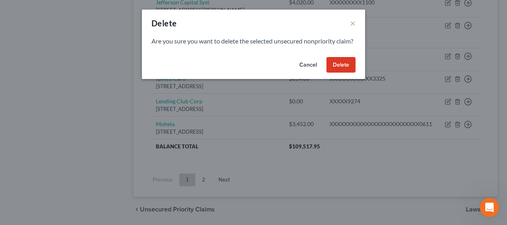
click at [343, 69] on button "Delete" at bounding box center [340, 65] width 29 height 16
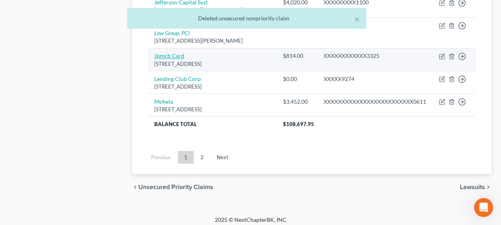
click at [174, 59] on link "Jpmcb Card" at bounding box center [169, 55] width 30 height 7
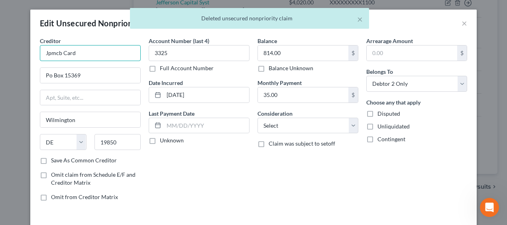
drag, startPoint x: 57, startPoint y: 52, endPoint x: 18, endPoint y: 39, distance: 40.7
click at [24, 51] on div "Edit Unsecured Nonpriority Claim × Creditor * Jpmcb Card Po Box [GEOGRAPHIC_DAT…" at bounding box center [253, 112] width 507 height 225
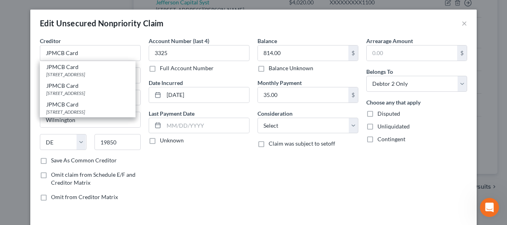
click at [23, 64] on div "Edit Unsecured Nonpriority Claim × Creditor * JPMCB Card JPMCB Card [STREET_ADD…" at bounding box center [253, 112] width 507 height 225
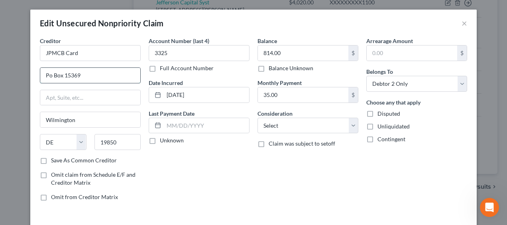
drag, startPoint x: 49, startPoint y: 76, endPoint x: 40, endPoint y: 74, distance: 9.4
click at [36, 75] on div "Creditor * JPMCB Card Po Box [GEOGRAPHIC_DATA] [US_STATE] AK AR AZ CA CO CT DE …" at bounding box center [90, 122] width 109 height 170
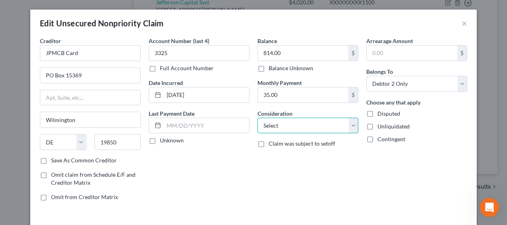
click at [343, 124] on select "Select Cable / Satellite Services Collection Agency Credit Card Debt Debt Couns…" at bounding box center [307, 125] width 101 height 16
click at [257, 117] on select "Select Cable / Satellite Services Collection Agency Credit Card Debt Debt Couns…" at bounding box center [307, 125] width 101 height 16
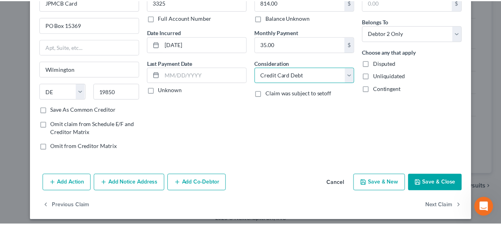
scroll to position [53, 0]
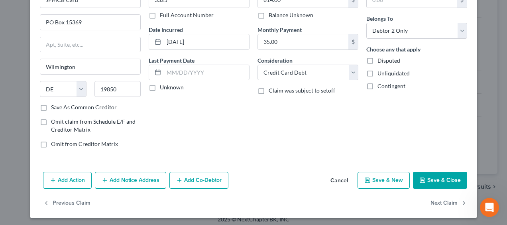
click at [446, 177] on button "Save & Close" at bounding box center [440, 180] width 54 height 17
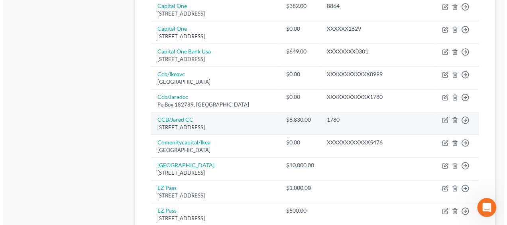
scroll to position [385, 0]
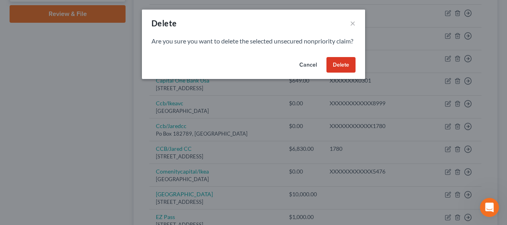
click at [336, 72] on button "Delete" at bounding box center [340, 65] width 29 height 16
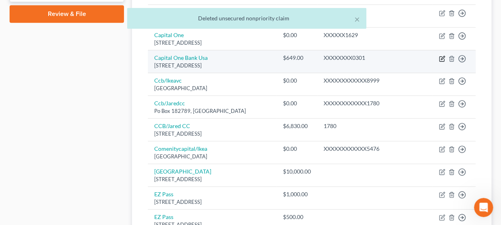
click at [442, 62] on icon "button" at bounding box center [442, 58] width 6 height 6
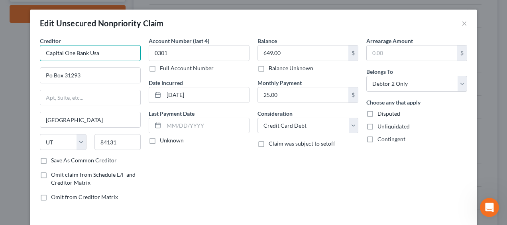
drag, startPoint x: 103, startPoint y: 52, endPoint x: -2, endPoint y: 45, distance: 104.6
click at [0, 45] on html "Home New Case Client Portal Directory Cases DebtorCC [PERSON_NAME] & [PERSON_NA…" at bounding box center [253, 63] width 507 height 897
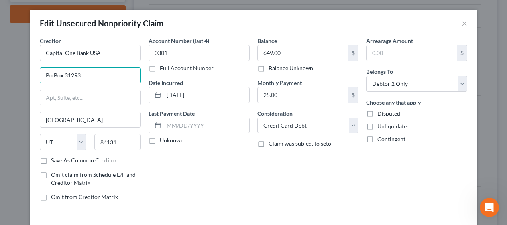
drag, startPoint x: 48, startPoint y: 75, endPoint x: 9, endPoint y: 73, distance: 39.1
click at [17, 72] on div "Edit Unsecured Nonpriority Claim × Creditor * Capital One Bank [GEOGRAPHIC_DATA…" at bounding box center [253, 112] width 507 height 225
click at [51, 159] on label "Save As Common Creditor" at bounding box center [84, 160] width 66 height 8
click at [54, 159] on input "Save As Common Creditor" at bounding box center [56, 158] width 5 height 5
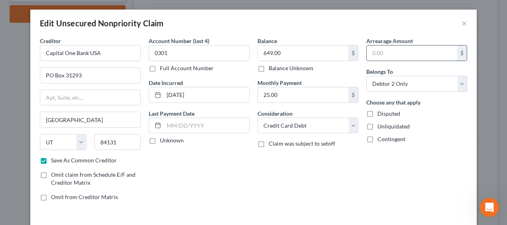
click at [381, 53] on input "text" at bounding box center [411, 52] width 90 height 15
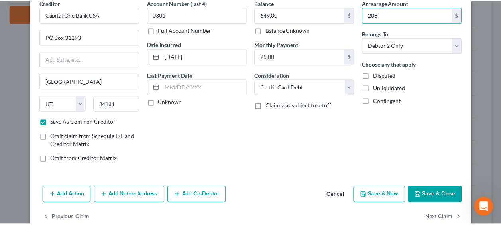
scroll to position [40, 0]
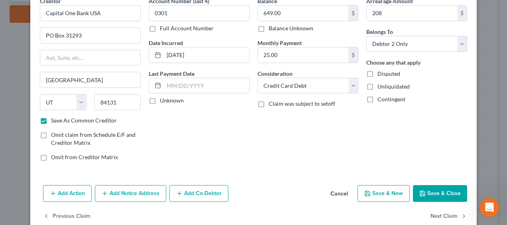
click at [432, 189] on button "Save & Close" at bounding box center [440, 193] width 54 height 17
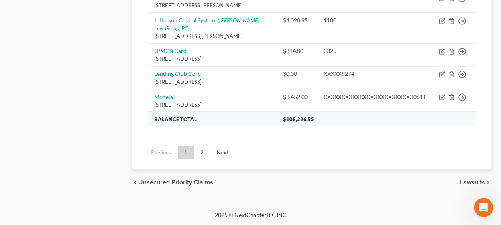
scroll to position [677, 0]
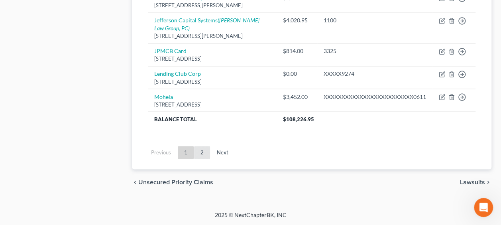
click at [205, 159] on link "2" at bounding box center [202, 152] width 16 height 13
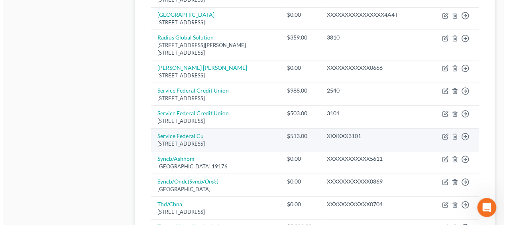
scroll to position [433, 0]
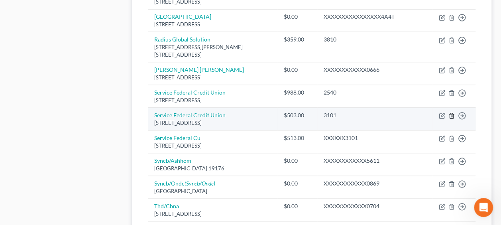
click at [452, 112] on icon "button" at bounding box center [451, 115] width 6 height 6
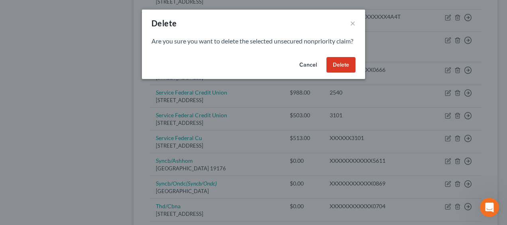
click at [339, 70] on button "Delete" at bounding box center [340, 65] width 29 height 16
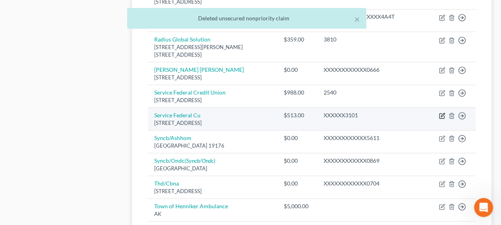
click at [441, 107] on td "Move to D Move to E Move to G Move to Notice Only" at bounding box center [453, 118] width 43 height 23
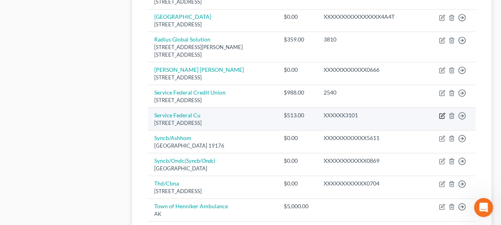
click at [440, 112] on icon "button" at bounding box center [442, 115] width 6 height 6
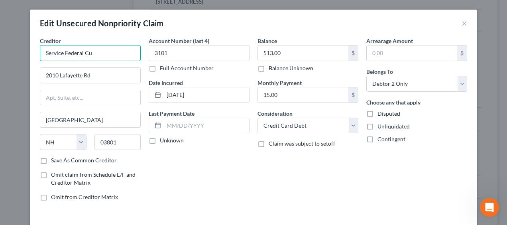
click at [103, 53] on input "Service Federal Cu" at bounding box center [90, 53] width 101 height 16
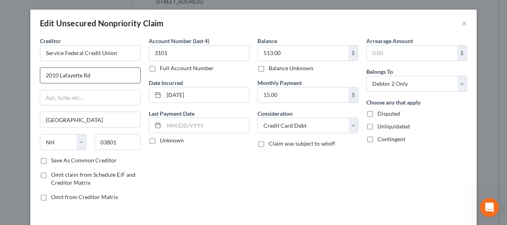
click at [93, 77] on input "2010 Lafayette Rd" at bounding box center [90, 75] width 100 height 15
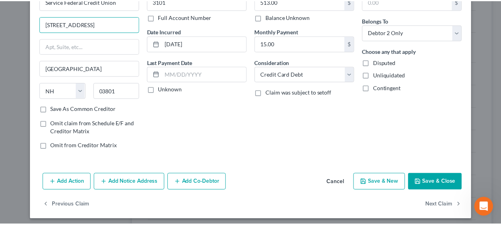
scroll to position [53, 0]
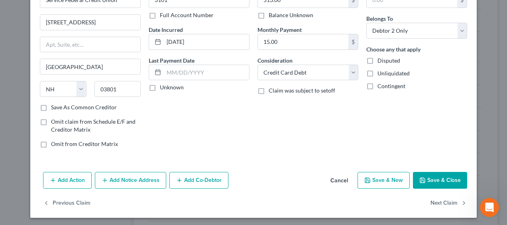
click at [439, 172] on button "Save & Close" at bounding box center [440, 180] width 54 height 17
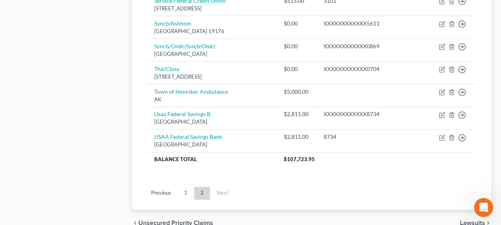
scroll to position [558, 0]
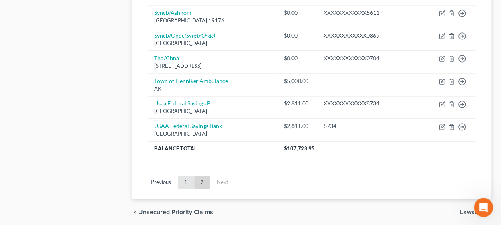
click at [185, 176] on link "1" at bounding box center [186, 182] width 16 height 13
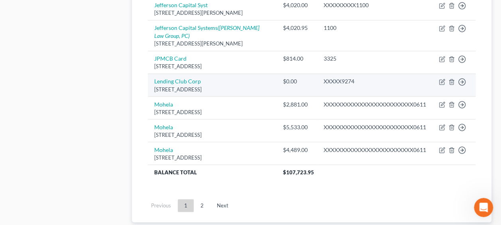
scroll to position [742, 0]
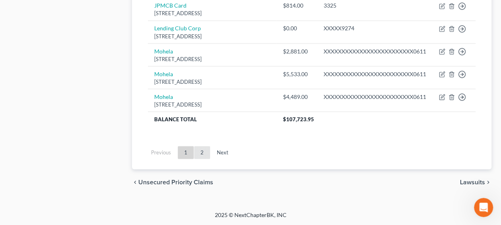
click at [206, 154] on link "2" at bounding box center [202, 152] width 16 height 13
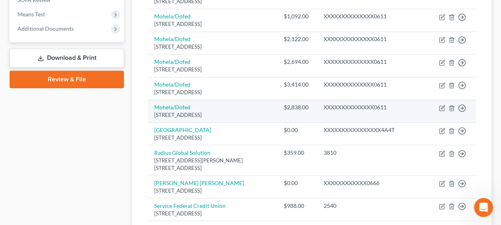
scroll to position [319, 0]
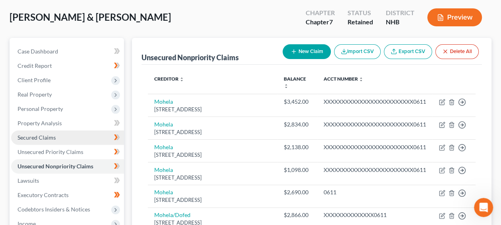
click at [45, 136] on span "Secured Claims" at bounding box center [37, 137] width 38 height 7
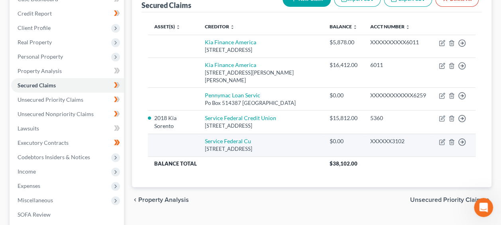
scroll to position [106, 0]
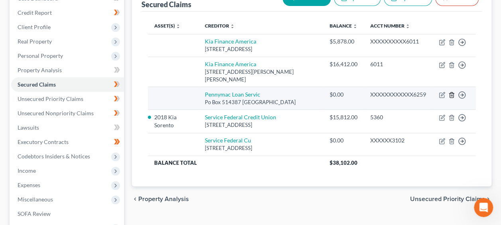
click at [452, 93] on icon "button" at bounding box center [451, 95] width 6 height 6
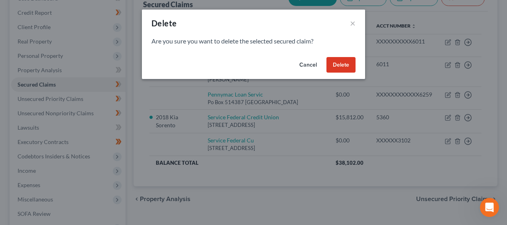
click at [343, 65] on button "Delete" at bounding box center [340, 65] width 29 height 16
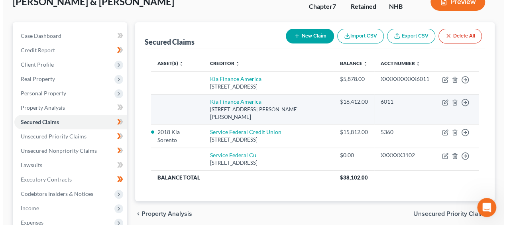
scroll to position [66, 0]
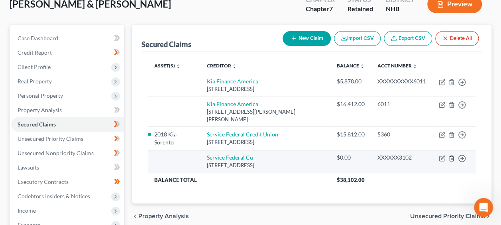
click at [452, 157] on polyline "button" at bounding box center [451, 157] width 5 height 0
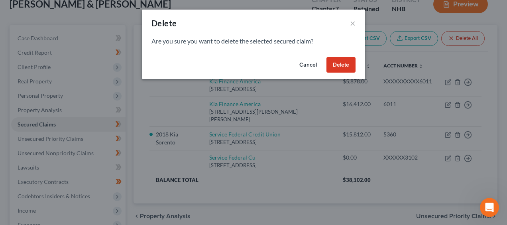
click at [342, 61] on button "Delete" at bounding box center [340, 65] width 29 height 16
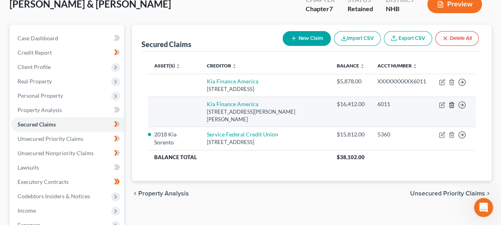
click at [450, 107] on icon "button" at bounding box center [451, 104] width 4 height 5
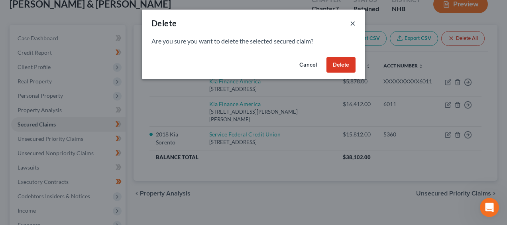
click at [351, 20] on button "×" at bounding box center [353, 23] width 6 height 10
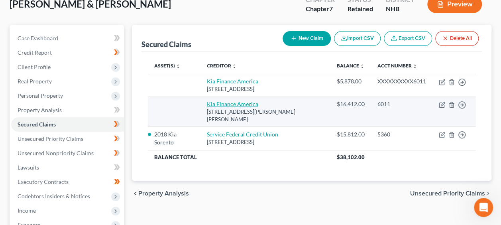
click at [245, 107] on link "Kia Finance America" at bounding box center [232, 103] width 51 height 7
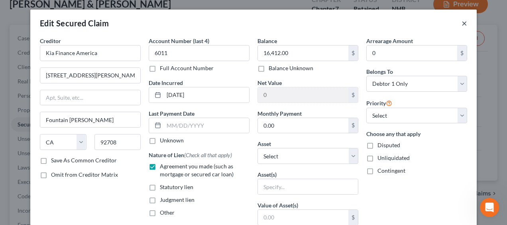
click at [461, 24] on button "×" at bounding box center [464, 23] width 6 height 10
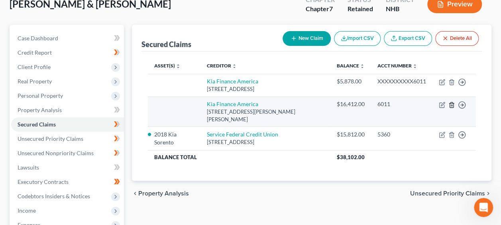
click at [452, 108] on icon "button" at bounding box center [451, 105] width 6 height 6
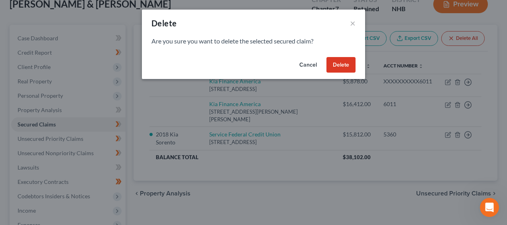
click at [344, 64] on button "Delete" at bounding box center [340, 65] width 29 height 16
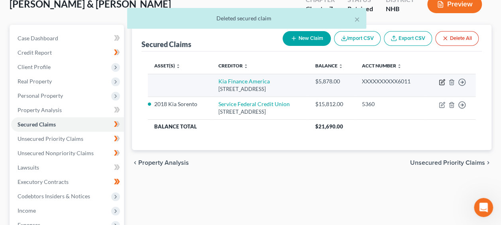
click at [442, 79] on icon "button" at bounding box center [442, 82] width 6 height 6
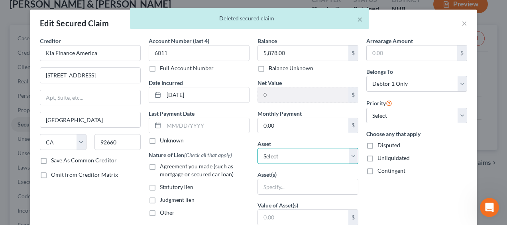
click at [279, 157] on select "Select Other Multiple Assets Household Goods - Toaster oven, microwave, coffee …" at bounding box center [307, 156] width 101 height 16
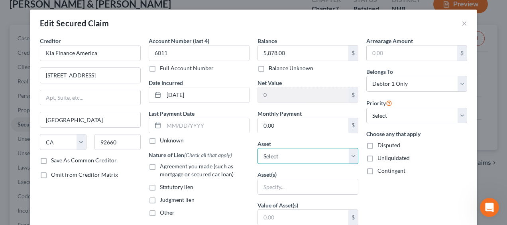
click at [281, 157] on select "Select Other Multiple Assets Household Goods - Toaster oven, microwave, coffee …" at bounding box center [307, 156] width 101 height 16
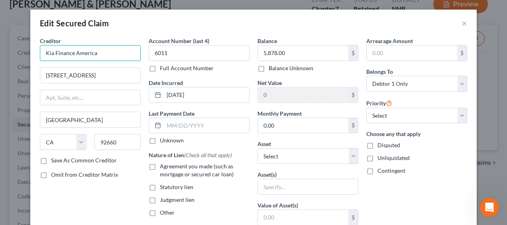
drag, startPoint x: 109, startPoint y: 53, endPoint x: 0, endPoint y: 46, distance: 109.3
click at [0, 46] on div "Edit Secured Claim × Creditor * Kia Finance America [STREET_ADDRESS][GEOGRAPHIC…" at bounding box center [253, 112] width 507 height 225
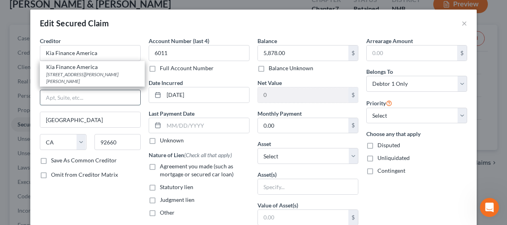
click at [113, 97] on input "text" at bounding box center [90, 97] width 100 height 15
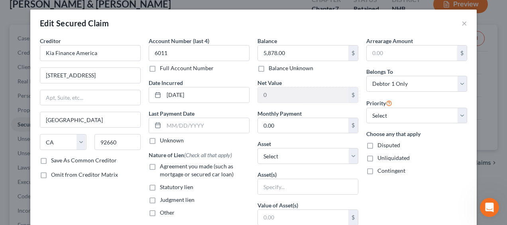
click at [314, 170] on div "Asset(s)" at bounding box center [307, 182] width 101 height 24
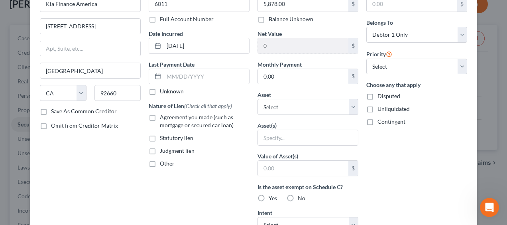
scroll to position [53, 0]
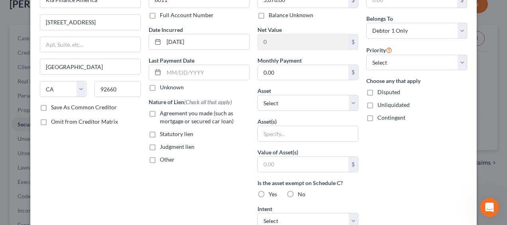
click at [298, 191] on label "No" at bounding box center [302, 194] width 8 height 8
click at [301, 191] on input "No" at bounding box center [303, 192] width 5 height 5
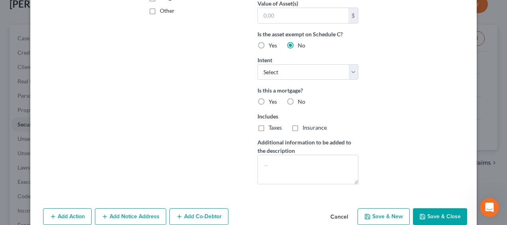
scroll to position [238, 0]
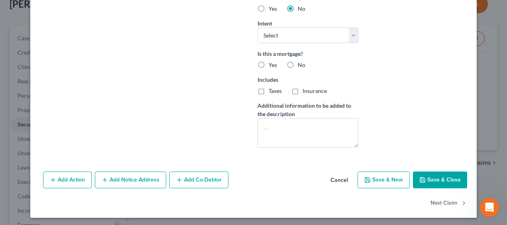
click at [433, 174] on button "Save & Close" at bounding box center [440, 179] width 54 height 17
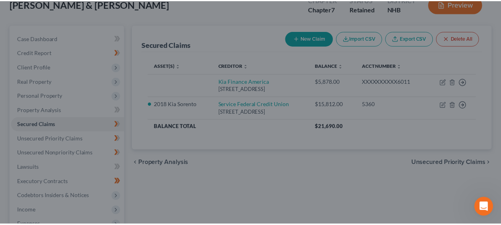
scroll to position [152, 0]
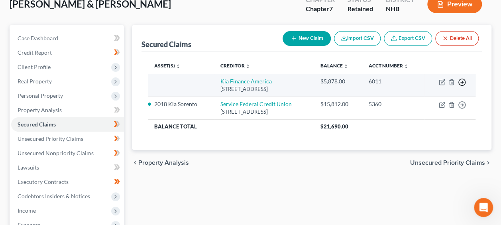
click at [462, 79] on icon "button" at bounding box center [462, 82] width 8 height 8
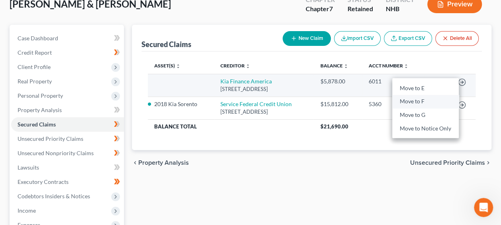
click at [419, 100] on link "Move to F" at bounding box center [425, 102] width 67 height 14
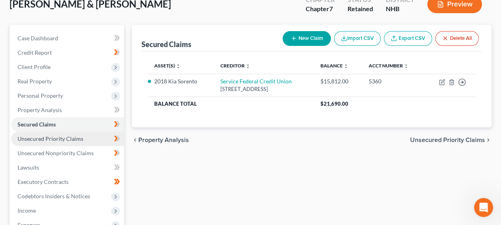
click at [58, 137] on span "Unsecured Priority Claims" at bounding box center [51, 138] width 66 height 7
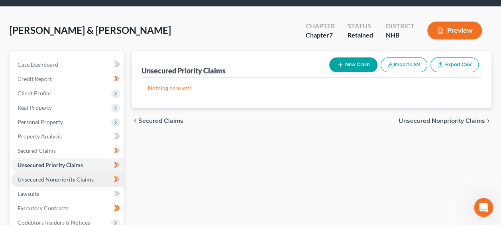
click at [41, 178] on span "Unsecured Nonpriority Claims" at bounding box center [56, 179] width 76 height 7
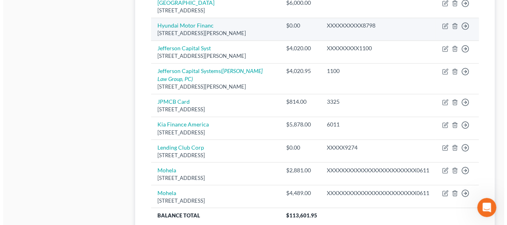
scroll to position [624, 0]
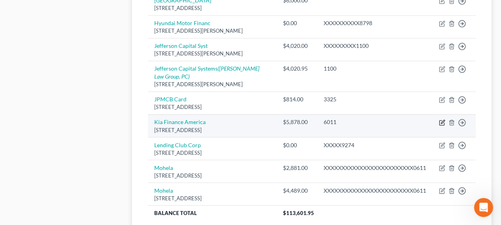
click at [442, 123] on icon "button" at bounding box center [443, 121] width 4 height 4
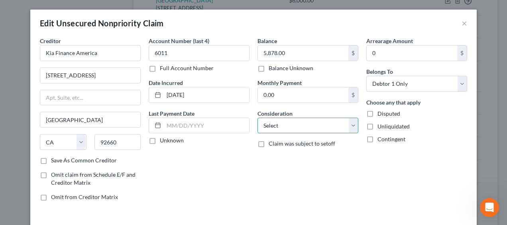
click at [348, 123] on select "Select Cable / Satellite Services Collection Agency Credit Card Debt Debt Couns…" at bounding box center [307, 125] width 101 height 16
click at [257, 117] on select "Select Cable / Satellite Services Collection Agency Credit Card Debt Debt Couns…" at bounding box center [307, 125] width 101 height 16
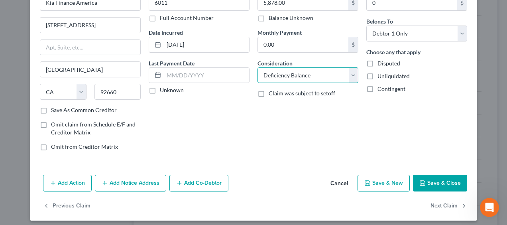
scroll to position [54, 0]
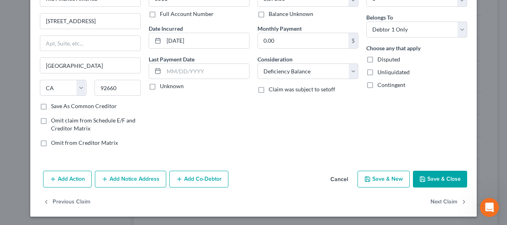
click at [268, 88] on label "Claim was subject to setoff" at bounding box center [301, 89] width 67 height 8
click at [272, 88] on input "Claim was subject to setoff" at bounding box center [274, 87] width 5 height 5
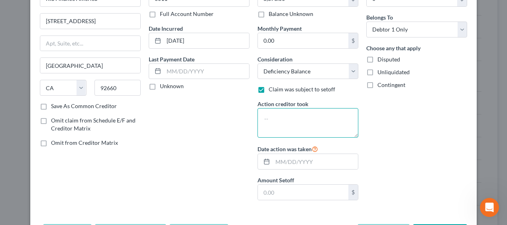
click at [315, 114] on textarea at bounding box center [307, 122] width 101 height 29
drag, startPoint x: 333, startPoint y: 117, endPoint x: 290, endPoint y: 116, distance: 43.0
click at [290, 116] on textarea "Charged off/closed 02/2024" at bounding box center [307, 122] width 101 height 29
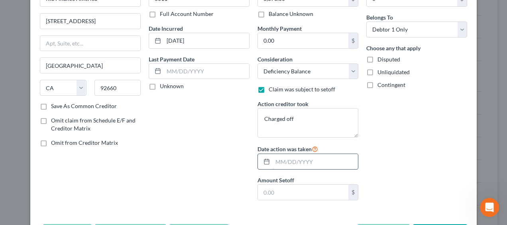
click at [296, 157] on input "text" at bounding box center [314, 161] width 85 height 15
click at [299, 188] on input "text" at bounding box center [303, 191] width 90 height 15
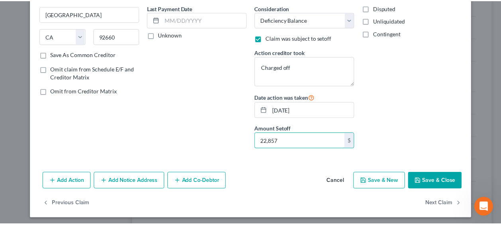
scroll to position [106, 0]
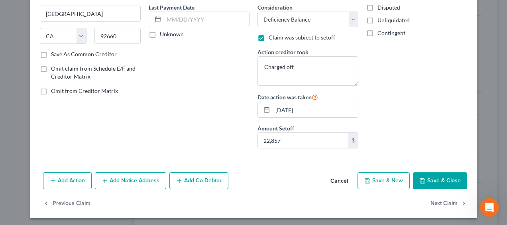
click at [432, 178] on button "Save & Close" at bounding box center [440, 180] width 54 height 17
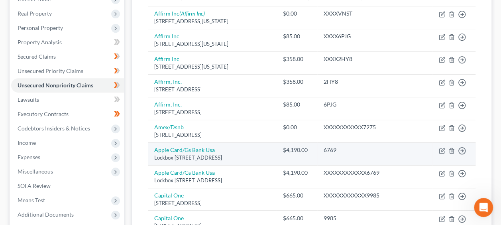
scroll to position [133, 0]
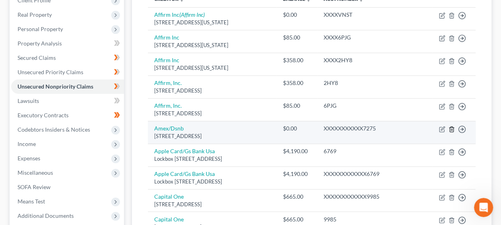
click at [452, 131] on icon "button" at bounding box center [451, 128] width 4 height 5
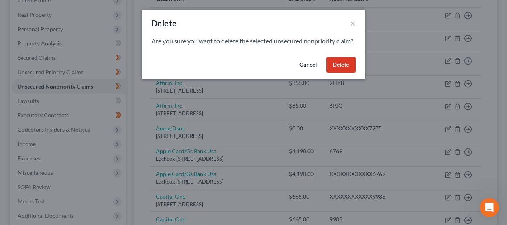
click at [341, 71] on button "Delete" at bounding box center [340, 65] width 29 height 16
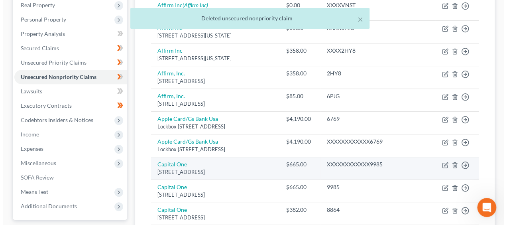
scroll to position [146, 0]
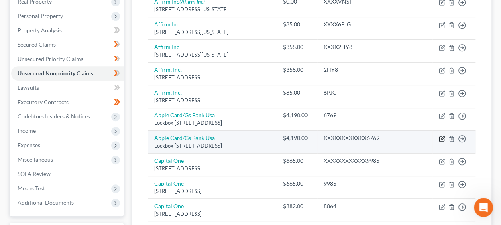
click at [441, 139] on icon "button" at bounding box center [443, 138] width 4 height 4
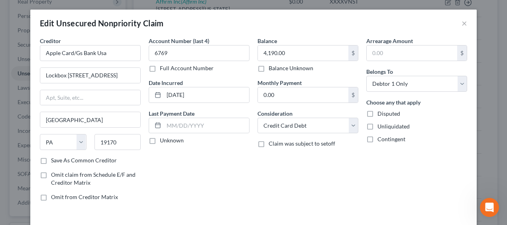
click at [268, 143] on label "Claim was subject to setoff" at bounding box center [301, 143] width 67 height 8
click at [272, 143] on input "Claim was subject to setoff" at bounding box center [274, 141] width 5 height 5
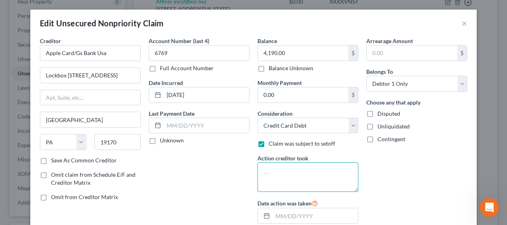
click at [271, 170] on textarea at bounding box center [307, 176] width 101 height 29
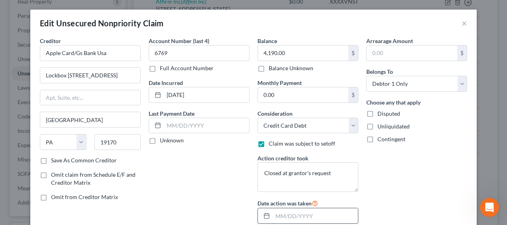
click at [304, 215] on input "text" at bounding box center [314, 215] width 85 height 15
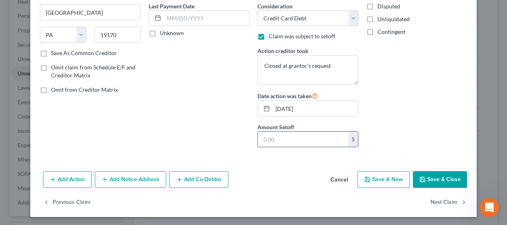
drag, startPoint x: 305, startPoint y: 135, endPoint x: 299, endPoint y: 138, distance: 7.0
click at [305, 135] on input "text" at bounding box center [303, 138] width 90 height 15
click at [444, 174] on button "Save & Close" at bounding box center [440, 179] width 54 height 17
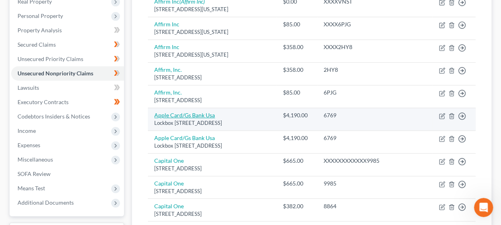
click at [202, 118] on link "Apple Card/Gs Bank Usa" at bounding box center [184, 115] width 61 height 7
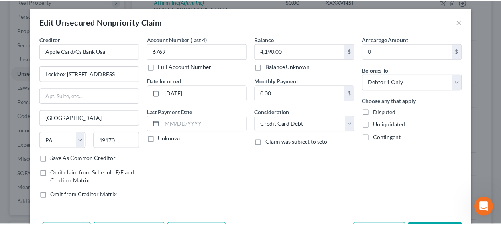
scroll to position [0, 0]
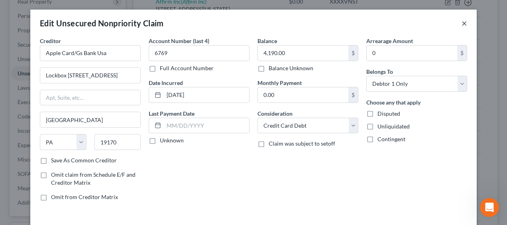
click at [463, 22] on button "×" at bounding box center [464, 23] width 6 height 10
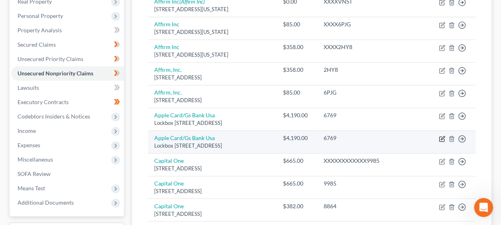
click at [439, 142] on icon "button" at bounding box center [442, 138] width 6 height 6
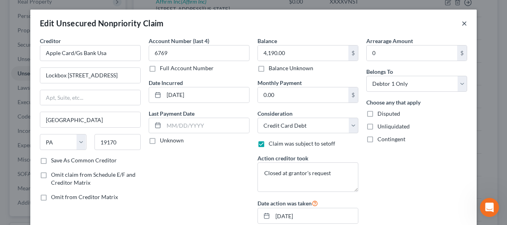
click at [464, 20] on button "×" at bounding box center [464, 23] width 6 height 10
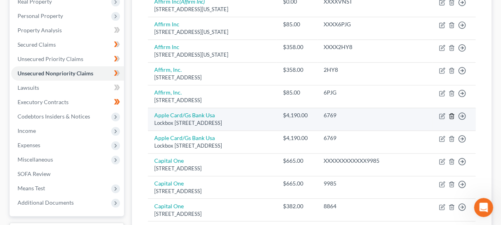
click at [453, 119] on icon "button" at bounding box center [451, 116] width 6 height 6
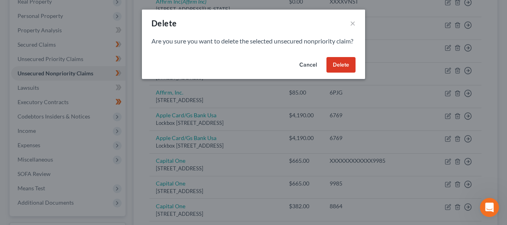
click at [345, 71] on button "Delete" at bounding box center [340, 65] width 29 height 16
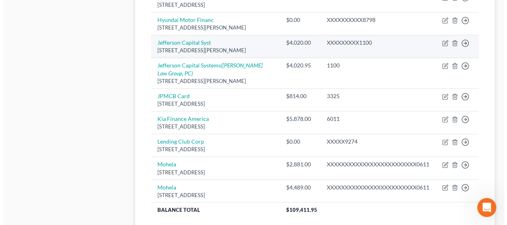
scroll to position [584, 0]
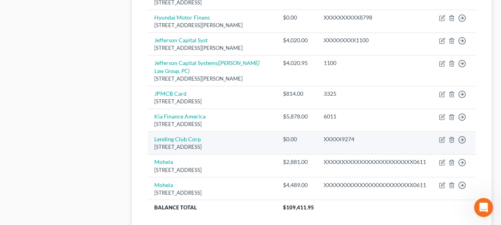
click at [195, 154] on td "Lending Club Corp [STREET_ADDRESS]" at bounding box center [212, 142] width 129 height 23
click at [182, 142] on link "Lending Club Corp" at bounding box center [177, 138] width 47 height 7
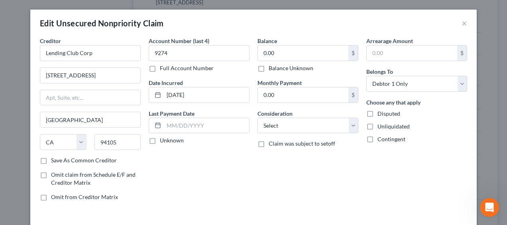
click at [51, 160] on label "Save As Common Creditor" at bounding box center [84, 160] width 66 height 8
click at [54, 160] on input "Save As Common Creditor" at bounding box center [56, 158] width 5 height 5
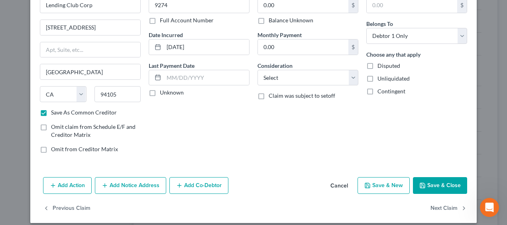
scroll to position [54, 0]
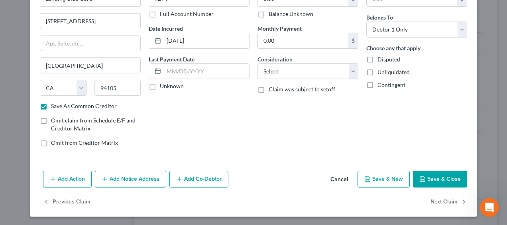
click at [430, 176] on button "Save & Close" at bounding box center [440, 178] width 54 height 17
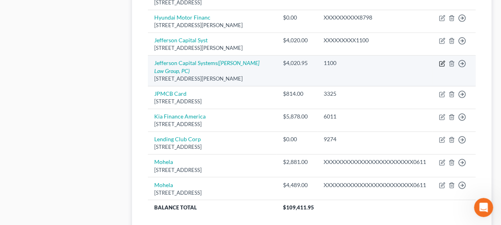
click at [441, 67] on icon "button" at bounding box center [442, 63] width 6 height 6
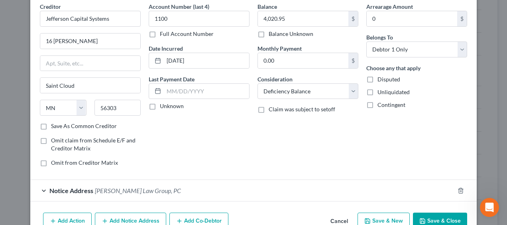
scroll to position [40, 0]
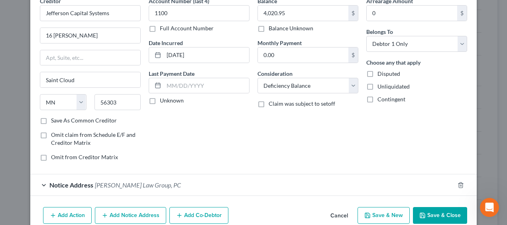
click at [120, 213] on button "Add Notice Address" at bounding box center [130, 215] width 71 height 17
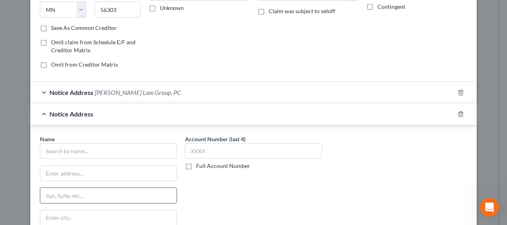
scroll to position [133, 0]
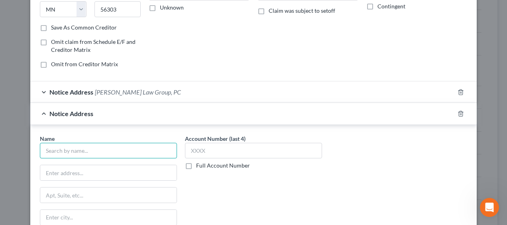
click at [78, 150] on input "text" at bounding box center [108, 151] width 137 height 16
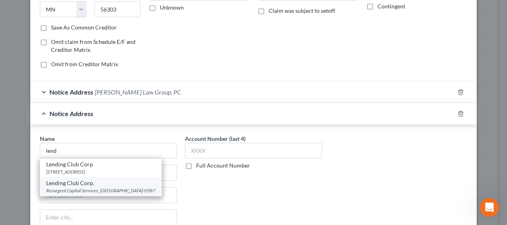
click at [79, 183] on div "Lending Club Corp." at bounding box center [100, 183] width 109 height 8
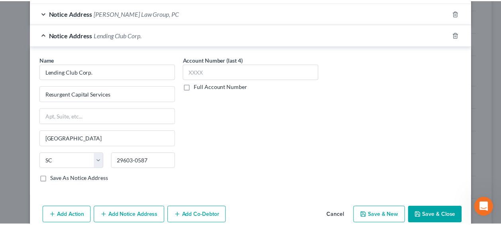
scroll to position [212, 0]
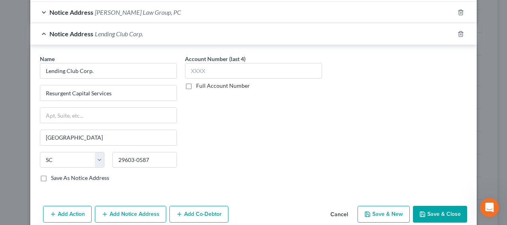
click at [429, 209] on button "Save & Close" at bounding box center [440, 214] width 54 height 17
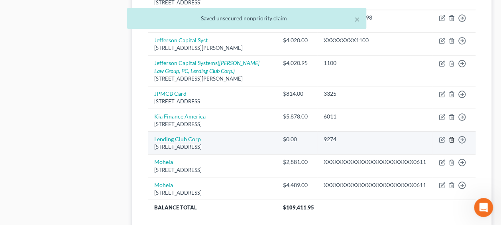
click at [452, 142] on icon "button" at bounding box center [451, 139] width 4 height 5
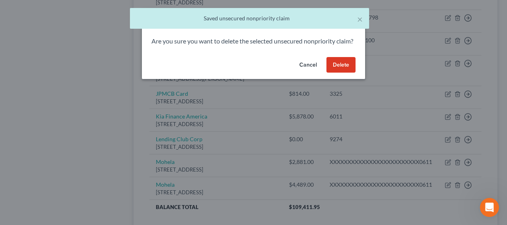
click at [339, 73] on button "Delete" at bounding box center [340, 65] width 29 height 16
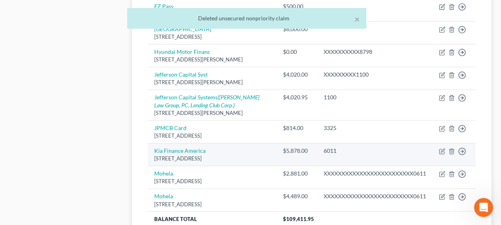
scroll to position [544, 0]
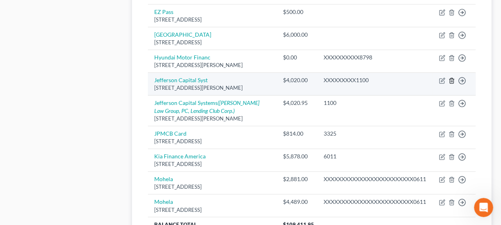
click at [452, 79] on polyline "button" at bounding box center [451, 79] width 5 height 0
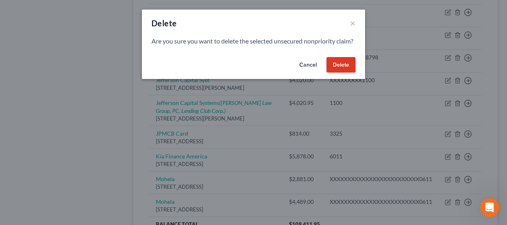
click at [337, 70] on button "Delete" at bounding box center [340, 65] width 29 height 16
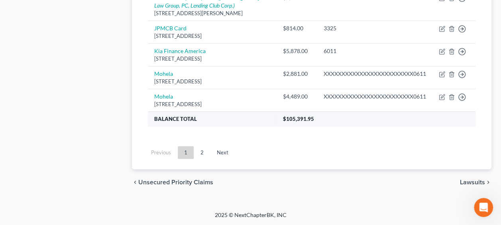
scroll to position [637, 0]
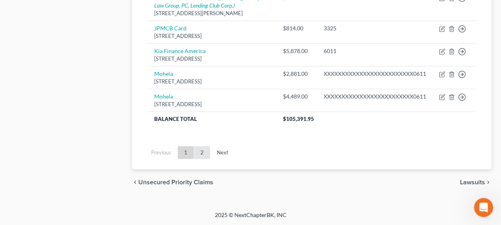
click at [203, 159] on link "2" at bounding box center [202, 152] width 16 height 13
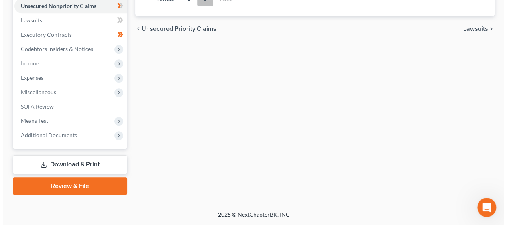
scroll to position [501, 0]
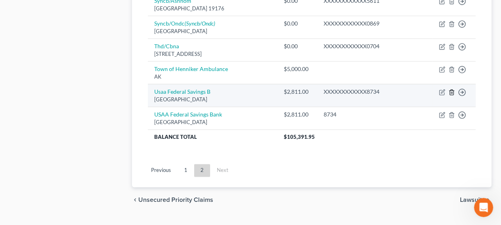
click at [451, 89] on icon "button" at bounding box center [451, 92] width 6 height 6
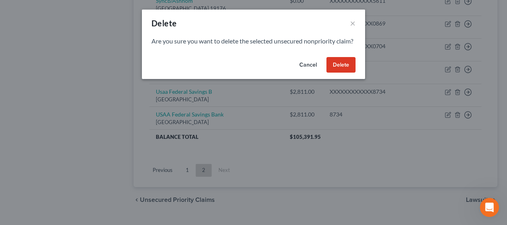
click at [341, 72] on button "Delete" at bounding box center [340, 65] width 29 height 16
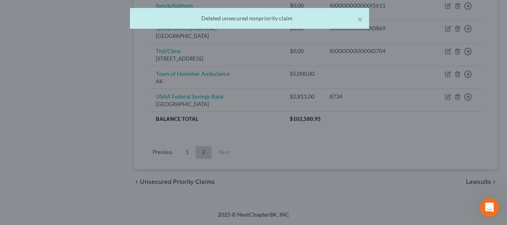
scroll to position [479, 0]
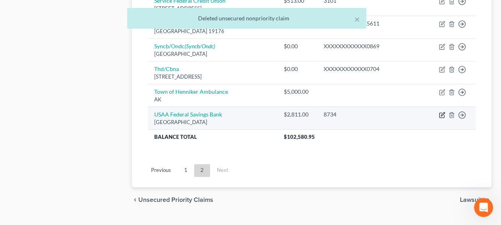
click at [441, 112] on icon "button" at bounding box center [442, 115] width 6 height 6
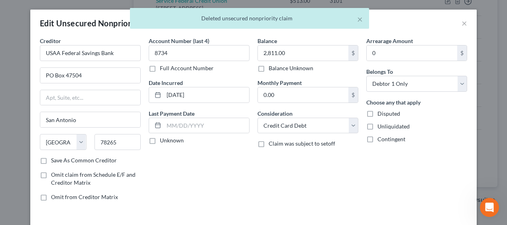
click at [268, 143] on label "Claim was subject to setoff" at bounding box center [301, 143] width 67 height 8
click at [272, 143] on input "Claim was subject to setoff" at bounding box center [274, 141] width 5 height 5
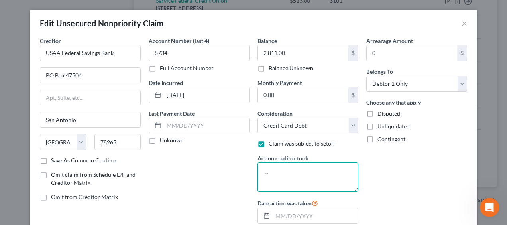
click at [276, 175] on textarea at bounding box center [307, 176] width 101 height 29
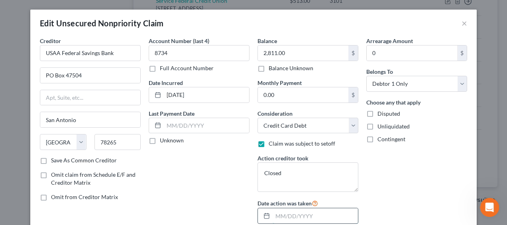
click at [303, 211] on input "text" at bounding box center [314, 215] width 85 height 15
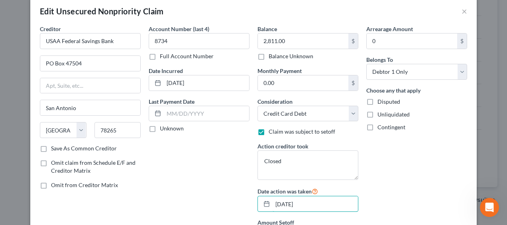
scroll to position [53, 0]
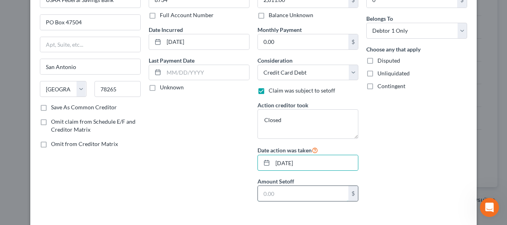
click at [303, 188] on input "text" at bounding box center [303, 193] width 90 height 15
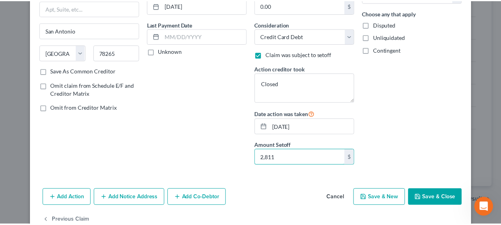
scroll to position [93, 0]
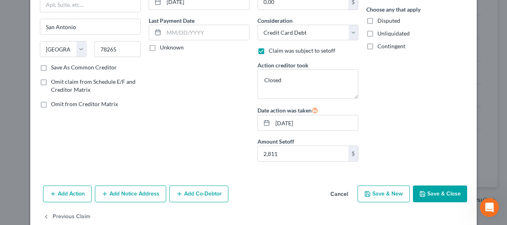
click at [430, 188] on button "Save & Close" at bounding box center [440, 193] width 54 height 17
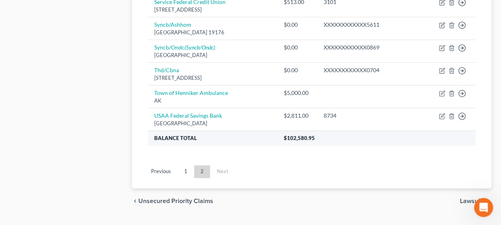
scroll to position [479, 0]
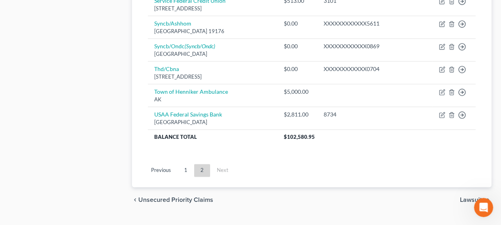
click at [189, 164] on link "1" at bounding box center [186, 170] width 16 height 13
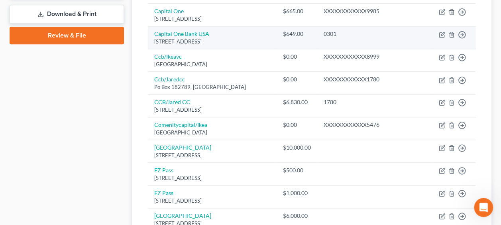
scroll to position [306, 0]
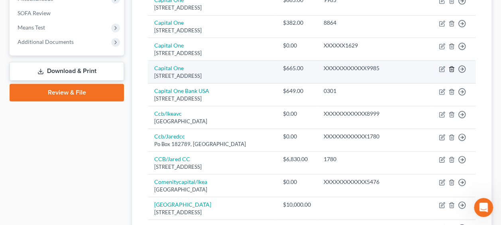
click at [451, 71] on icon "button" at bounding box center [451, 68] width 4 height 5
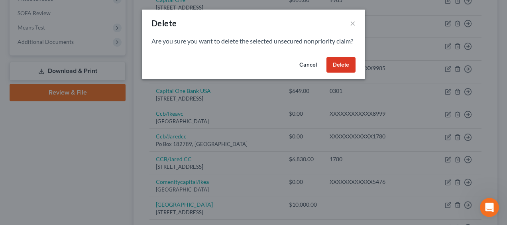
click at [335, 67] on button "Delete" at bounding box center [340, 65] width 29 height 16
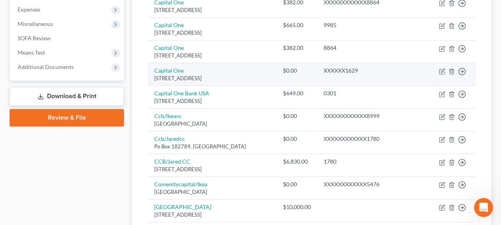
scroll to position [280, 0]
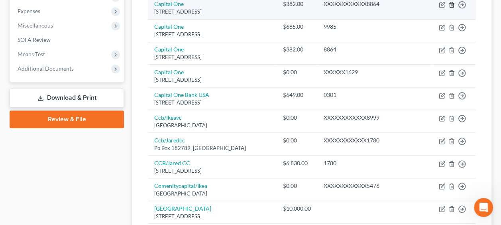
click at [451, 7] on icon "button" at bounding box center [451, 4] width 4 height 5
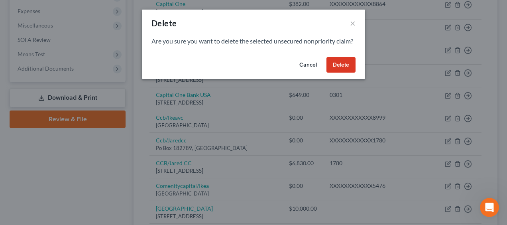
click at [348, 73] on button "Delete" at bounding box center [340, 65] width 29 height 16
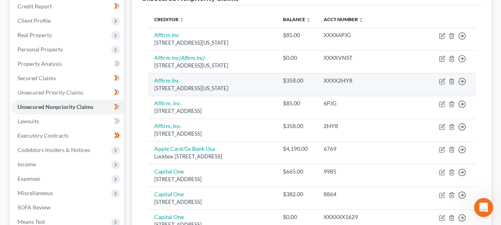
scroll to position [107, 0]
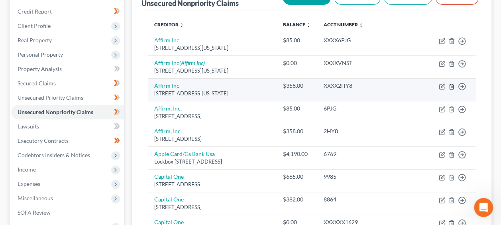
click at [451, 85] on polyline "button" at bounding box center [451, 85] width 5 height 0
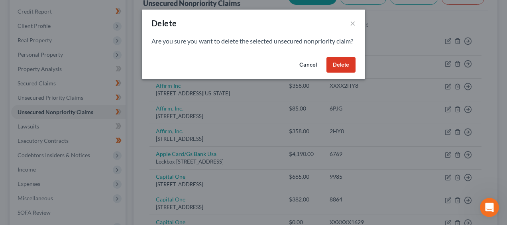
click at [340, 71] on button "Delete" at bounding box center [340, 65] width 29 height 16
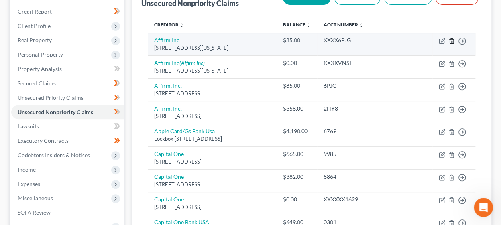
click at [452, 39] on icon "button" at bounding box center [451, 40] width 4 height 5
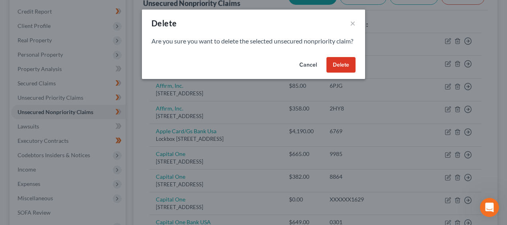
click at [341, 69] on button "Delete" at bounding box center [340, 65] width 29 height 16
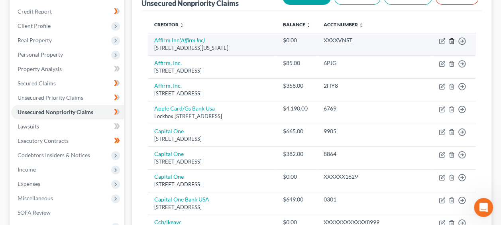
click at [452, 39] on icon "button" at bounding box center [451, 40] width 4 height 5
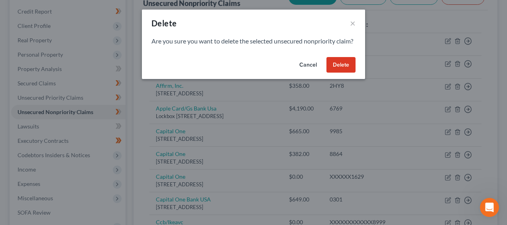
click at [347, 70] on button "Delete" at bounding box center [340, 65] width 29 height 16
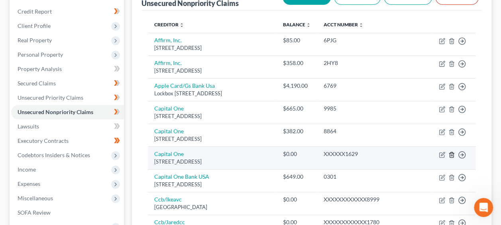
click at [453, 158] on icon "button" at bounding box center [451, 154] width 6 height 6
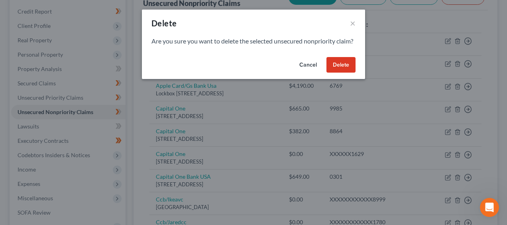
click at [340, 71] on button "Delete" at bounding box center [340, 65] width 29 height 16
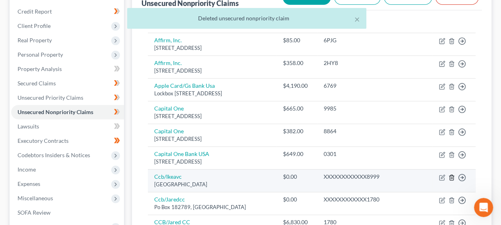
click at [451, 180] on icon "button" at bounding box center [451, 177] width 6 height 6
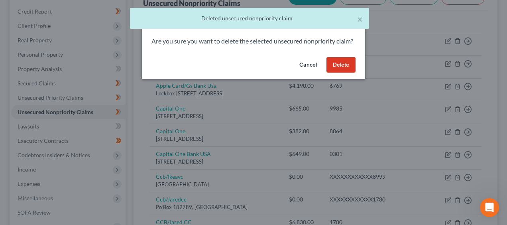
click at [333, 72] on button "Delete" at bounding box center [340, 65] width 29 height 16
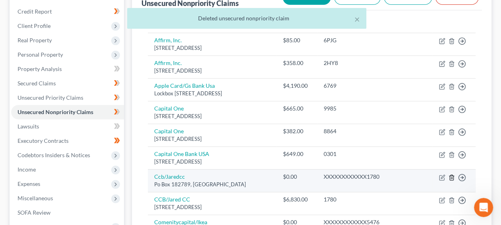
click at [451, 176] on polyline "button" at bounding box center [451, 176] width 5 height 0
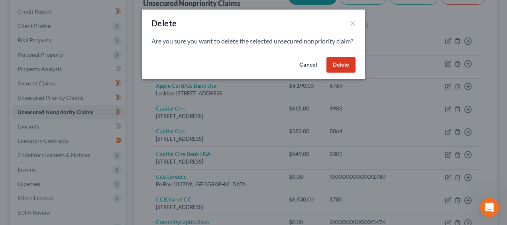
click at [337, 69] on button "Delete" at bounding box center [340, 65] width 29 height 16
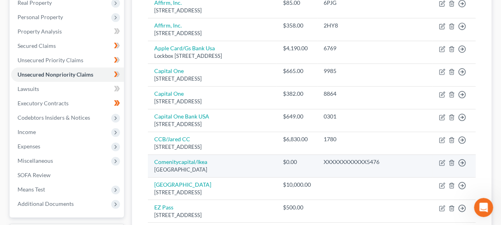
scroll to position [160, 0]
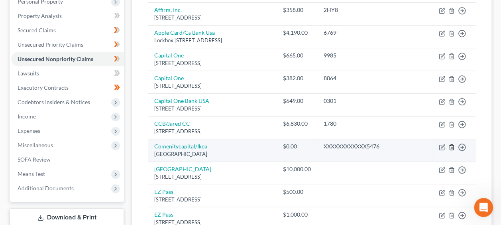
click at [452, 149] on icon "button" at bounding box center [451, 146] width 4 height 5
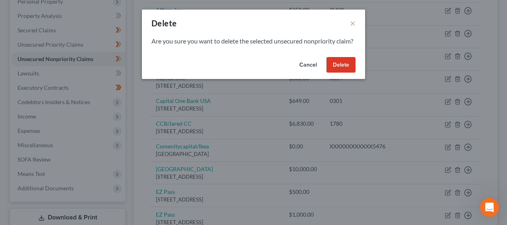
click at [341, 70] on button "Delete" at bounding box center [340, 65] width 29 height 16
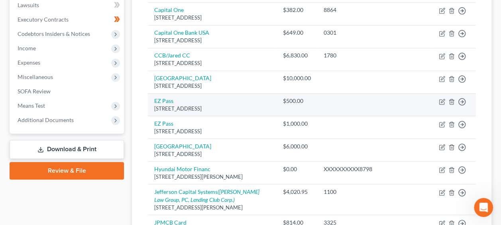
scroll to position [240, 0]
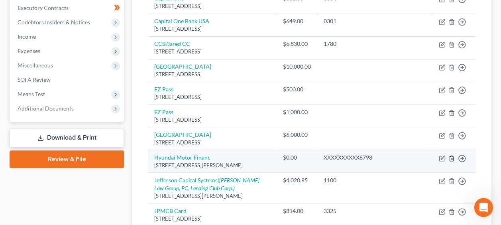
click at [451, 161] on icon "button" at bounding box center [451, 158] width 6 height 6
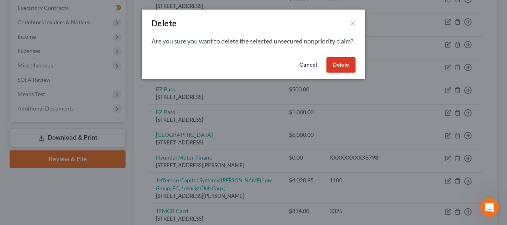
click at [345, 70] on button "Delete" at bounding box center [340, 65] width 29 height 16
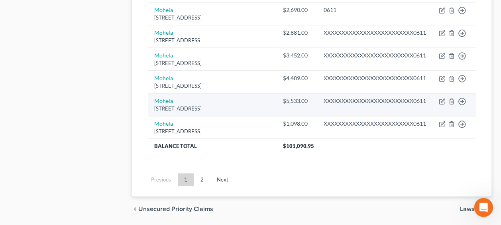
scroll to position [466, 0]
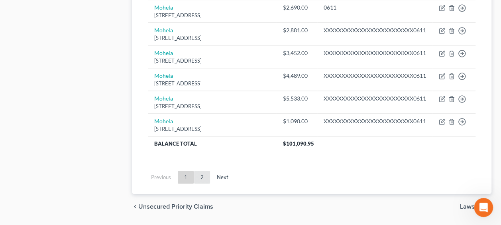
click at [198, 183] on link "2" at bounding box center [202, 176] width 16 height 13
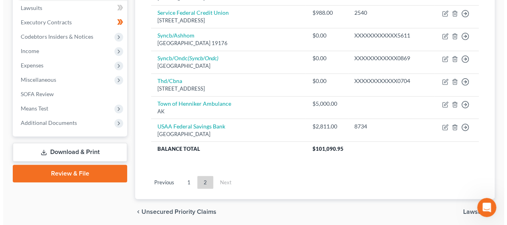
scroll to position [213, 0]
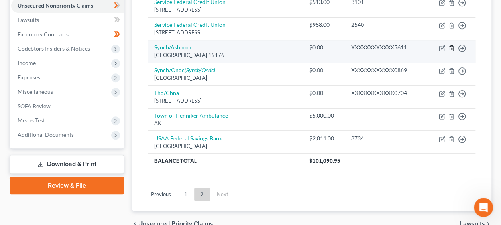
click at [452, 45] on icon "button" at bounding box center [451, 48] width 6 height 6
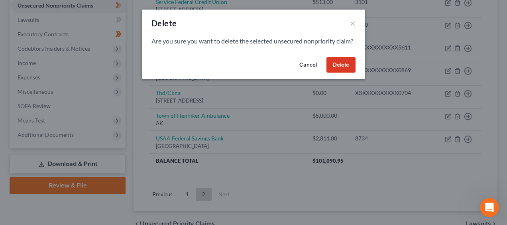
drag, startPoint x: 339, startPoint y: 74, endPoint x: 343, endPoint y: 72, distance: 4.3
click at [339, 73] on button "Delete" at bounding box center [340, 65] width 29 height 16
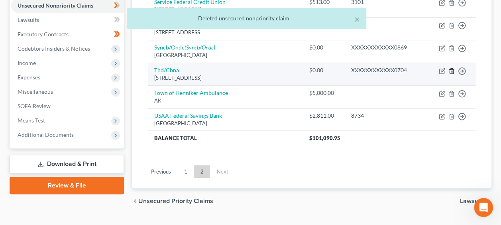
click at [450, 69] on icon "button" at bounding box center [451, 71] width 6 height 6
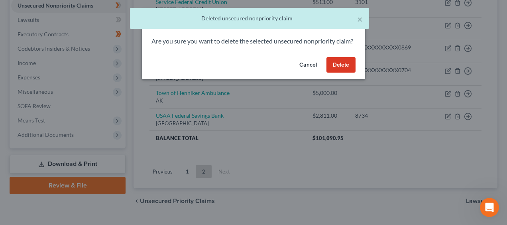
click at [343, 69] on button "Delete" at bounding box center [340, 65] width 29 height 16
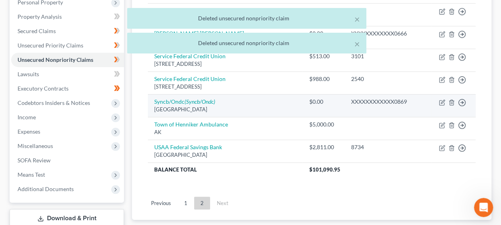
scroll to position [159, 0]
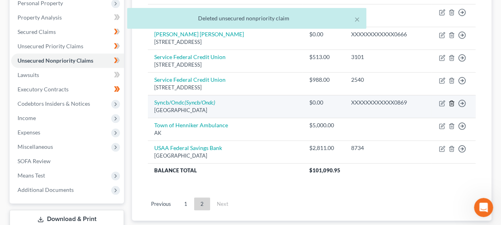
click at [450, 100] on icon "button" at bounding box center [451, 103] width 6 height 6
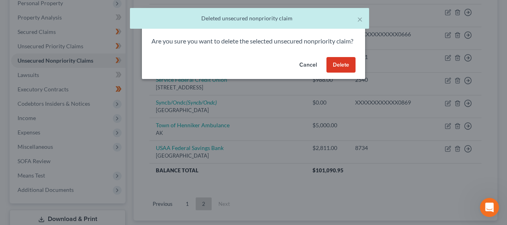
click at [350, 69] on button "Delete" at bounding box center [340, 65] width 29 height 16
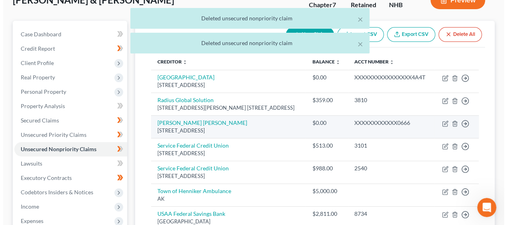
scroll to position [66, 0]
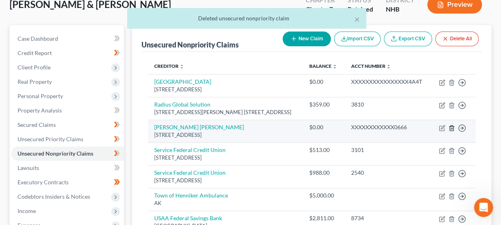
click at [451, 125] on icon "button" at bounding box center [451, 128] width 6 height 6
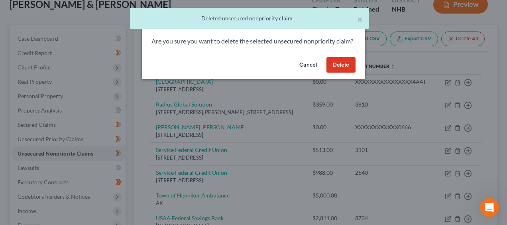
click at [339, 68] on button "Delete" at bounding box center [340, 65] width 29 height 16
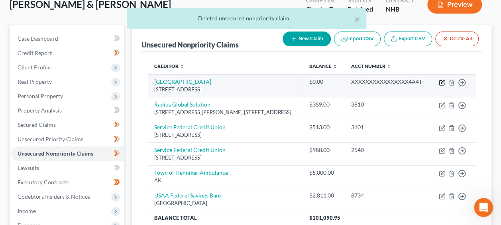
click at [442, 81] on icon "button" at bounding box center [442, 82] width 6 height 6
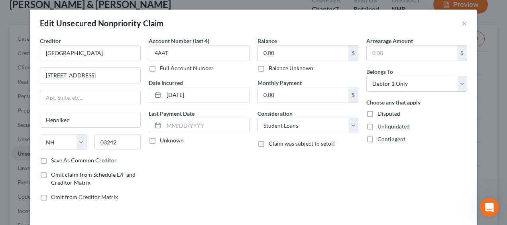
click at [268, 67] on label "Balance Unknown" at bounding box center [290, 68] width 45 height 8
click at [272, 67] on input "Balance Unknown" at bounding box center [274, 66] width 5 height 5
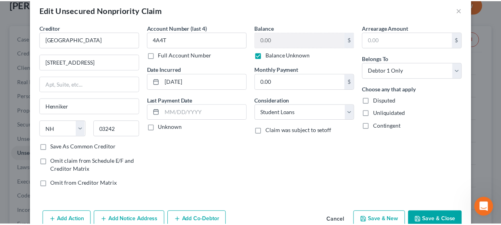
scroll to position [40, 0]
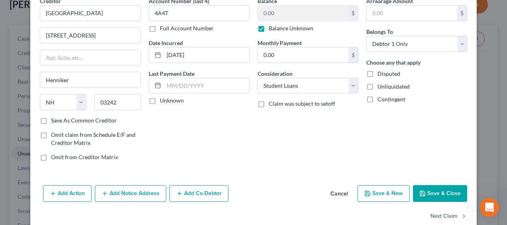
click at [435, 188] on button "Save & Close" at bounding box center [440, 193] width 54 height 17
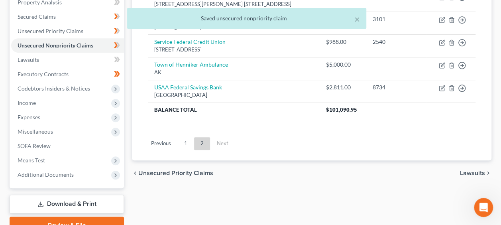
scroll to position [185, 0]
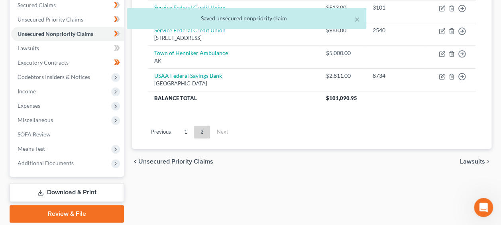
click at [182, 127] on link "1" at bounding box center [186, 131] width 16 height 13
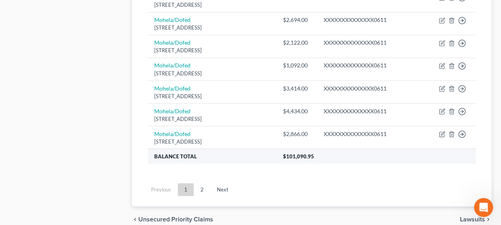
scroll to position [716, 0]
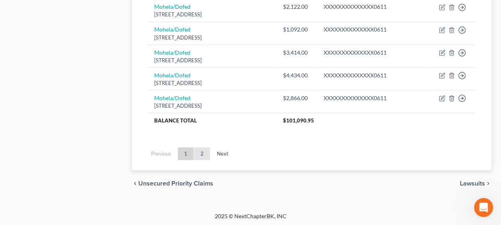
click at [204, 160] on link "2" at bounding box center [202, 153] width 16 height 13
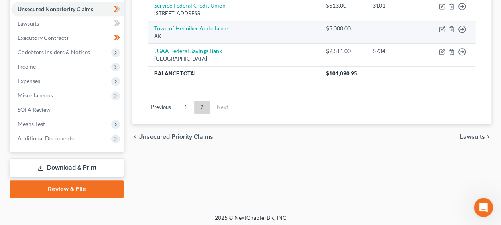
scroll to position [212, 0]
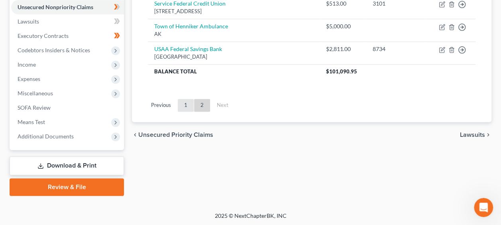
click at [185, 101] on link "1" at bounding box center [186, 105] width 16 height 13
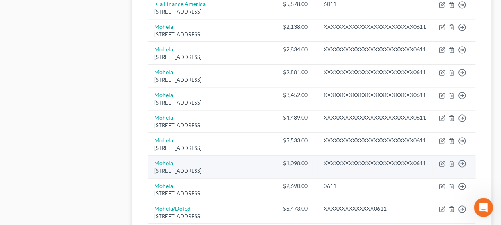
scroll to position [464, 0]
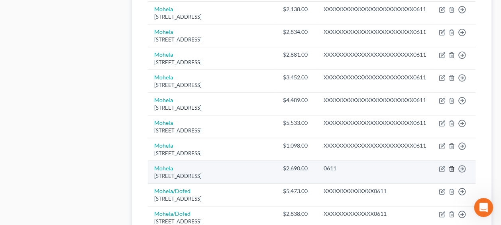
click at [452, 170] on line "button" at bounding box center [452, 169] width 0 height 2
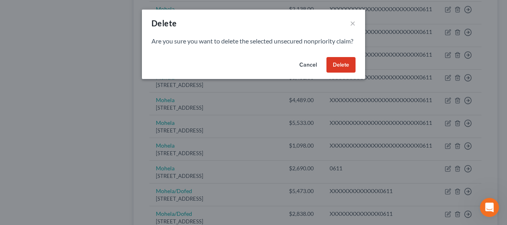
click at [339, 72] on button "Delete" at bounding box center [340, 65] width 29 height 16
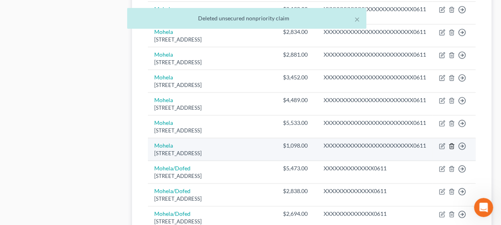
click at [452, 149] on icon "button" at bounding box center [451, 146] width 6 height 6
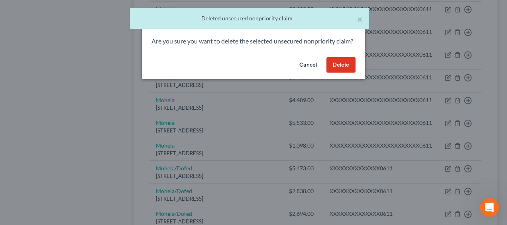
click at [340, 70] on button "Delete" at bounding box center [340, 65] width 29 height 16
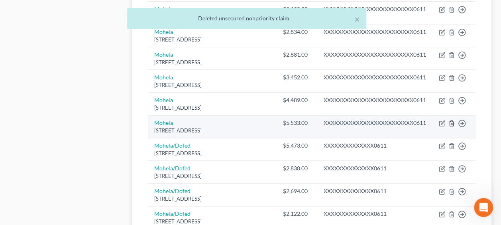
click at [450, 126] on icon "button" at bounding box center [451, 123] width 6 height 6
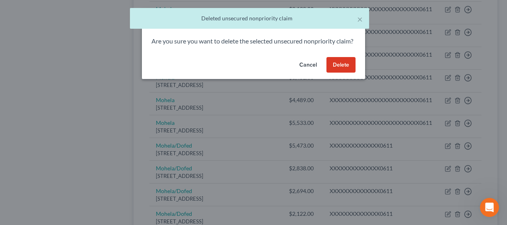
click at [343, 73] on button "Delete" at bounding box center [340, 65] width 29 height 16
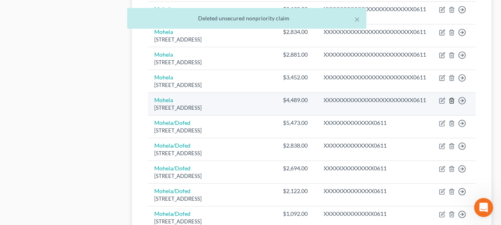
click at [452, 104] on icon "button" at bounding box center [451, 100] width 6 height 6
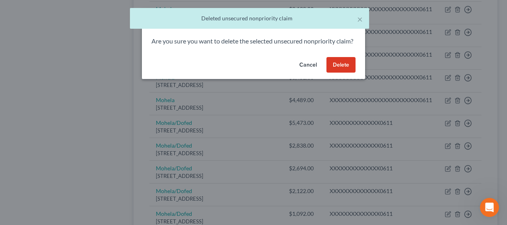
click at [336, 72] on button "Delete" at bounding box center [340, 65] width 29 height 16
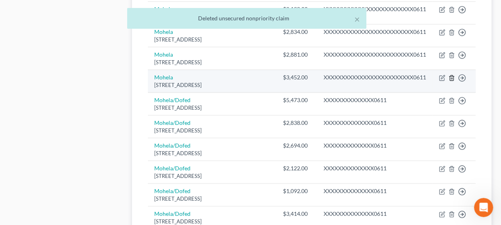
click at [451, 80] on icon "button" at bounding box center [451, 77] width 4 height 5
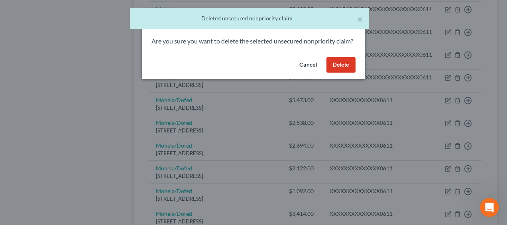
click at [344, 72] on button "Delete" at bounding box center [340, 65] width 29 height 16
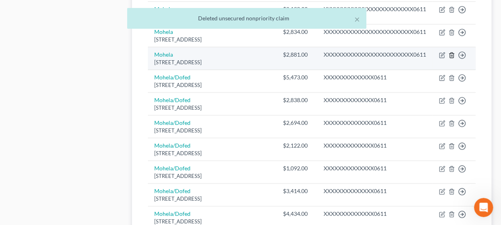
click at [449, 58] on icon "button" at bounding box center [451, 55] width 6 height 6
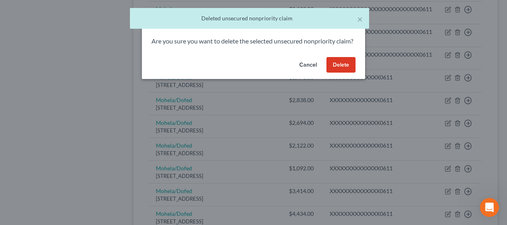
click at [347, 72] on button "Delete" at bounding box center [340, 65] width 29 height 16
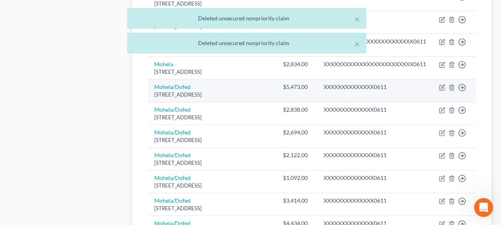
scroll to position [424, 0]
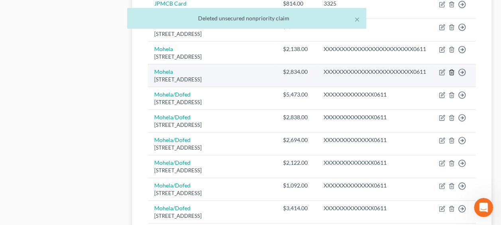
click at [451, 70] on polyline "button" at bounding box center [451, 70] width 5 height 0
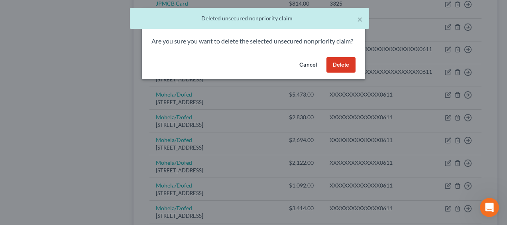
click at [345, 73] on button "Delete" at bounding box center [340, 65] width 29 height 16
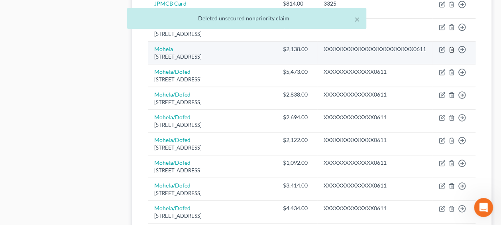
click at [450, 53] on icon "button" at bounding box center [451, 49] width 6 height 6
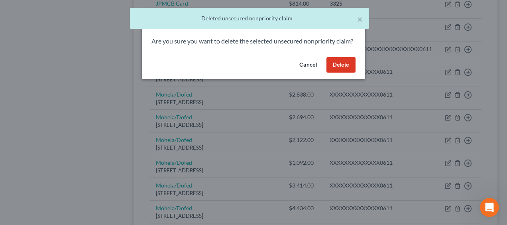
click at [346, 72] on button "Delete" at bounding box center [340, 65] width 29 height 16
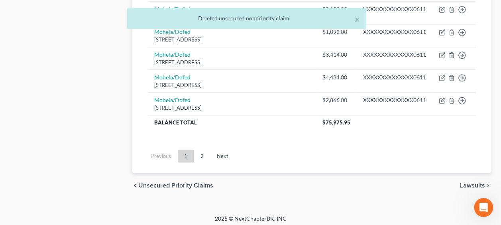
click at [202, 152] on link "2" at bounding box center [202, 155] width 16 height 13
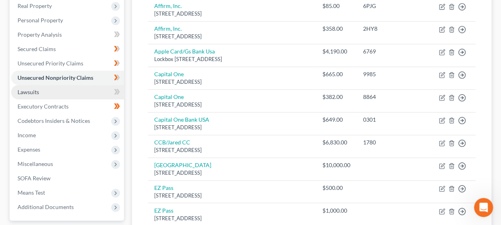
scroll to position [136, 0]
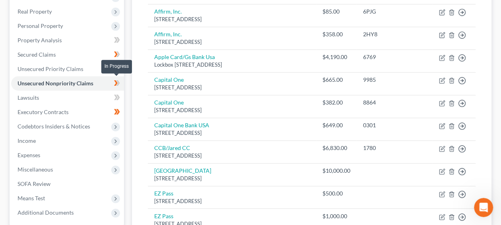
click at [119, 81] on icon at bounding box center [118, 83] width 4 height 6
click at [116, 96] on icon at bounding box center [116, 97] width 4 height 6
click at [118, 96] on icon at bounding box center [118, 97] width 4 height 6
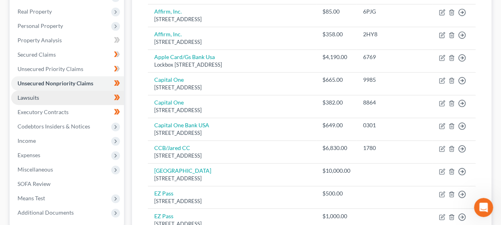
click at [65, 99] on link "Lawsuits" at bounding box center [67, 97] width 113 height 14
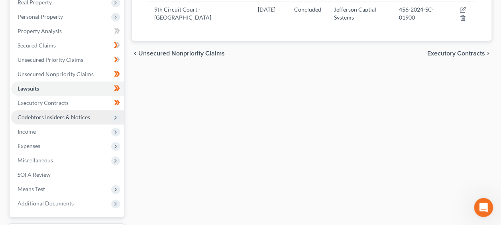
scroll to position [146, 0]
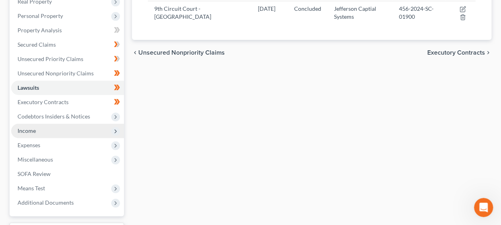
click at [40, 131] on span "Income" at bounding box center [67, 130] width 113 height 14
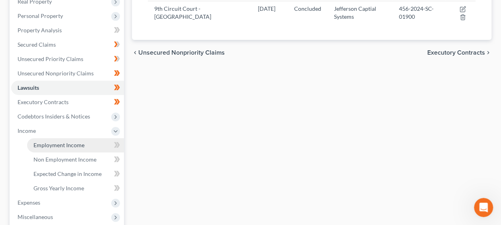
click at [73, 143] on span "Employment Income" at bounding box center [58, 144] width 51 height 7
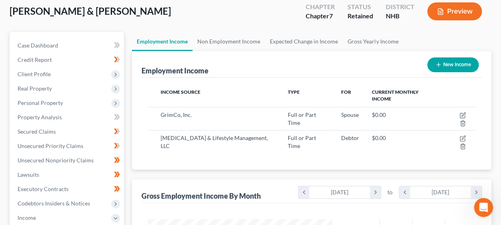
scroll to position [40, 0]
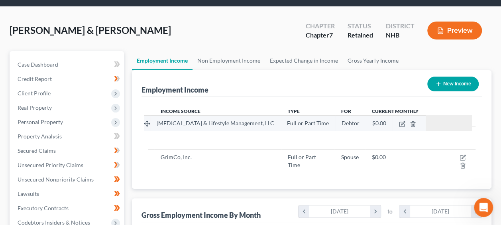
drag, startPoint x: 150, startPoint y: 140, endPoint x: 147, endPoint y: 122, distance: 18.2
click at [148, 126] on tbody "[MEDICAL_DATA] & Lifestyle Management, LLC Full or Part Time Debtor $0.00 [MEDI…" at bounding box center [311, 149] width 327 height 47
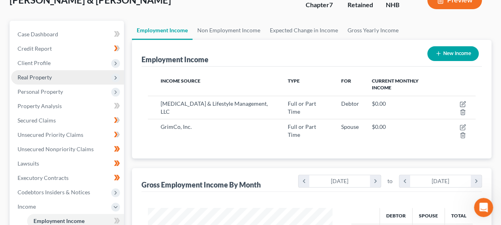
scroll to position [30, 0]
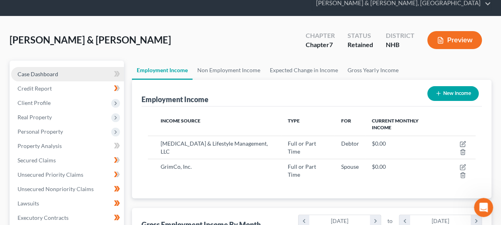
click at [87, 72] on link "Case Dashboard" at bounding box center [67, 74] width 113 height 14
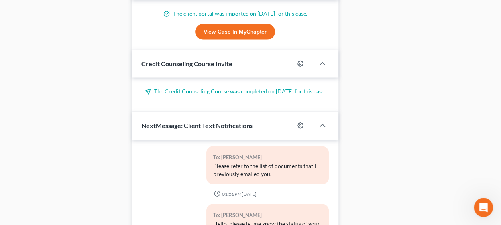
scroll to position [791, 0]
